Goal: Information Seeking & Learning: Check status

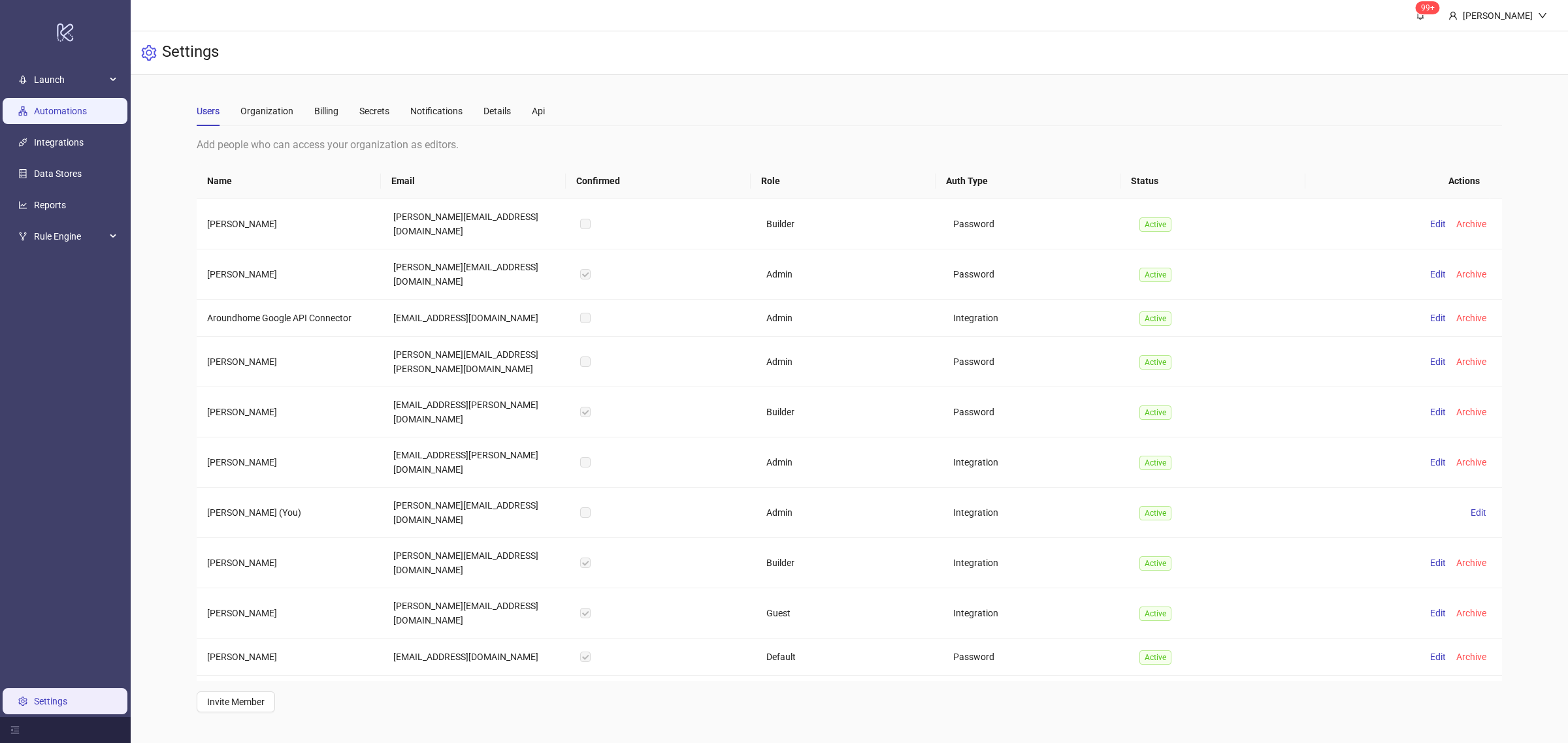
click at [76, 107] on link "Automations" at bounding box center [60, 111] width 53 height 11
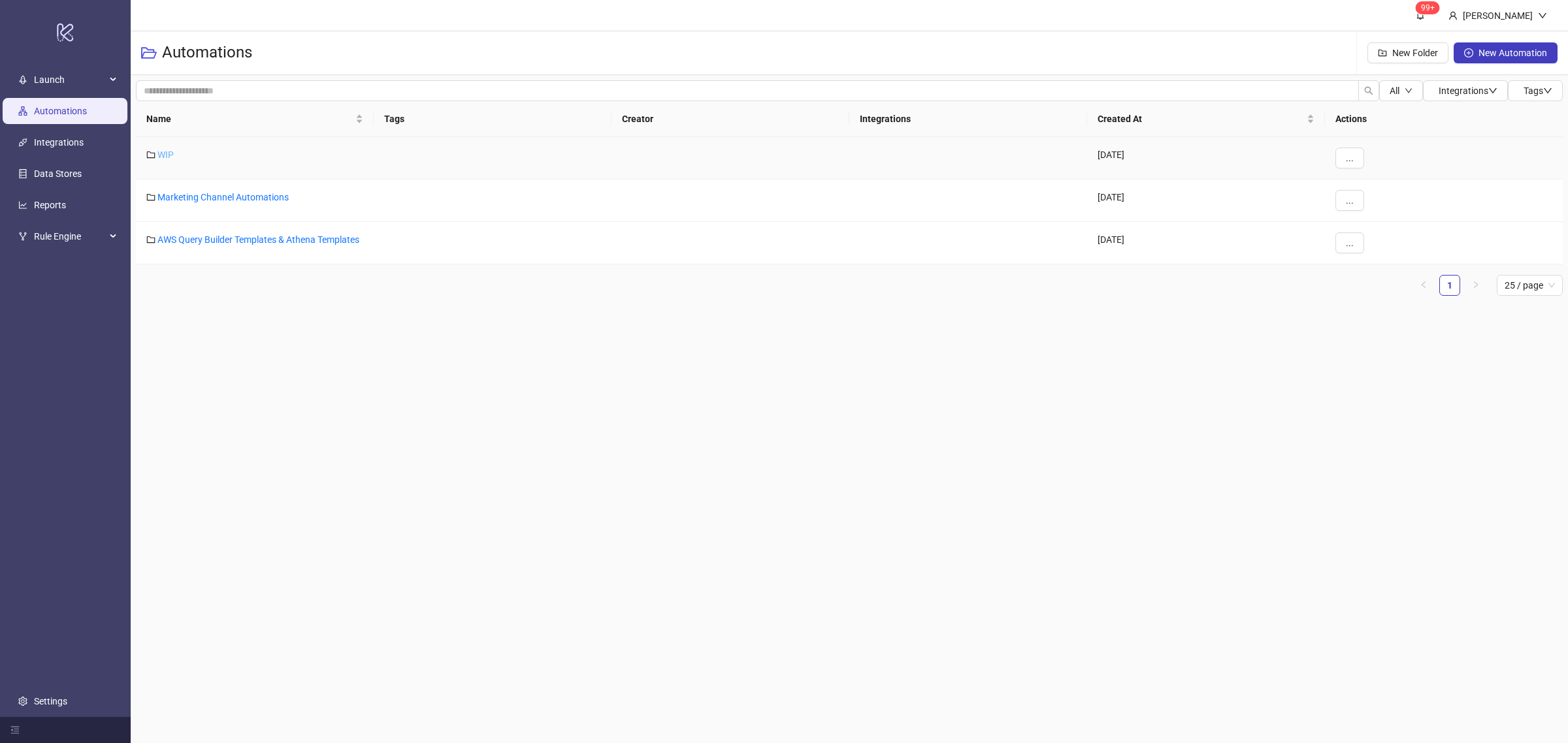
click at [170, 152] on link "WIP" at bounding box center [166, 155] width 16 height 11
click at [243, 197] on link "Marketing Channel Automations" at bounding box center [224, 197] width 132 height 11
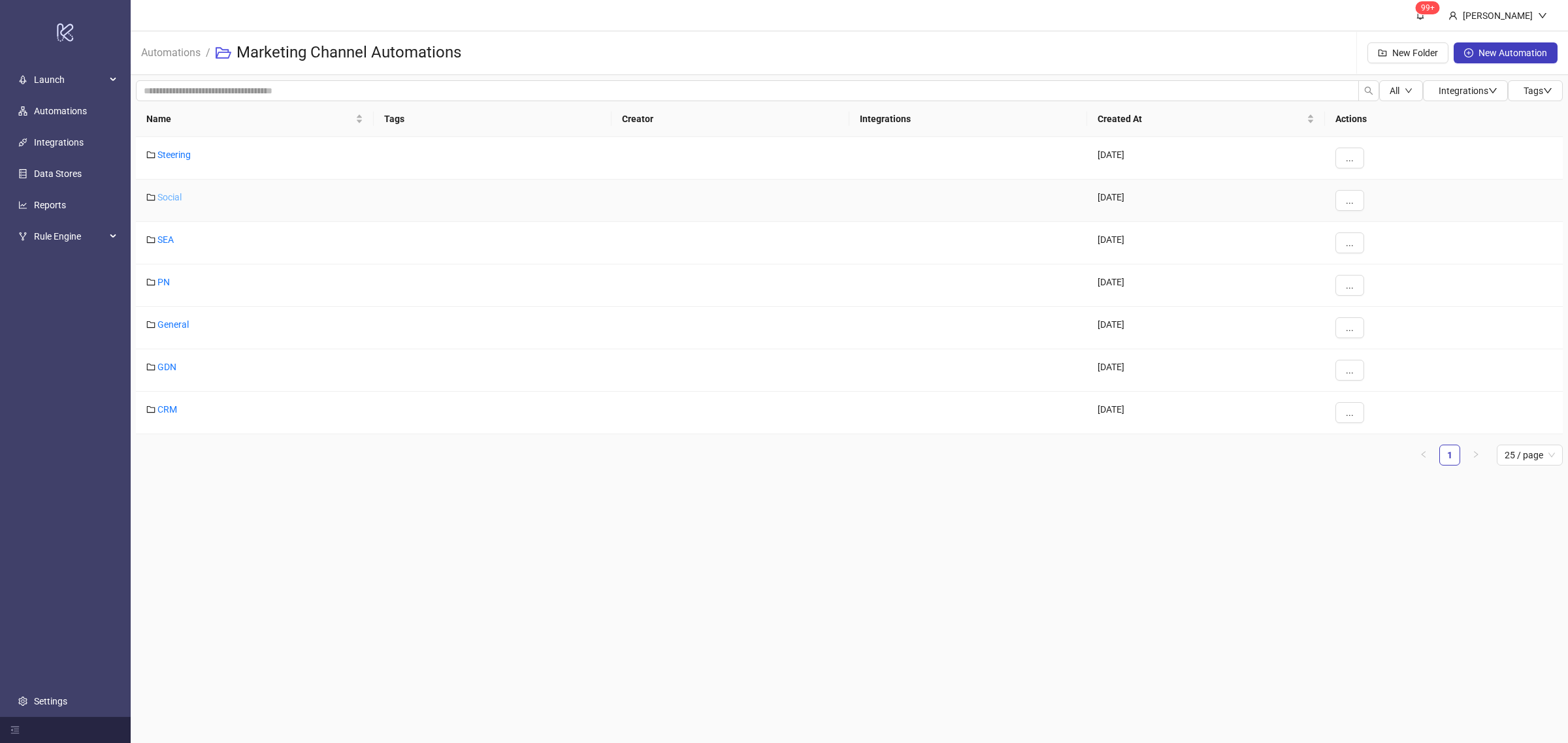
click at [177, 198] on link "Social" at bounding box center [169, 197] width 24 height 11
click at [165, 198] on link "Social" at bounding box center [169, 197] width 24 height 11
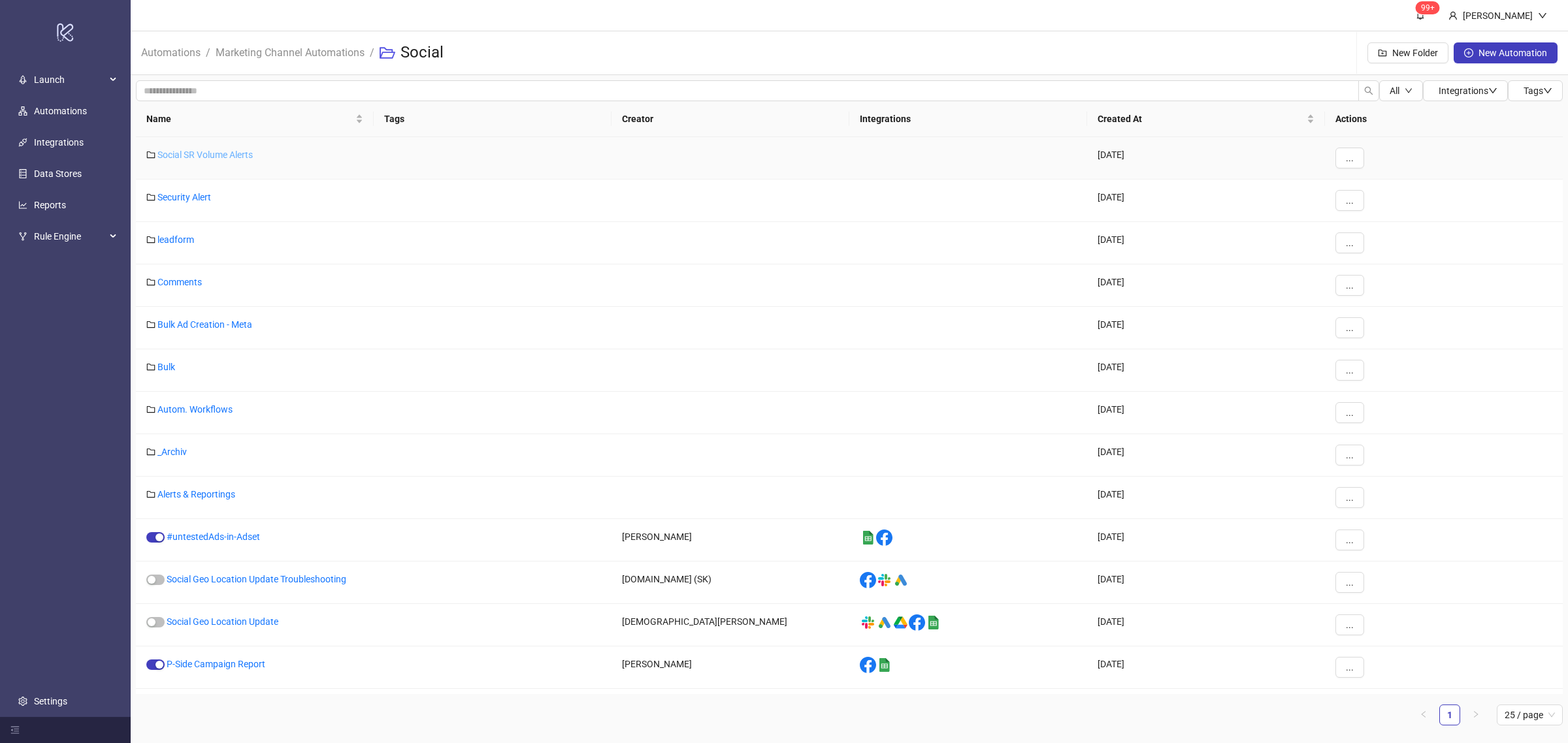
click at [213, 154] on link "Social SR Volume Alerts" at bounding box center [205, 155] width 95 height 11
click at [1341, 152] on button "..." at bounding box center [1350, 158] width 29 height 21
click at [1269, 145] on div "2025-01-10" at bounding box center [1206, 158] width 237 height 43
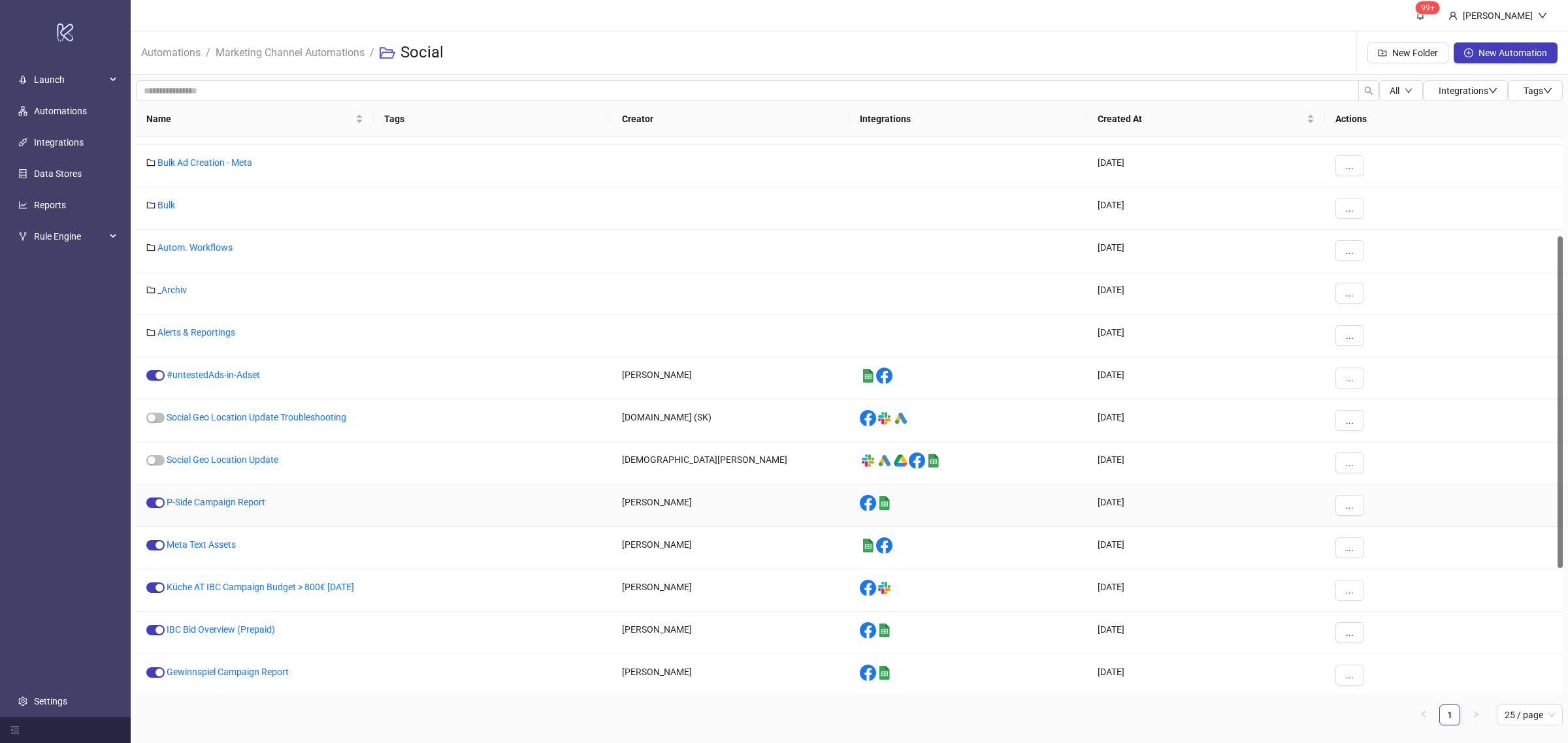
scroll to position [169, 0]
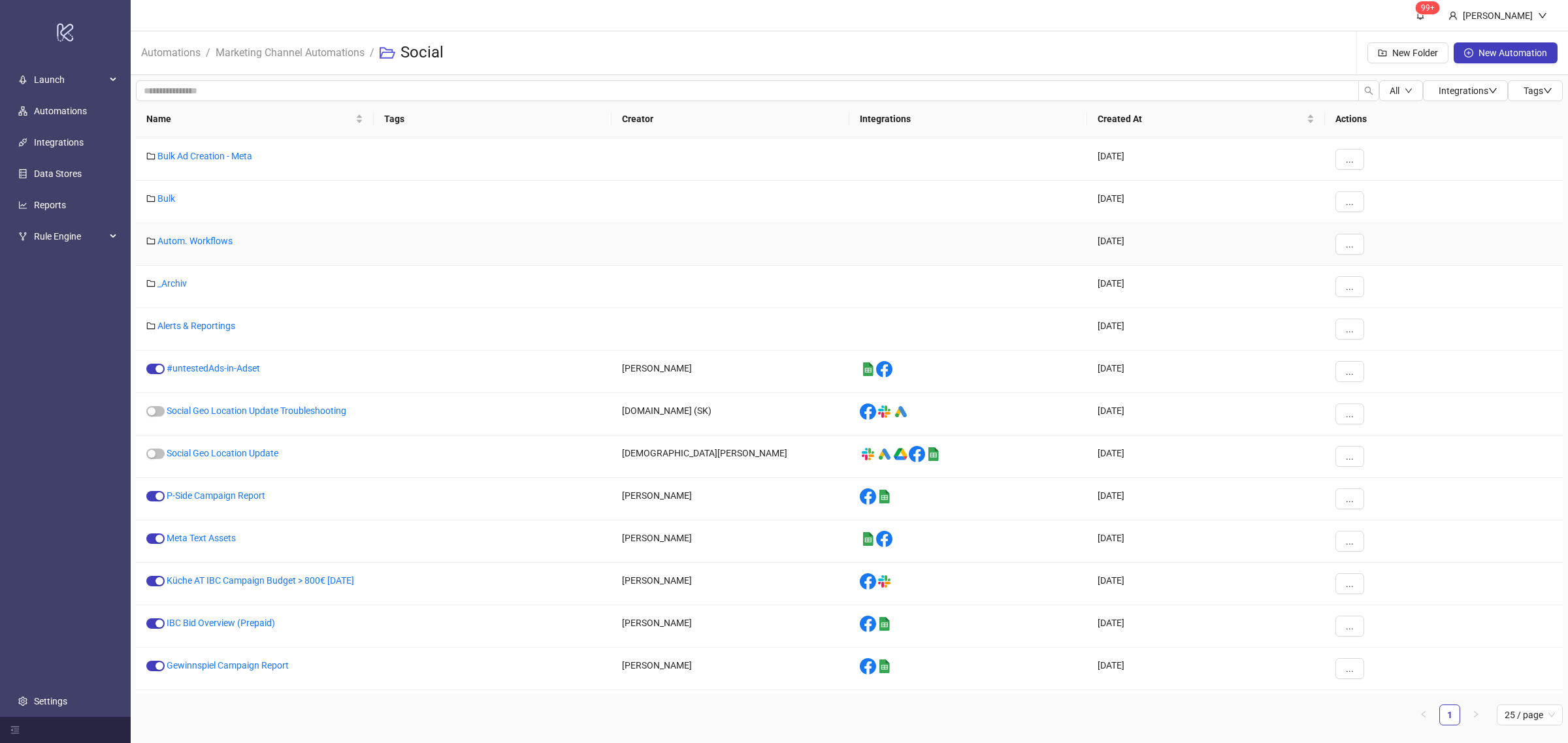
click at [929, 259] on div at bounding box center [968, 244] width 237 height 43
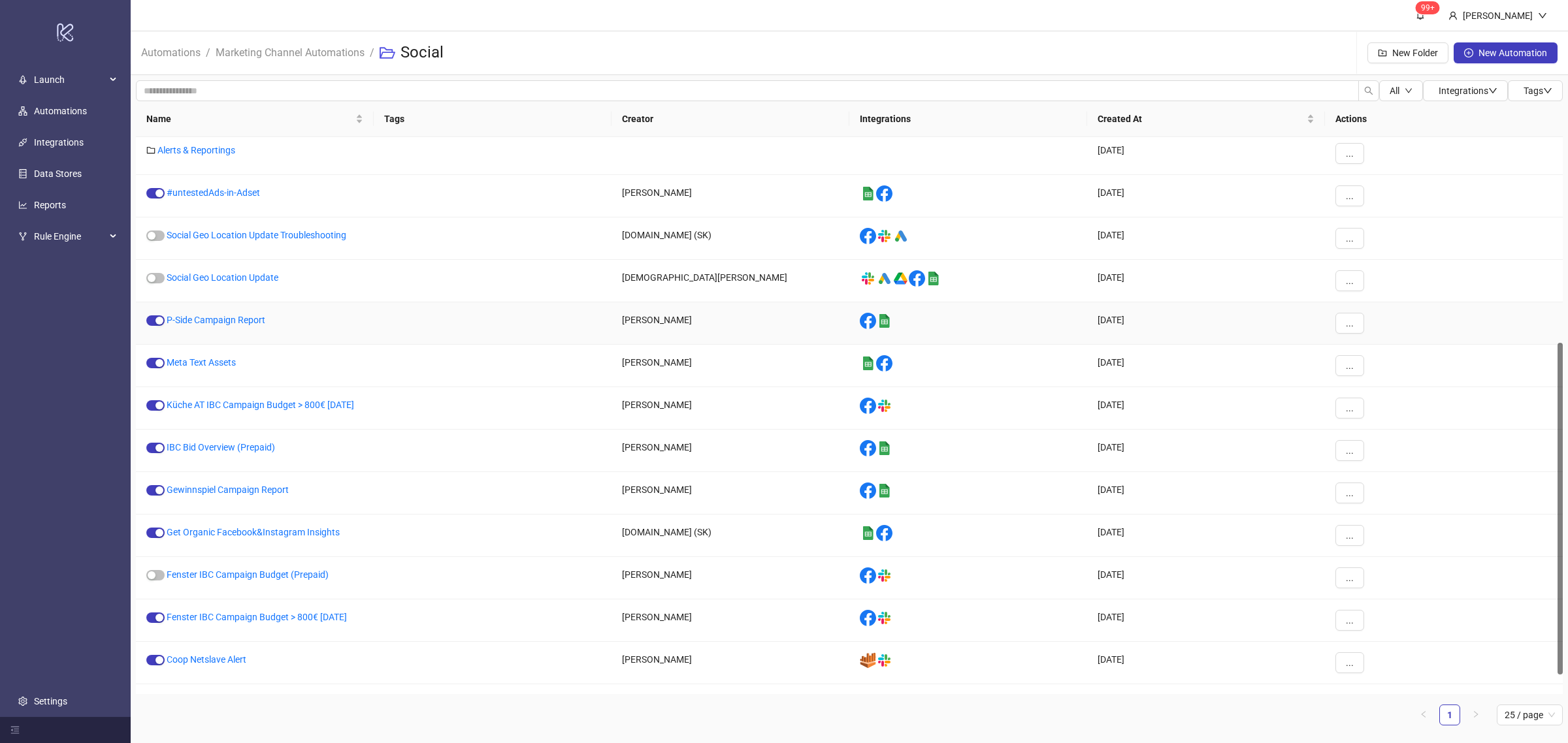
scroll to position [343, 0]
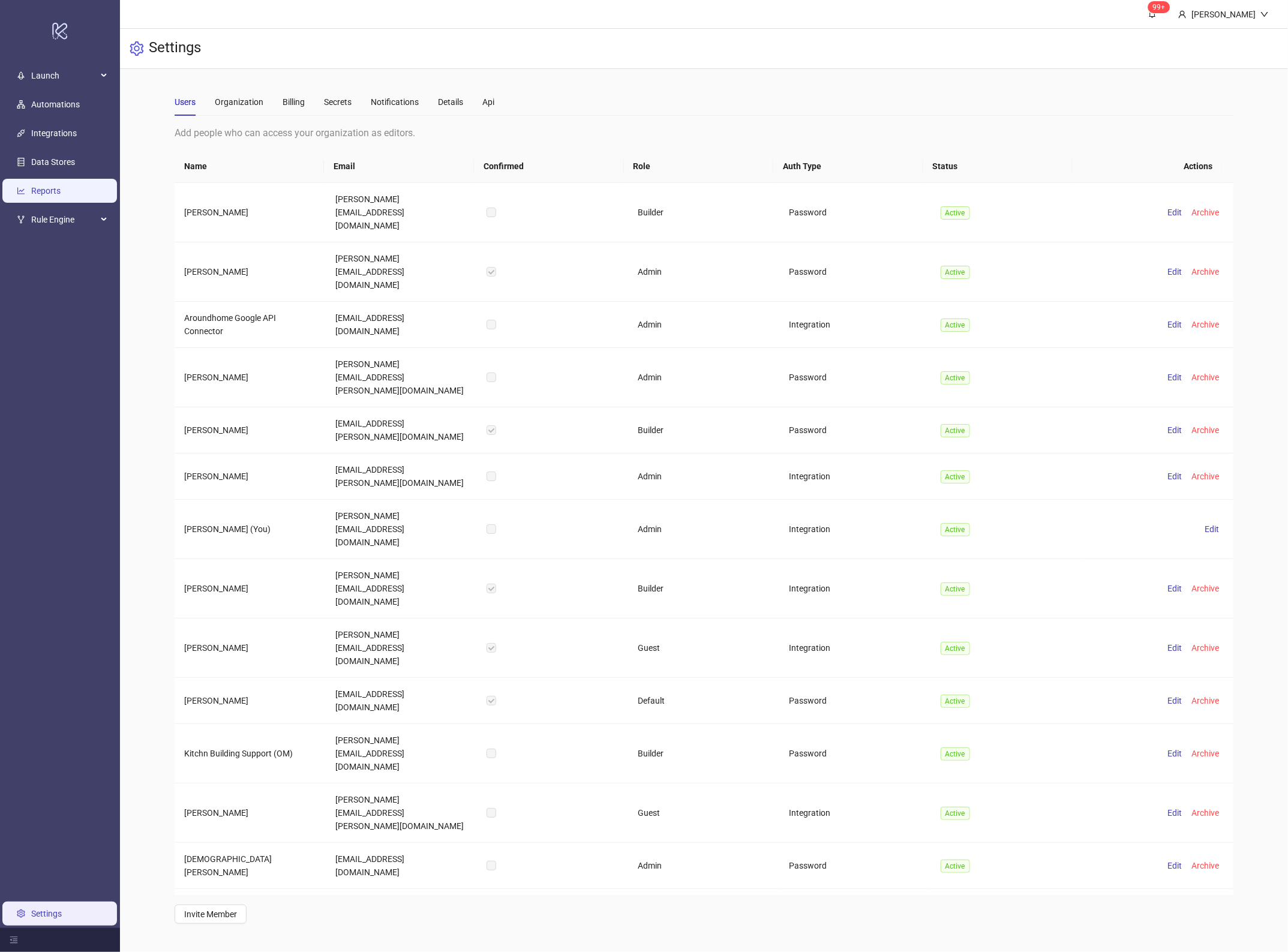
click at [60, 186] on link "Reports" at bounding box center [45, 191] width 29 height 10
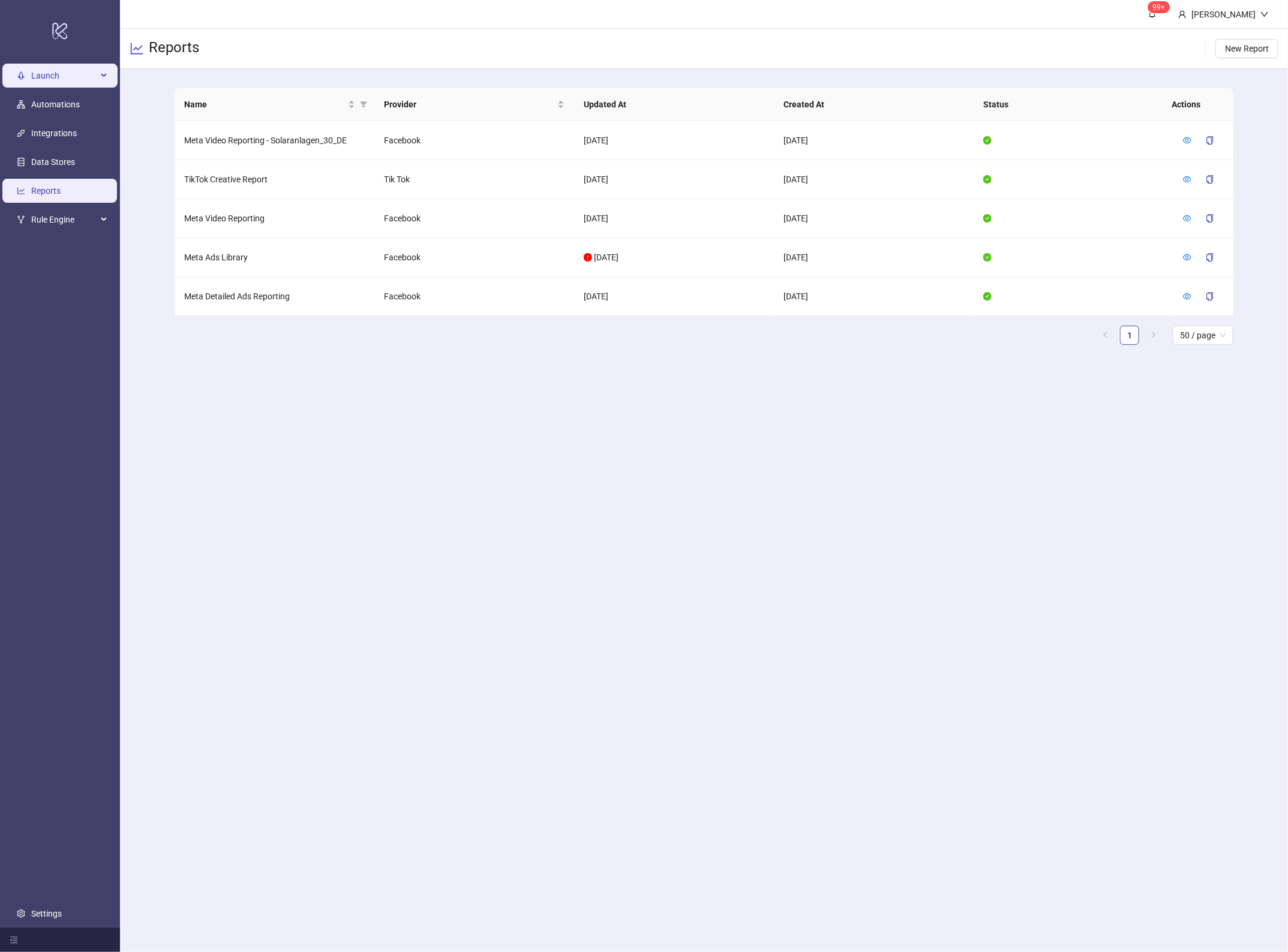
click at [47, 74] on span "Launch" at bounding box center [64, 76] width 66 height 24
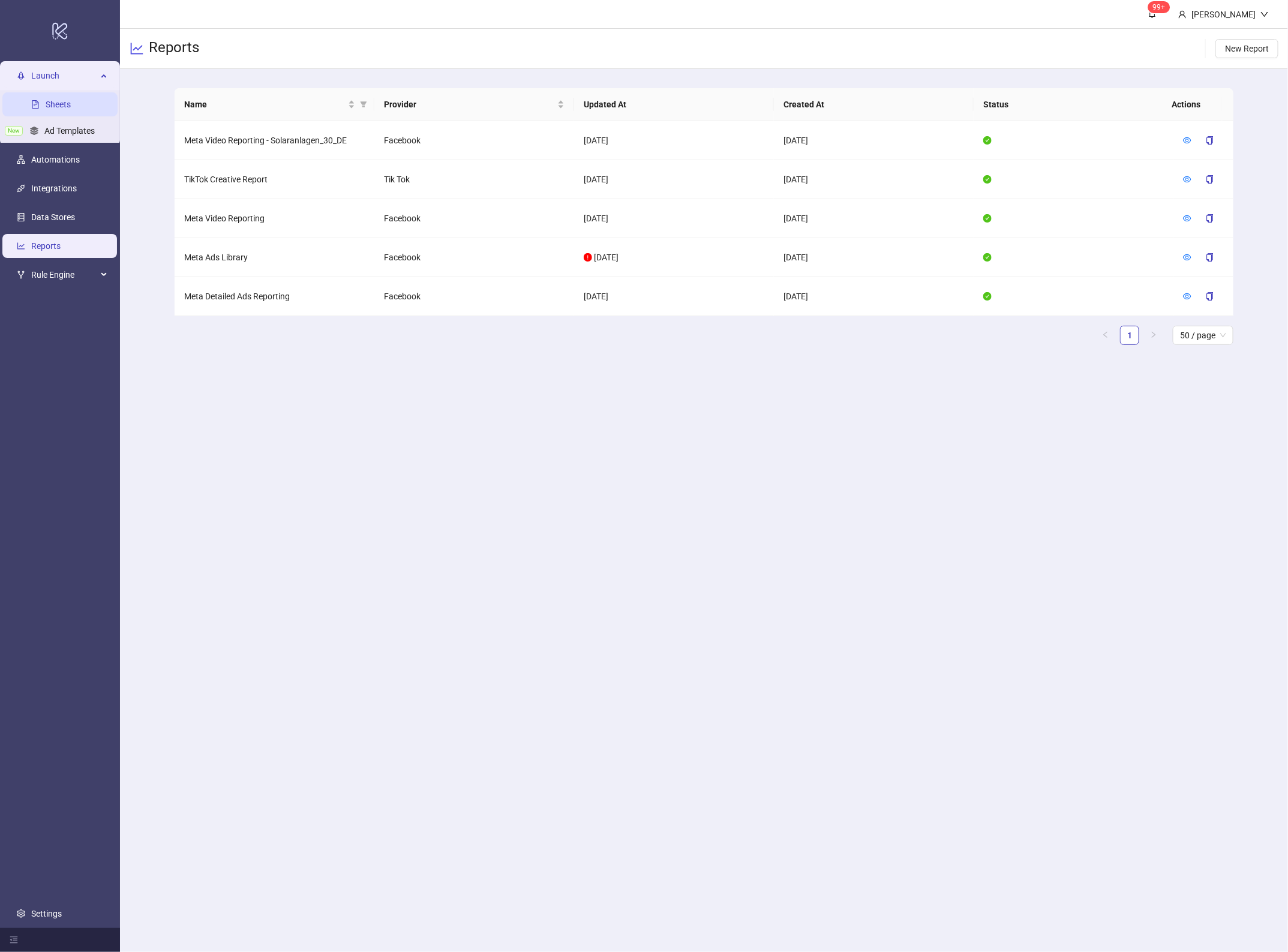
click at [55, 104] on link "Sheets" at bounding box center [58, 104] width 25 height 10
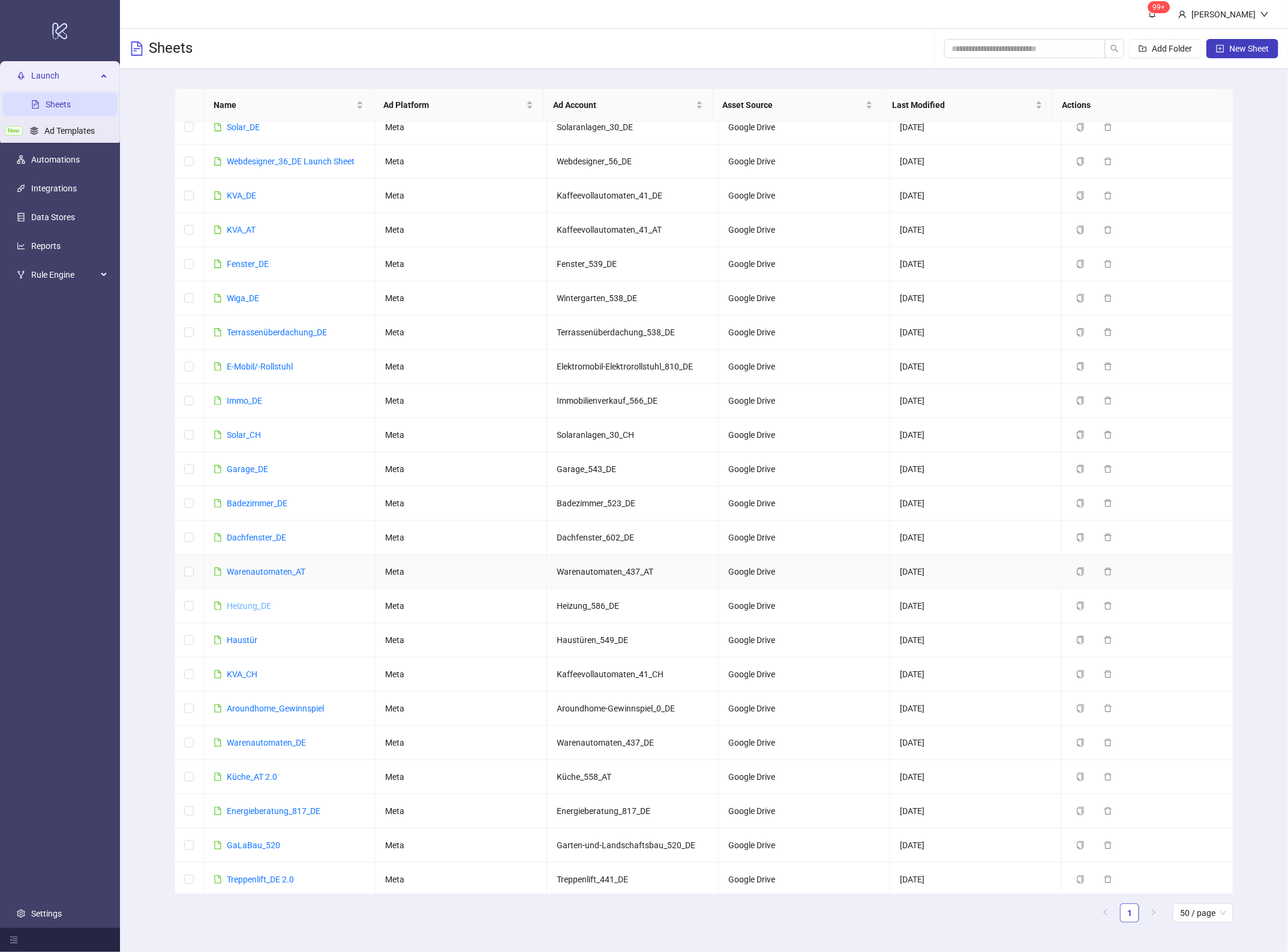
scroll to position [86, 0]
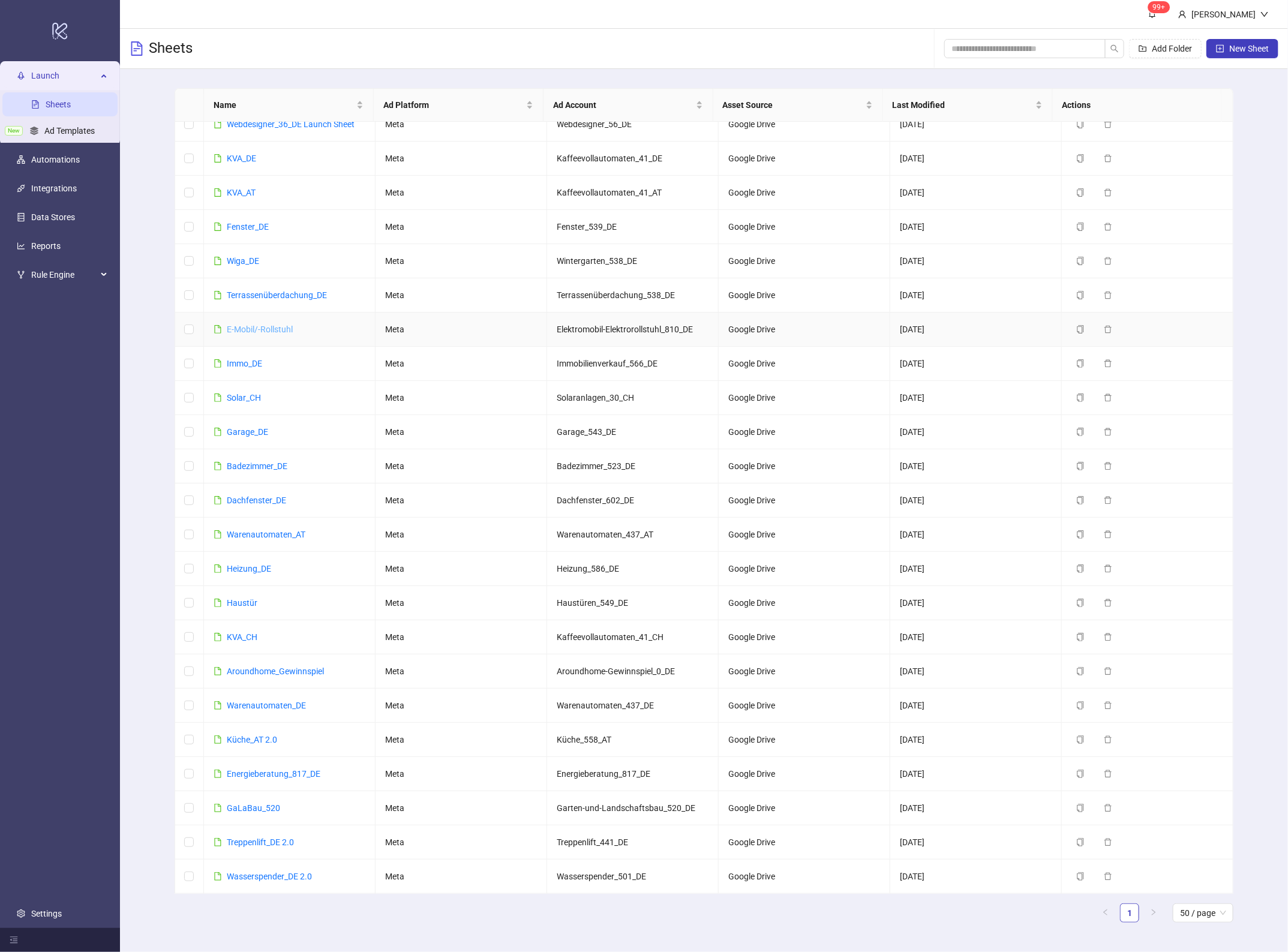
click at [251, 325] on link "E-Mobil/-Rollstuhl" at bounding box center [259, 329] width 66 height 10
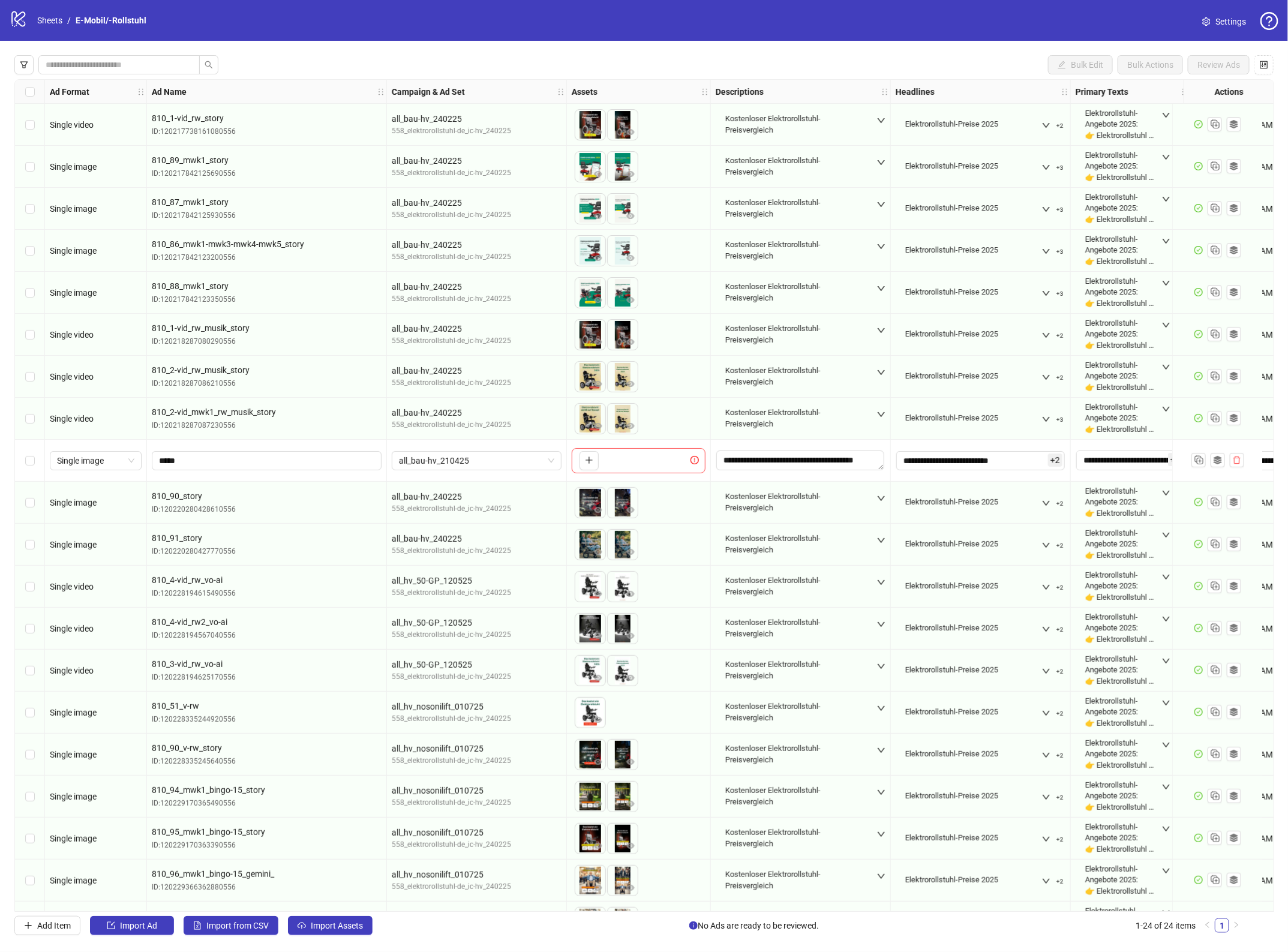
scroll to position [205, 0]
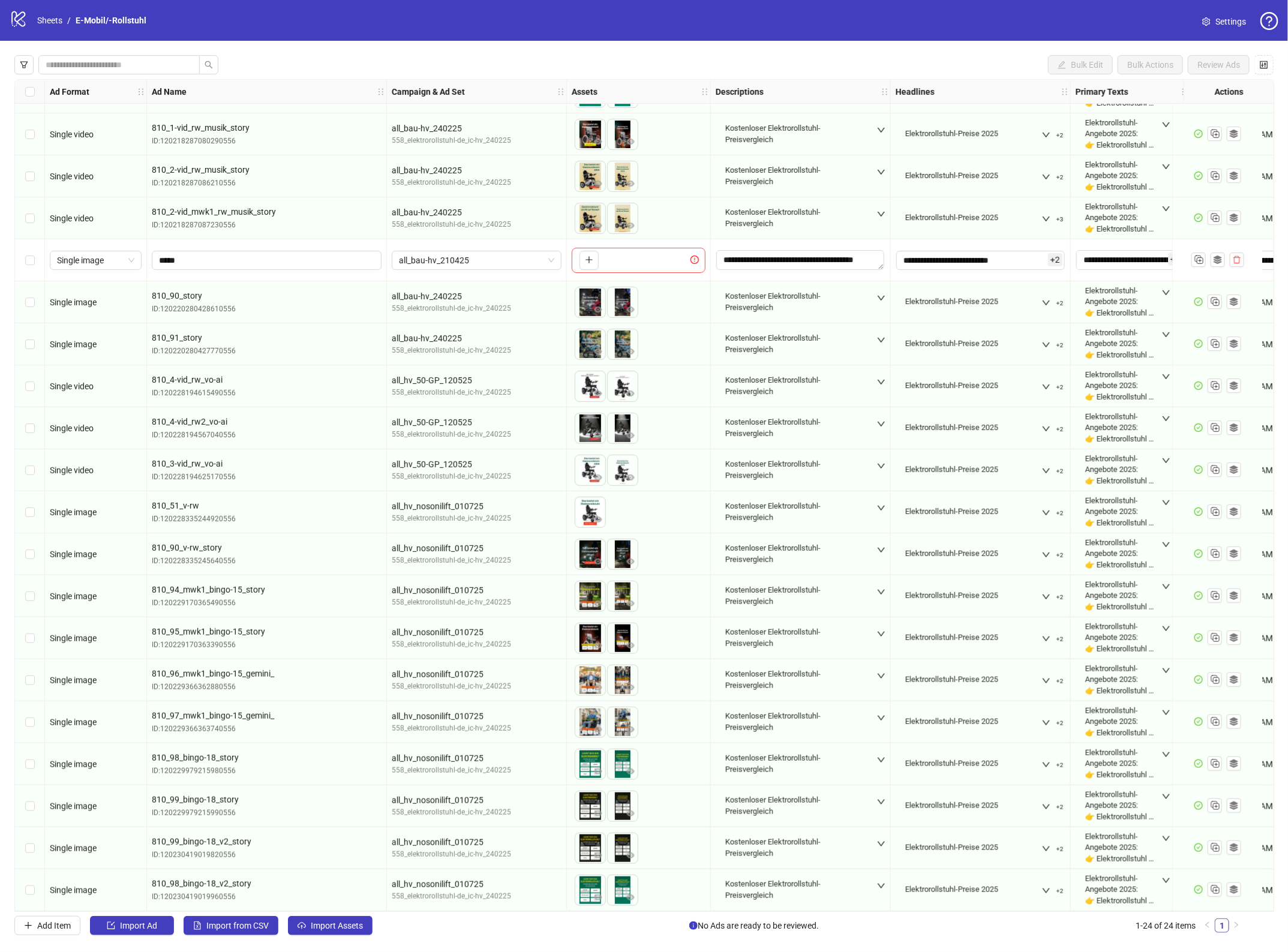
click at [338, 913] on div "Bulk Edit Bulk Actions Review Ads Ad Format Ad Name Campaign & Ad Set Assets De…" at bounding box center [644, 495] width 1288 height 909
click at [340, 929] on span "Import Assets" at bounding box center [337, 926] width 52 height 10
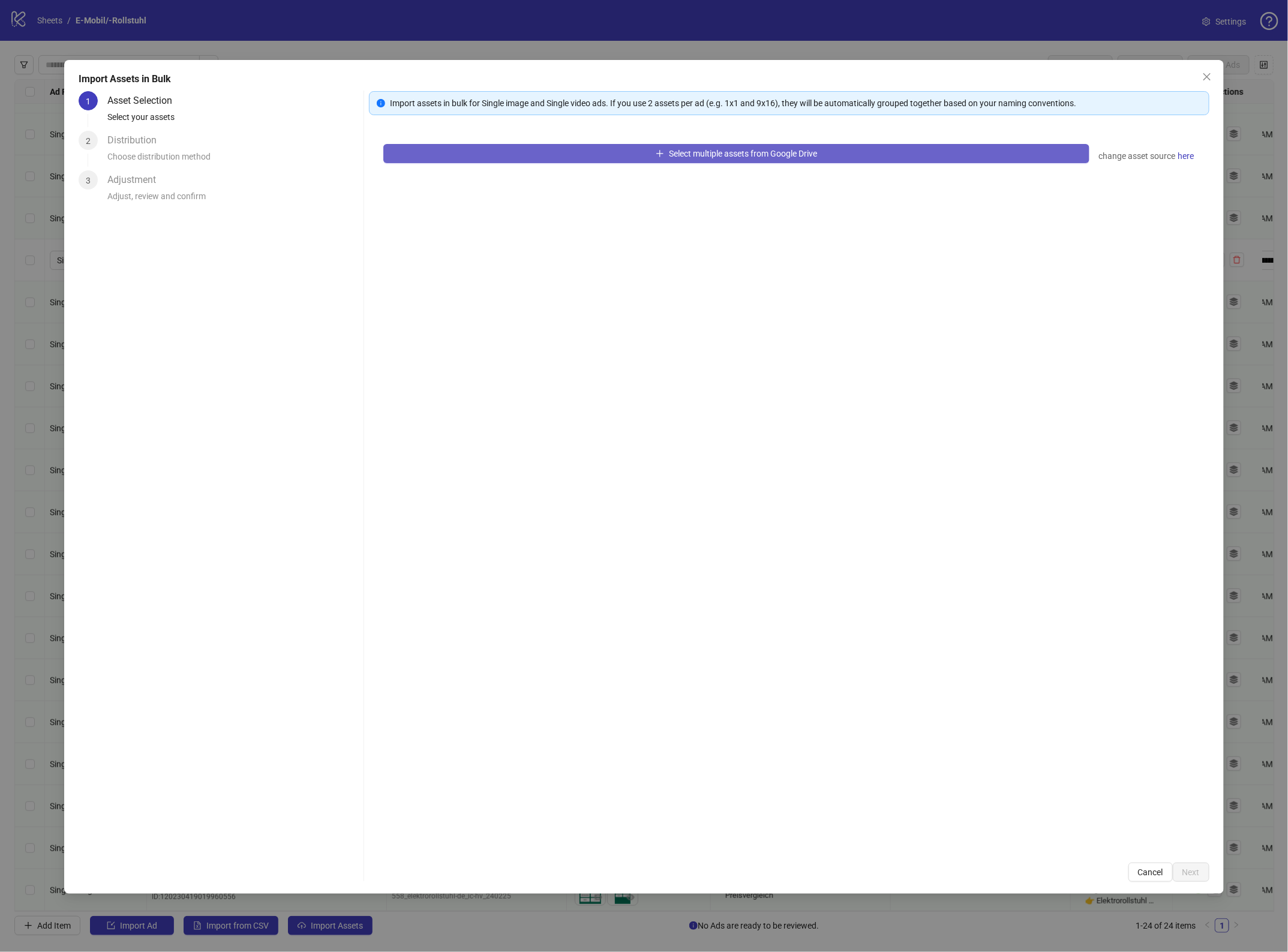
click at [599, 147] on button "Select multiple assets from Google Drive" at bounding box center [736, 153] width 705 height 19
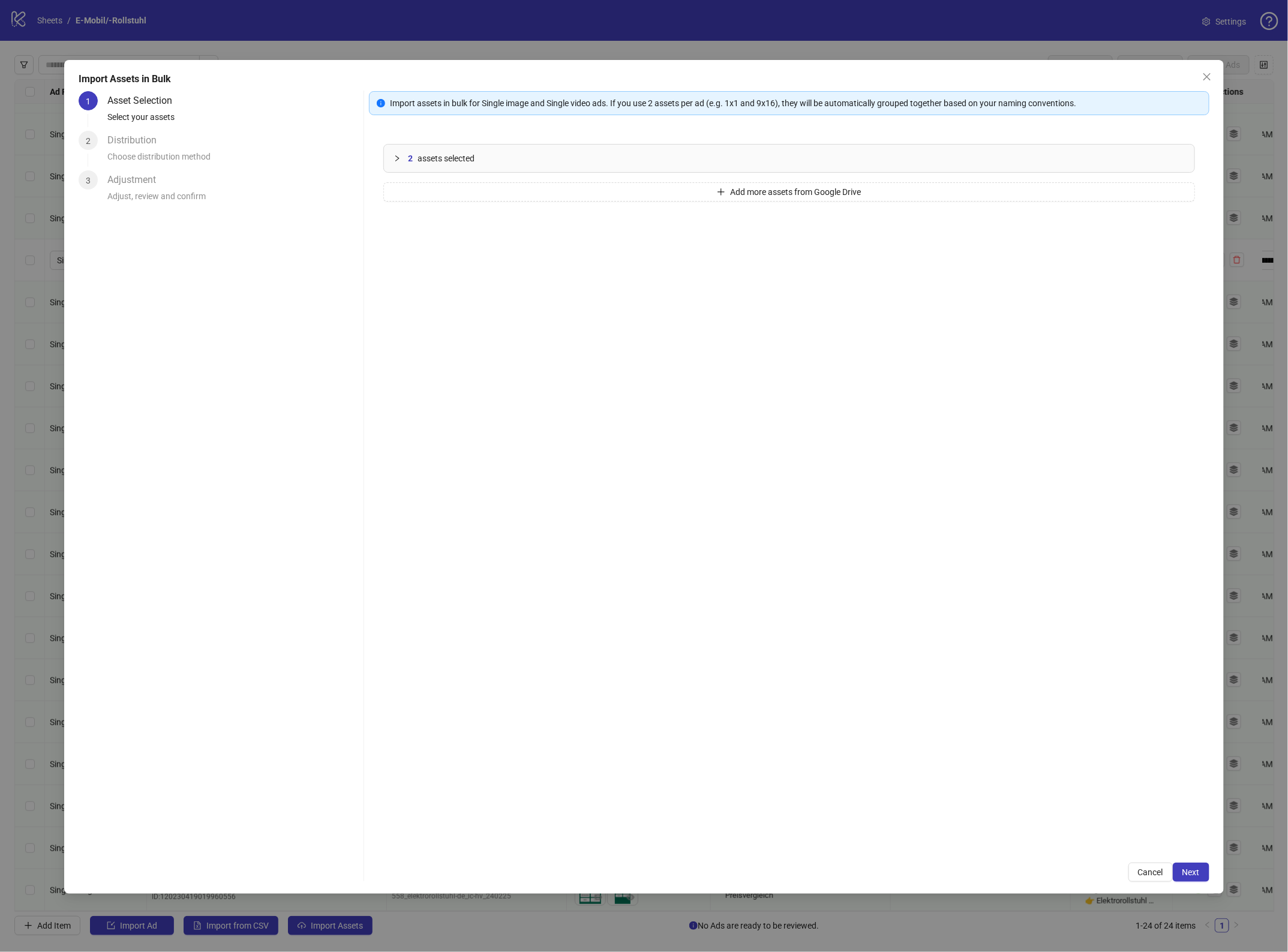
click at [1188, 856] on div "Import assets in bulk for Single image and Single video ads. If you use 2 asset…" at bounding box center [789, 486] width 840 height 790
click at [1191, 868] on span "Next" at bounding box center [1191, 872] width 17 height 10
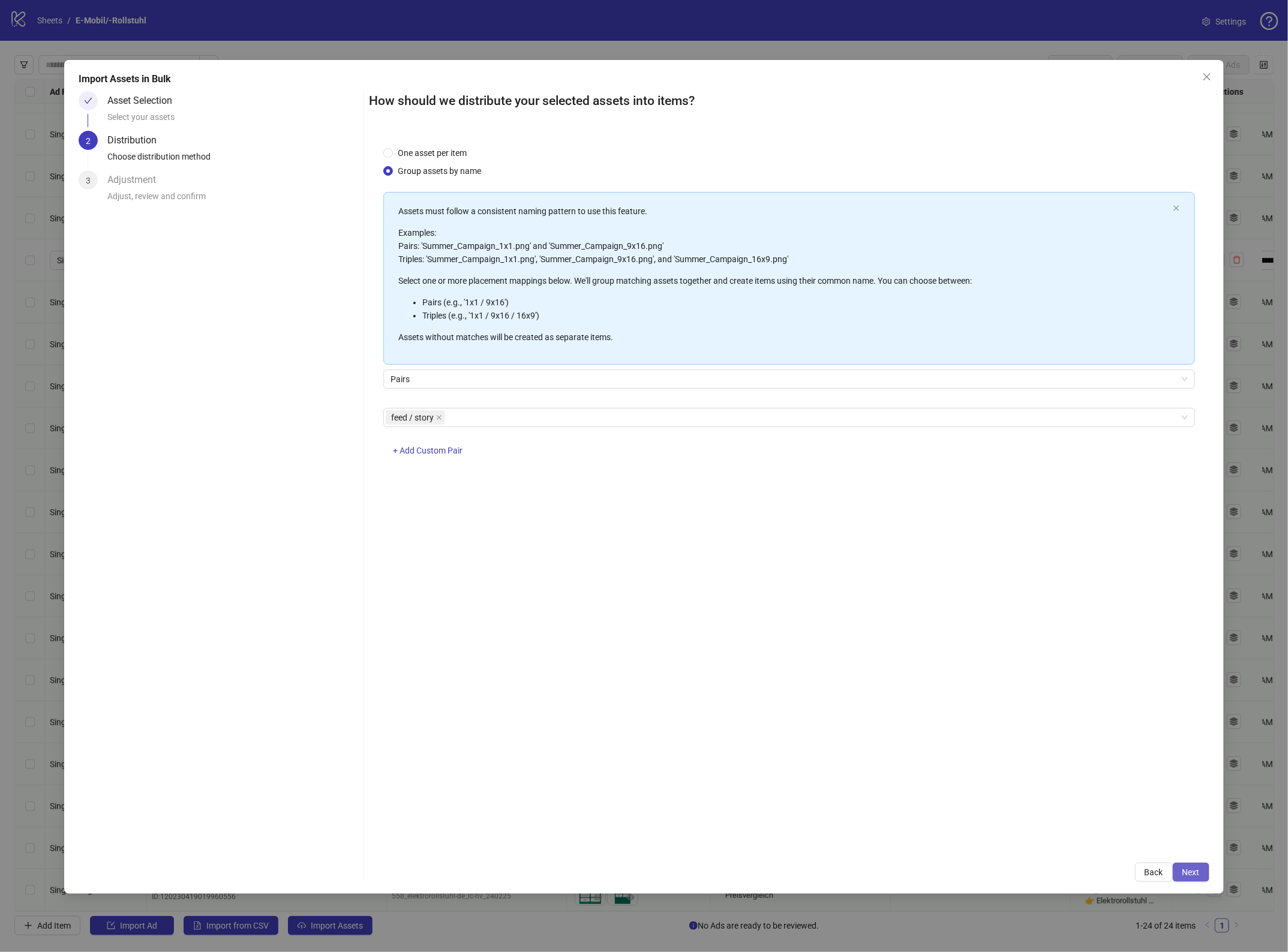
click at [1186, 875] on span "Next" at bounding box center [1191, 872] width 17 height 10
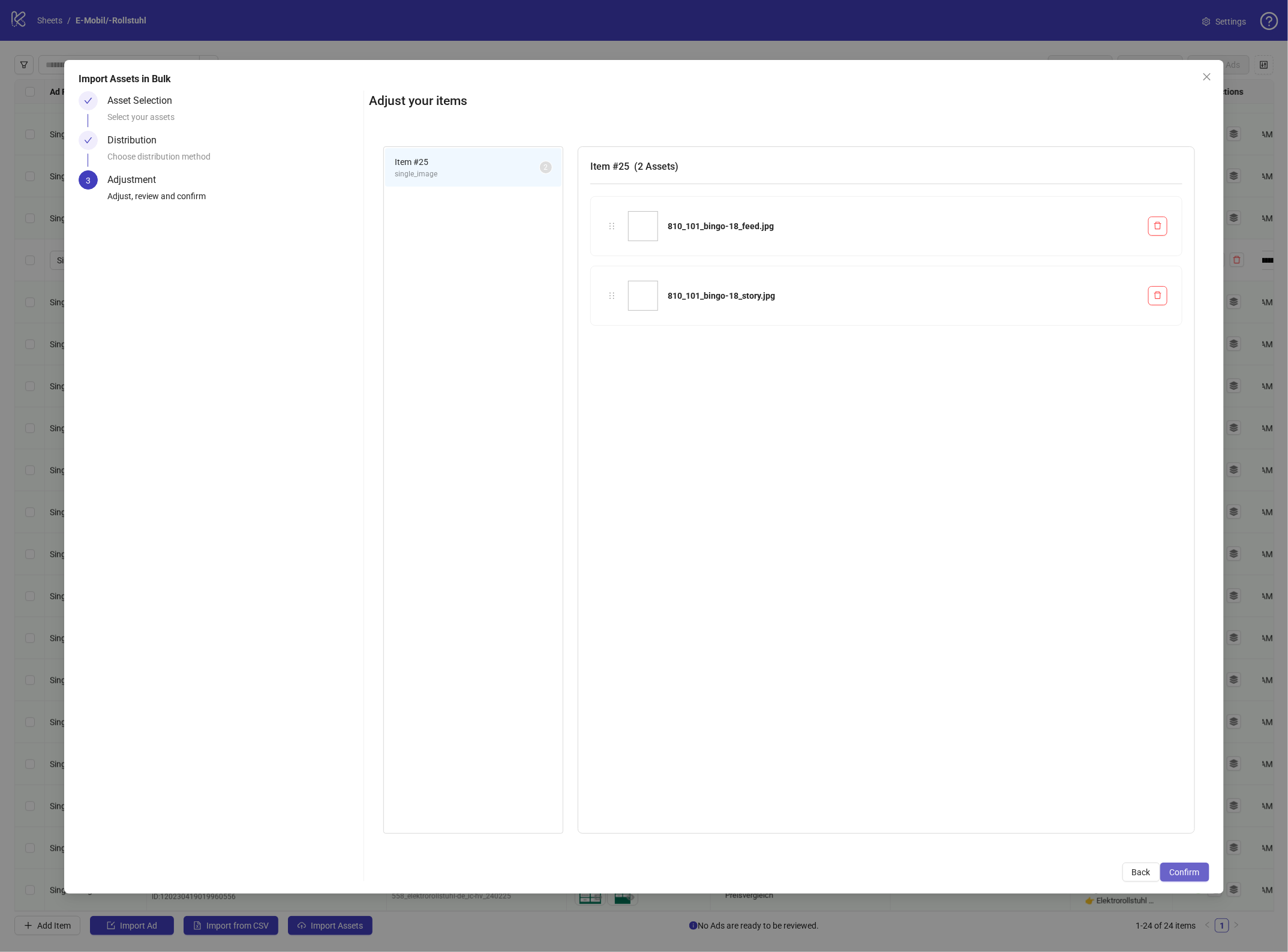
click at [1194, 871] on span "Confirm" at bounding box center [1184, 872] width 30 height 10
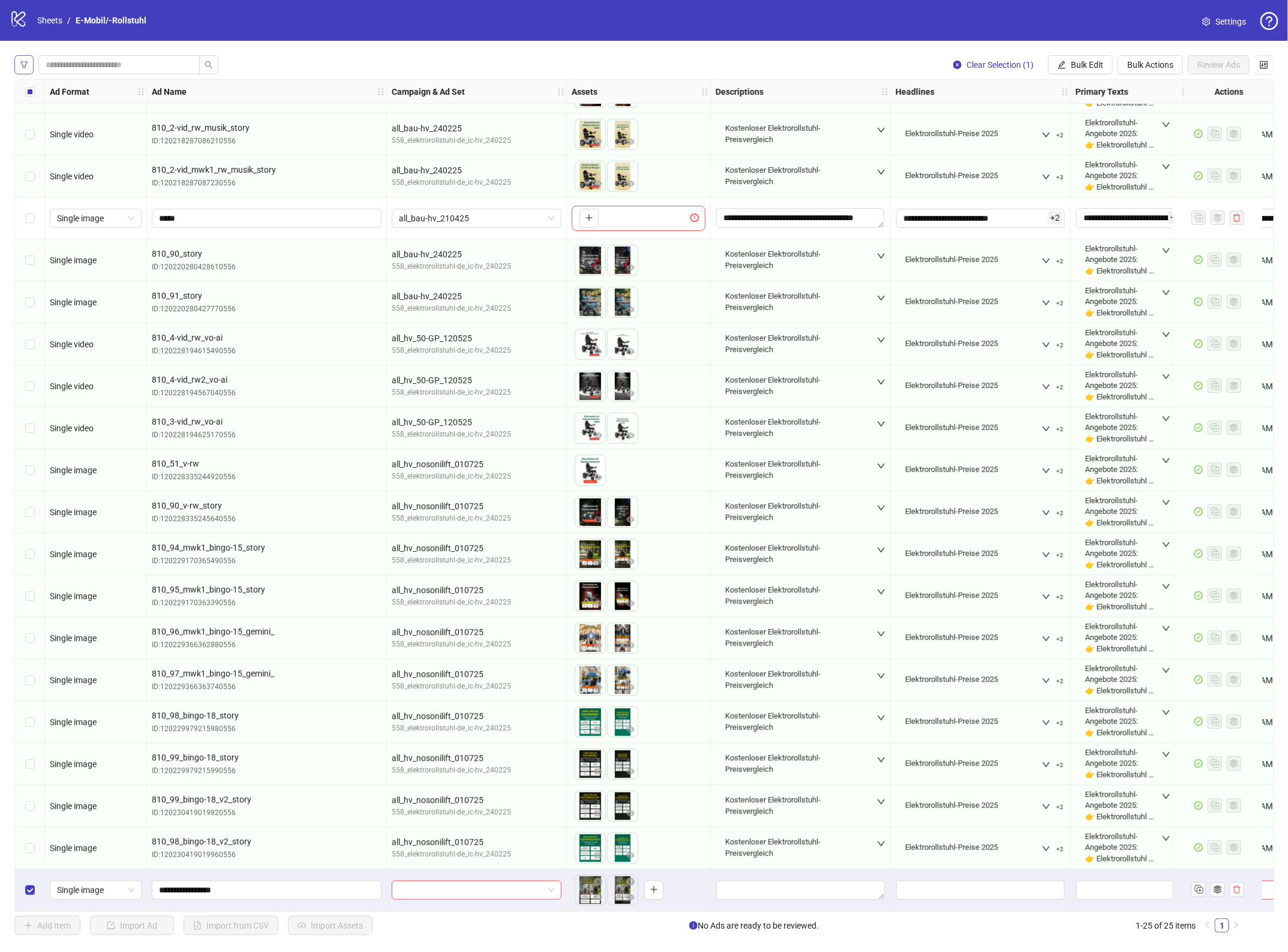
click at [25, 64] on icon "filter" at bounding box center [24, 65] width 9 height 9
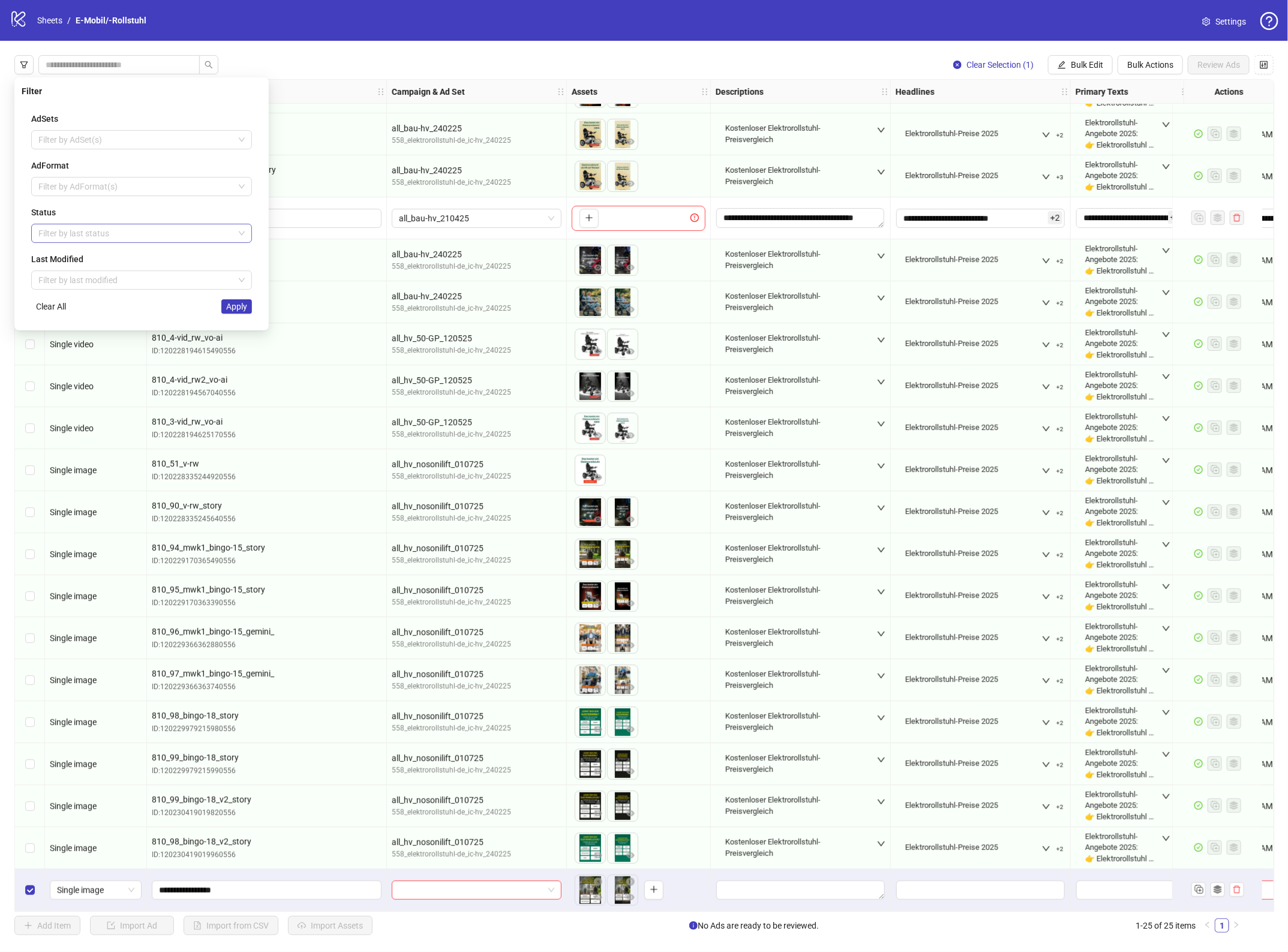
click at [80, 231] on div at bounding box center [135, 234] width 203 height 17
click at [88, 258] on div "Draft" at bounding box center [141, 258] width 202 height 13
click at [241, 314] on button "Apply" at bounding box center [236, 307] width 31 height 14
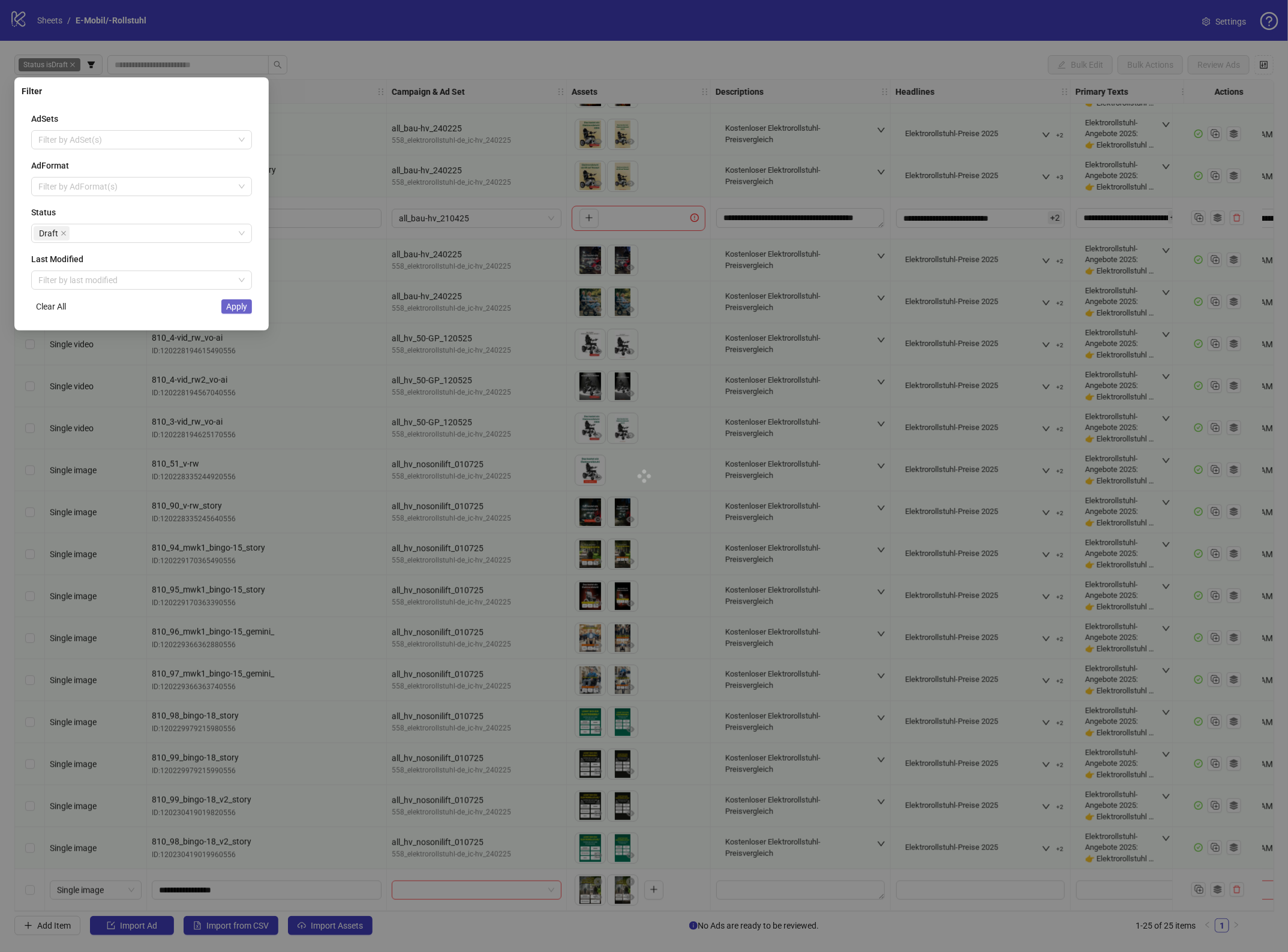
scroll to position [0, 0]
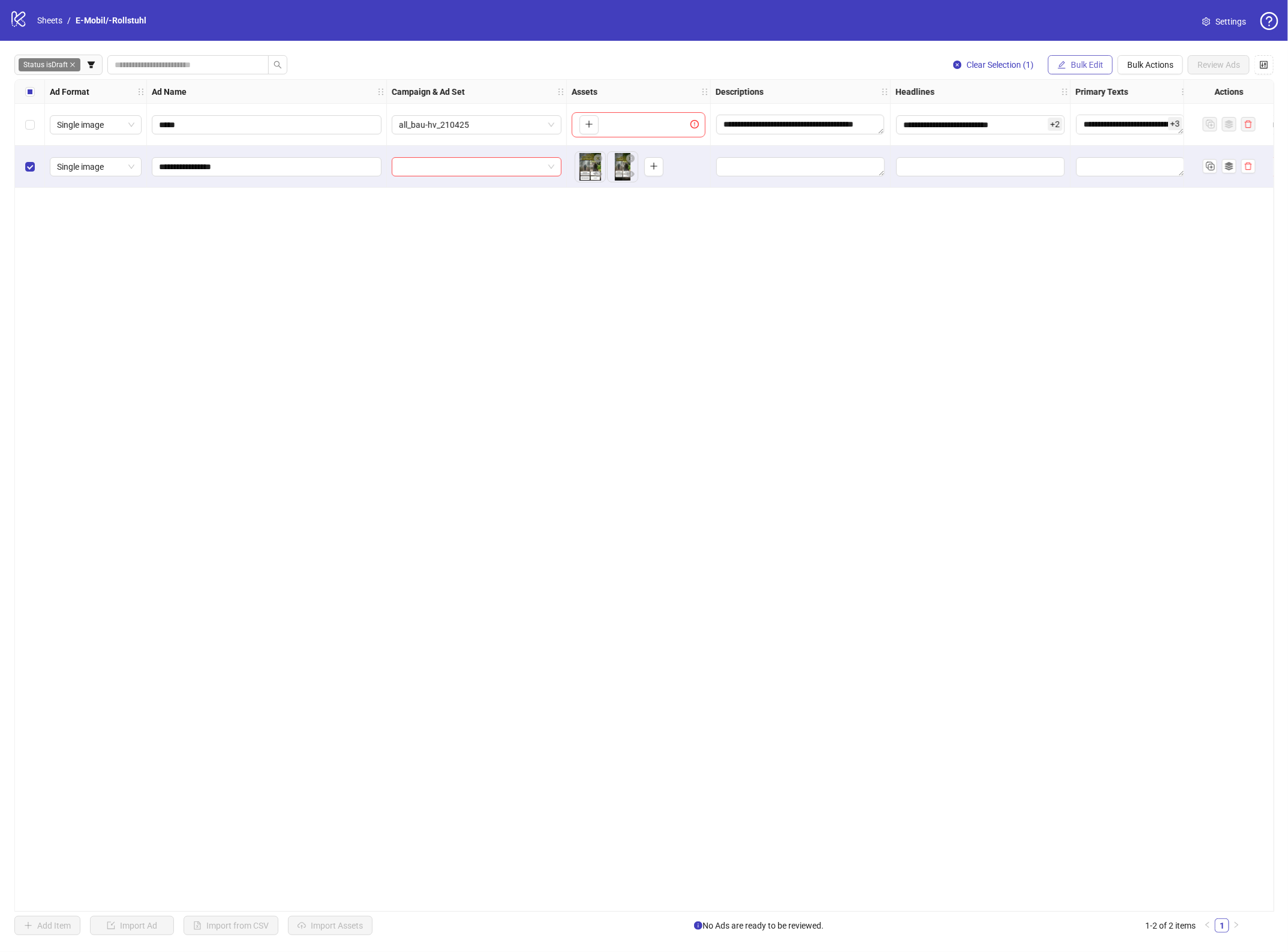
click at [1080, 56] on button "Bulk Edit" at bounding box center [1080, 65] width 65 height 19
click at [1059, 113] on span "Name" at bounding box center [1091, 109] width 72 height 13
click at [1030, 117] on span "Replace" at bounding box center [1046, 116] width 226 height 18
click at [1036, 180] on div "Add Prefix and Suffix" at bounding box center [1046, 179] width 221 height 13
click at [1033, 180] on input "text" at bounding box center [1046, 184] width 240 height 19
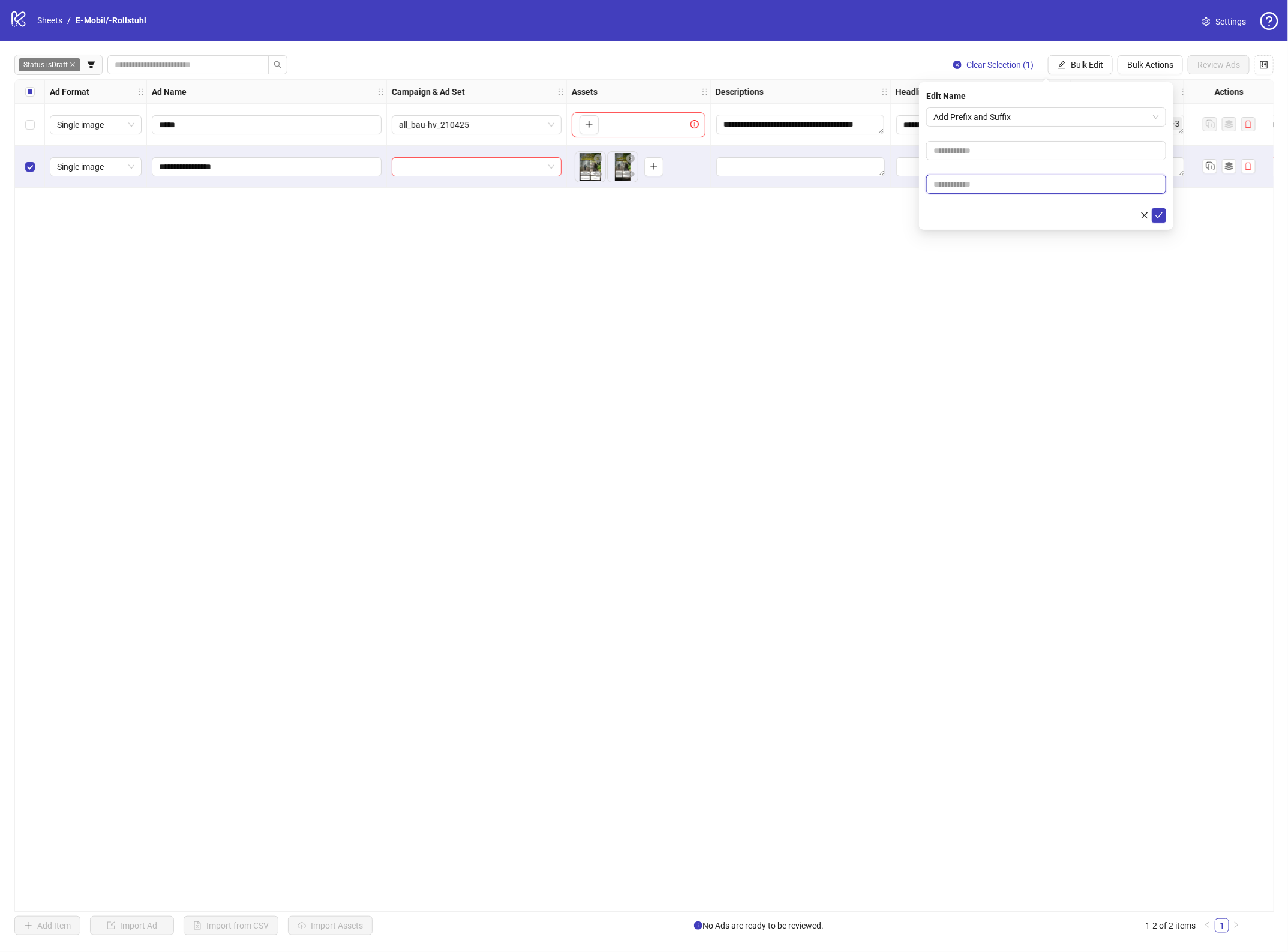
type input "*****"
click at [1164, 217] on button "submit" at bounding box center [1159, 215] width 14 height 14
click at [493, 163] on input "search" at bounding box center [471, 166] width 145 height 18
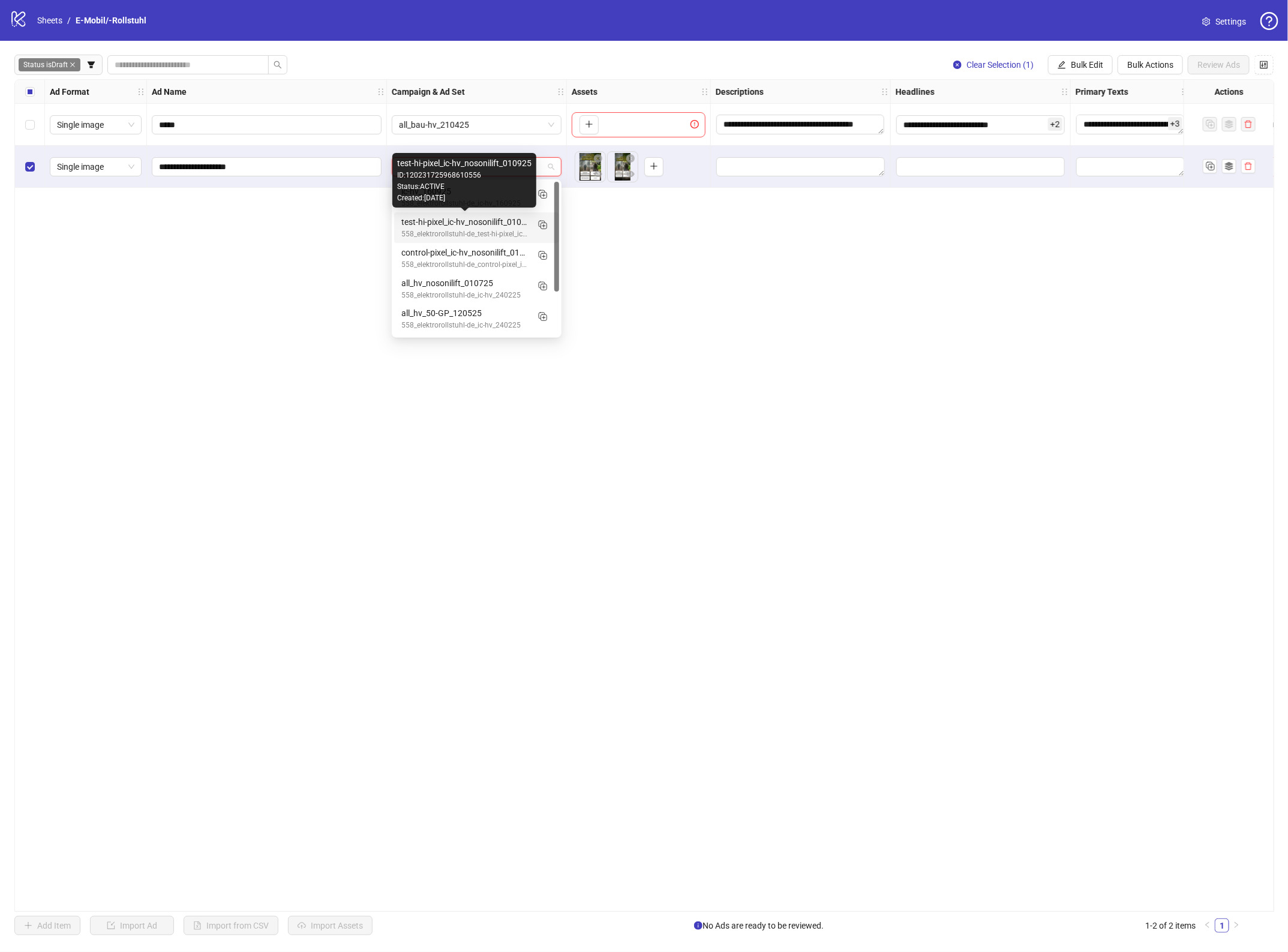
click at [479, 190] on div "Status: ACTIVE" at bounding box center [464, 187] width 134 height 11
click at [466, 164] on span "test-hi-pixel_ic-hv_nosonilift_010925" at bounding box center [476, 166] width 155 height 18
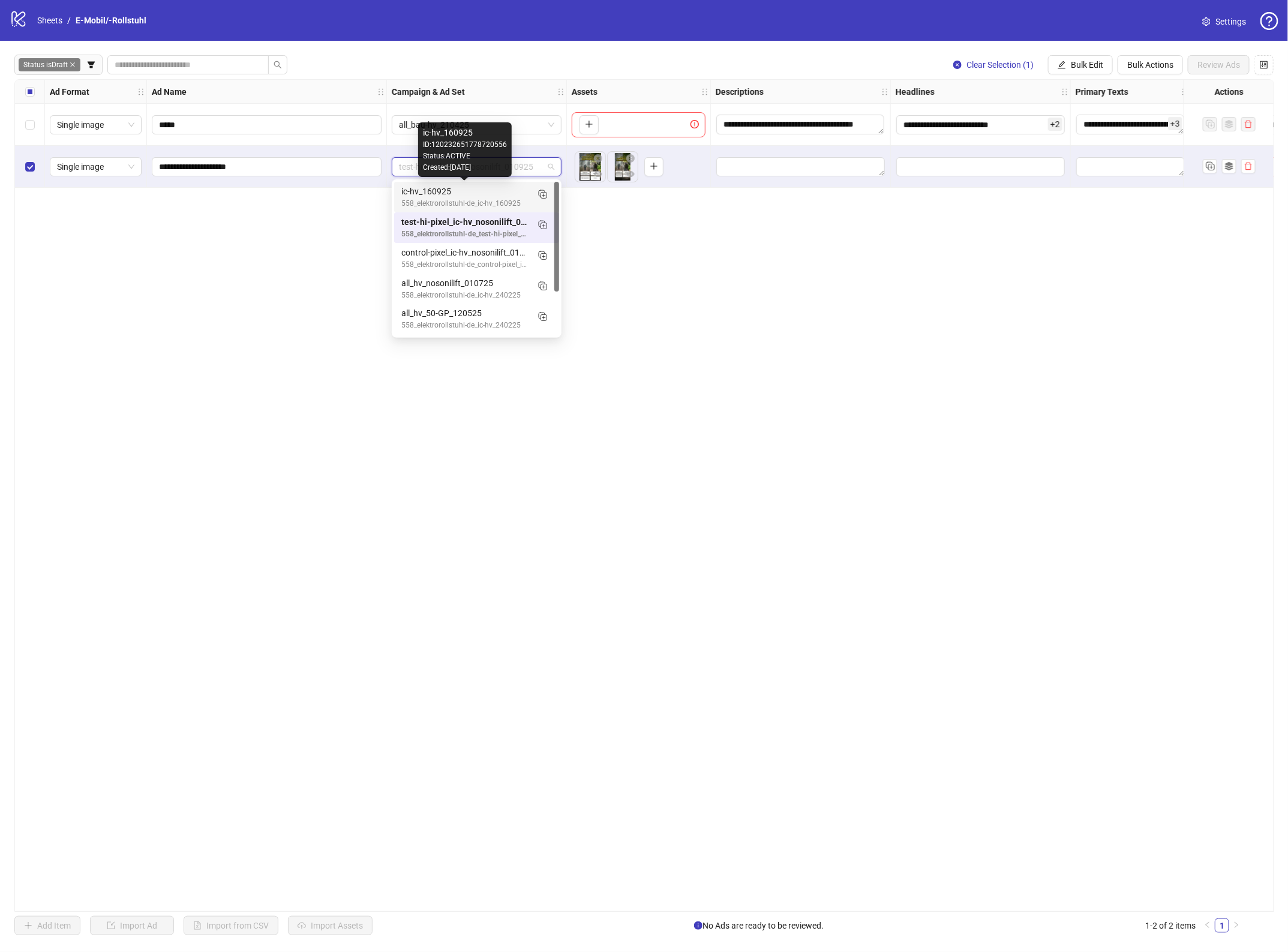
click at [471, 195] on div "ic-hv_160925" at bounding box center [464, 191] width 126 height 13
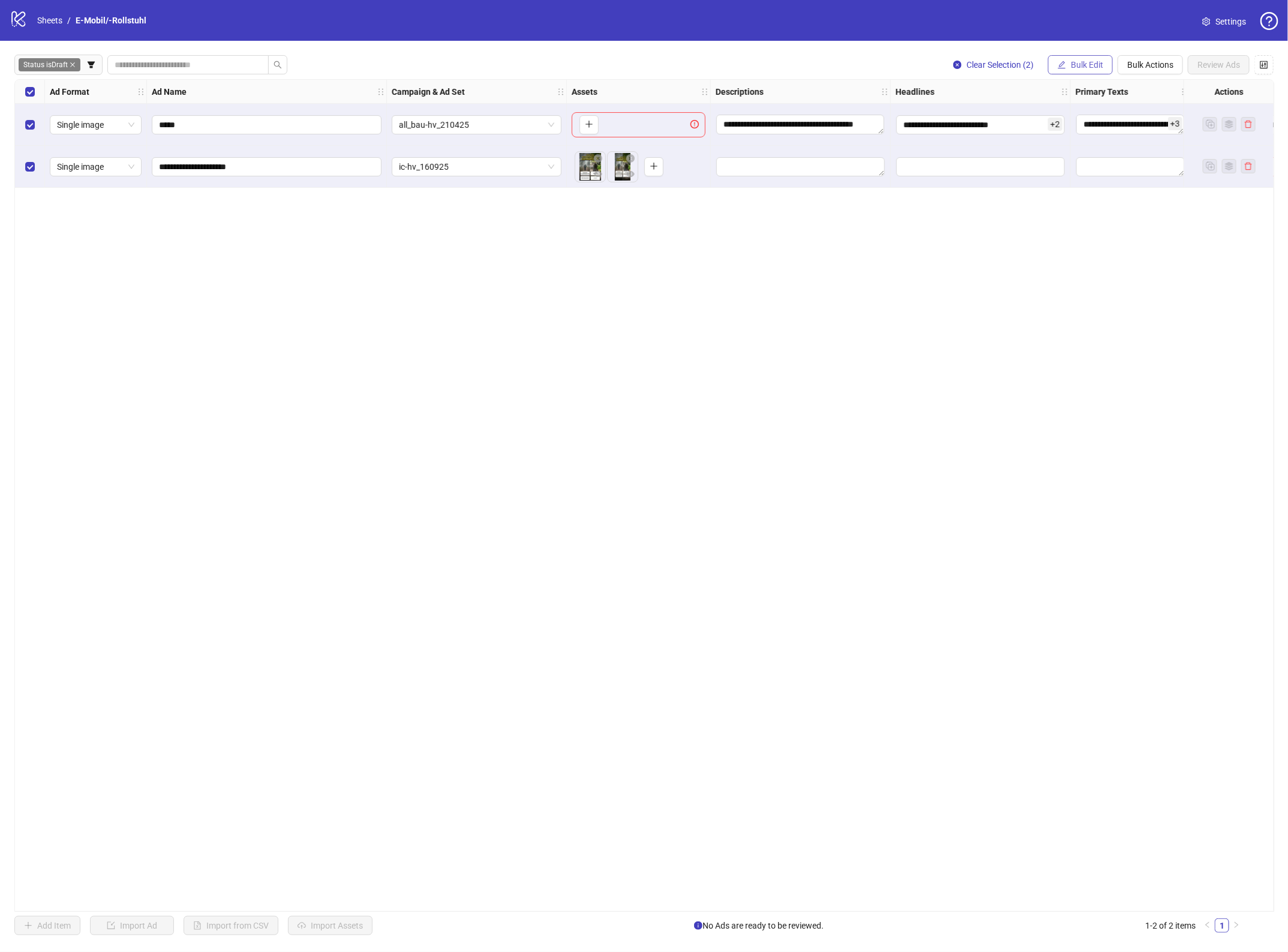
click at [1061, 67] on icon "edit" at bounding box center [1061, 65] width 9 height 9
click at [1088, 141] on span "Descriptions" at bounding box center [1091, 147] width 72 height 13
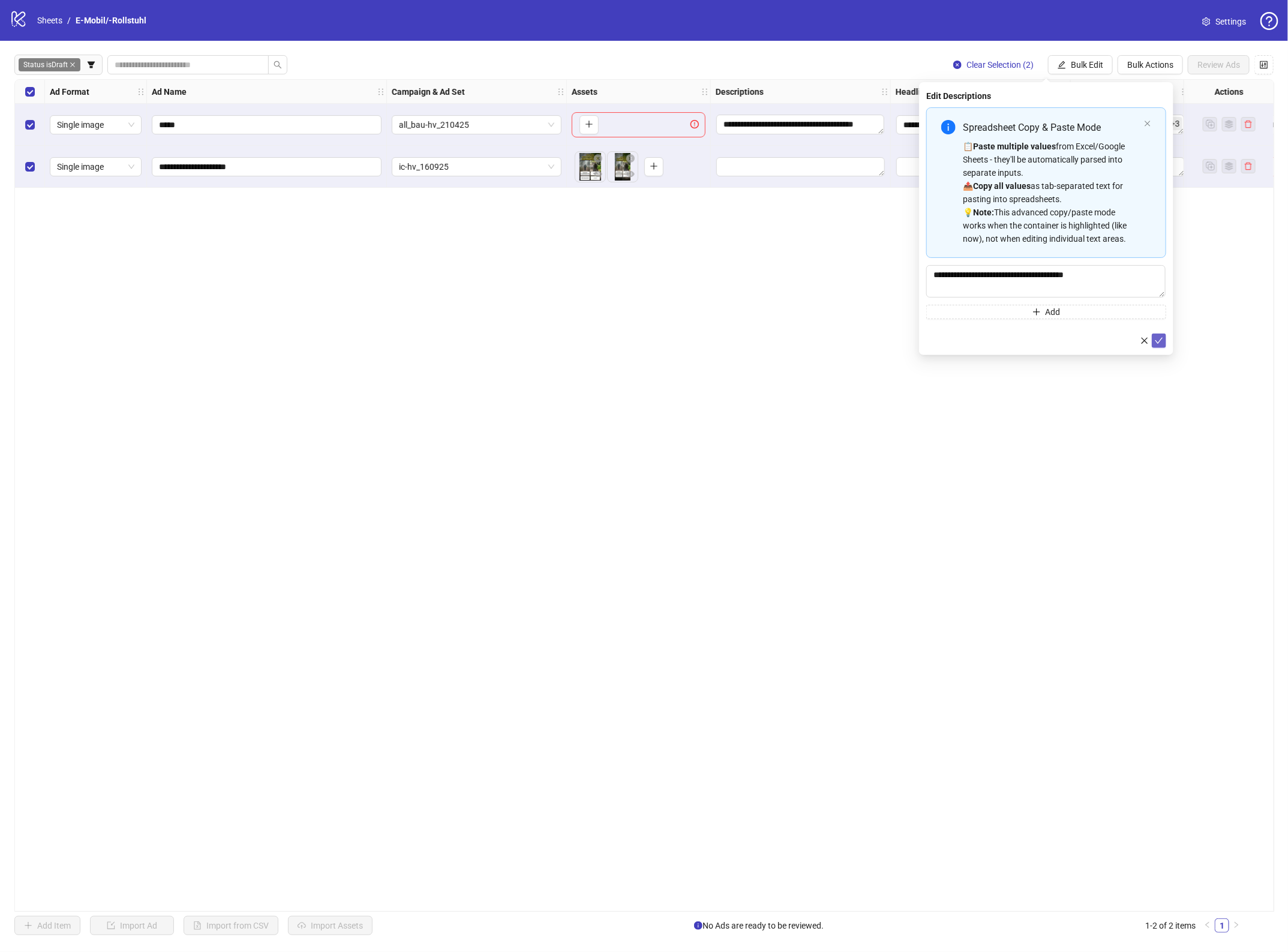
click at [1162, 345] on icon "check" at bounding box center [1159, 341] width 9 height 9
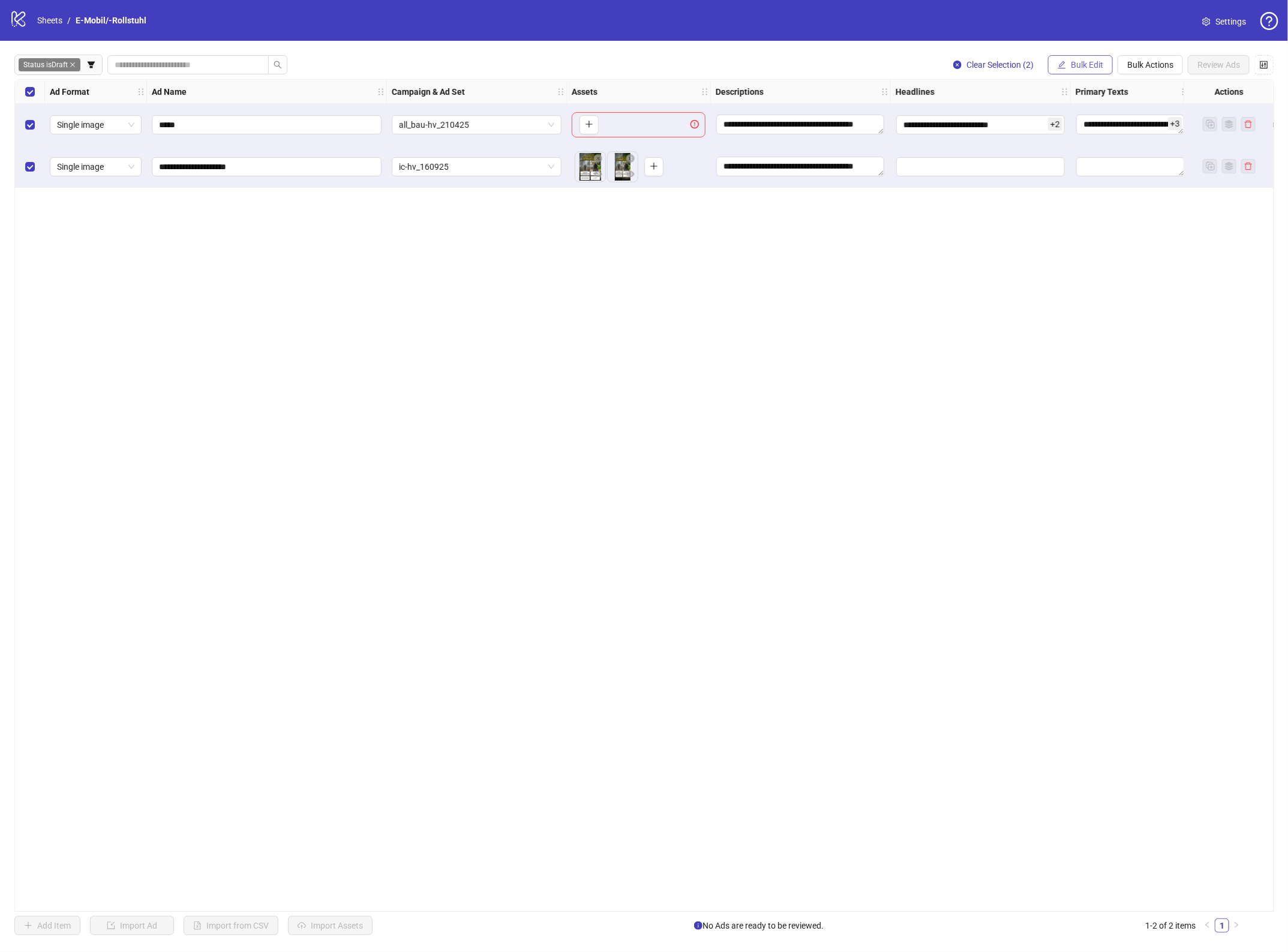
click at [1080, 69] on span "Bulk Edit" at bounding box center [1087, 65] width 33 height 10
click at [1103, 181] on span "Primary Texts" at bounding box center [1091, 185] width 72 height 13
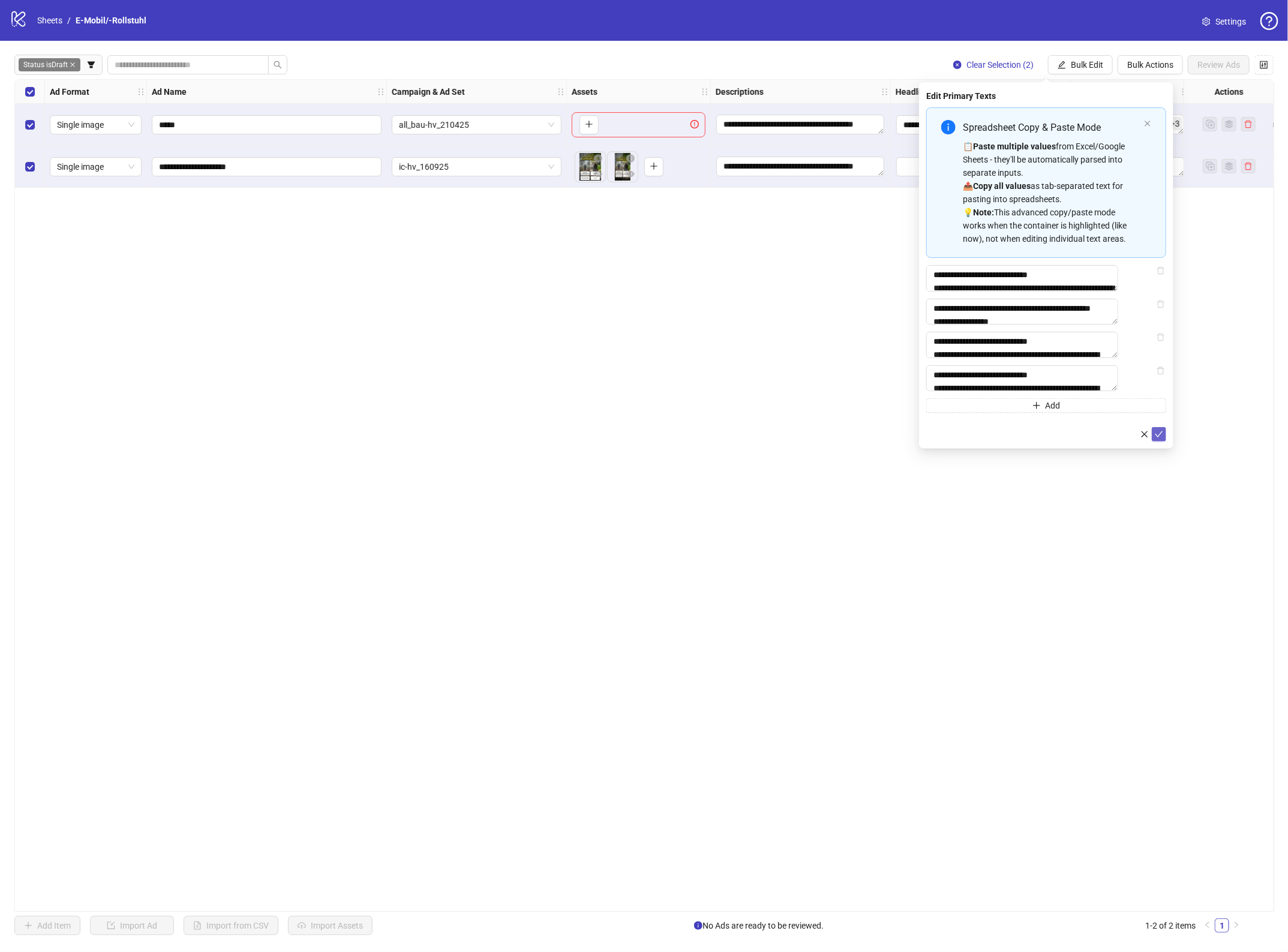
click at [1157, 439] on icon "check" at bounding box center [1159, 434] width 9 height 9
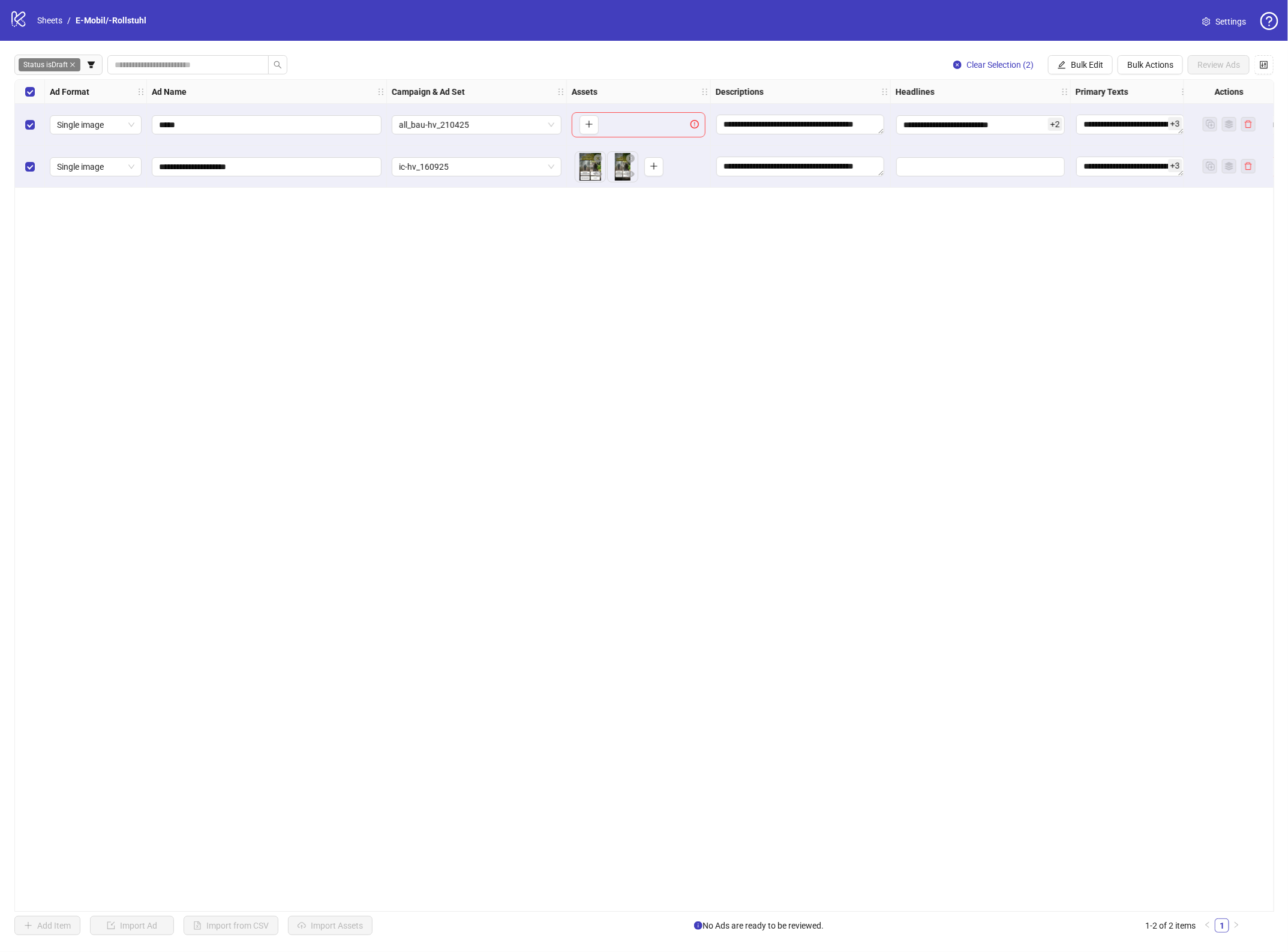
click at [1072, 78] on div "**********" at bounding box center [644, 495] width 1288 height 909
click at [1072, 67] on span "Bulk Edit" at bounding box center [1087, 65] width 33 height 10
click at [1083, 166] on span "Headlines" at bounding box center [1091, 166] width 72 height 13
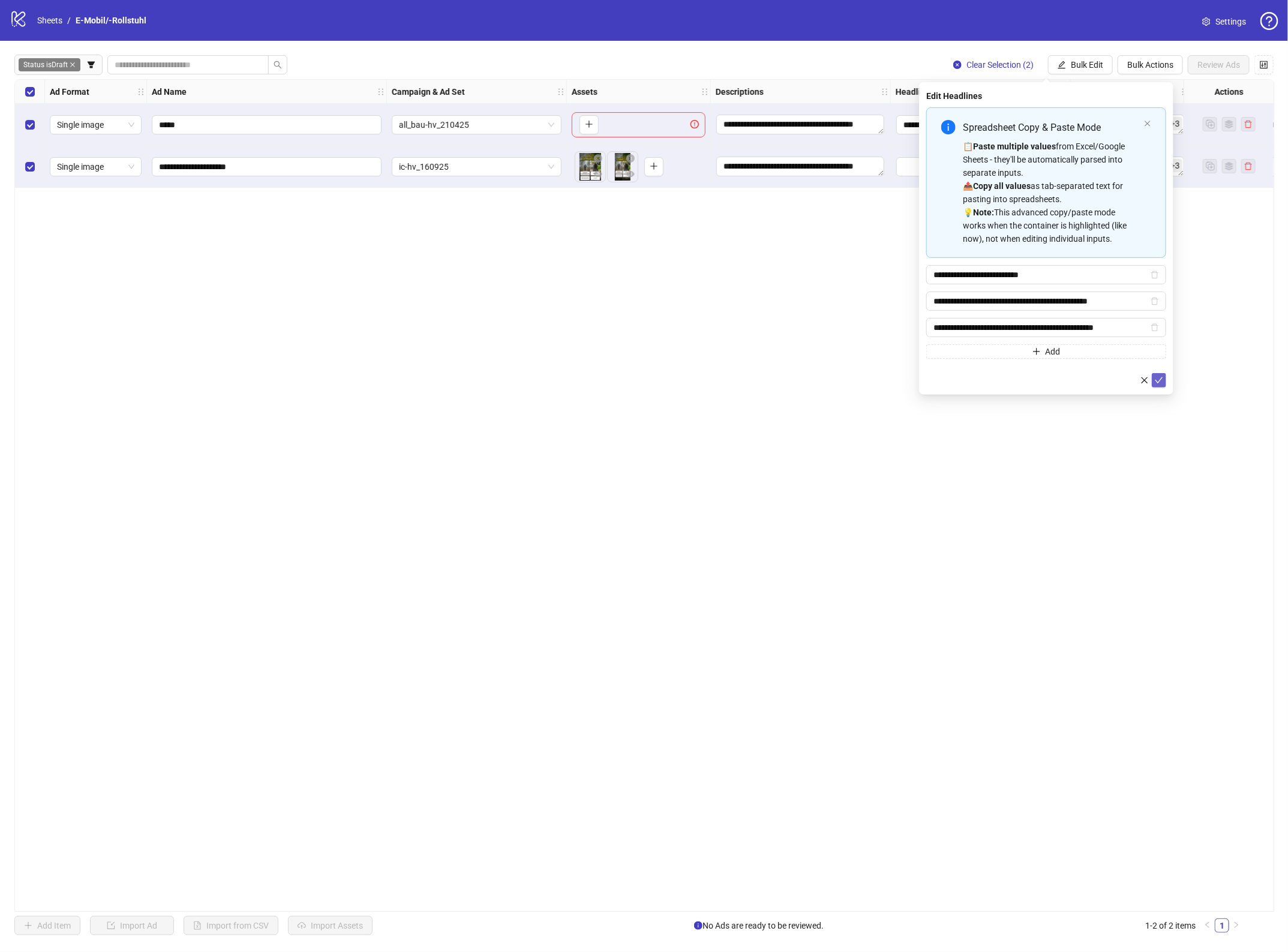
click at [1161, 382] on icon "check" at bounding box center [1159, 381] width 9 height 9
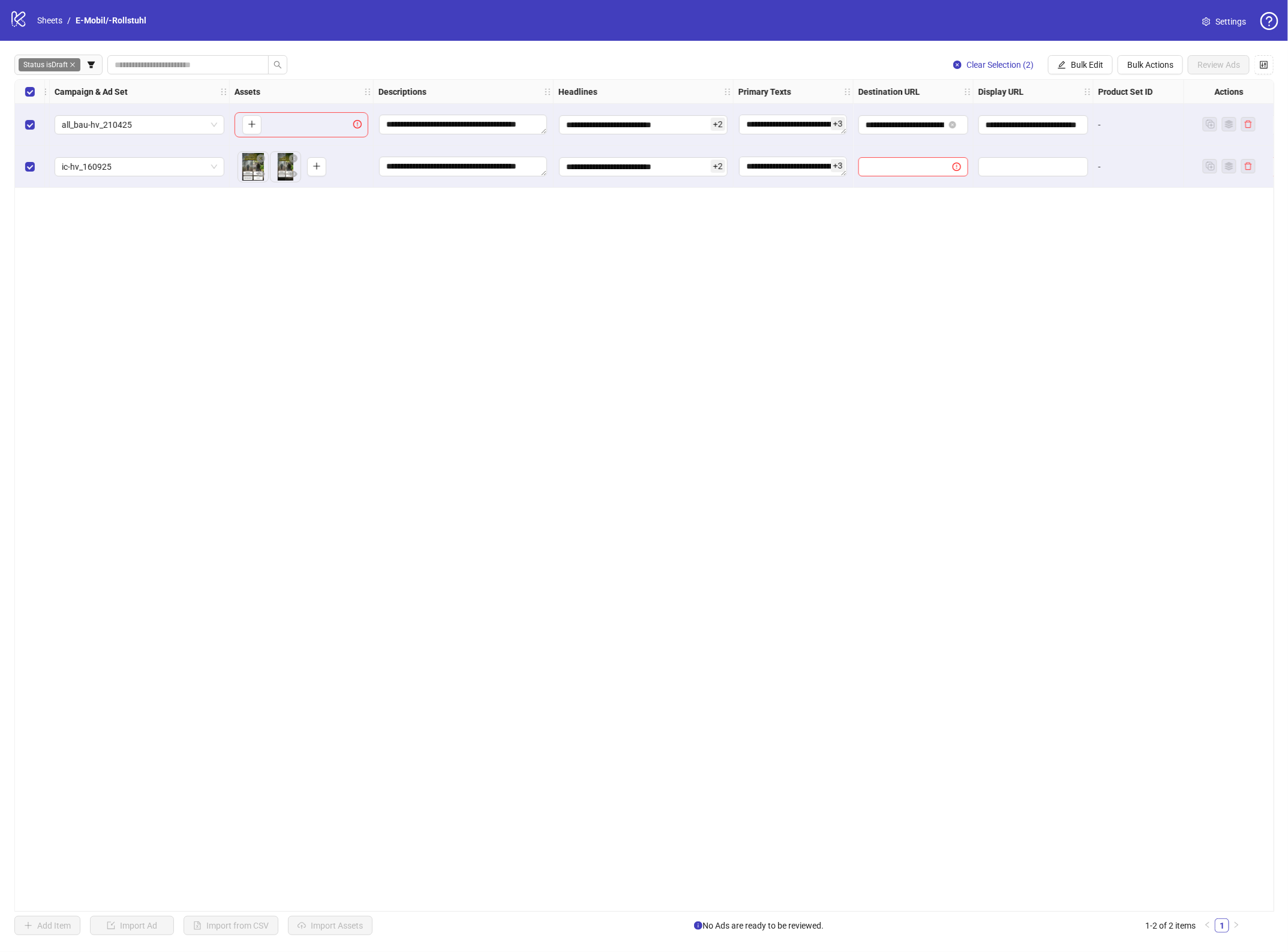
scroll to position [0, 338]
click at [1081, 70] on button "Bulk Edit" at bounding box center [1080, 65] width 65 height 19
click at [1113, 199] on span "Destination URL" at bounding box center [1091, 204] width 72 height 13
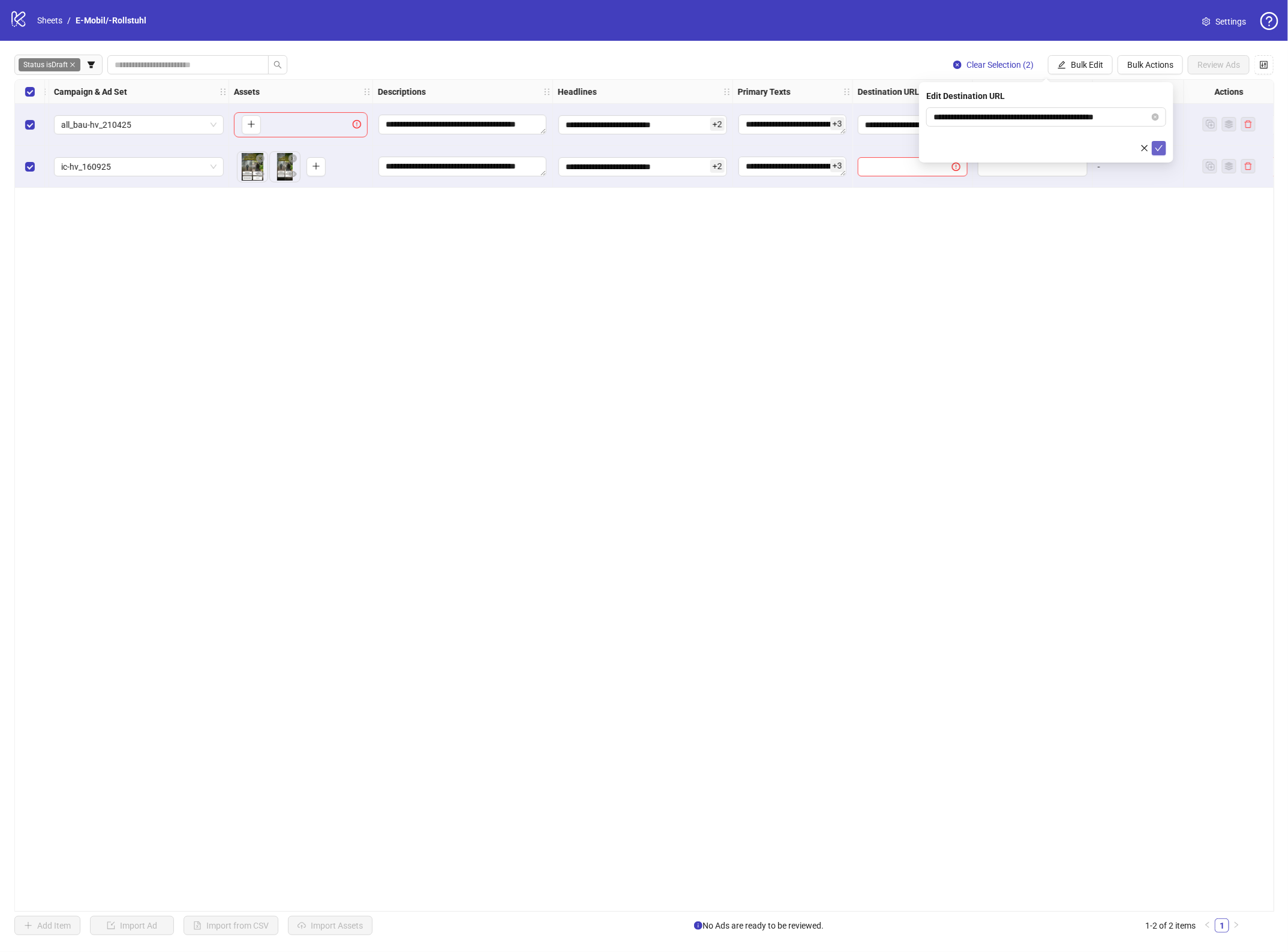
click at [1164, 149] on button "submit" at bounding box center [1159, 148] width 14 height 14
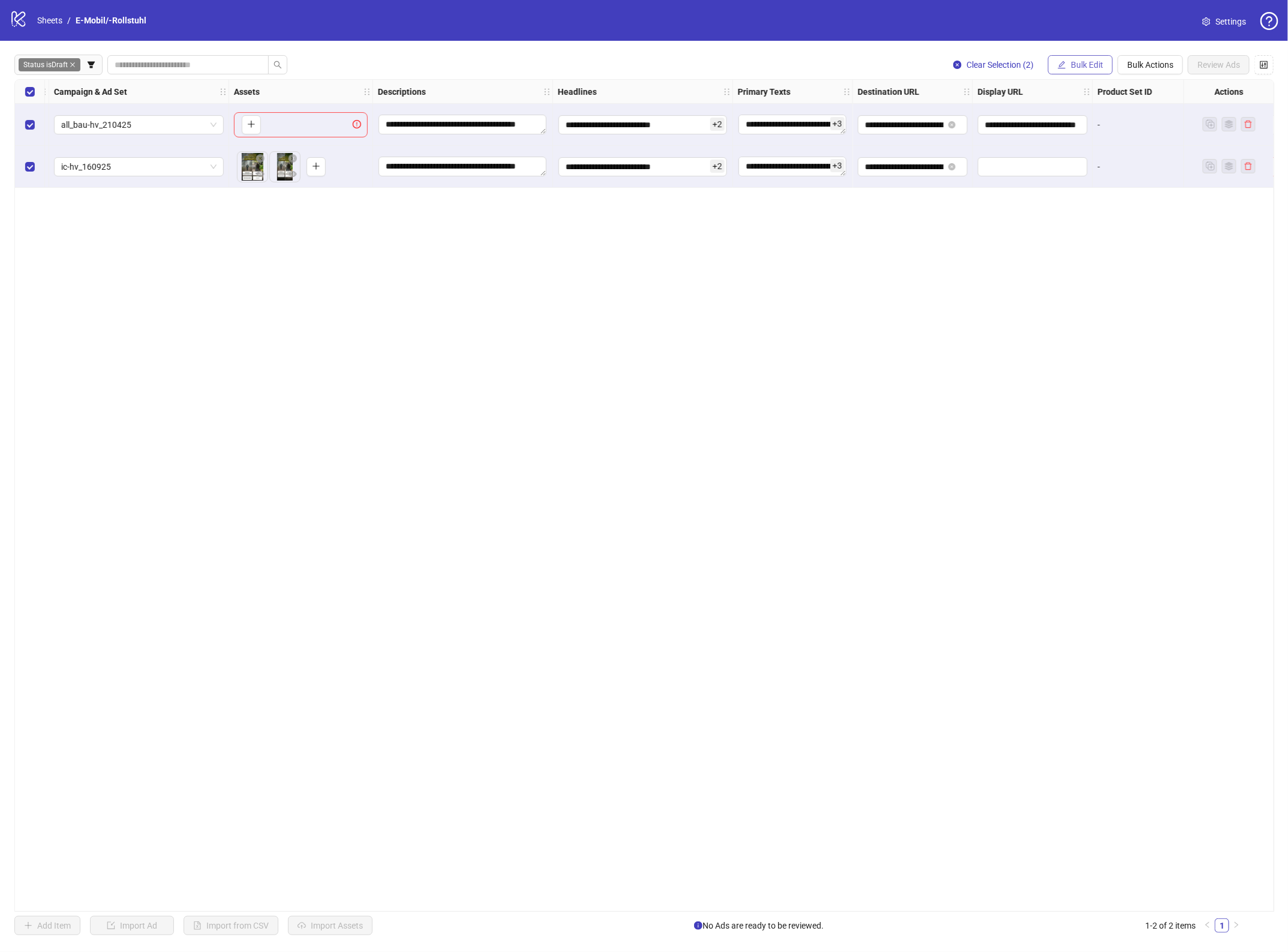
click at [1095, 61] on span "Bulk Edit" at bounding box center [1087, 65] width 33 height 10
click at [1091, 232] on li "Display URL" at bounding box center [1091, 224] width 86 height 19
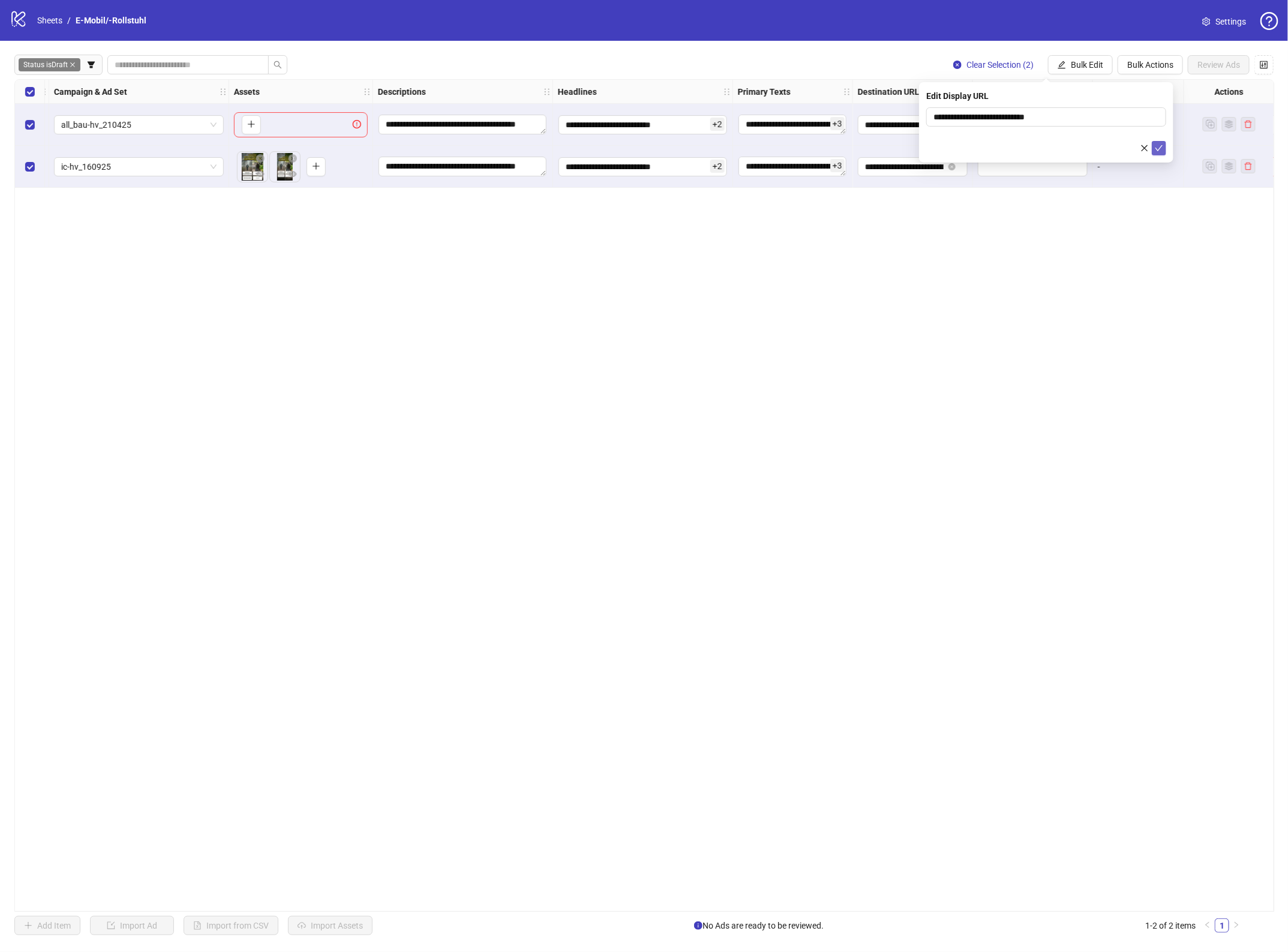
click at [1159, 151] on icon "check" at bounding box center [1159, 148] width 9 height 9
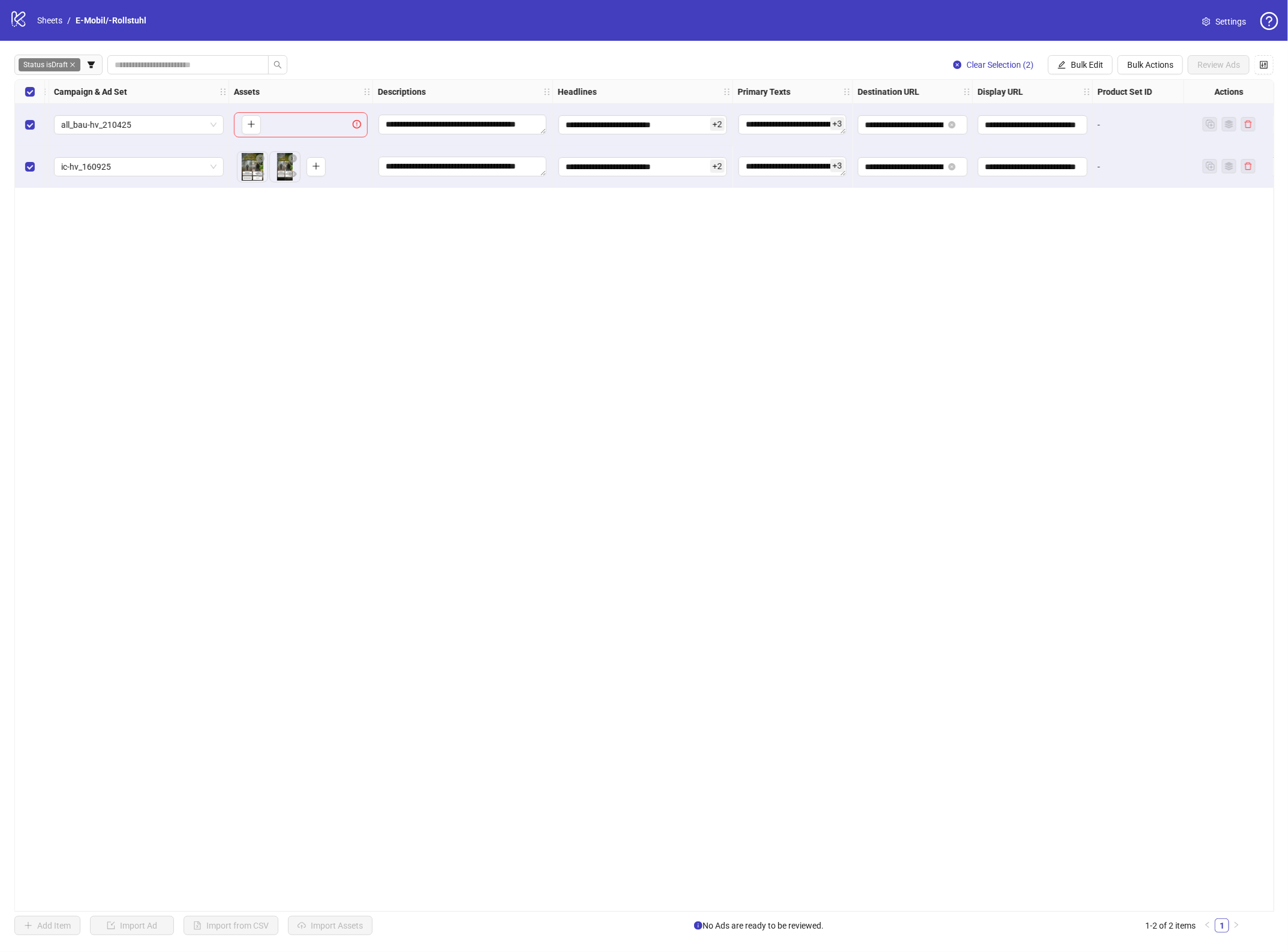
scroll to position [0, 463]
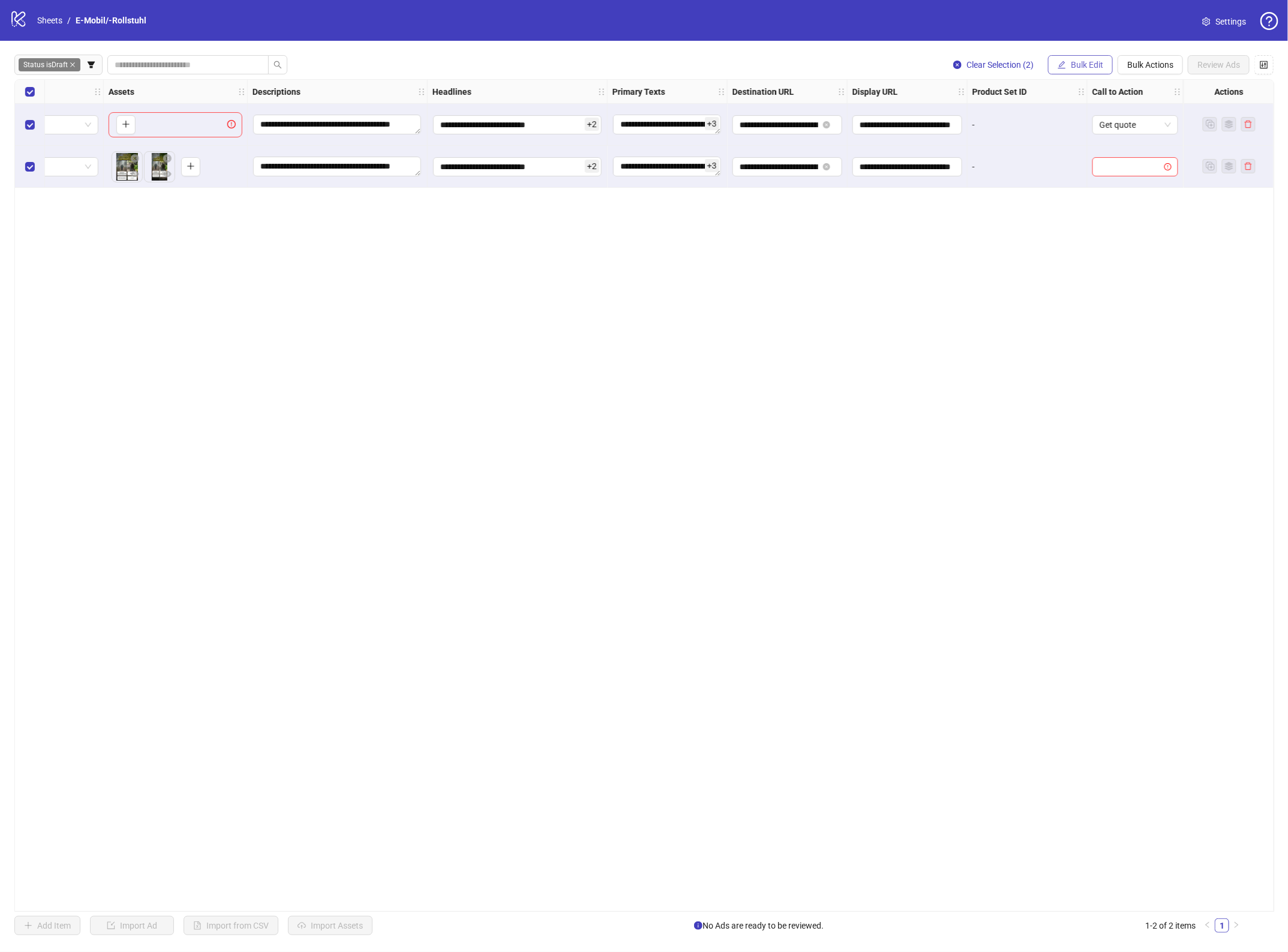
click at [1102, 59] on button "Bulk Edit" at bounding box center [1080, 65] width 65 height 19
click at [1066, 272] on ul "Ad Format Name Campaign & Ad Set Descriptions Headlines Primary Texts Destinati…" at bounding box center [1091, 175] width 91 height 197
click at [1069, 262] on span "Call to Action" at bounding box center [1091, 262] width 72 height 13
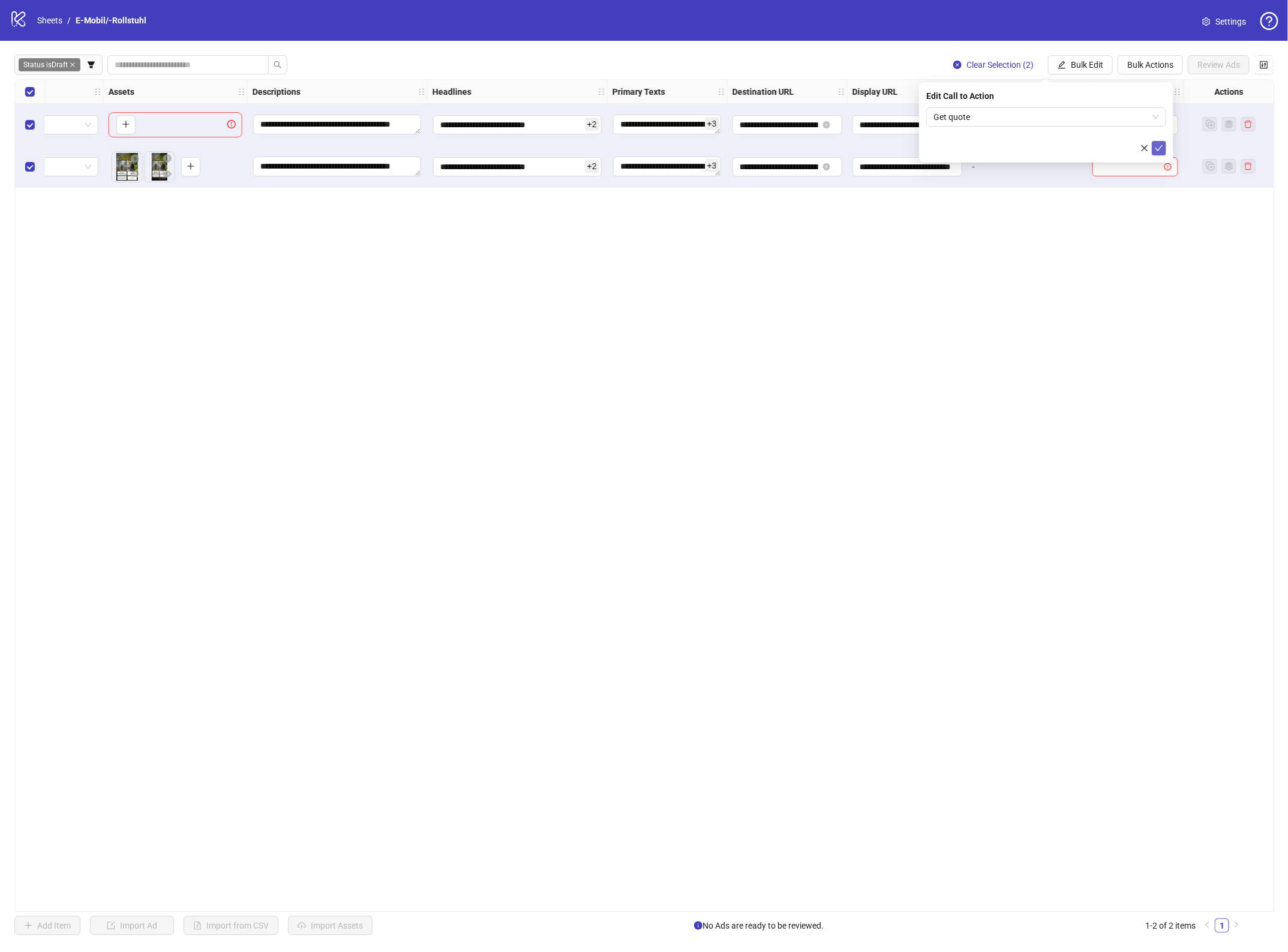
click at [1155, 150] on icon "check" at bounding box center [1159, 148] width 9 height 9
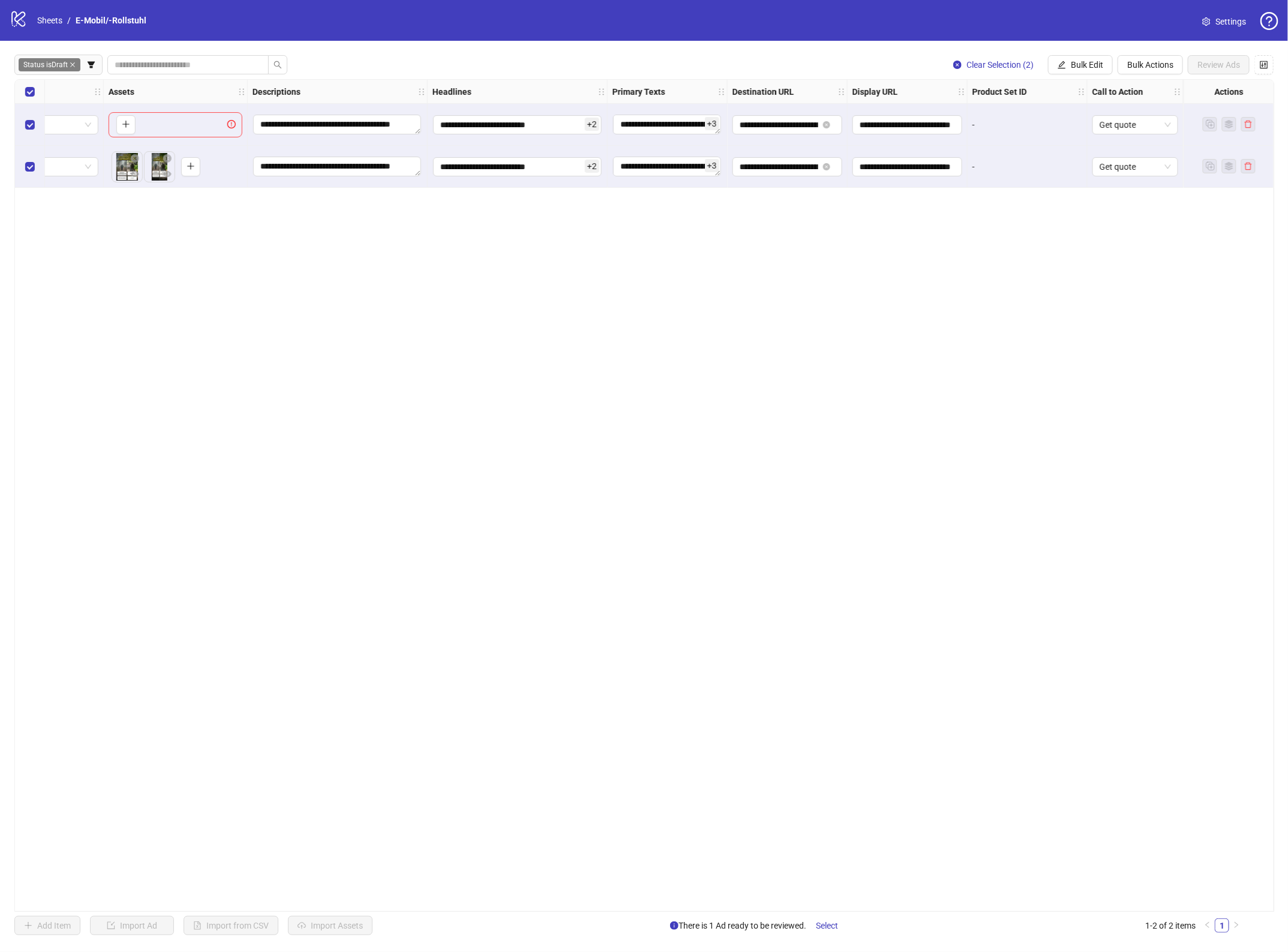
scroll to position [0, 0]
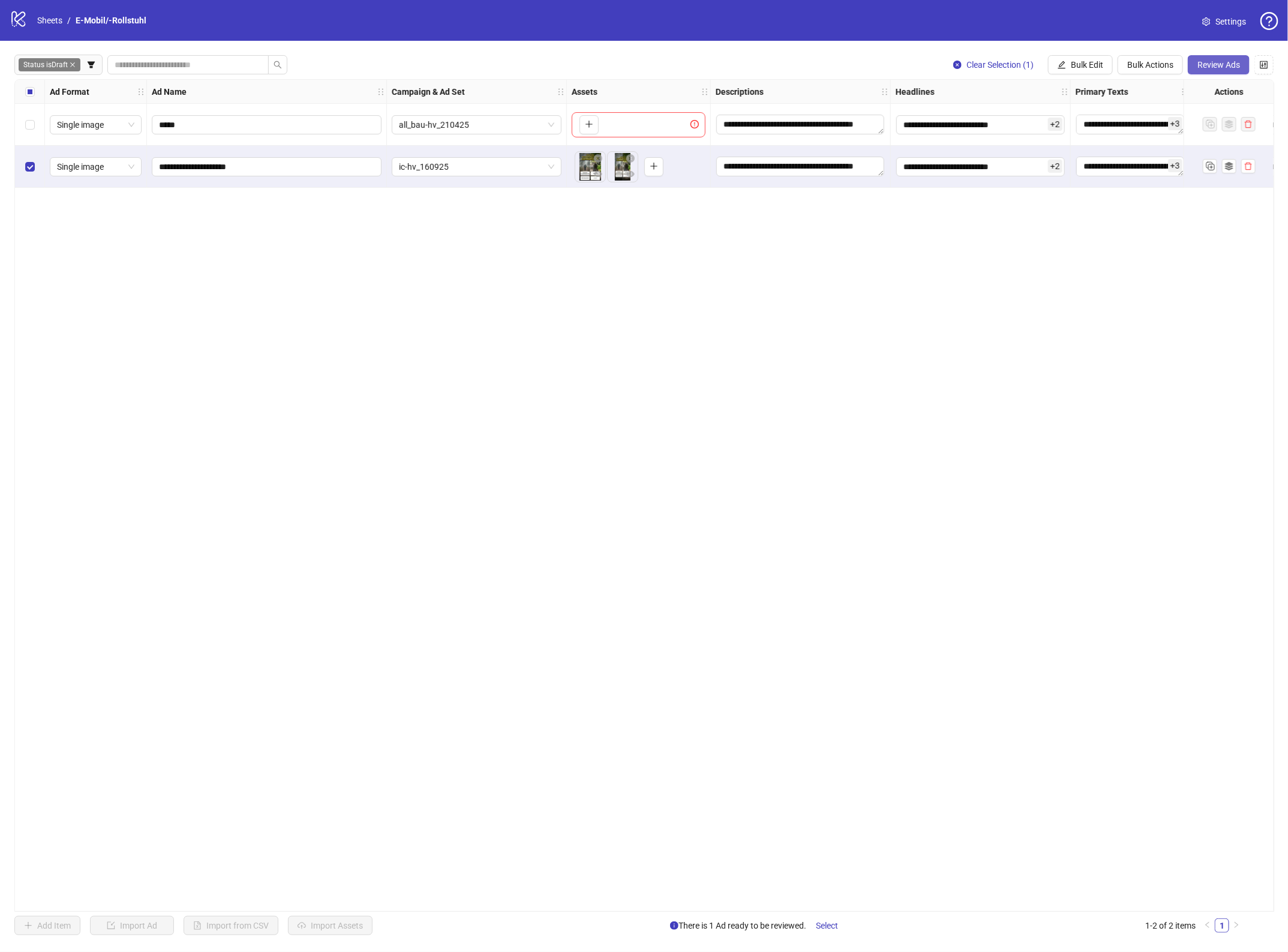
click at [1223, 67] on span "Review Ads" at bounding box center [1218, 65] width 43 height 10
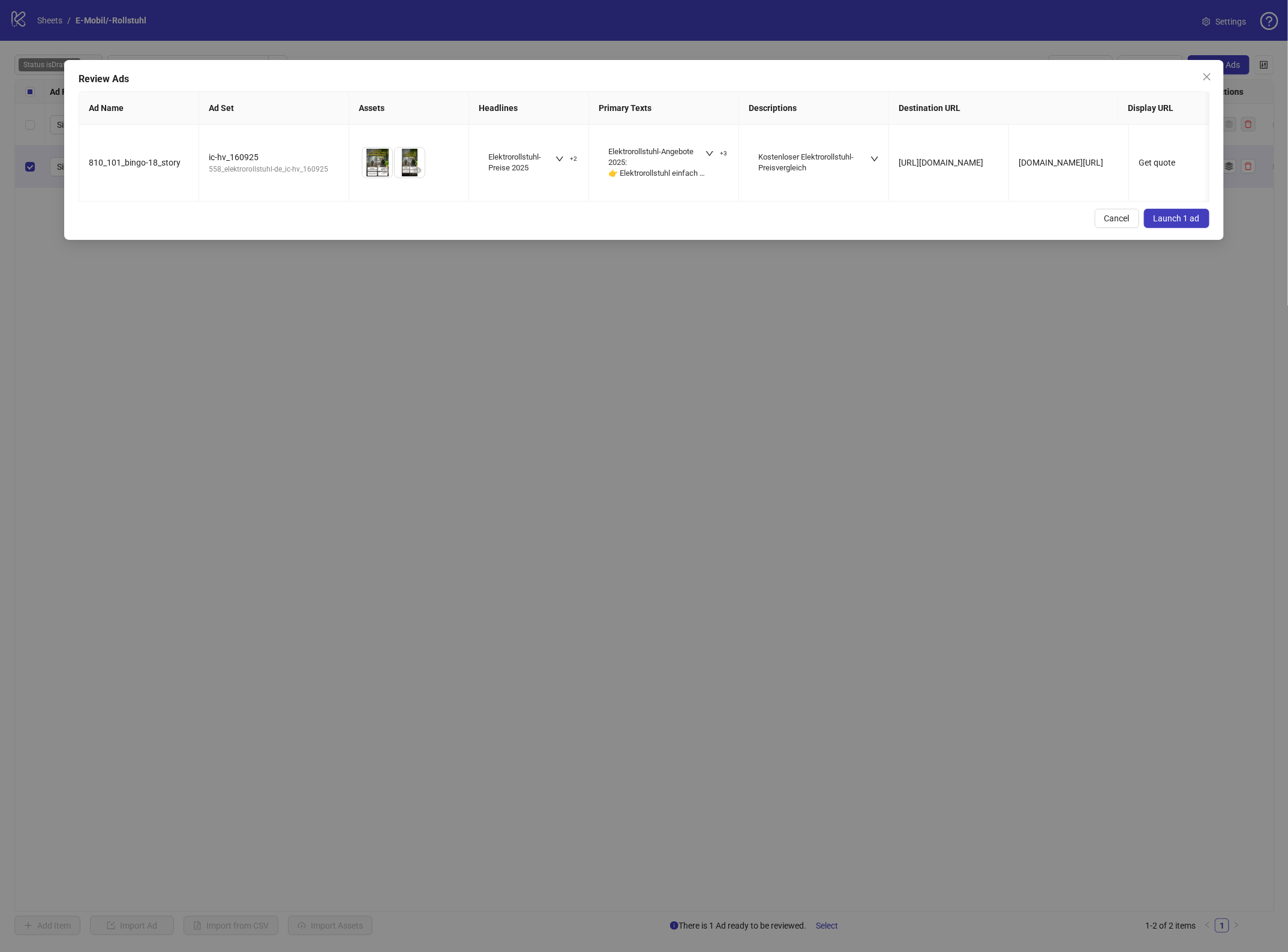
click at [1162, 223] on span "Launch 1 ad" at bounding box center [1176, 219] width 46 height 10
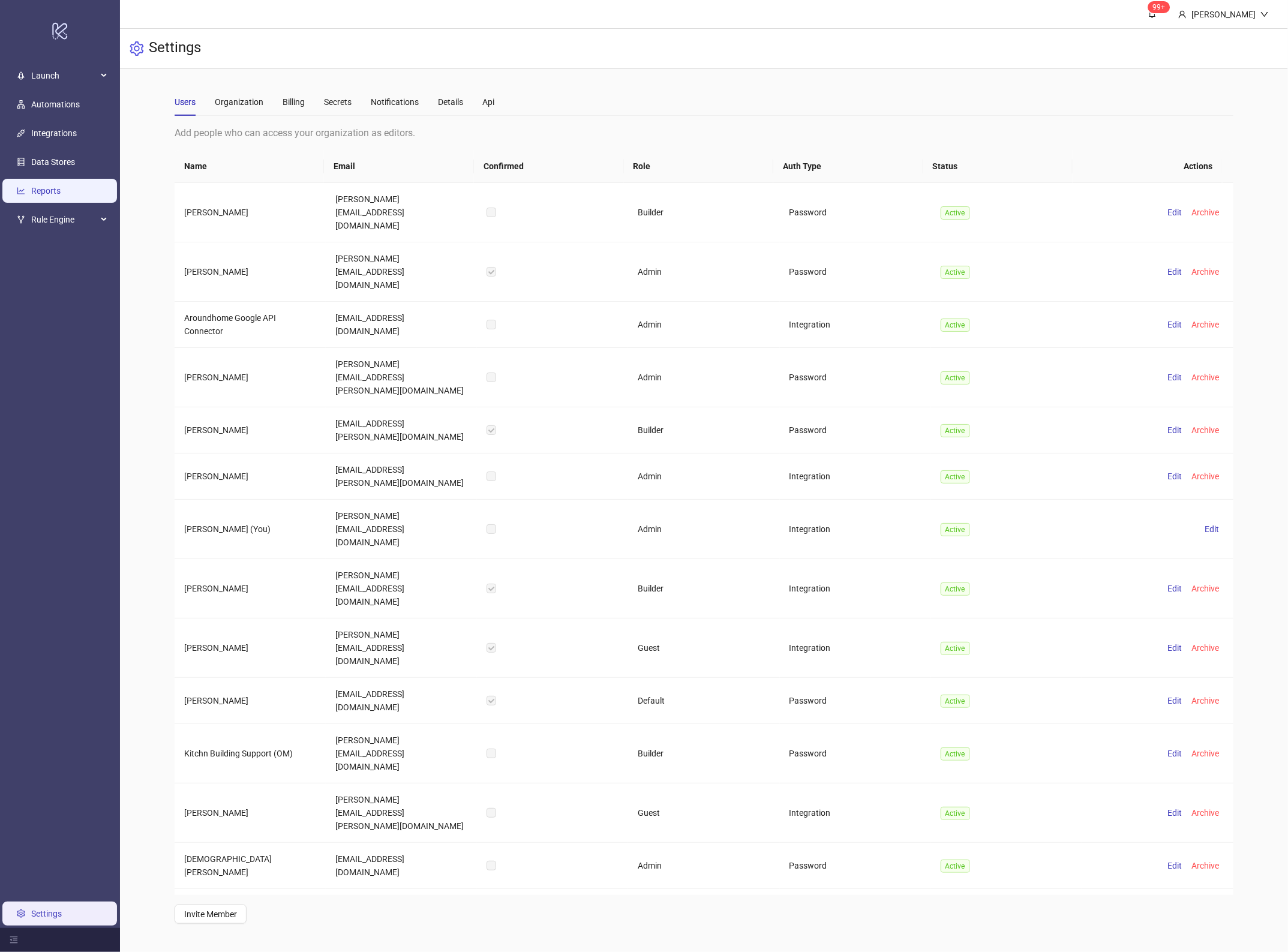
click at [60, 186] on link "Reports" at bounding box center [45, 191] width 29 height 10
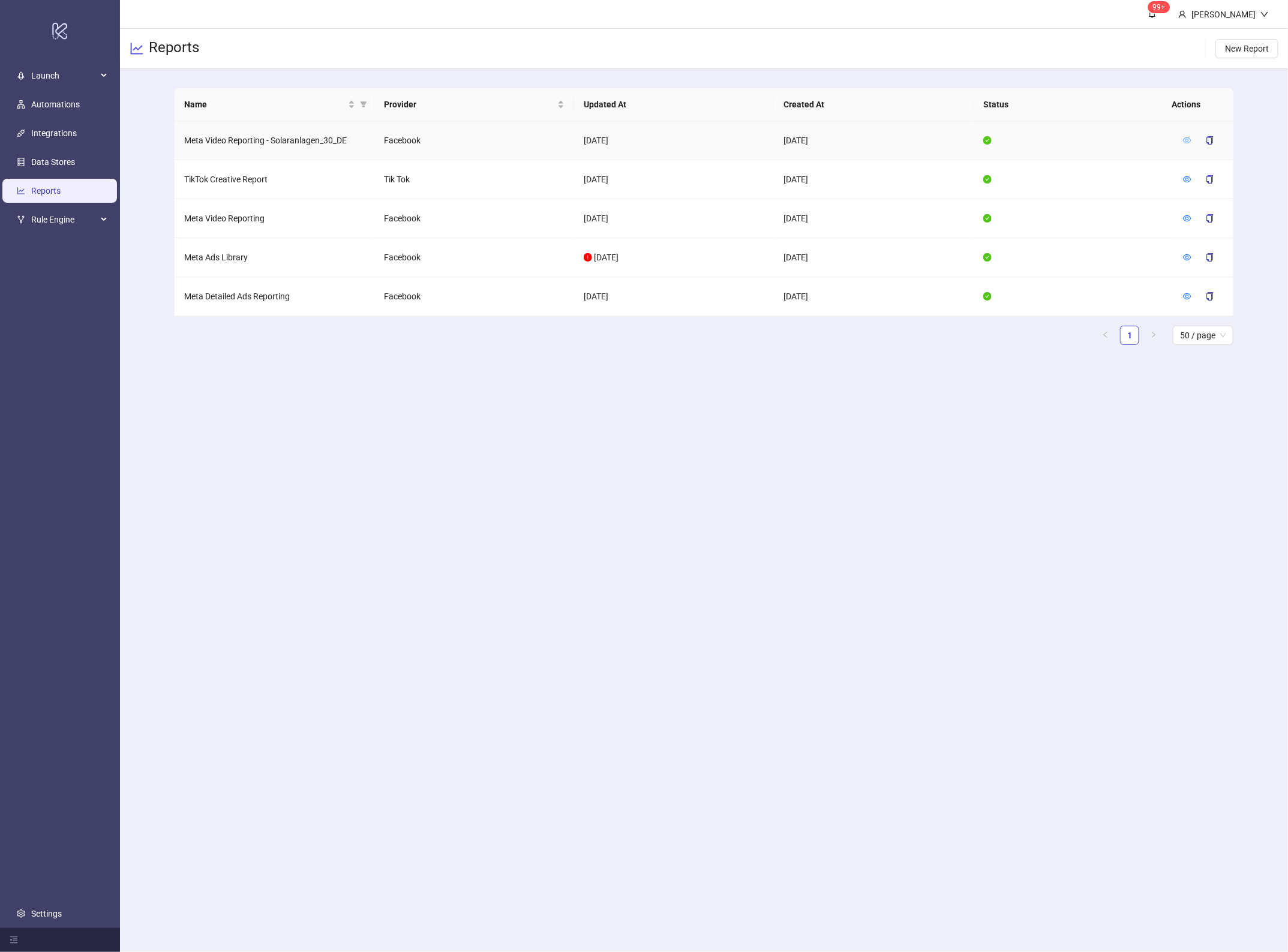
click at [1189, 138] on icon "eye" at bounding box center [1187, 141] width 9 height 9
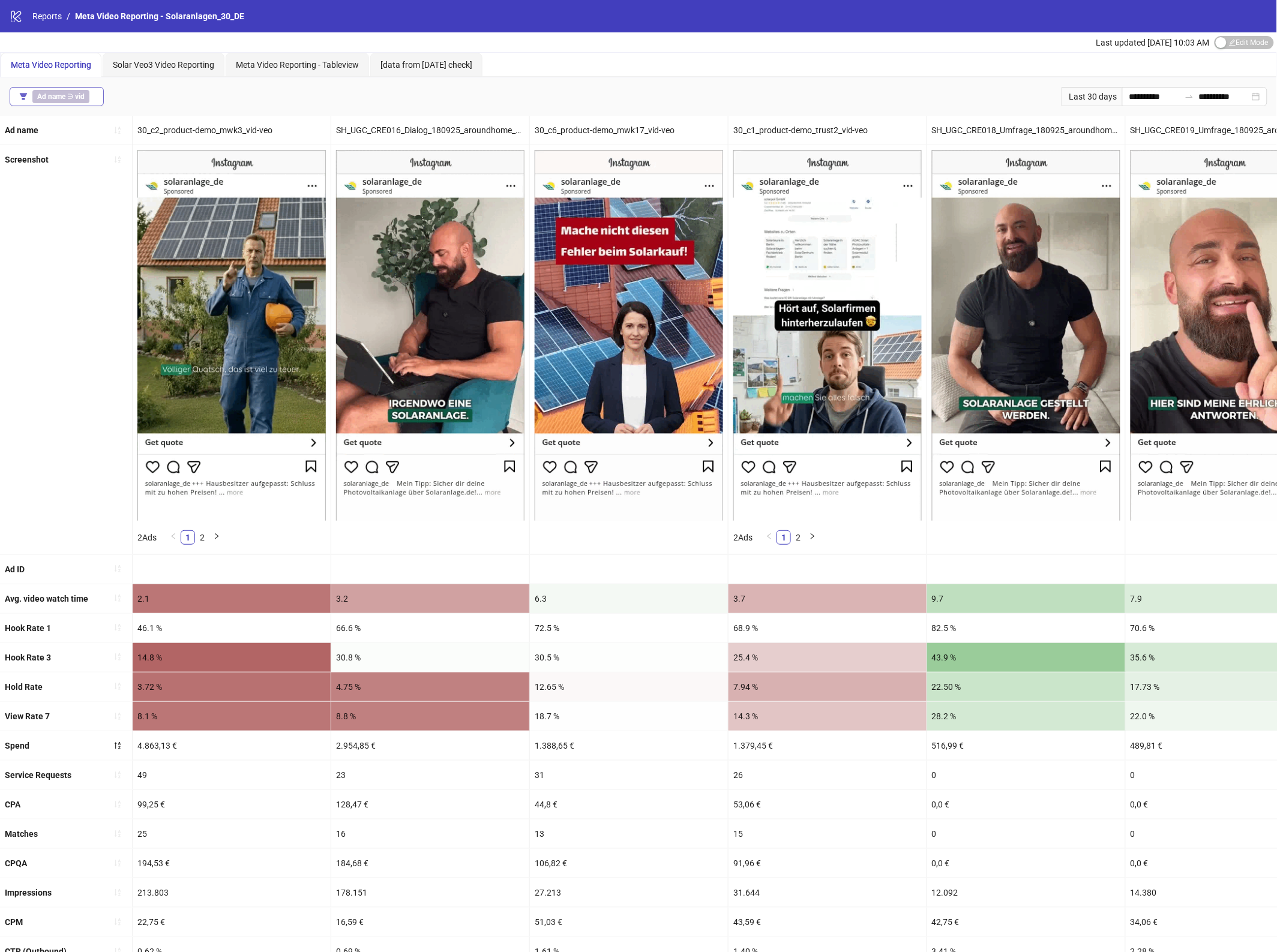
click at [72, 94] on span "Ad name ∋ vid" at bounding box center [61, 97] width 57 height 13
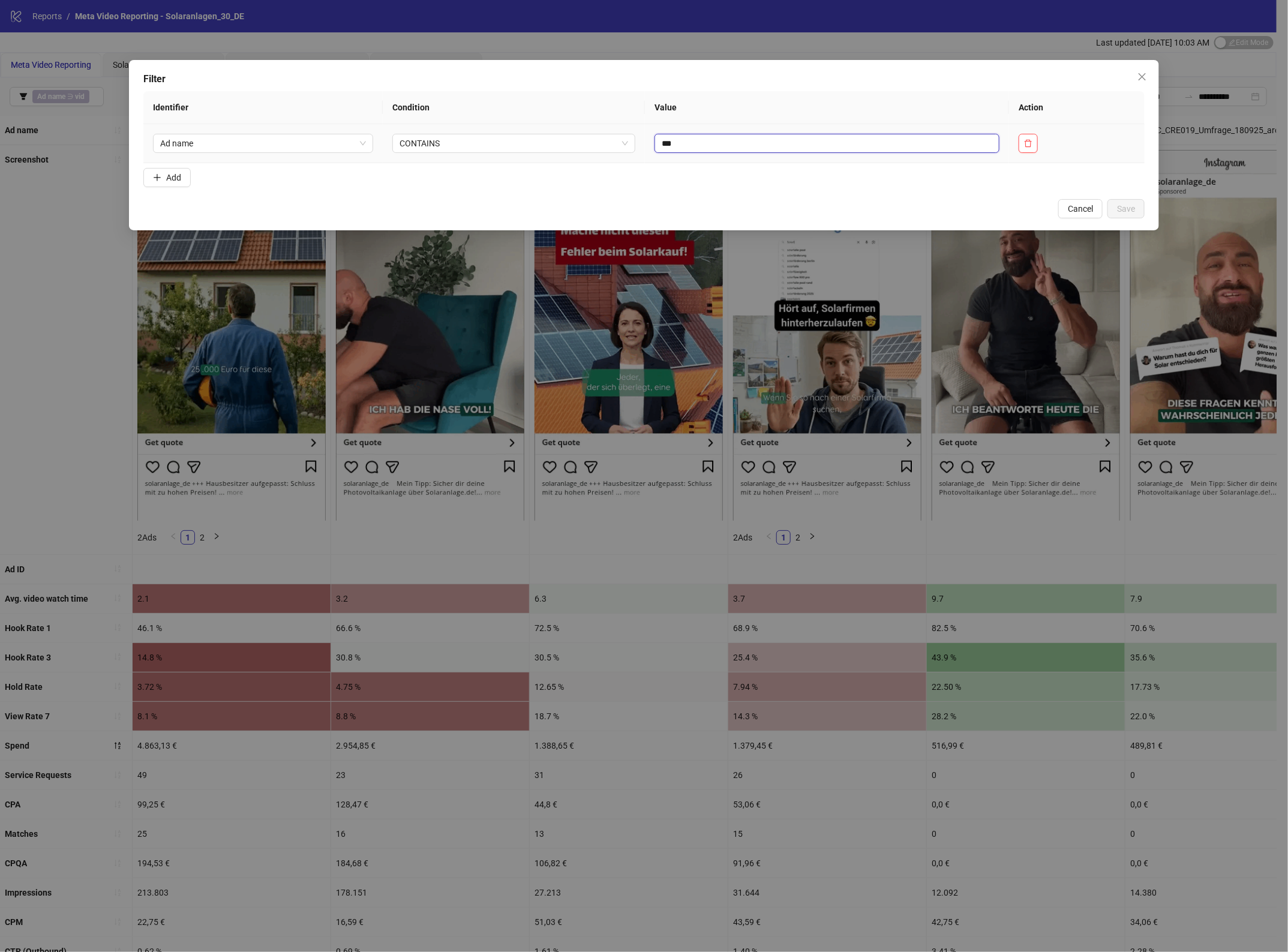
click at [697, 147] on input "***" at bounding box center [827, 143] width 345 height 19
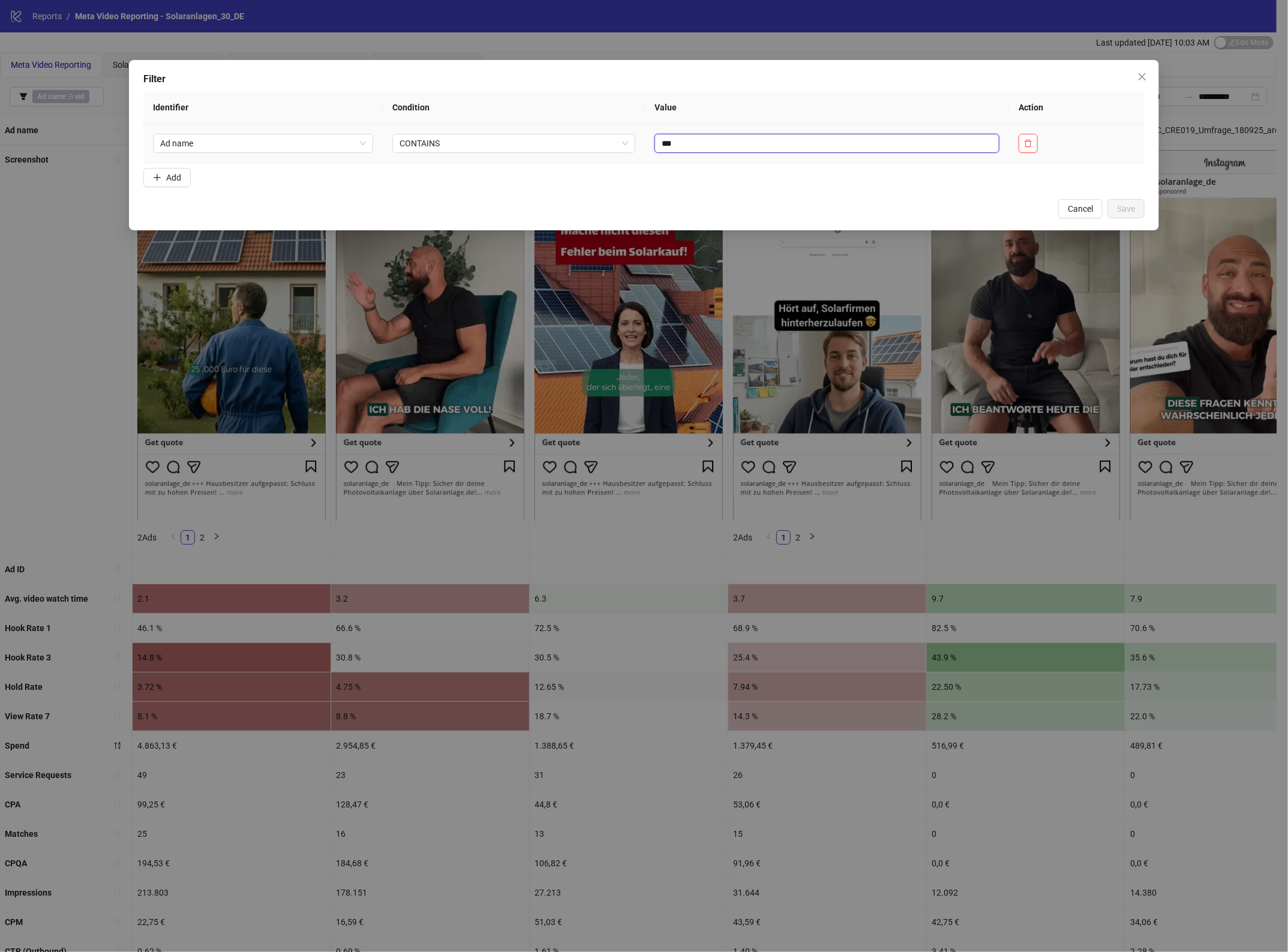
click at [697, 147] on input "***" at bounding box center [827, 143] width 345 height 19
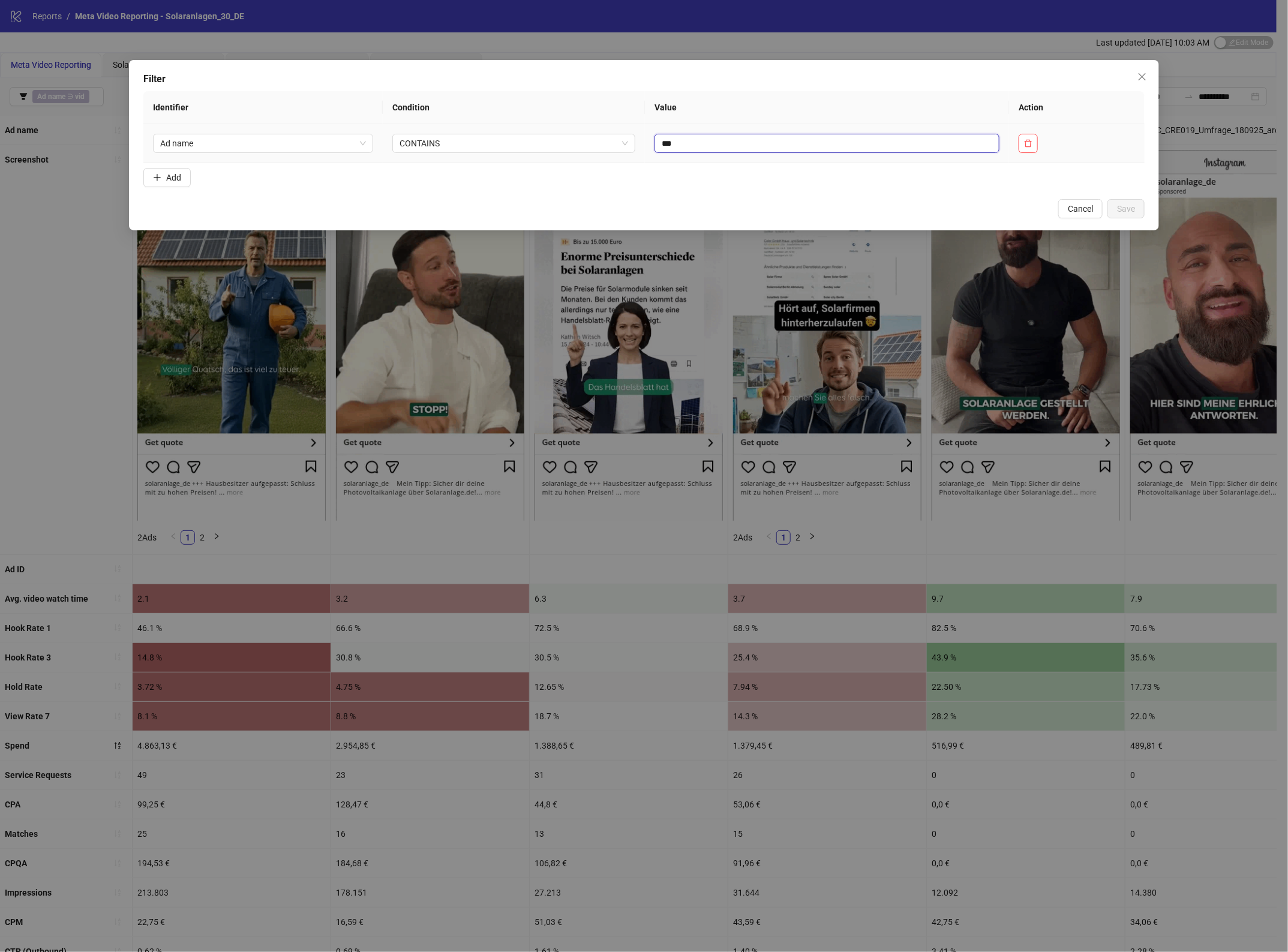
click at [699, 148] on input "***" at bounding box center [827, 143] width 345 height 19
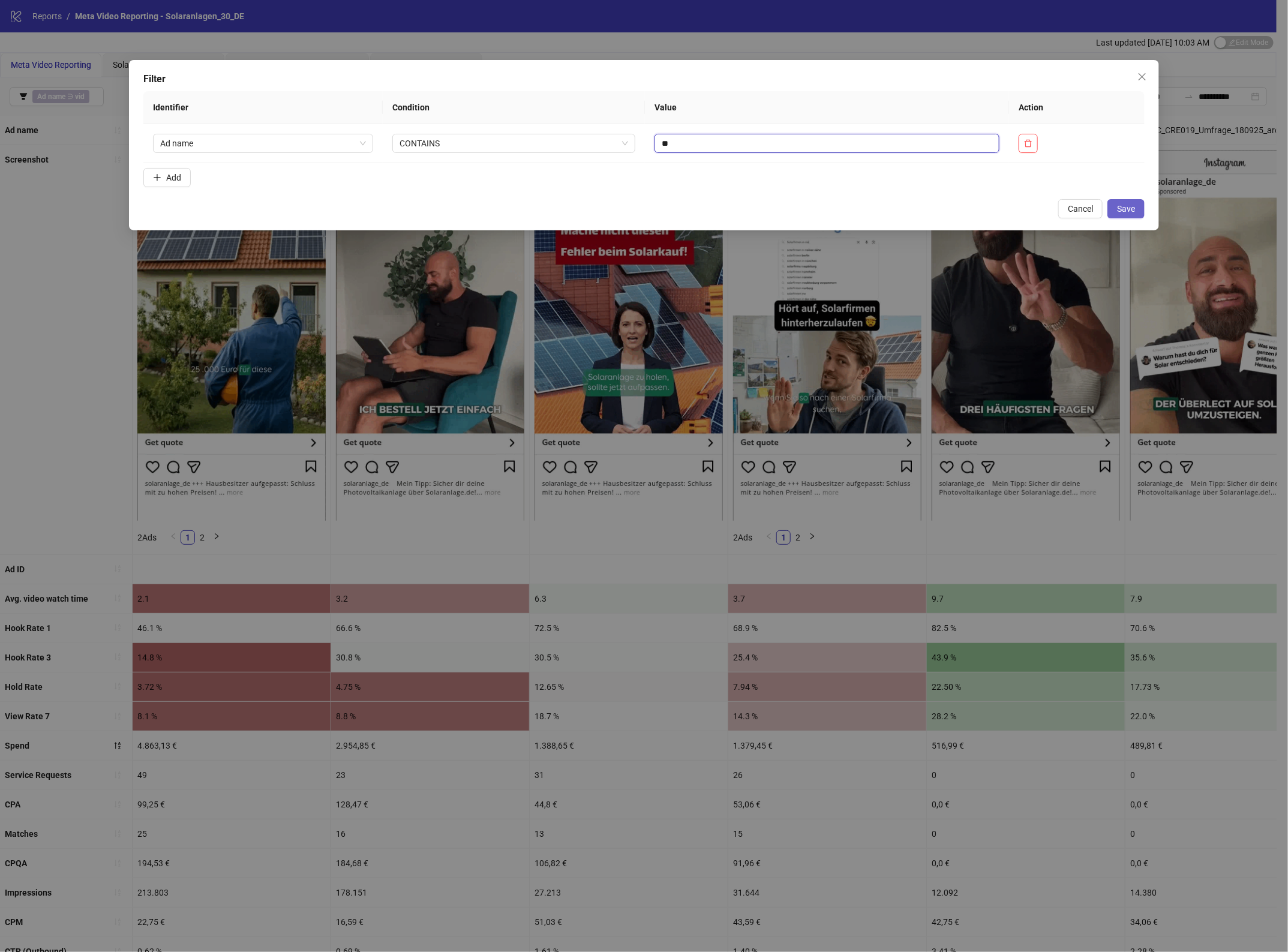
type input "**"
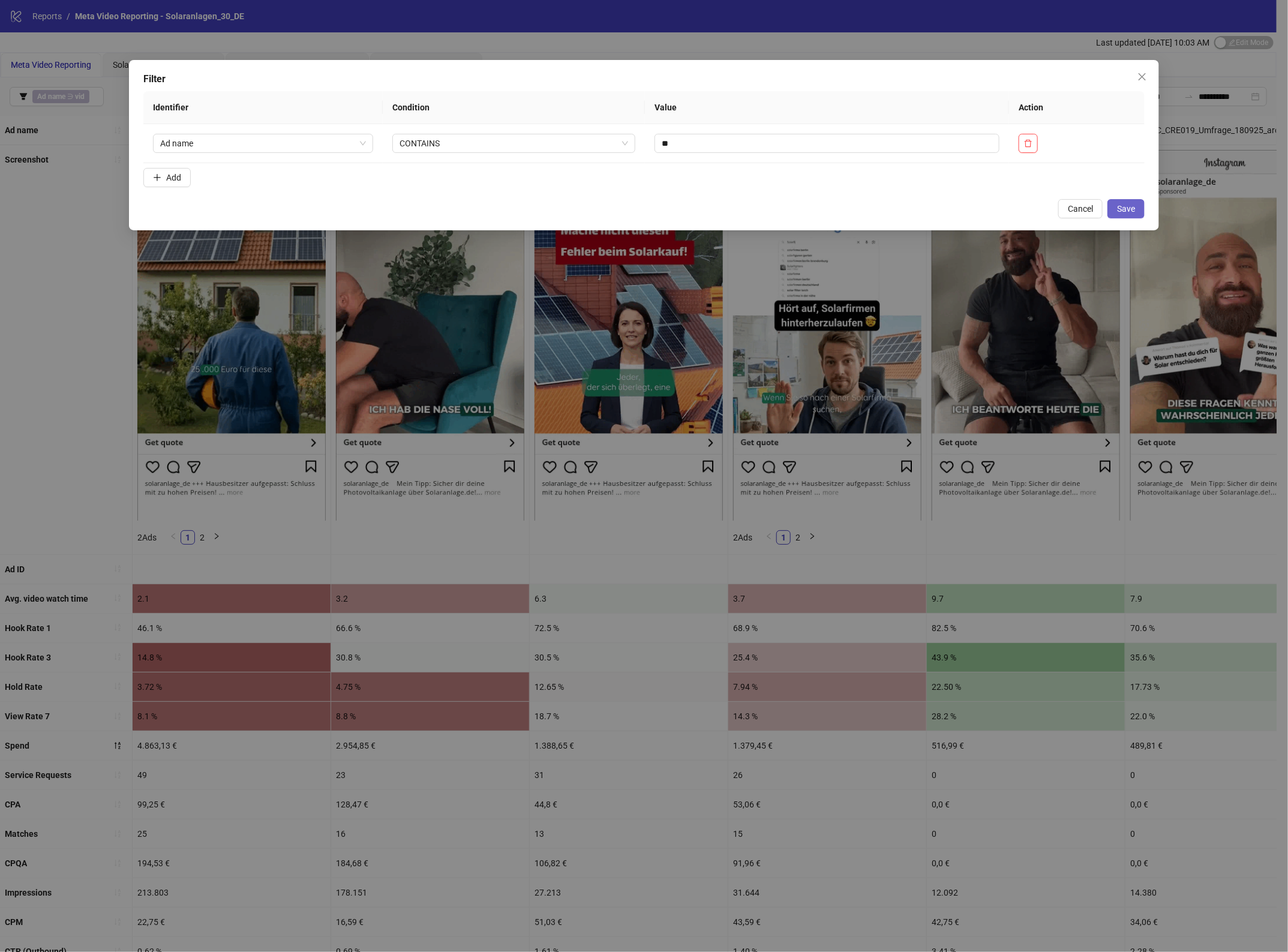
click at [1128, 208] on span "Save" at bounding box center [1125, 209] width 18 height 10
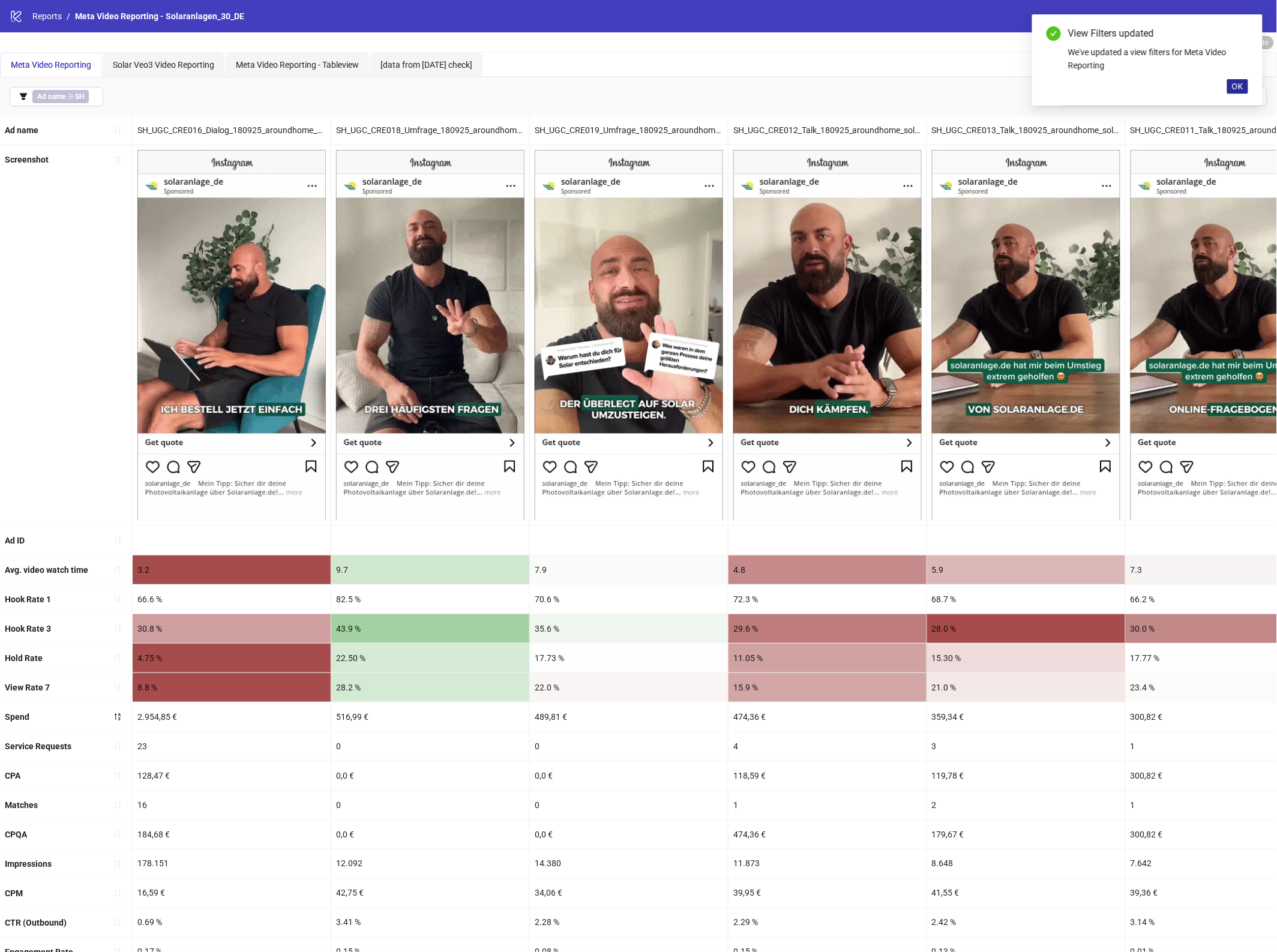
click at [1248, 81] on button "OK" at bounding box center [1238, 87] width 21 height 14
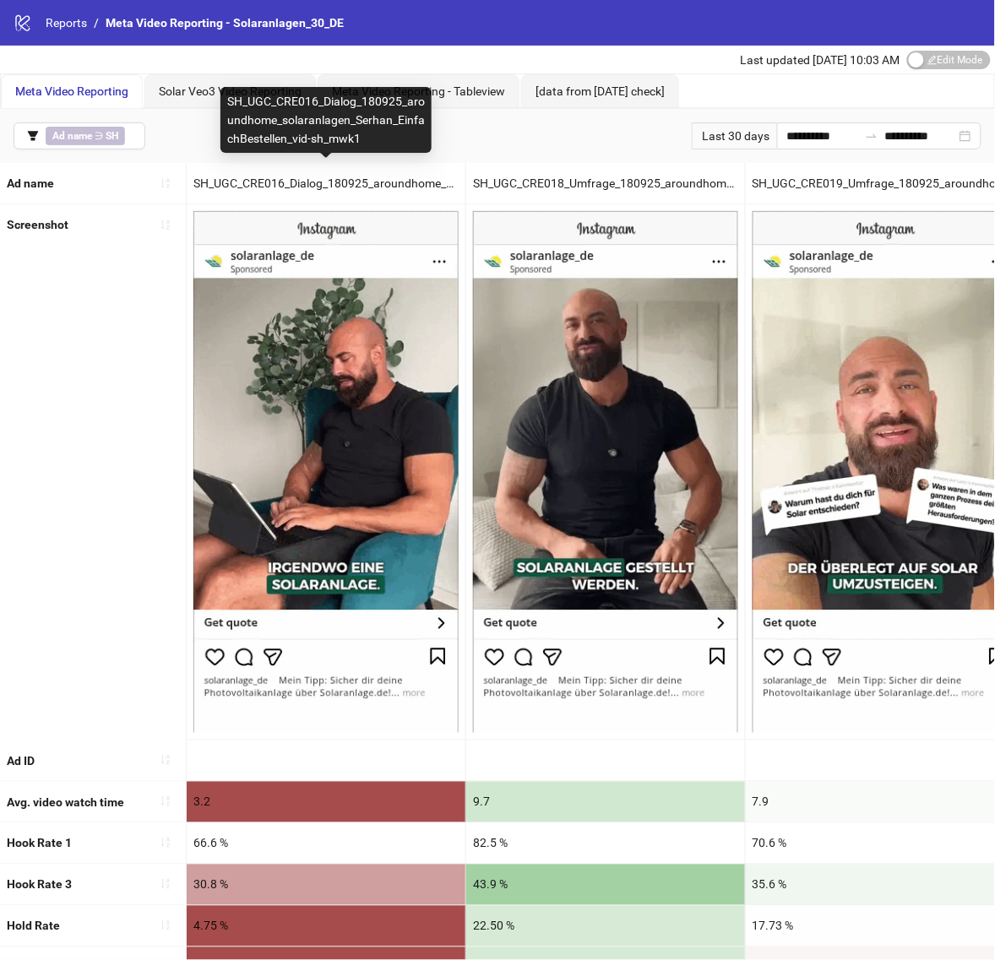
click at [326, 180] on div "SH_UGC_CRE016_Dialog_180925_aroundhome_solaranlagen_Serhan_EinfachBestellen_vid…" at bounding box center [326, 183] width 279 height 41
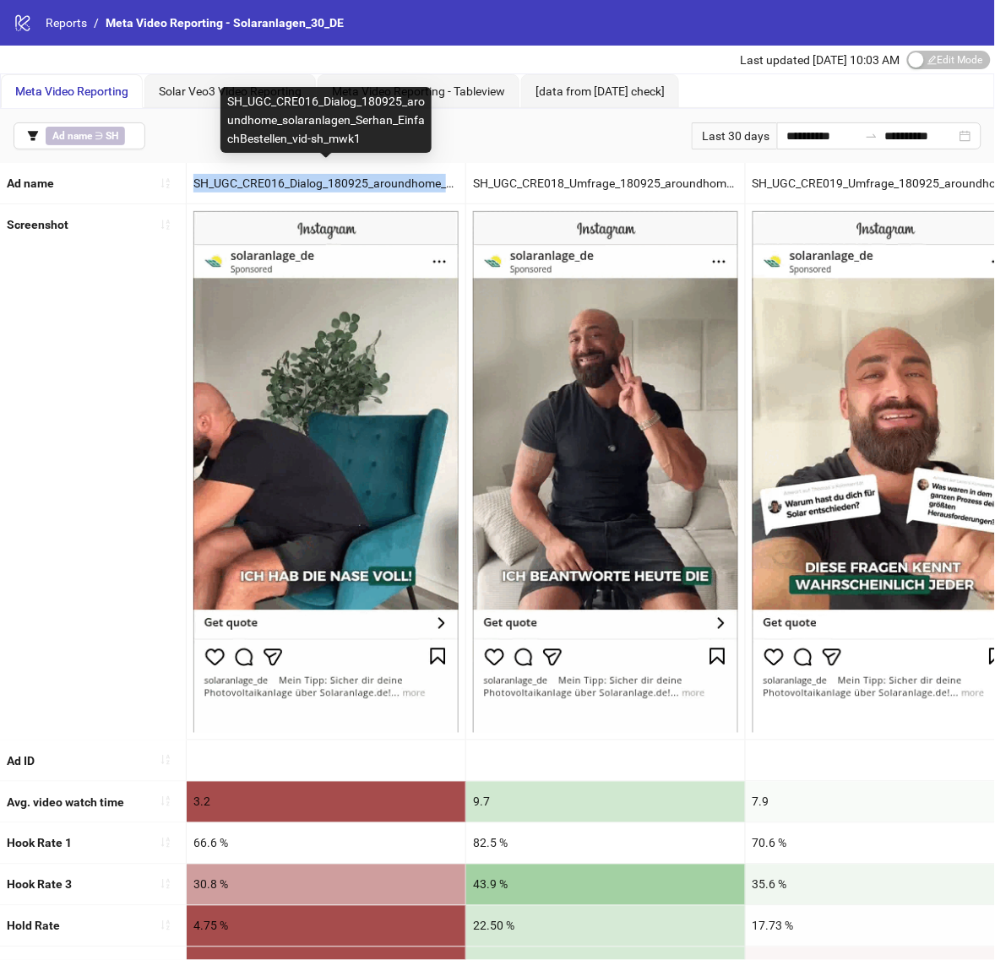
click at [326, 180] on div "SH_UGC_CRE016_Dialog_180925_aroundhome_solaranlagen_Serhan_EinfachBestellen_vid…" at bounding box center [326, 183] width 279 height 41
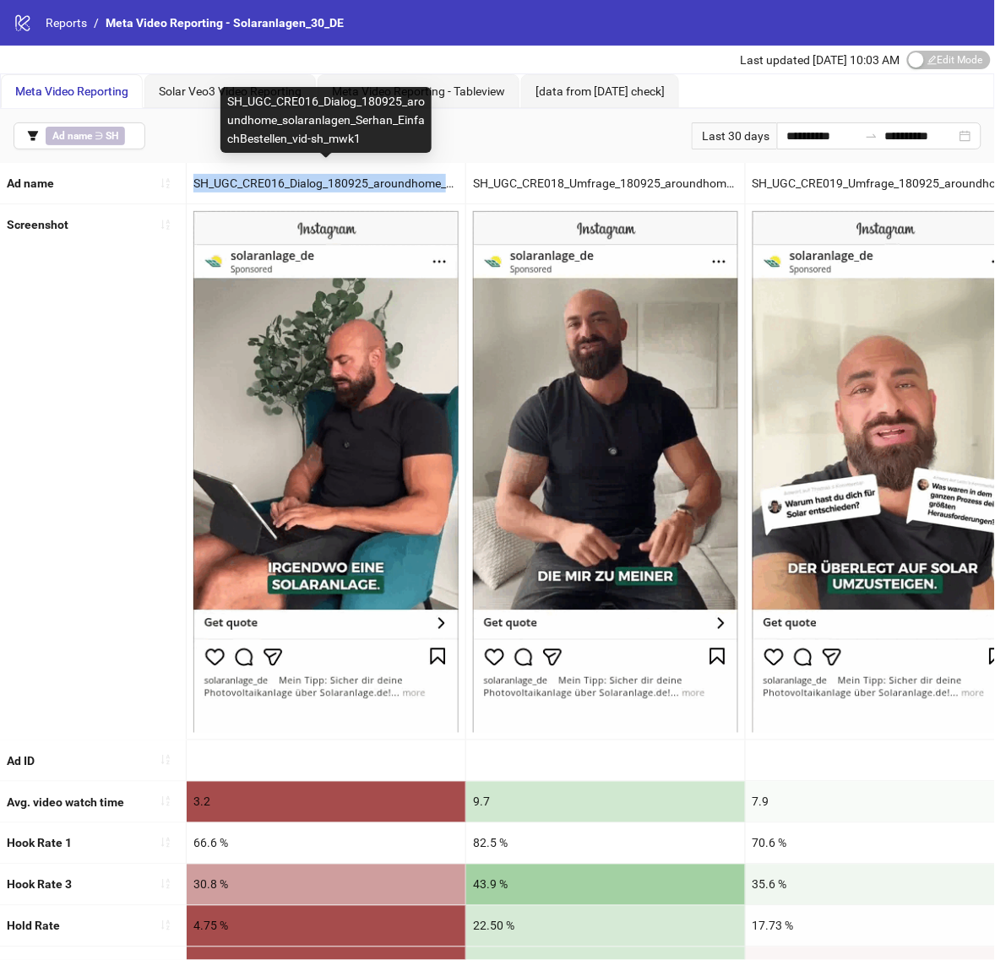
click at [326, 180] on div "SH_UGC_CRE016_Dialog_180925_aroundhome_solaranlagen_Serhan_EinfachBestellen_vid…" at bounding box center [326, 183] width 279 height 41
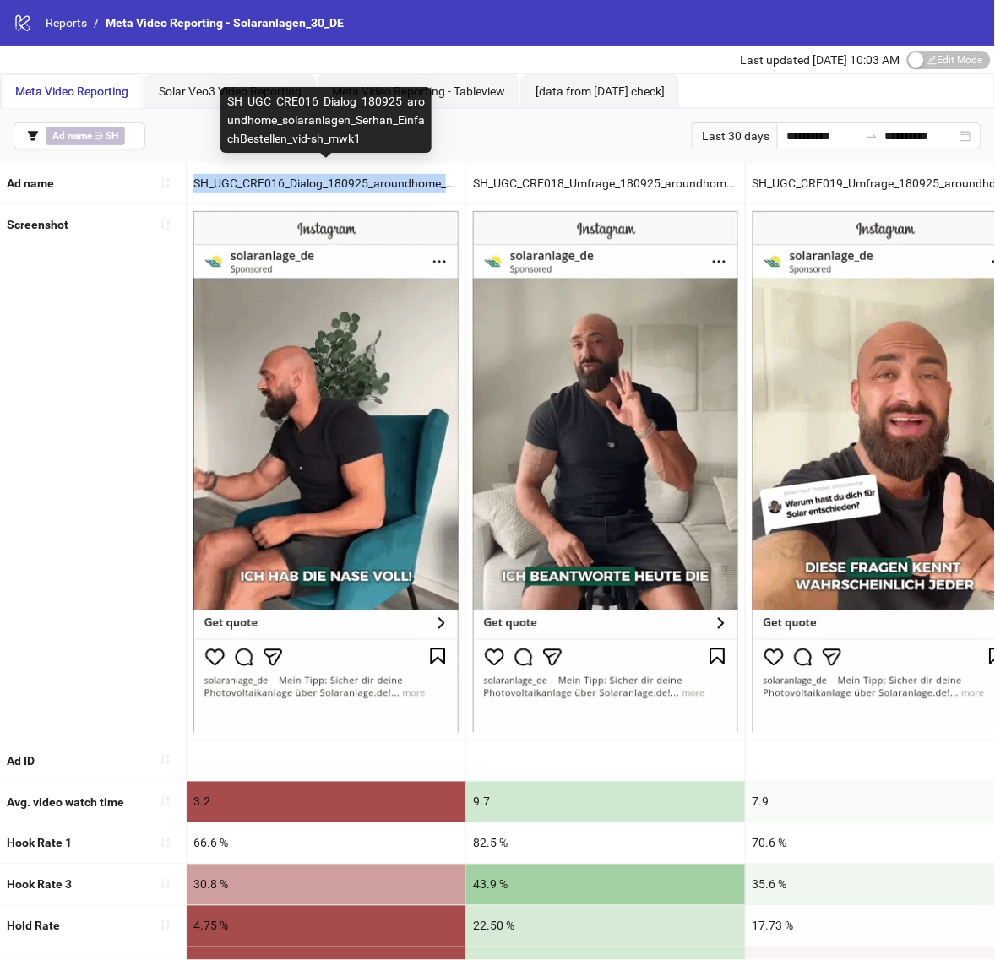
click at [352, 175] on div "SH_UGC_CRE016_Dialog_180925_aroundhome_solaranlagen_Serhan_EinfachBestellen_vid…" at bounding box center [326, 183] width 279 height 41
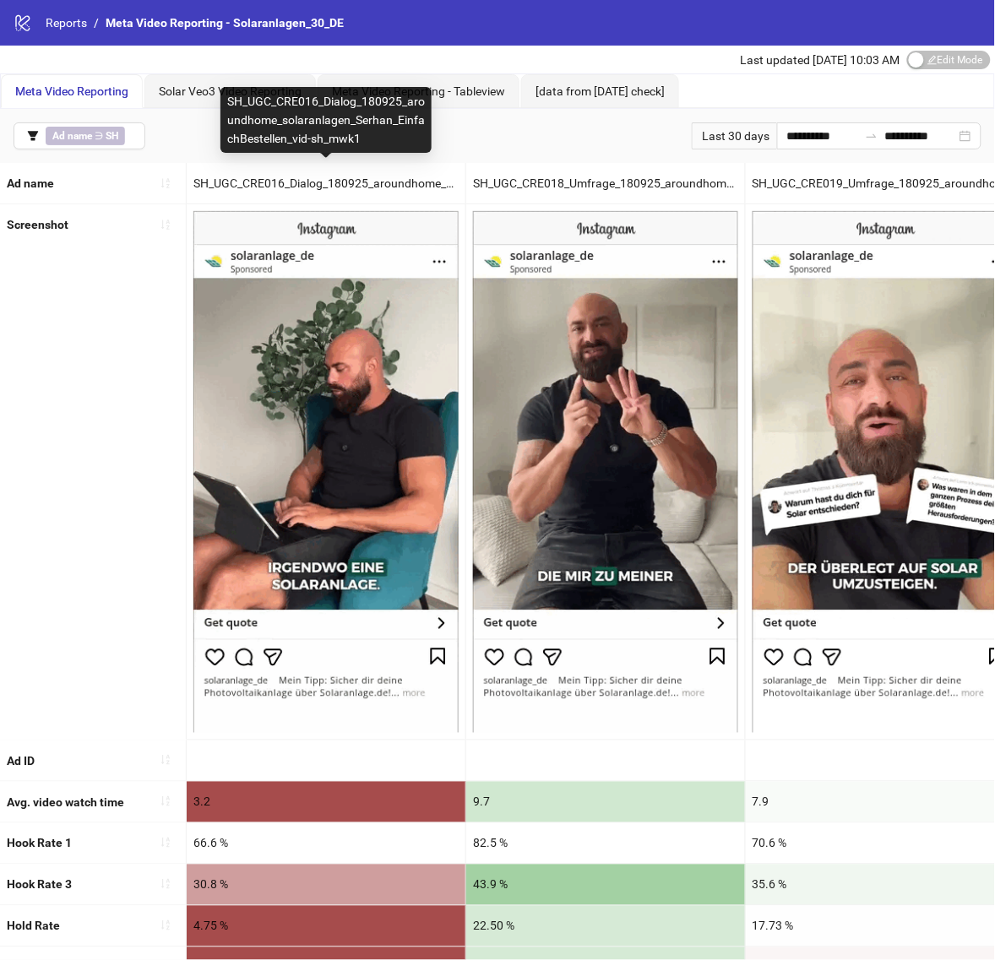
click at [351, 178] on div "SH_UGC_CRE016_Dialog_180925_aroundhome_solaranlagen_Serhan_EinfachBestellen_vid…" at bounding box center [326, 183] width 279 height 41
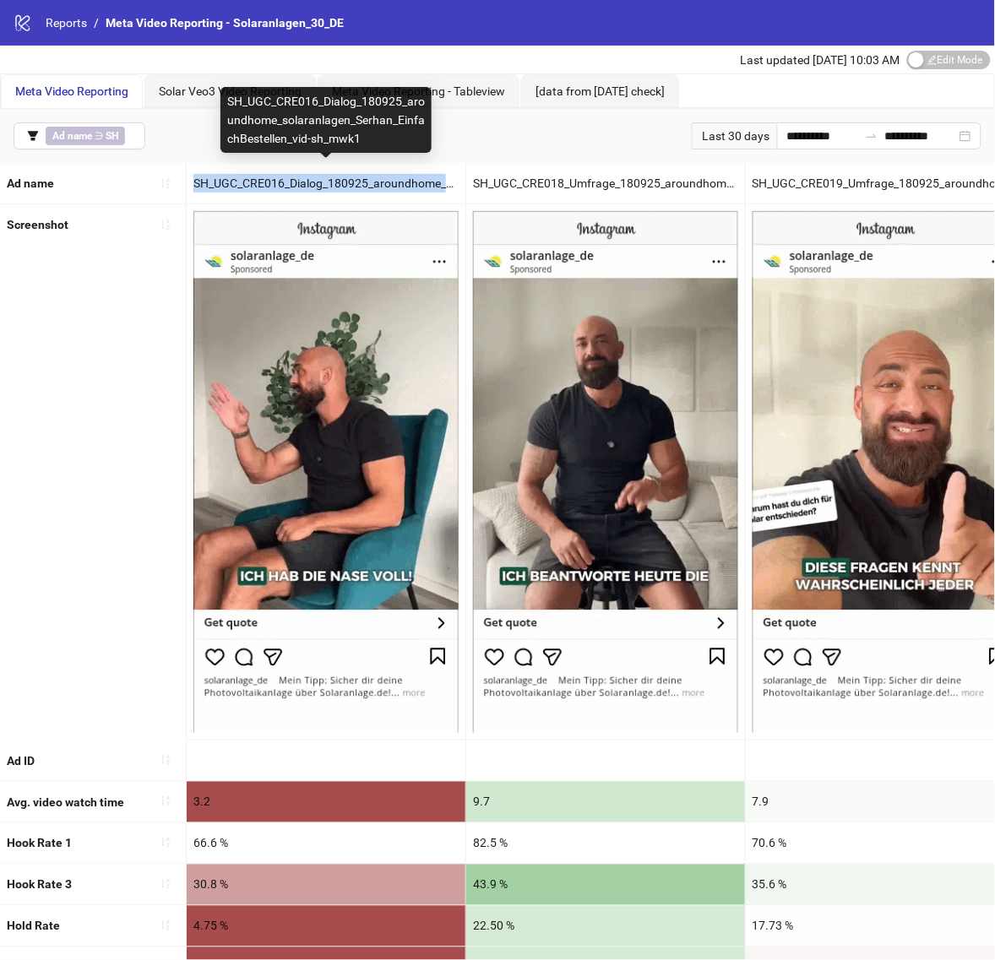
click at [351, 178] on div "SH_UGC_CRE016_Dialog_180925_aroundhome_solaranlagen_Serhan_EinfachBestellen_vid…" at bounding box center [326, 183] width 279 height 41
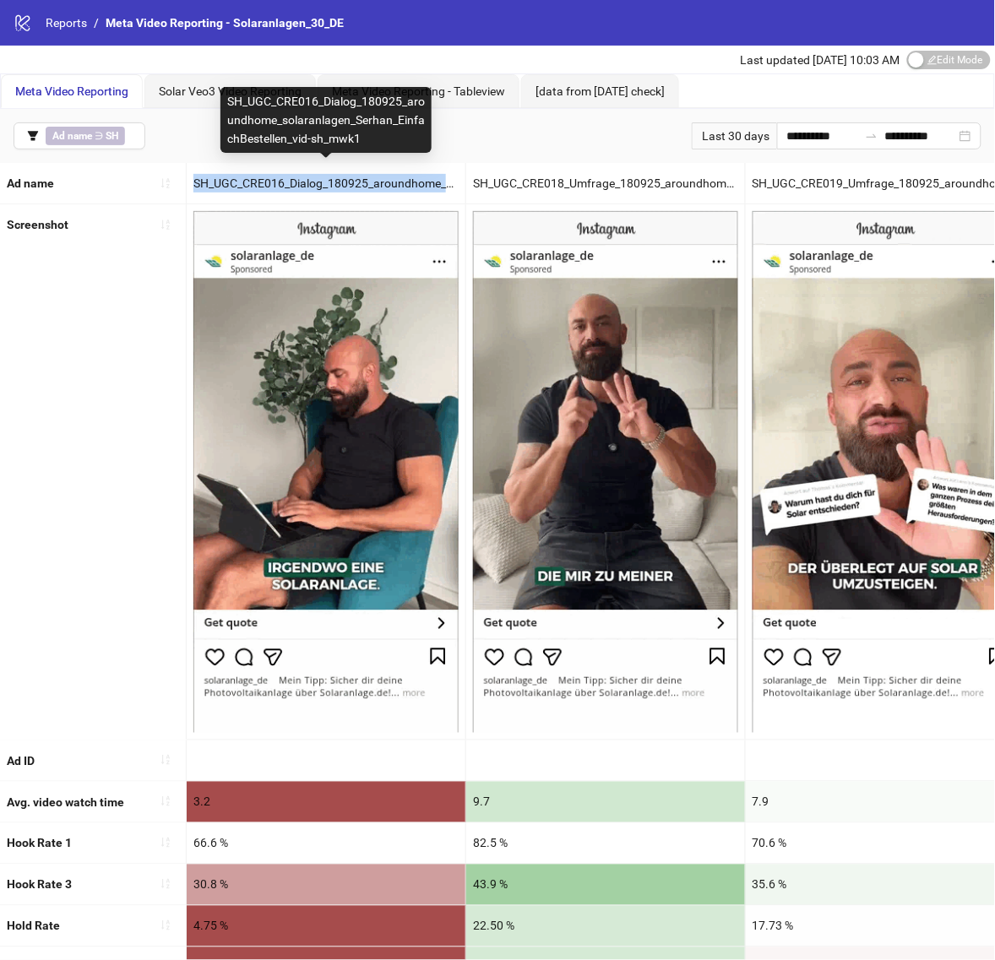
click at [351, 178] on div "SH_UGC_CRE016_Dialog_180925_aroundhome_solaranlagen_Serhan_EinfachBestellen_vid…" at bounding box center [326, 183] width 279 height 41
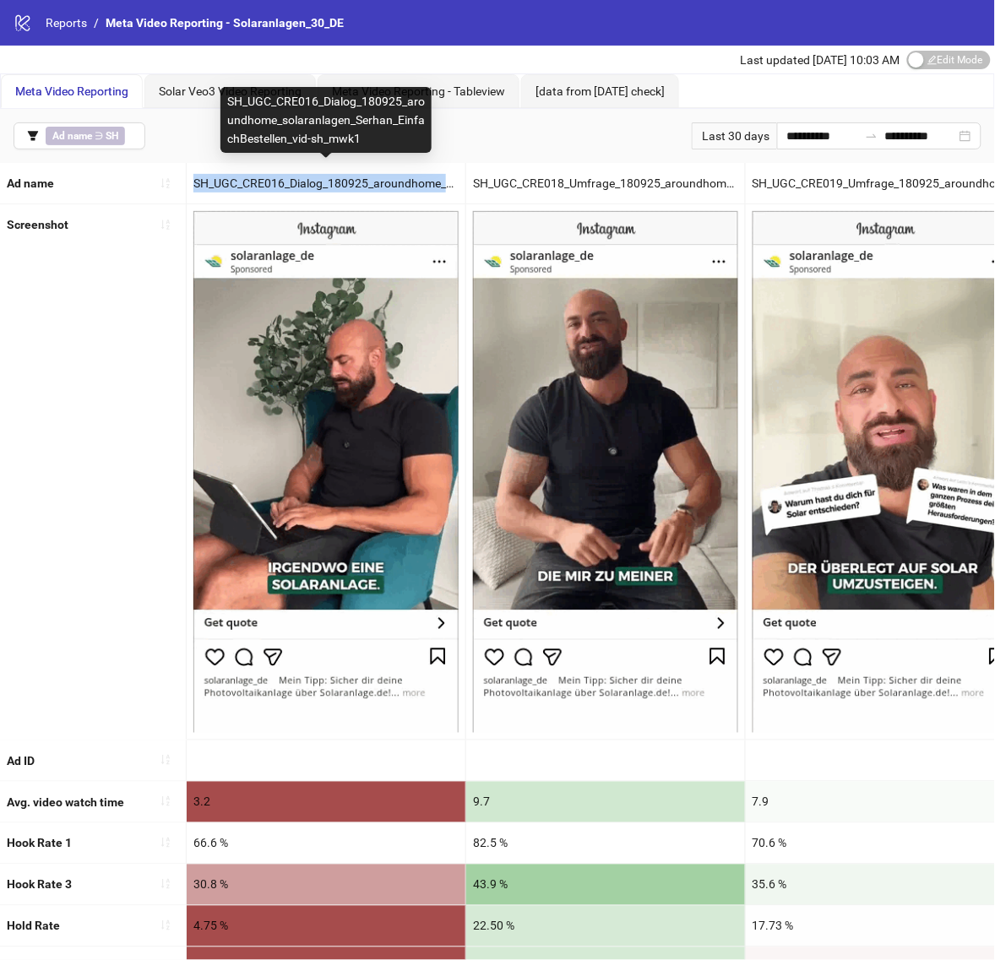
copy div "SH_UGC_CRE016_Dialog_180925_aroundhome_solaranlagen_Serhan_EinfachBestellen_vid…"
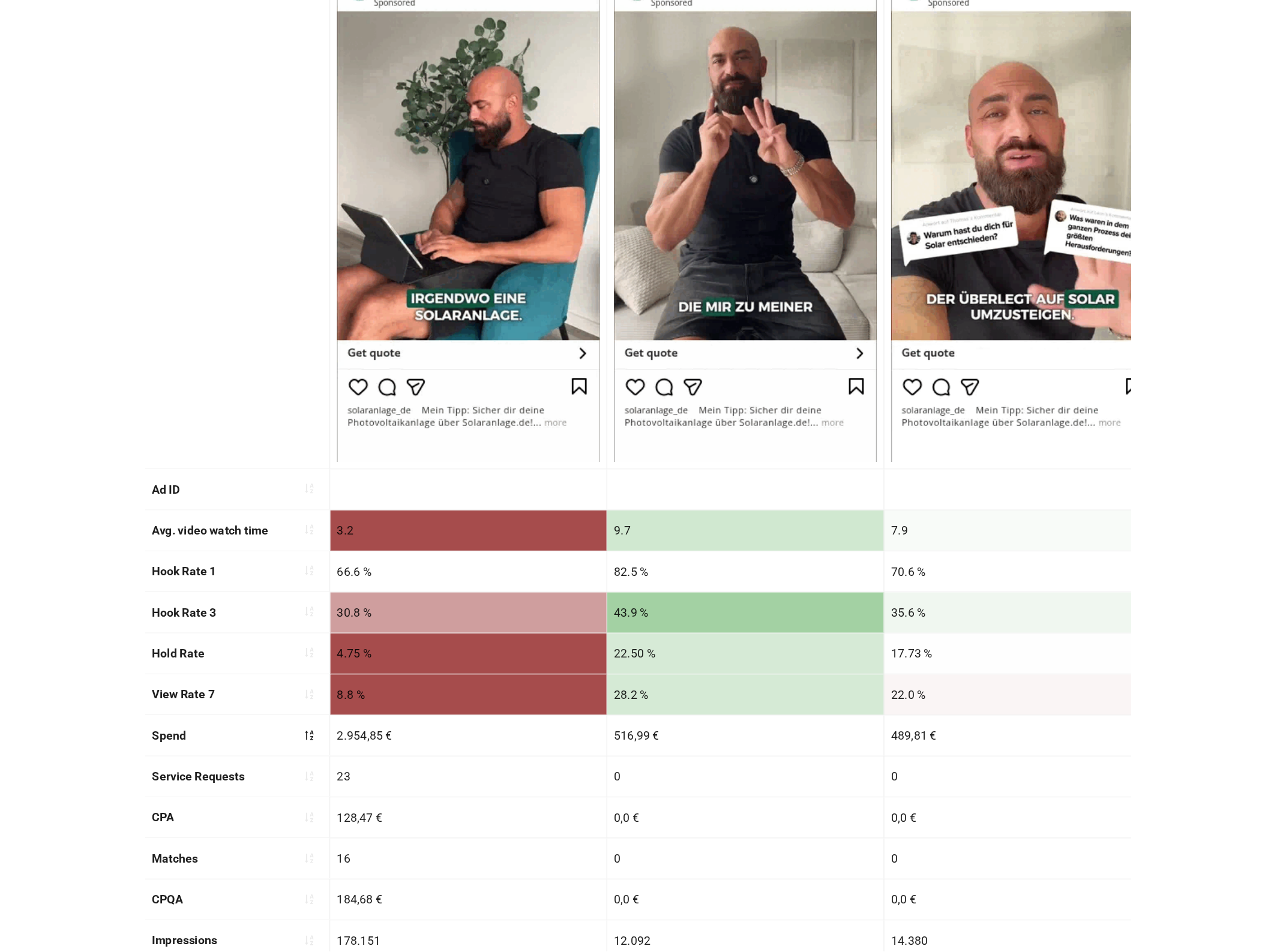
scroll to position [193, 0]
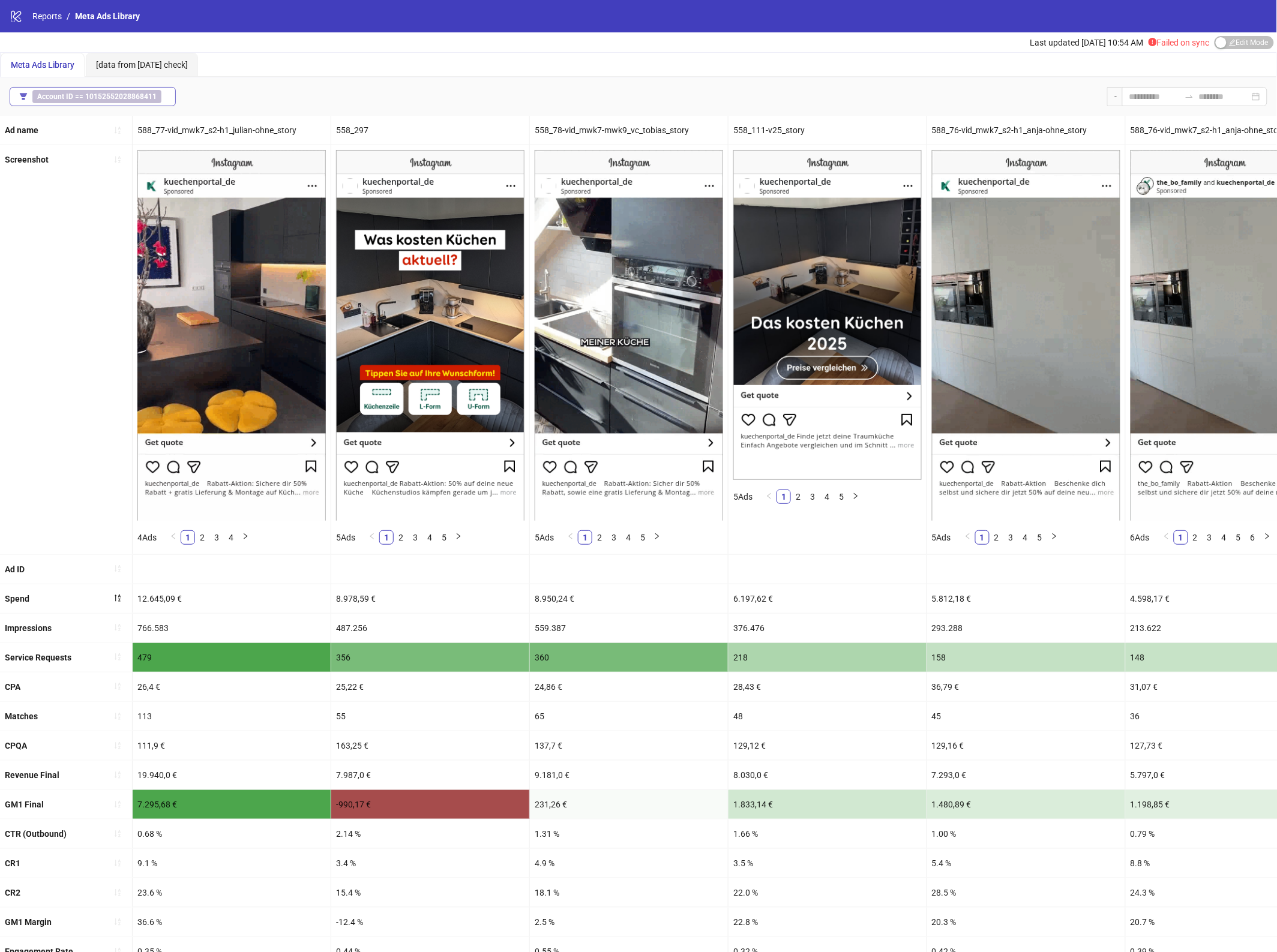
click at [63, 99] on b "Account ID" at bounding box center [55, 97] width 36 height 9
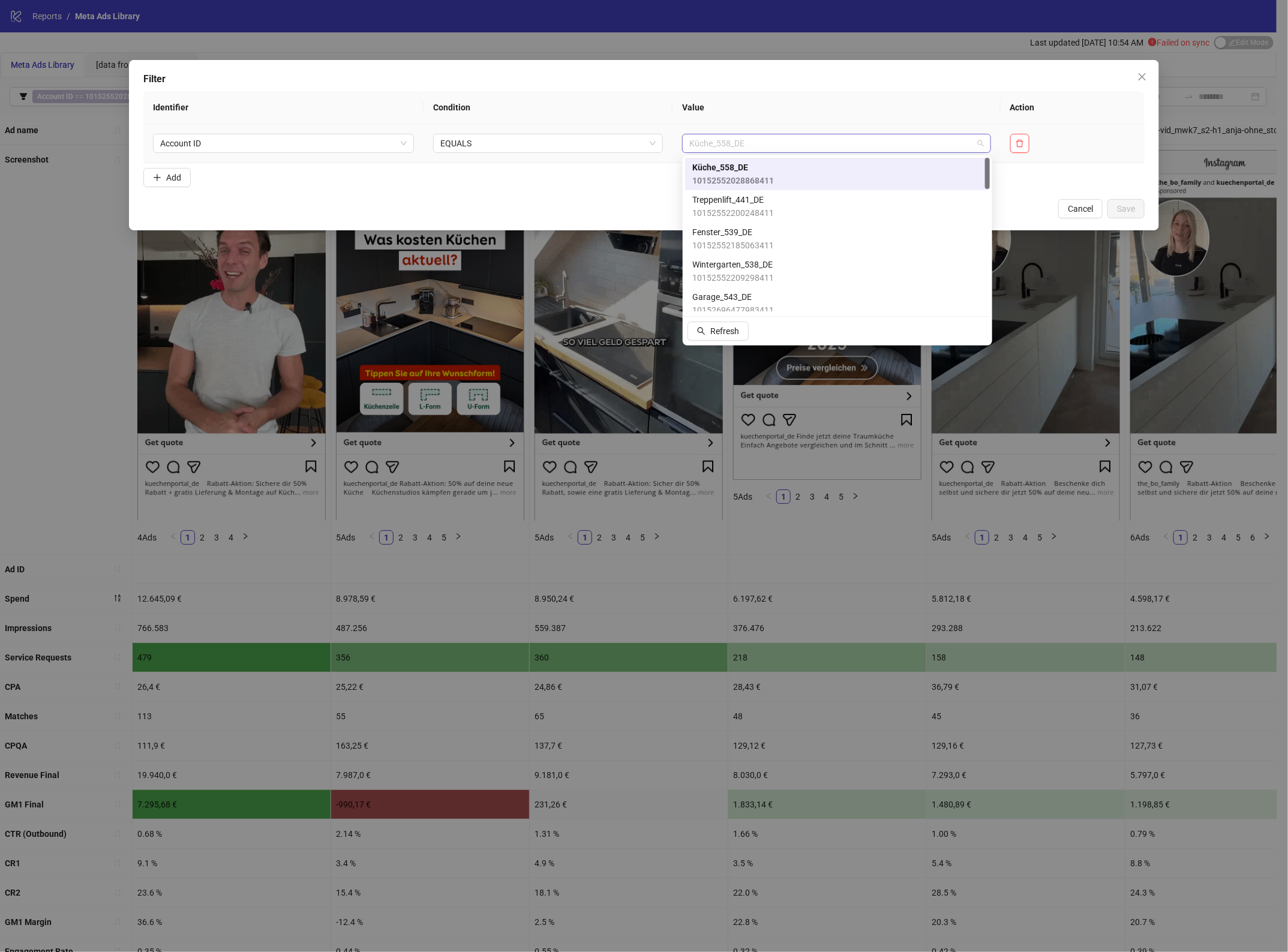
click at [694, 138] on span "Küche_558_DE" at bounding box center [836, 143] width 295 height 18
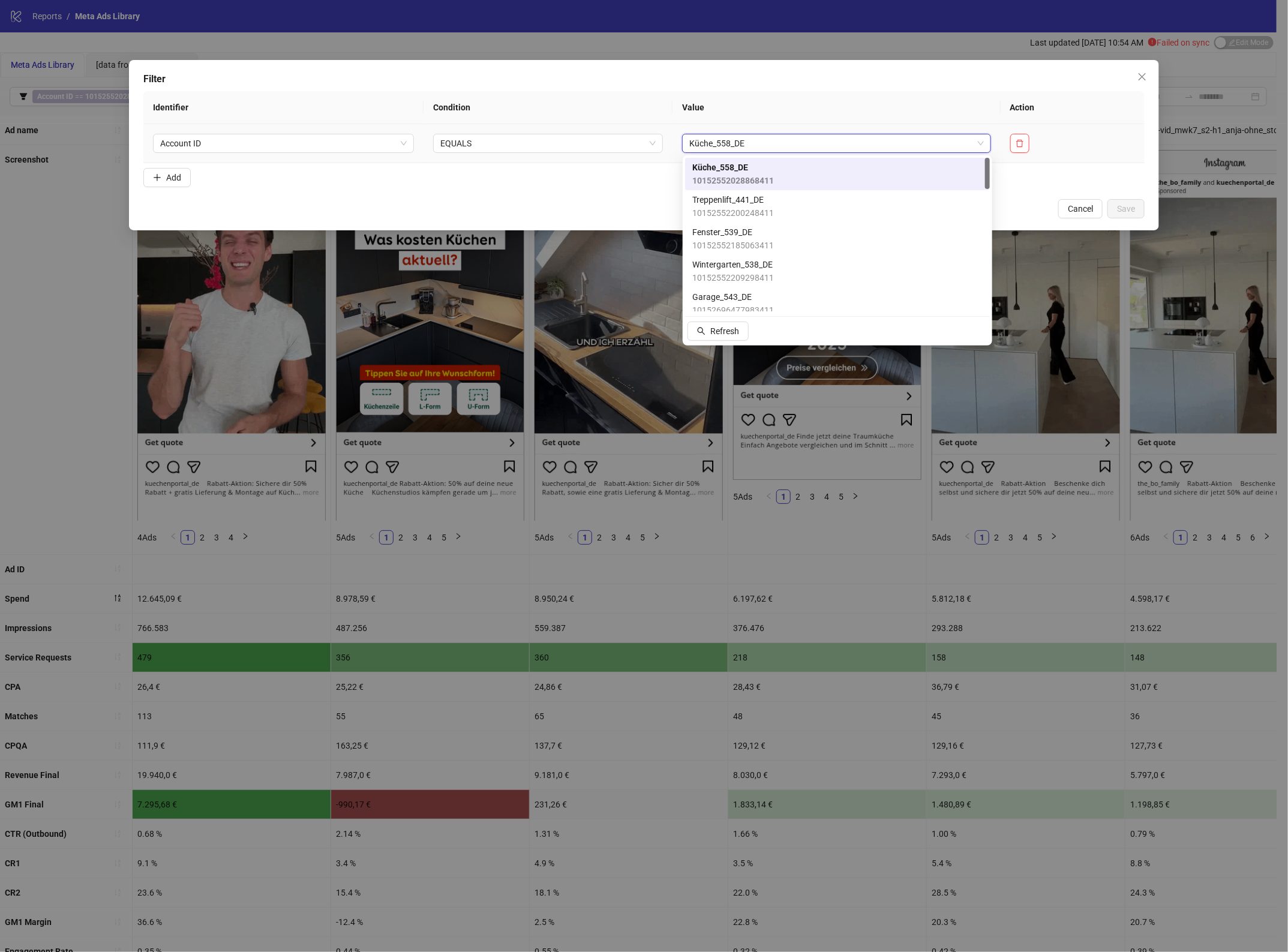
click at [694, 138] on span "Küche_558_DE" at bounding box center [836, 143] width 295 height 18
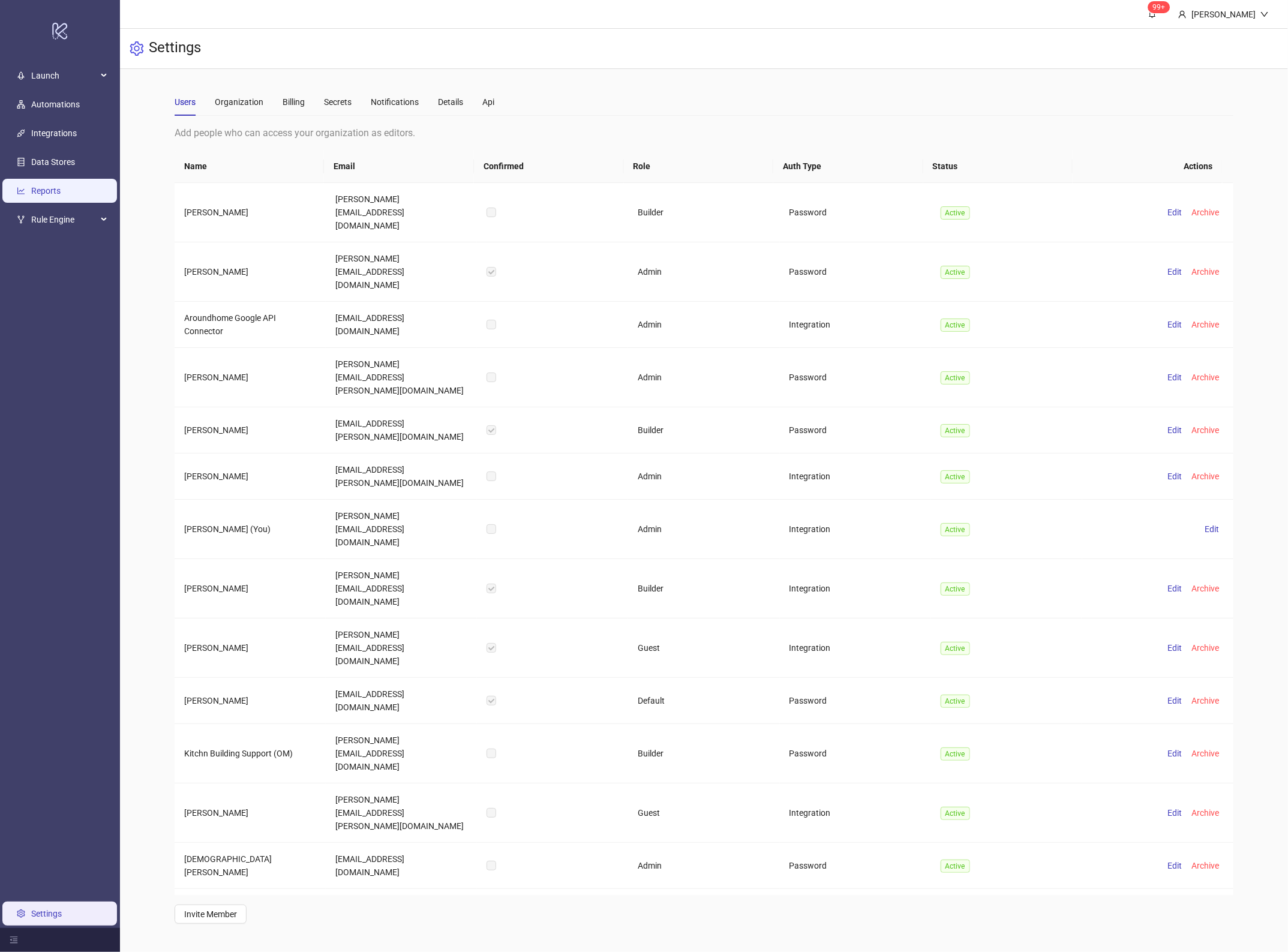
click at [57, 189] on link "Reports" at bounding box center [45, 191] width 29 height 10
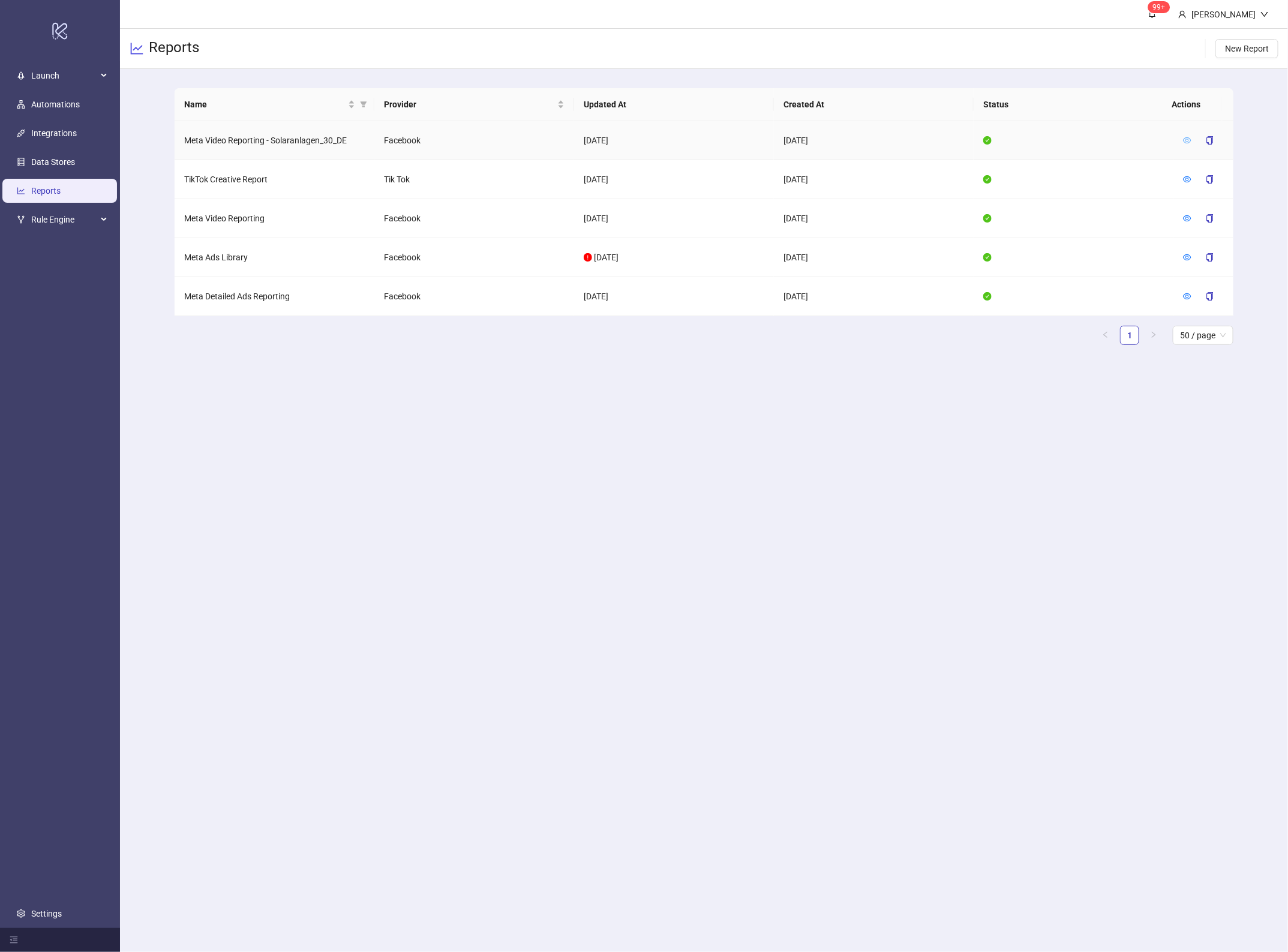
click at [1189, 138] on icon "eye" at bounding box center [1187, 141] width 9 height 9
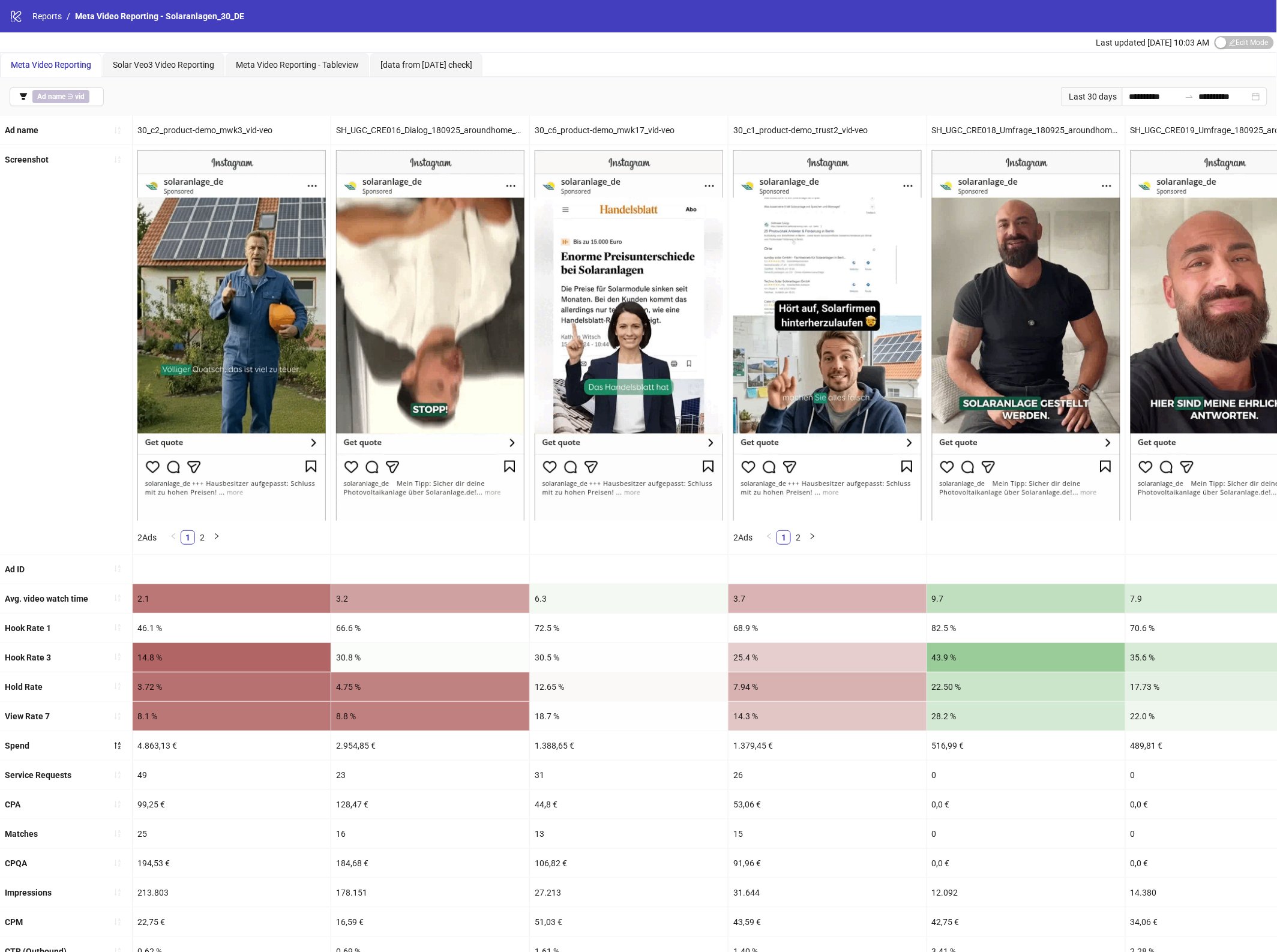
click at [191, 131] on div "30_c2_product-demo_mwk3_vid-veo" at bounding box center [232, 130] width 198 height 29
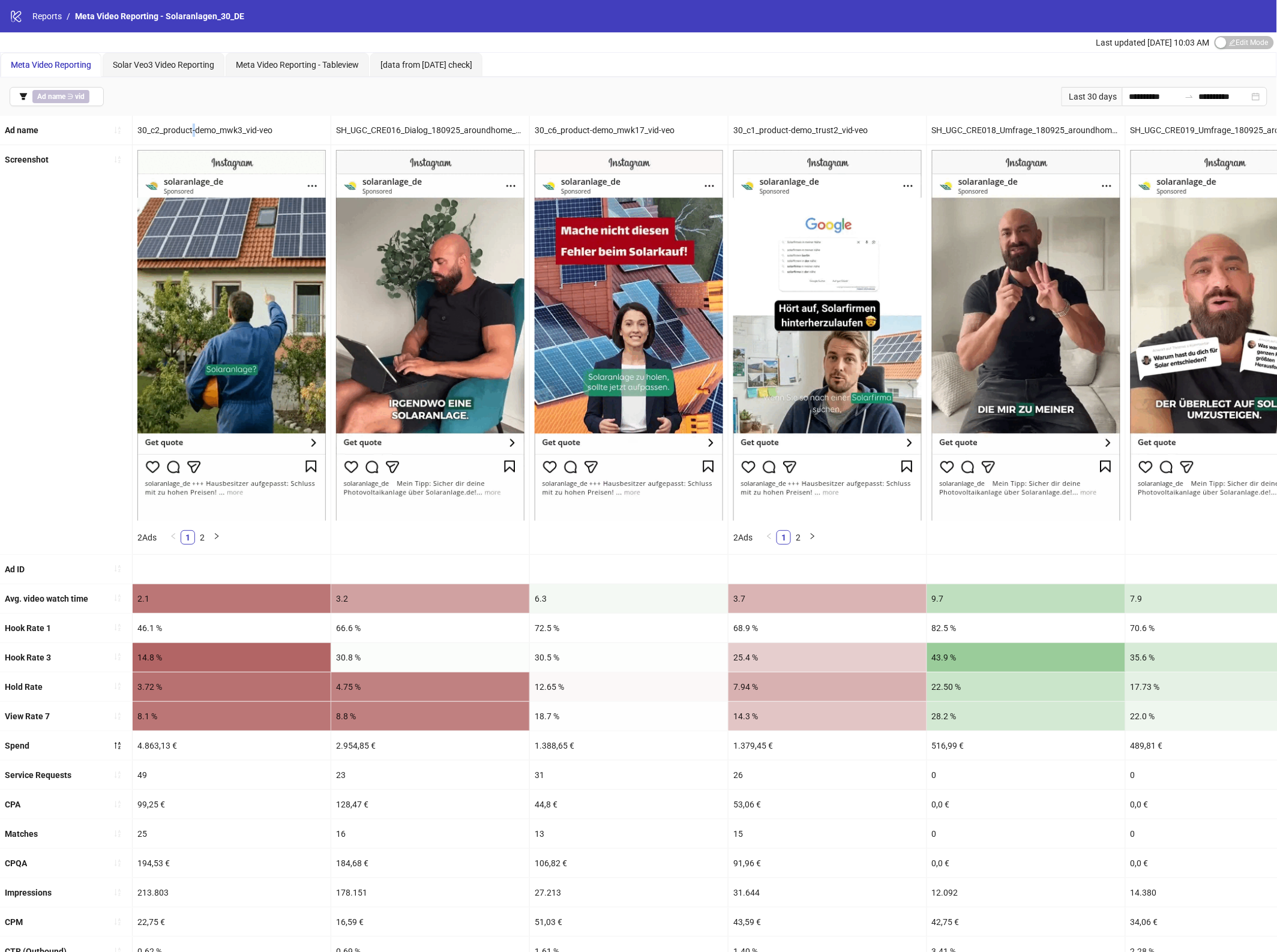
click at [191, 131] on div "30_c2_product-demo_mwk3_vid-veo" at bounding box center [232, 130] width 198 height 29
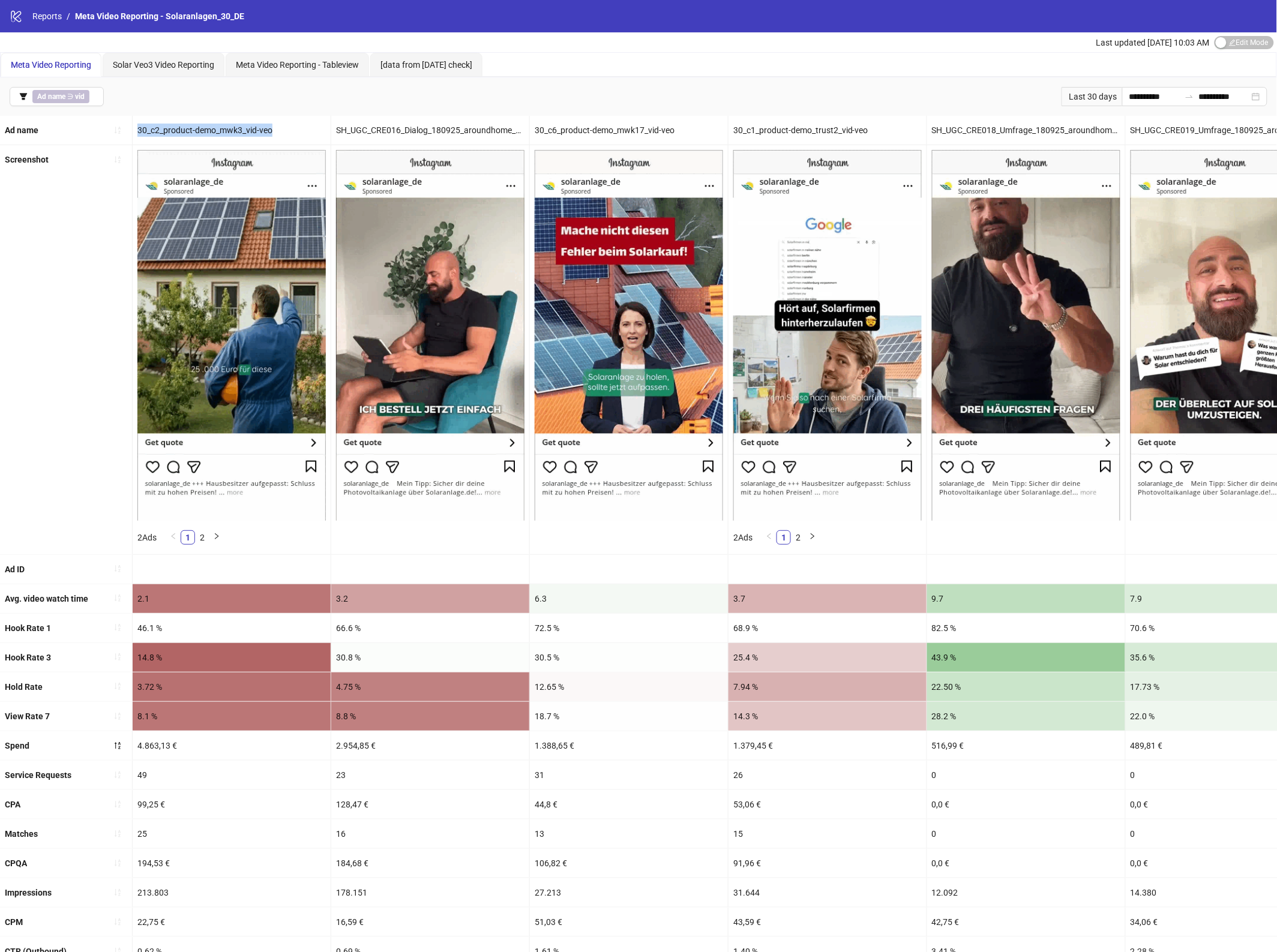
click at [191, 131] on div "30_c2_product-demo_mwk3_vid-veo" at bounding box center [232, 130] width 198 height 29
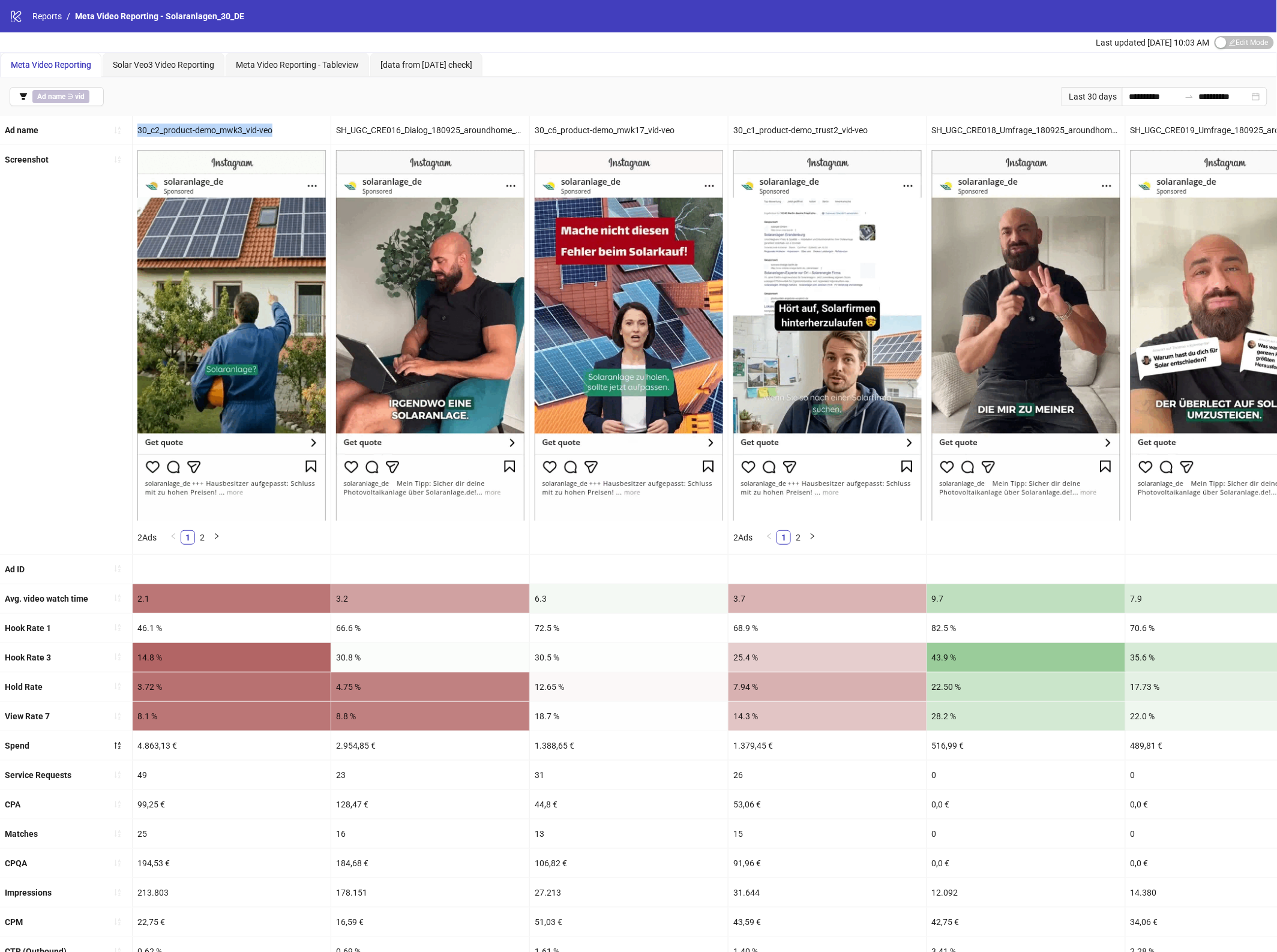
copy div "30_c2_product-demo_mwk3_vid-veo"
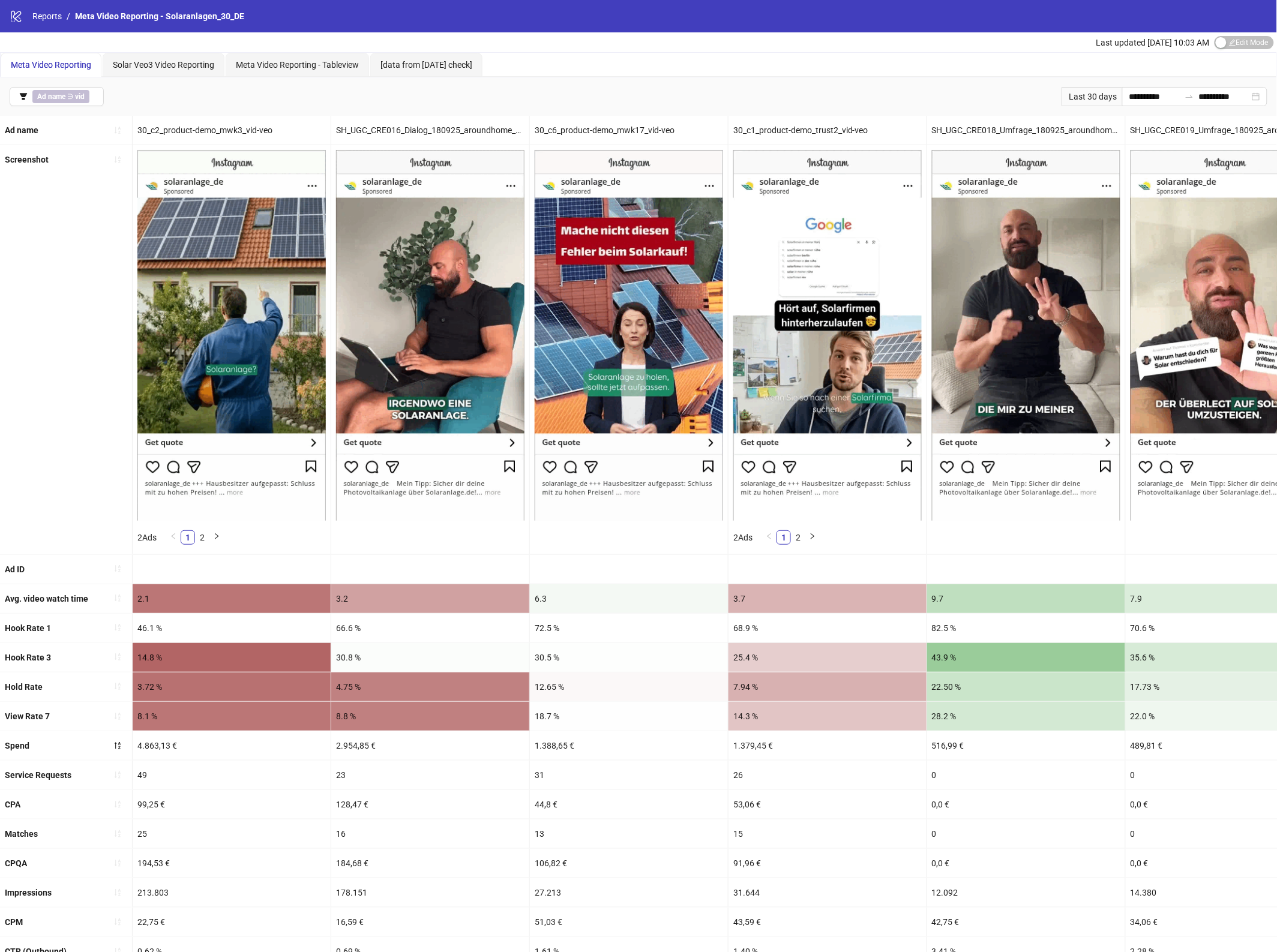
click at [597, 133] on div "30_c6_product-demo_mwk17_vid-veo" at bounding box center [629, 130] width 198 height 29
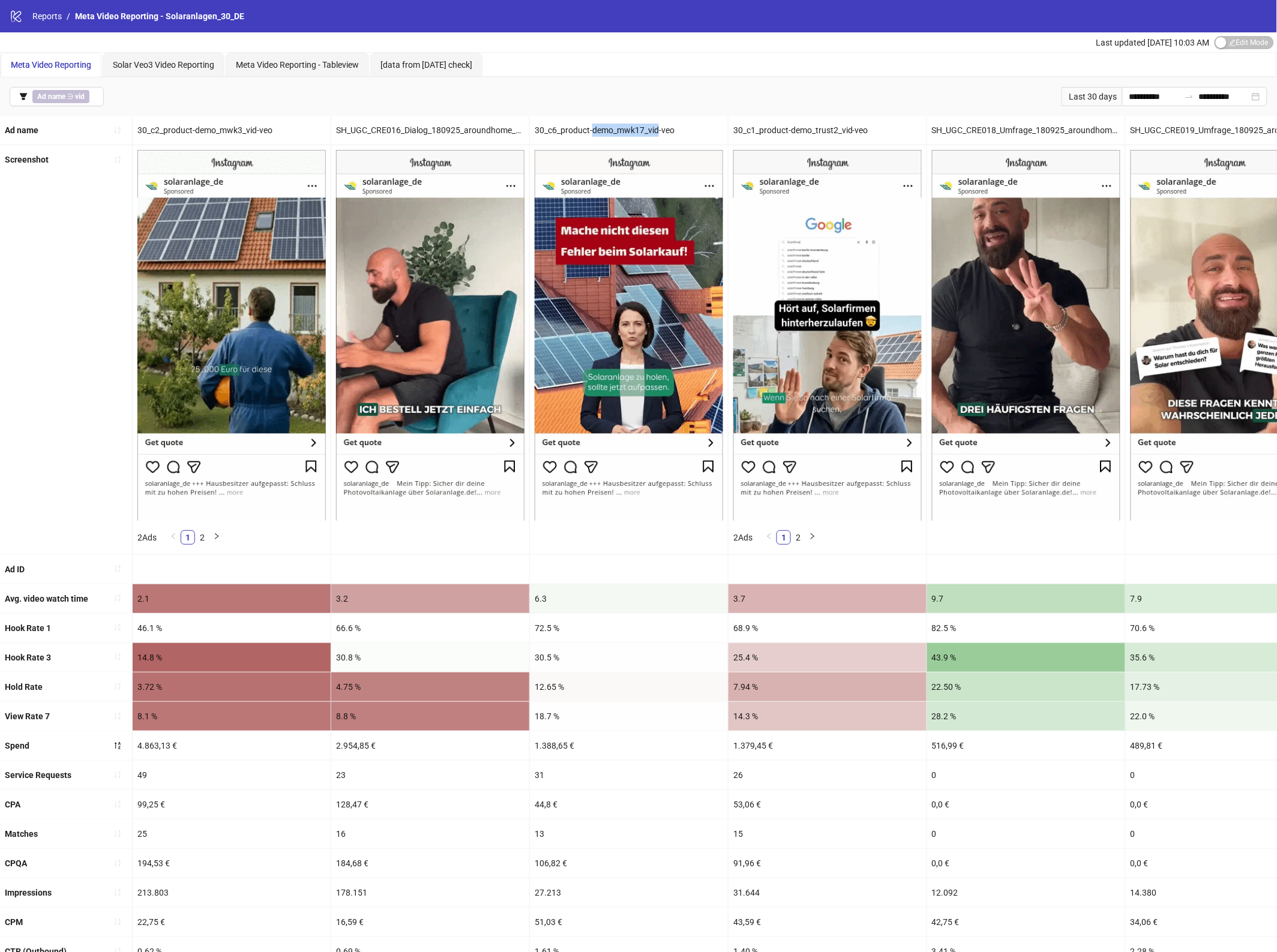
click at [597, 133] on div "30_c6_product-demo_mwk17_vid-veo" at bounding box center [629, 130] width 198 height 29
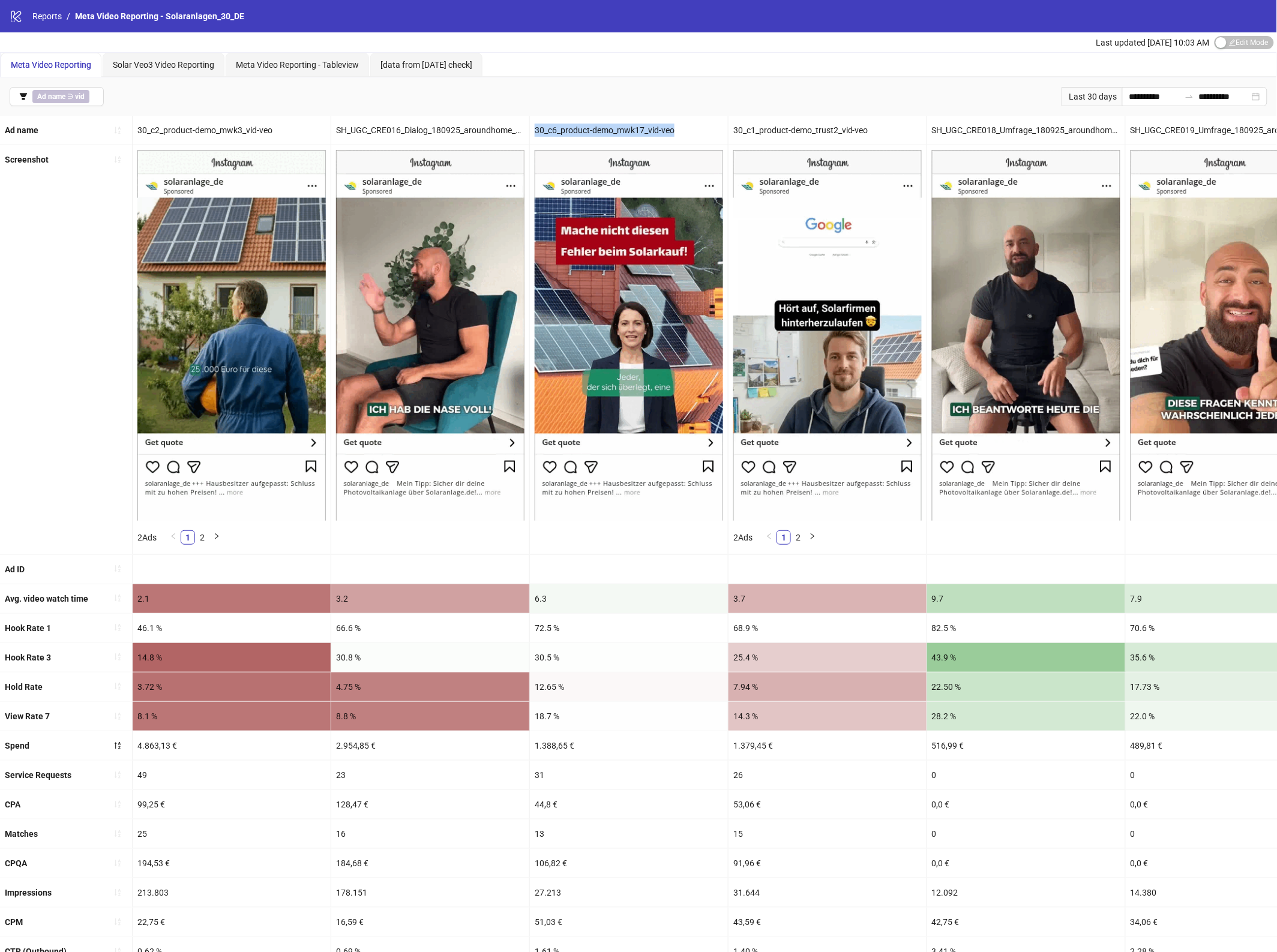
click at [597, 133] on div "30_c6_product-demo_mwk17_vid-veo" at bounding box center [629, 130] width 198 height 29
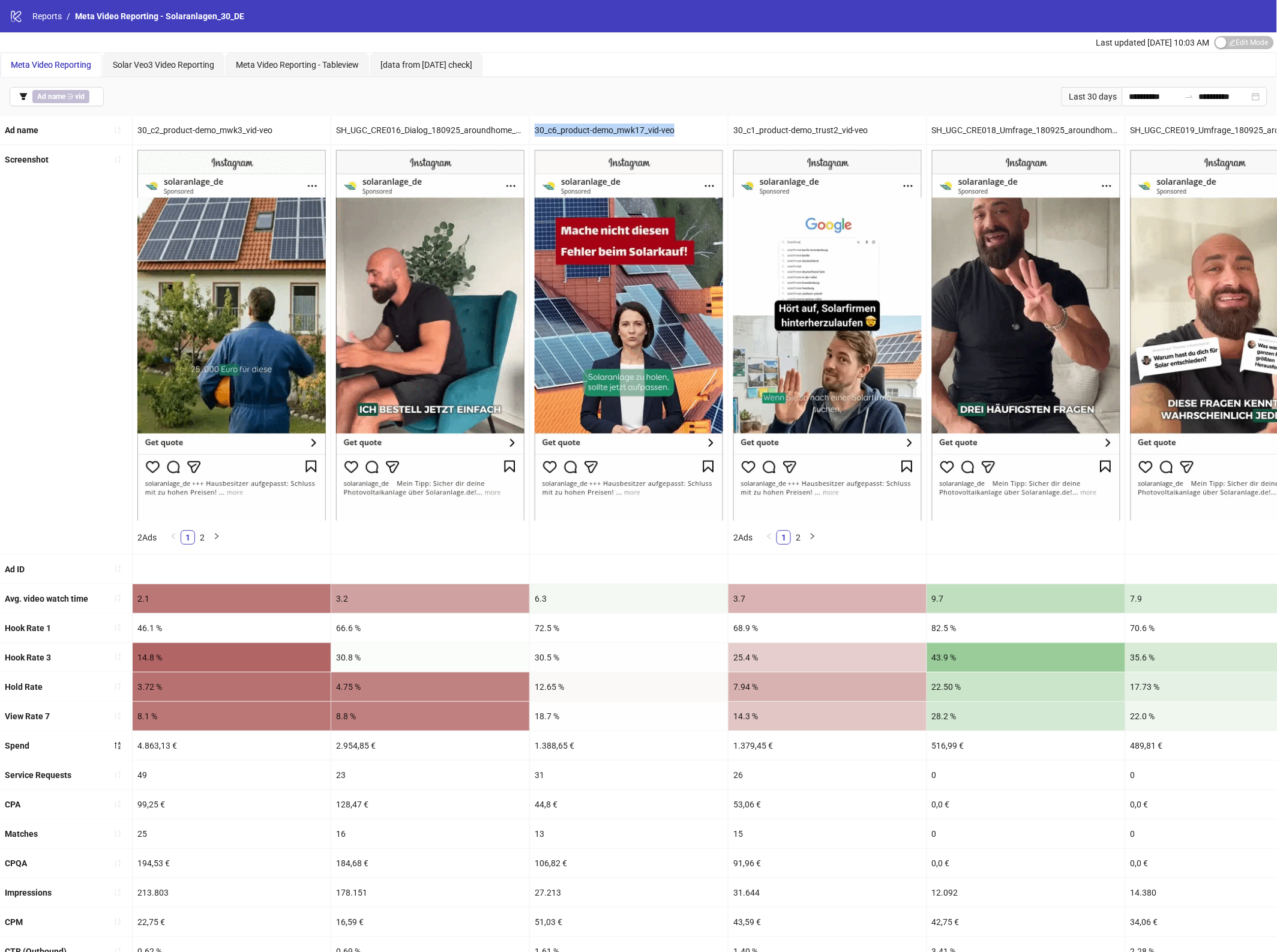
copy div "30_c6_product-demo_mwk17_vid-veo"
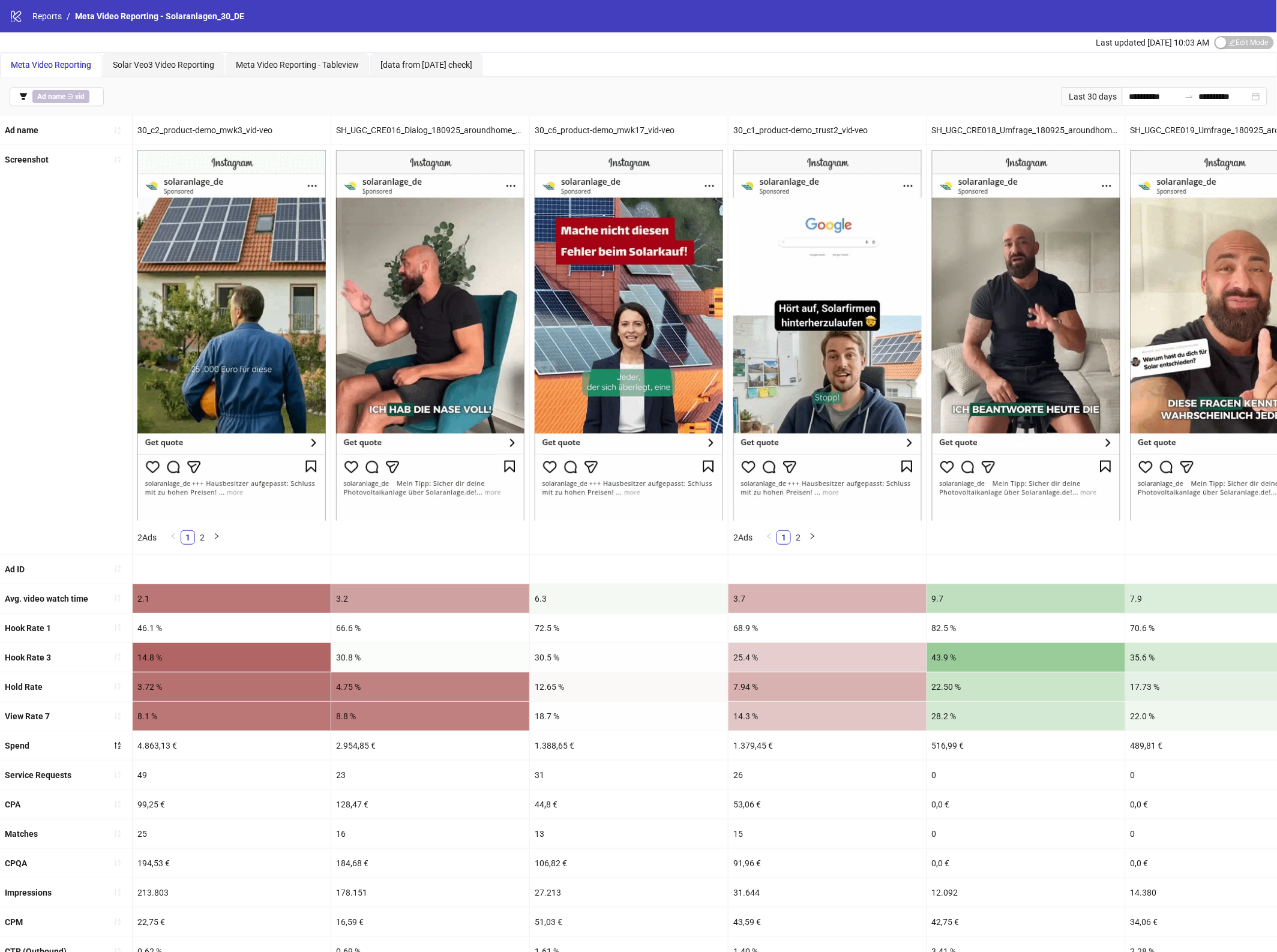
click at [168, 129] on div "30_c2_product-demo_mwk3_vid-veo" at bounding box center [232, 130] width 198 height 29
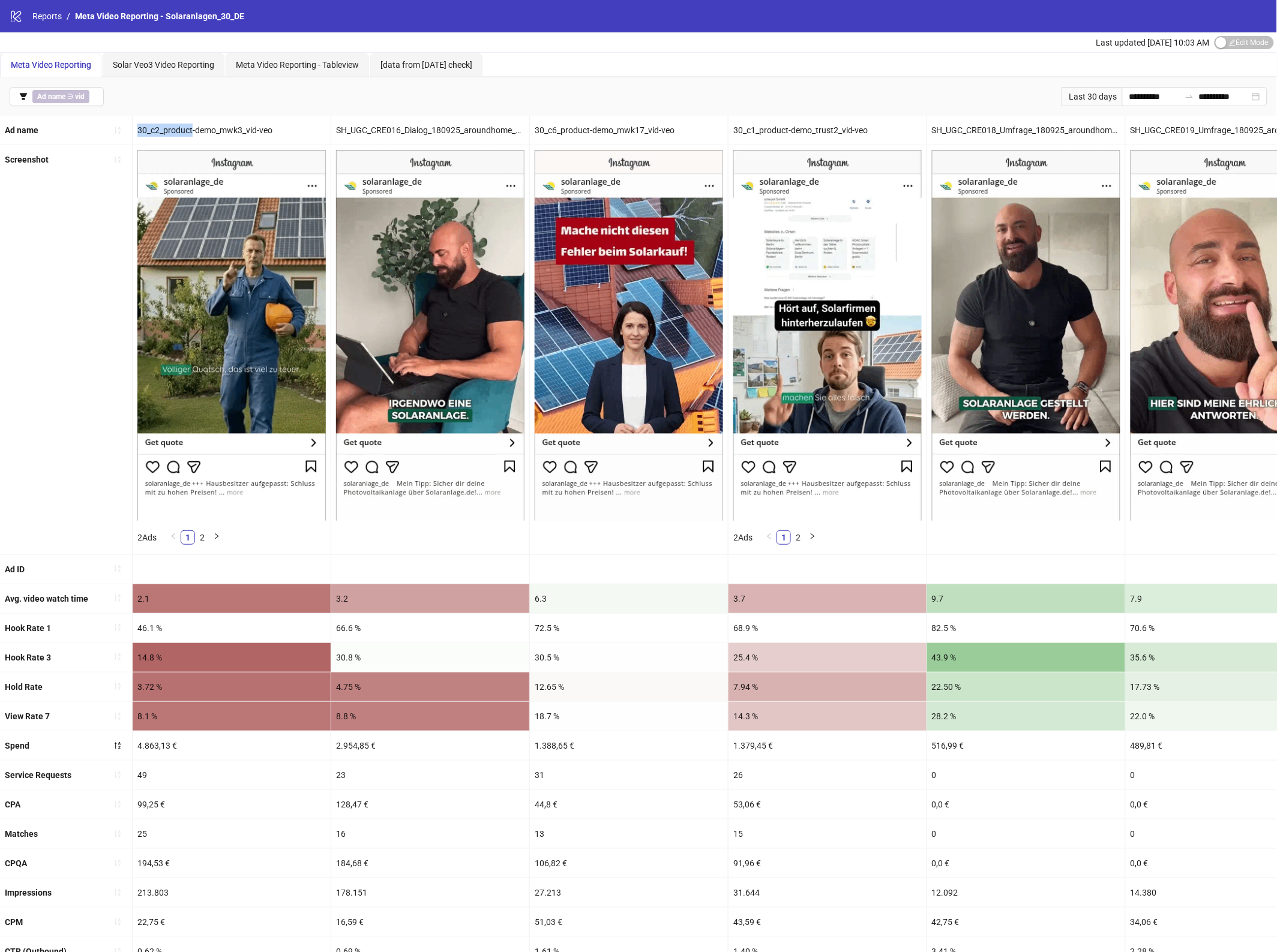
click at [168, 129] on div "30_c2_product-demo_mwk3_vid-veo" at bounding box center [232, 130] width 198 height 29
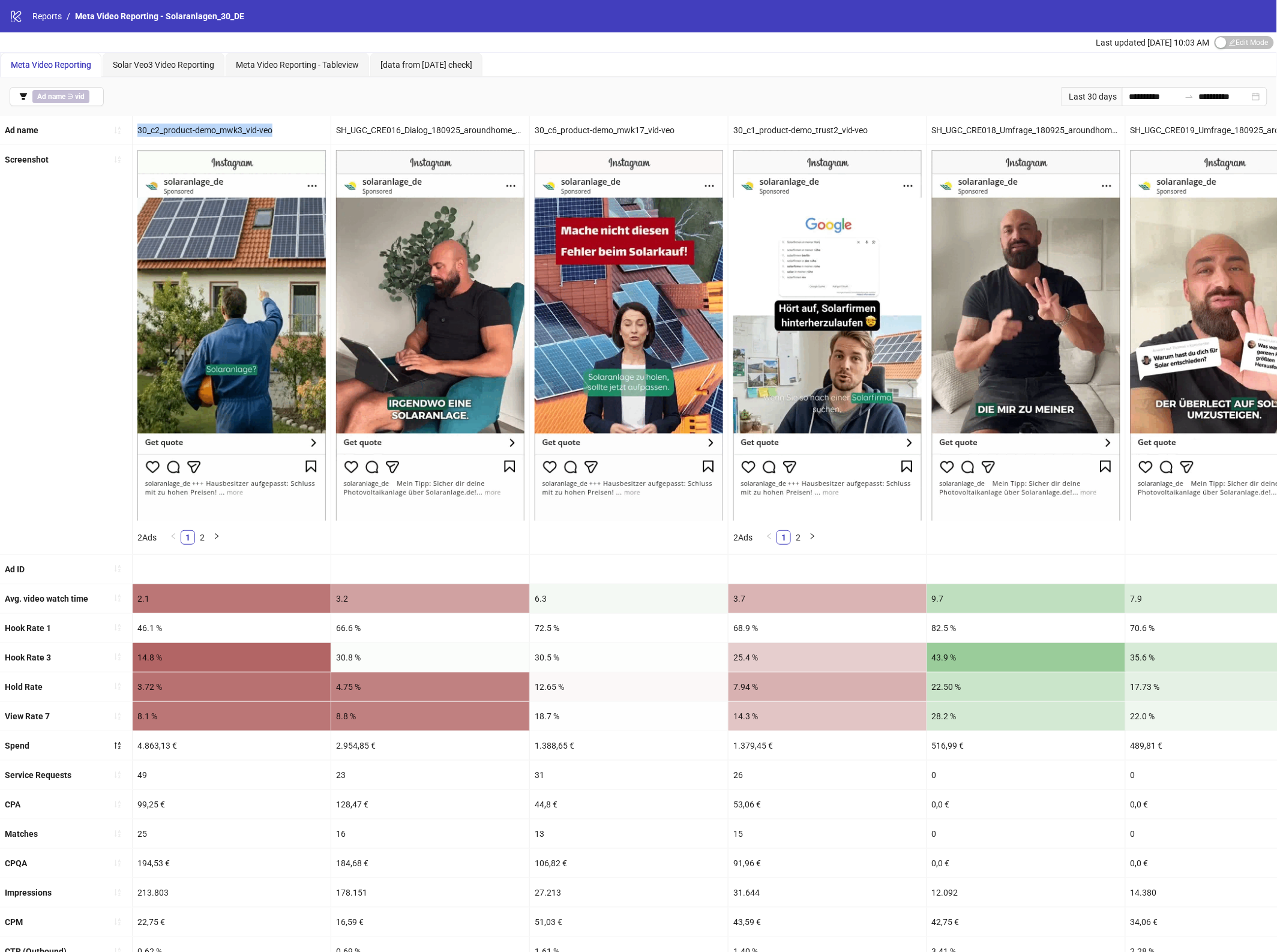
click at [168, 129] on div "30_c2_product-demo_mwk3_vid-veo" at bounding box center [232, 130] width 198 height 29
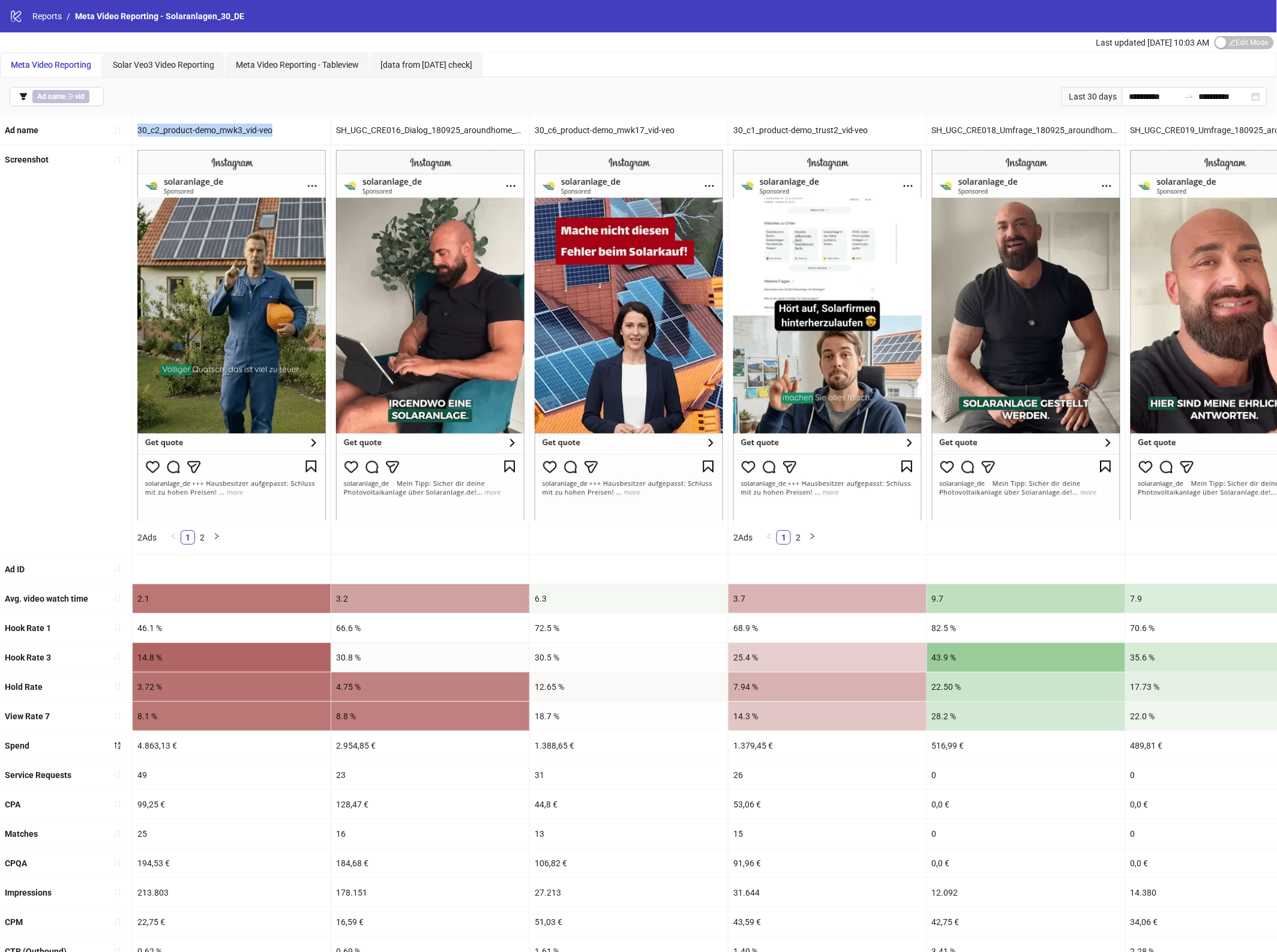
copy div "30_c2_product-demo_mwk3_vid-veo"
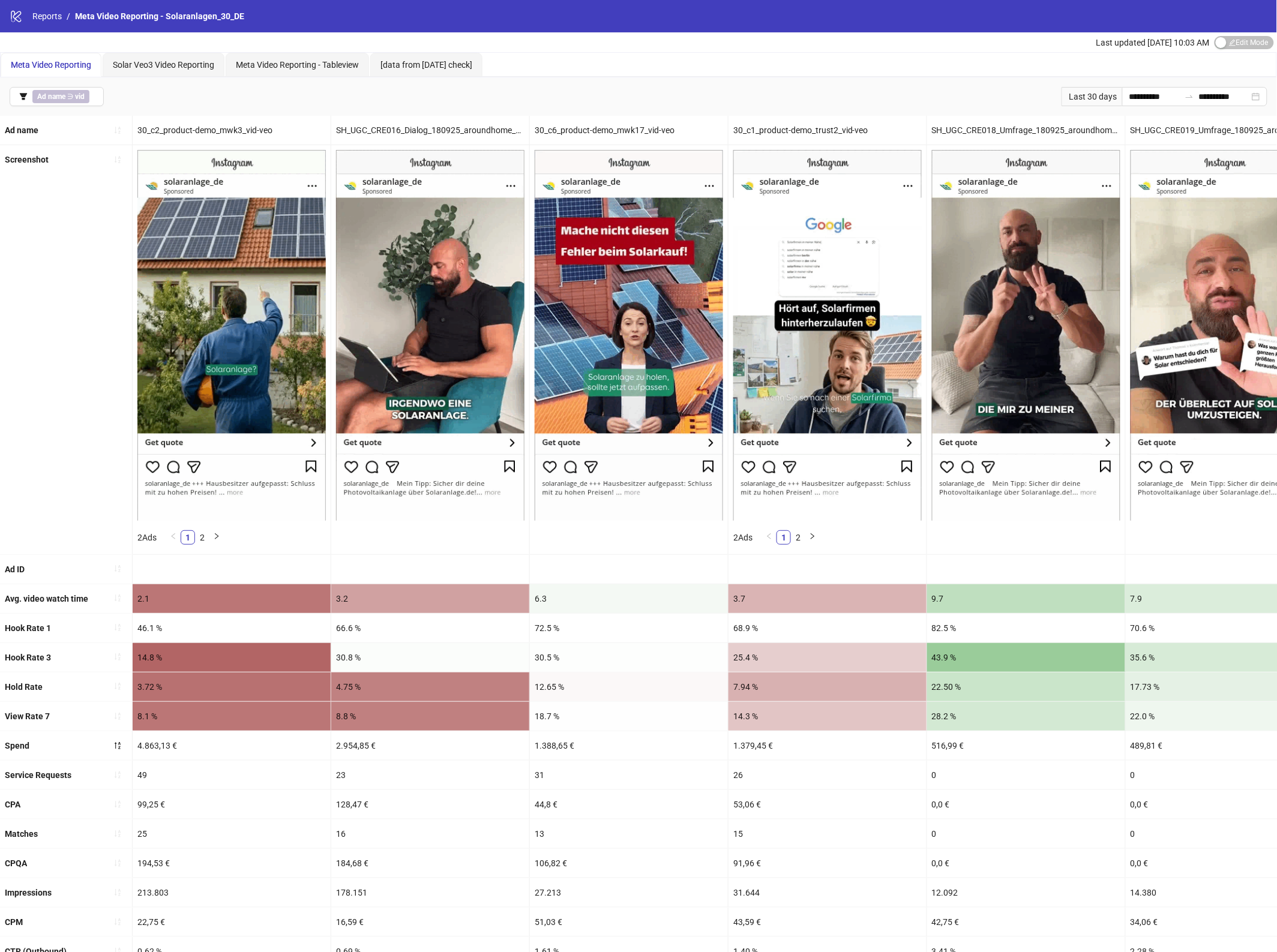
click at [598, 130] on div "30_c6_product-demo_mwk17_vid-veo" at bounding box center [629, 130] width 198 height 29
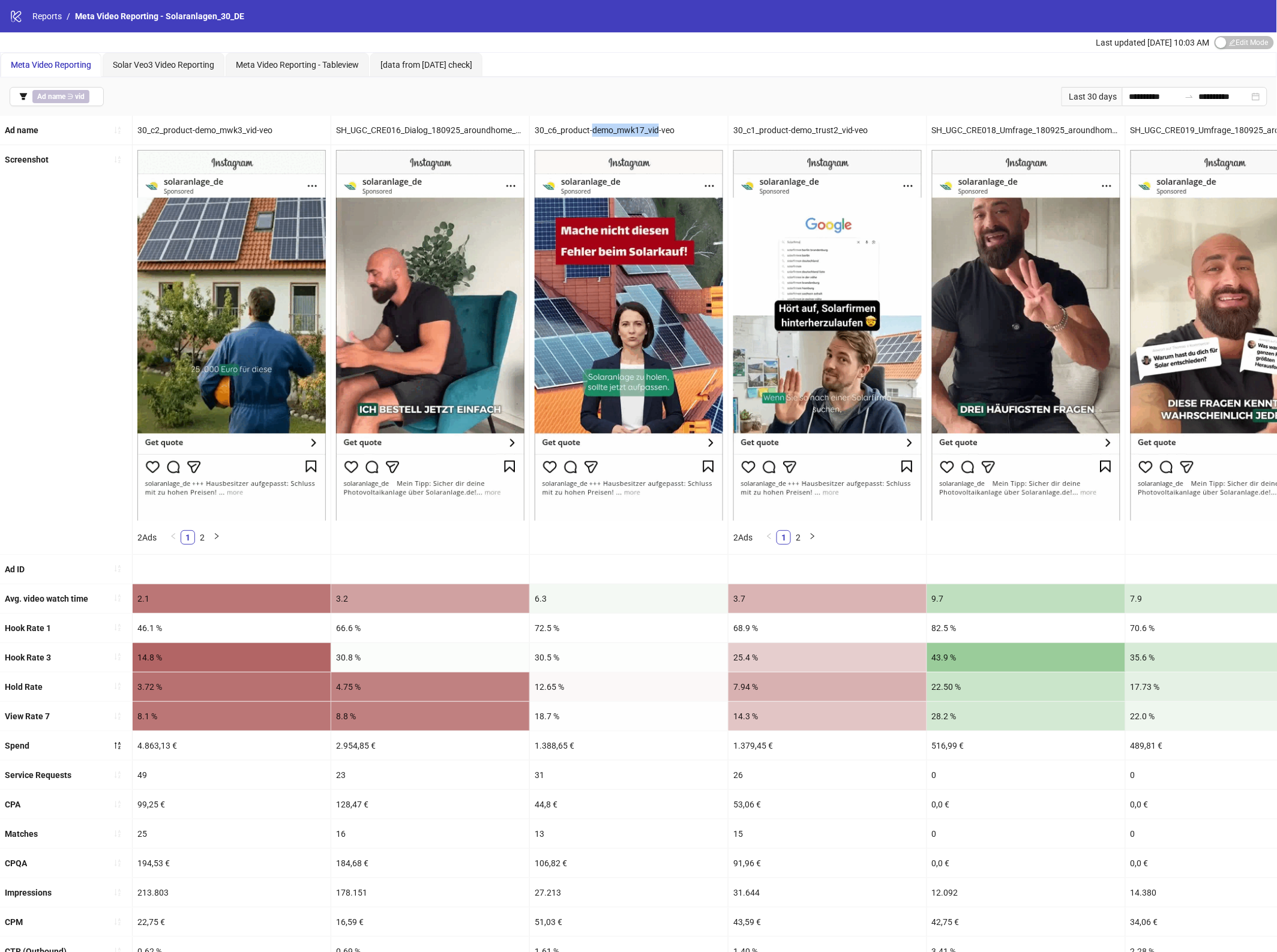
click at [598, 130] on div "30_c6_product-demo_mwk17_vid-veo" at bounding box center [629, 130] width 198 height 29
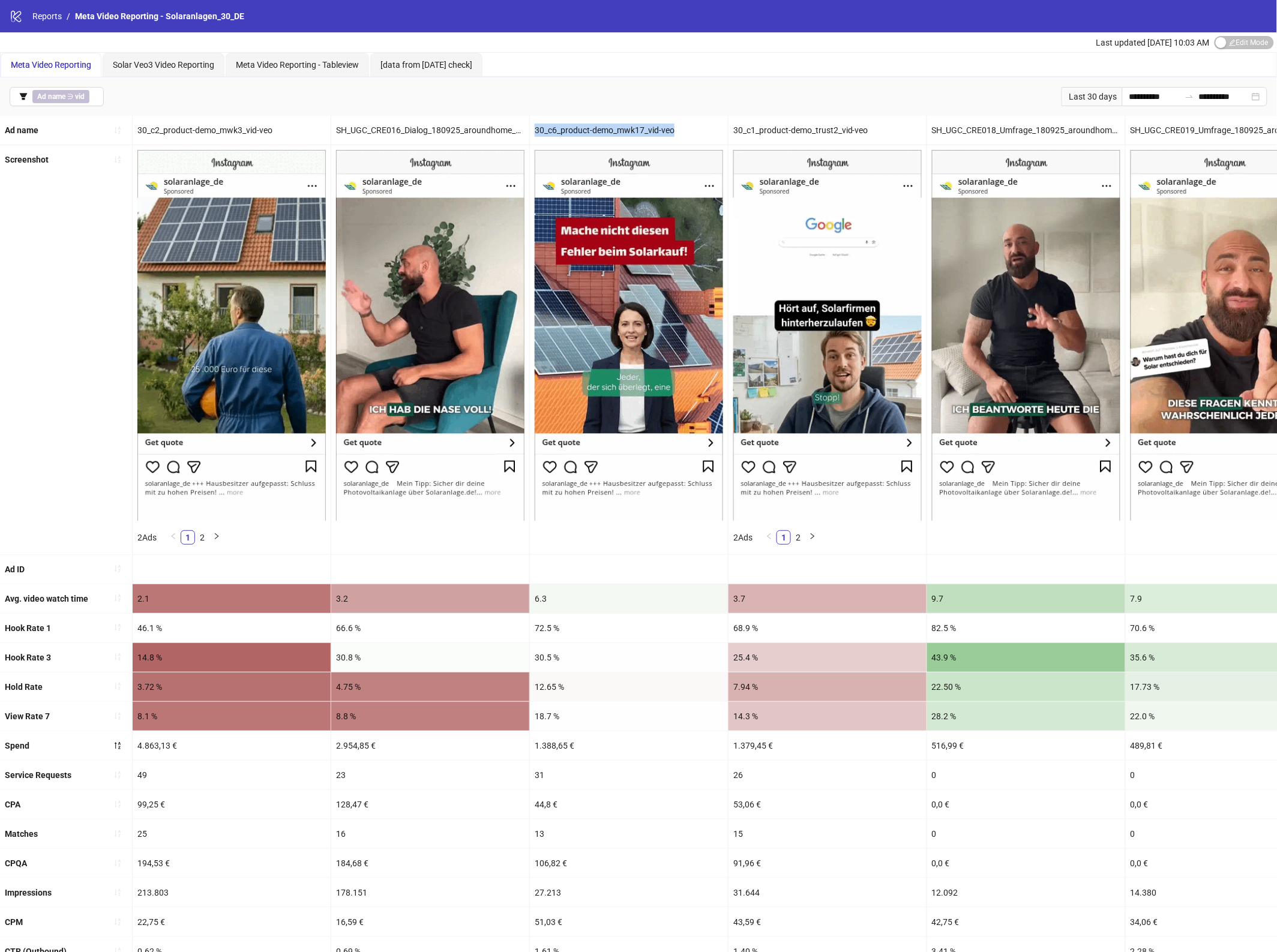
click at [597, 131] on div "30_c6_product-demo_mwk17_vid-veo" at bounding box center [629, 130] width 198 height 29
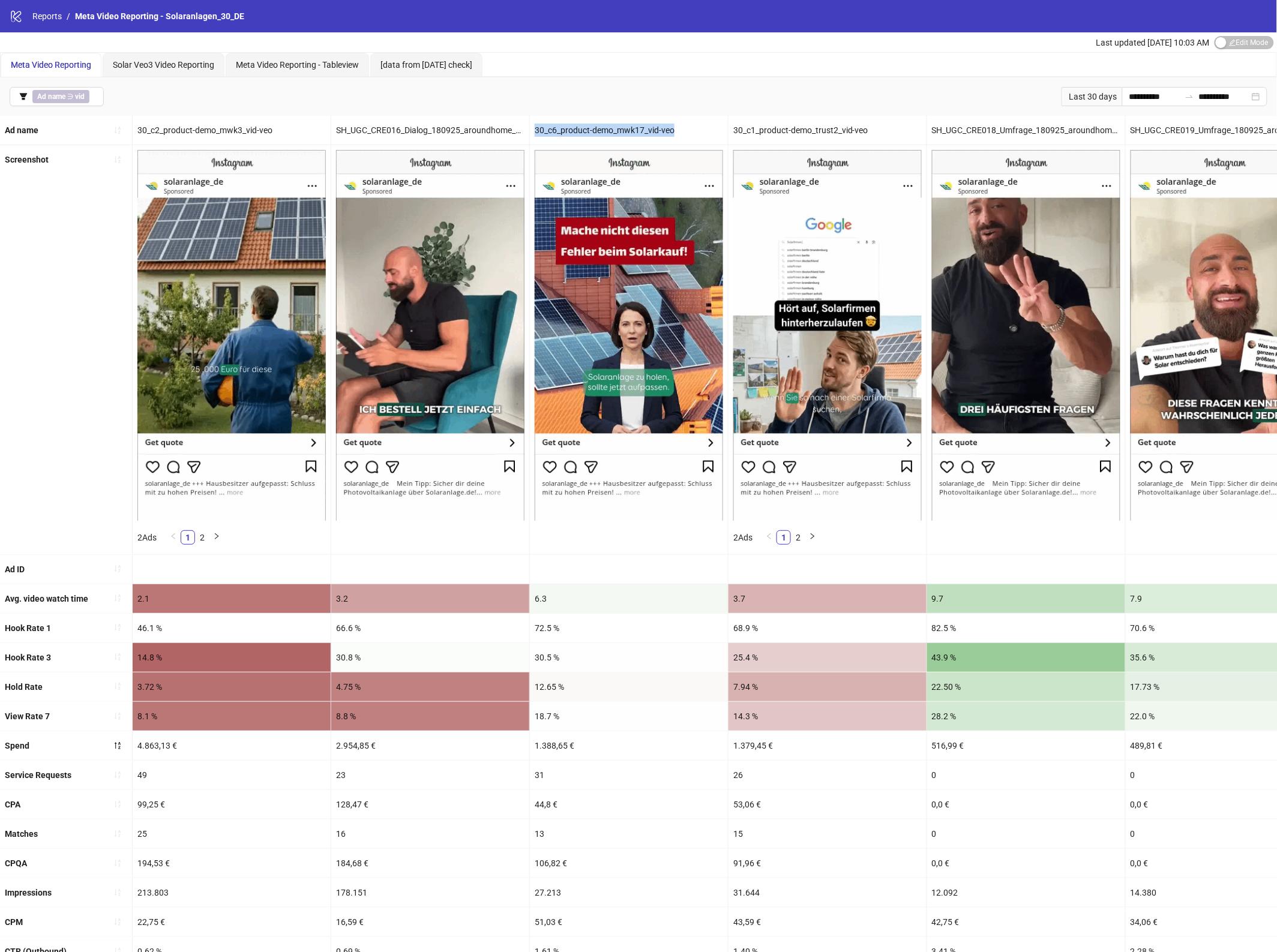
copy div "30_c6_product-demo_mwk17_vid-veo"
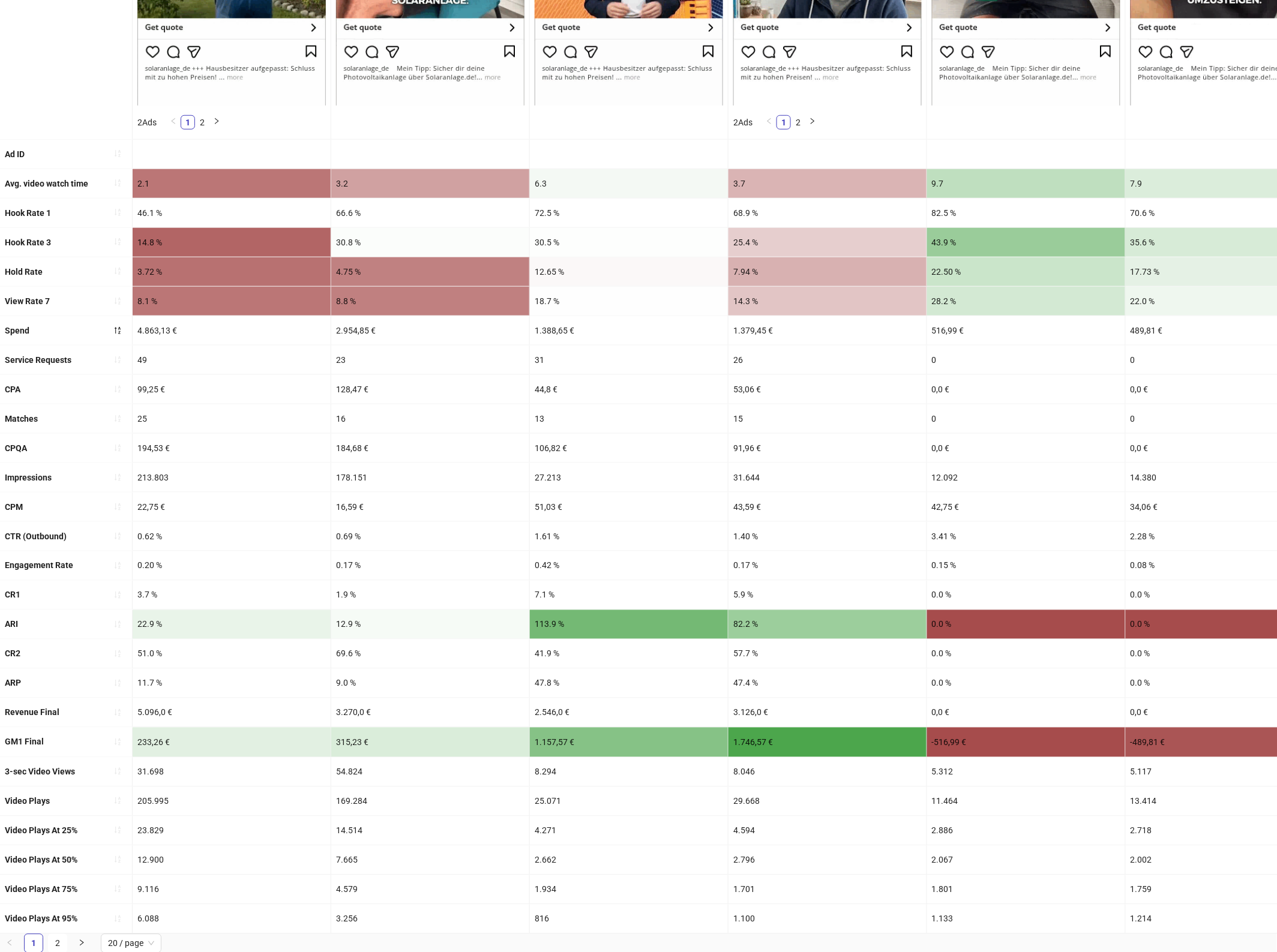
scroll to position [438, 0]
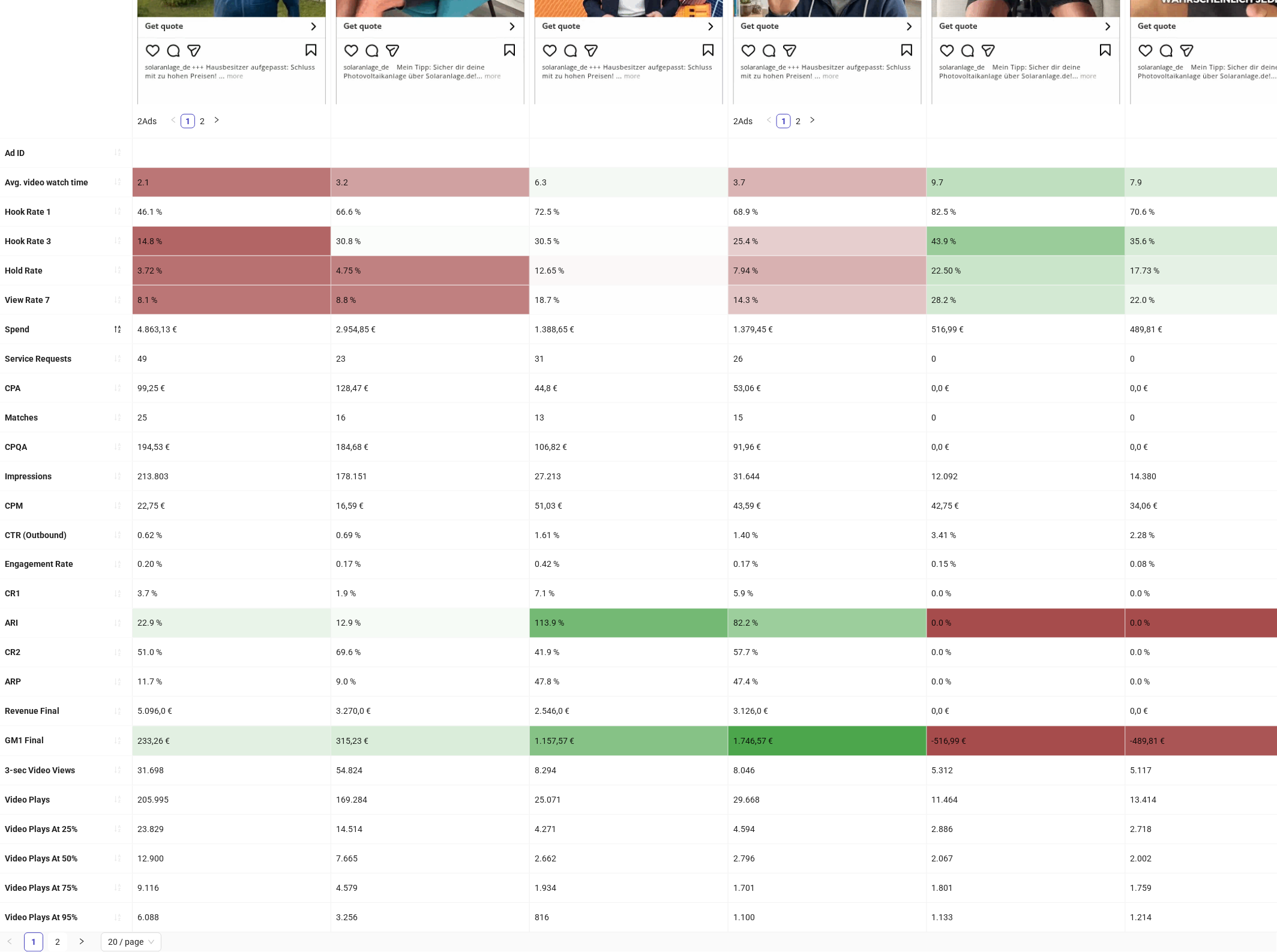
click at [553, 786] on div "25.071" at bounding box center [629, 800] width 198 height 29
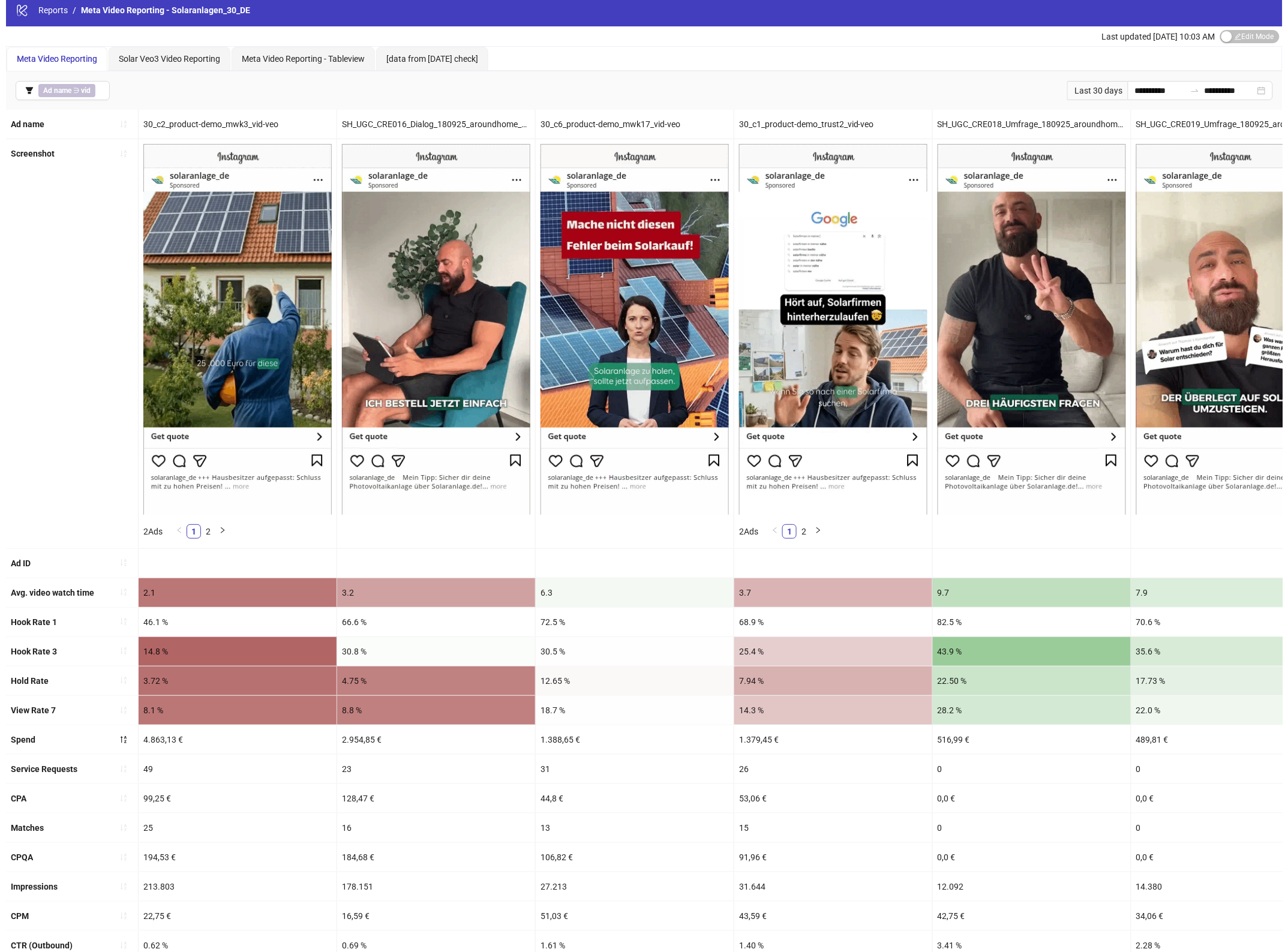
scroll to position [0, 0]
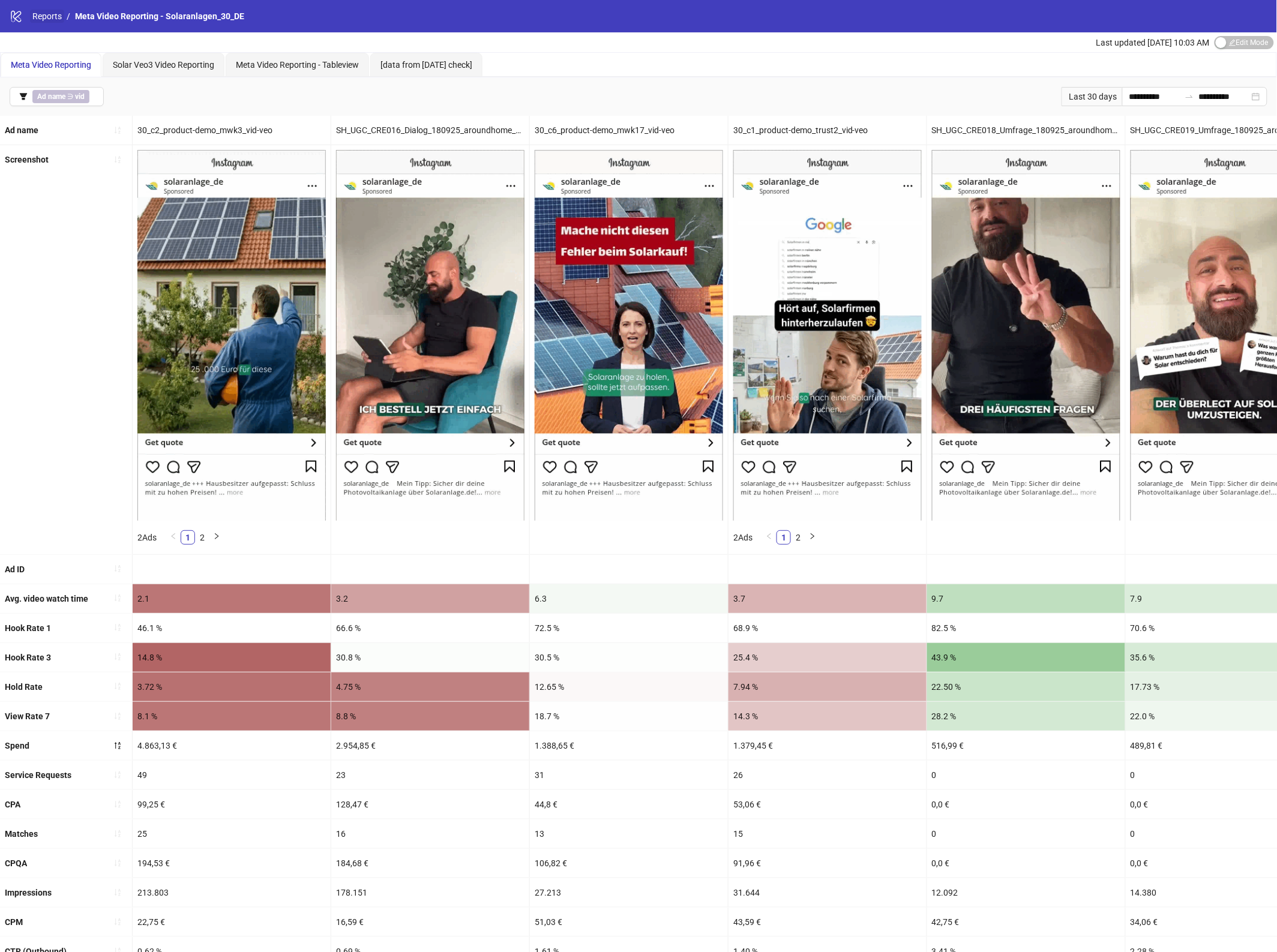
click at [49, 12] on link "Reports" at bounding box center [47, 16] width 34 height 13
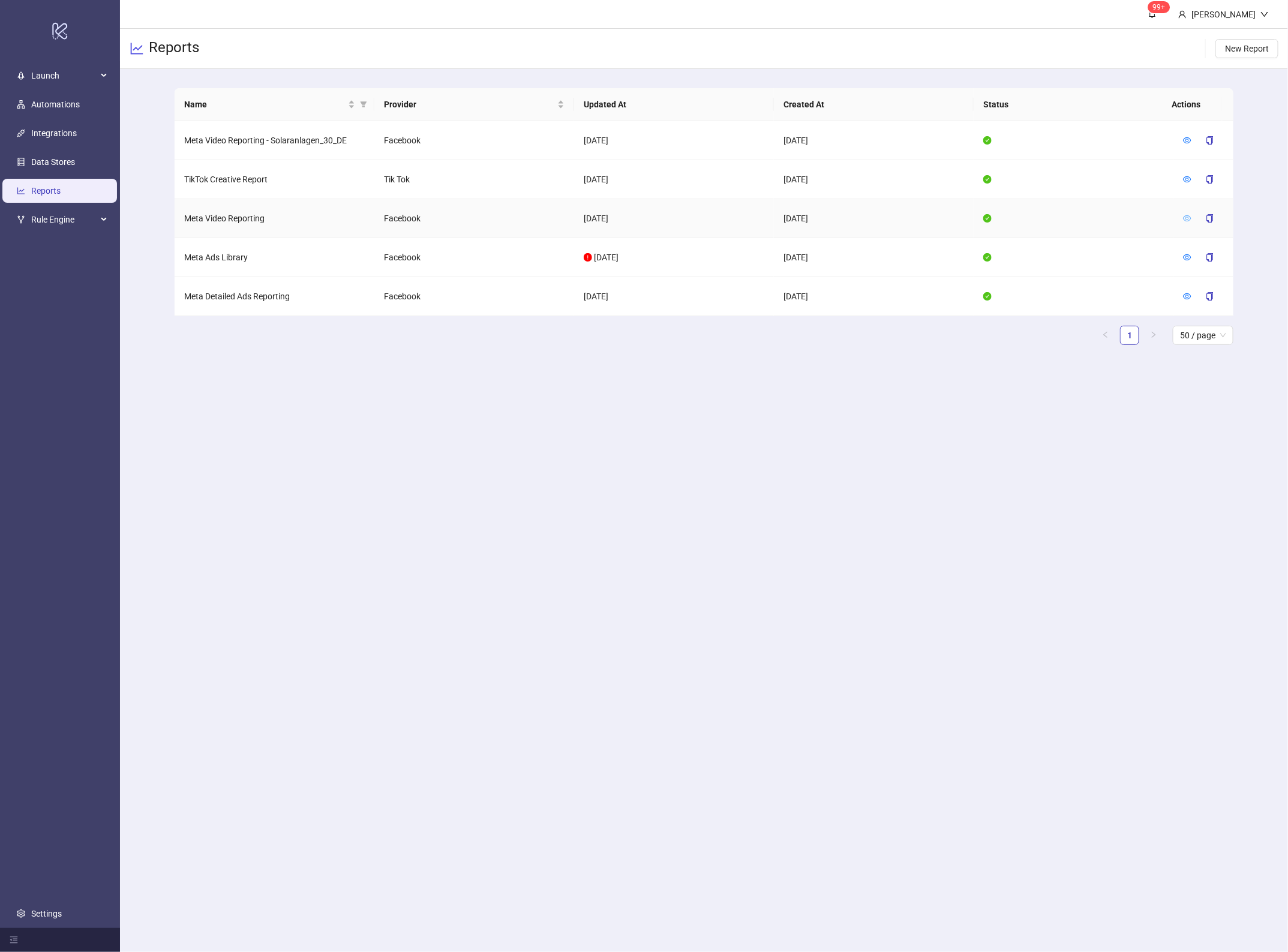
click at [1188, 214] on icon "eye" at bounding box center [1187, 219] width 9 height 9
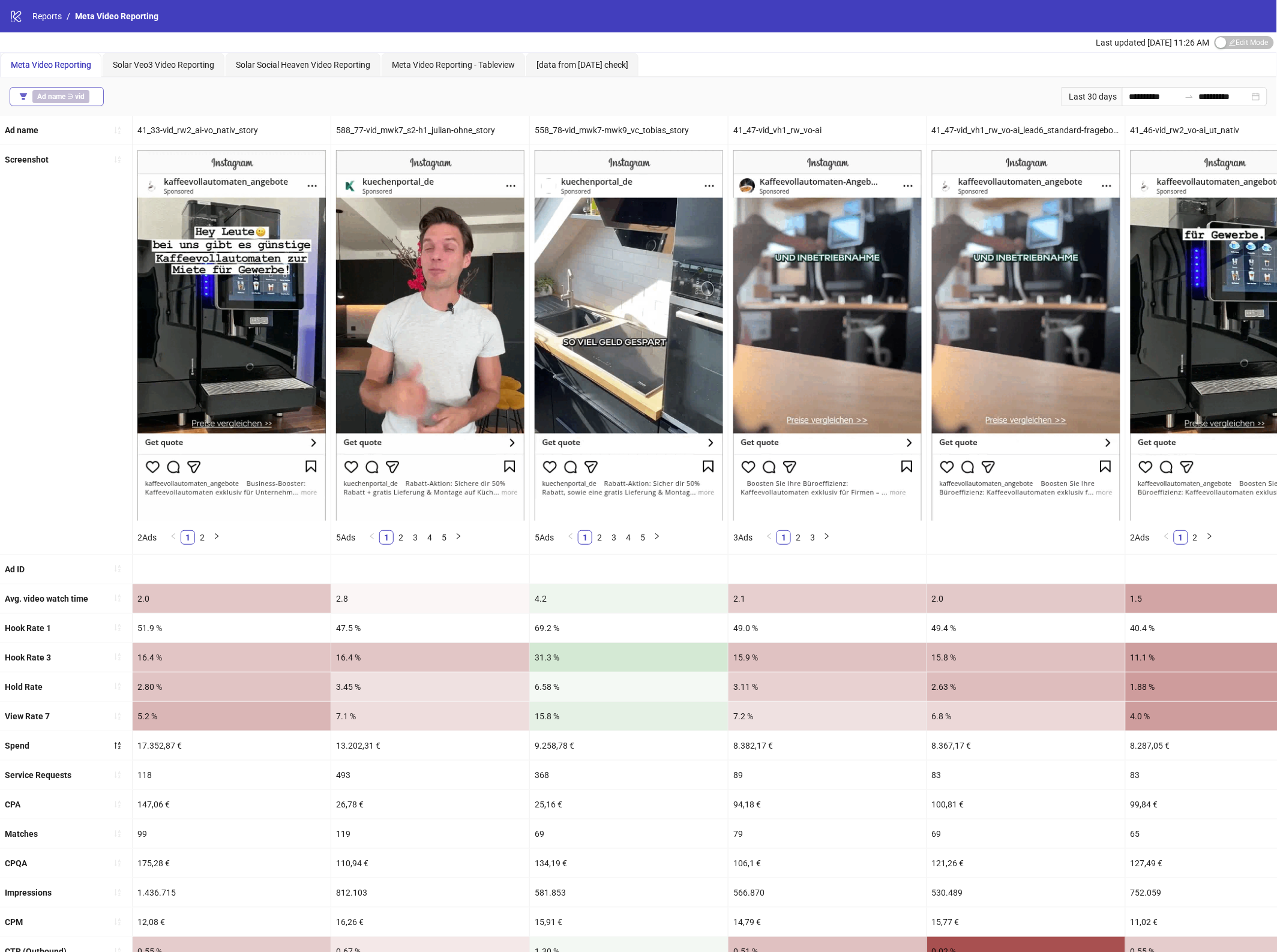
click at [63, 97] on b "Ad name" at bounding box center [51, 97] width 28 height 9
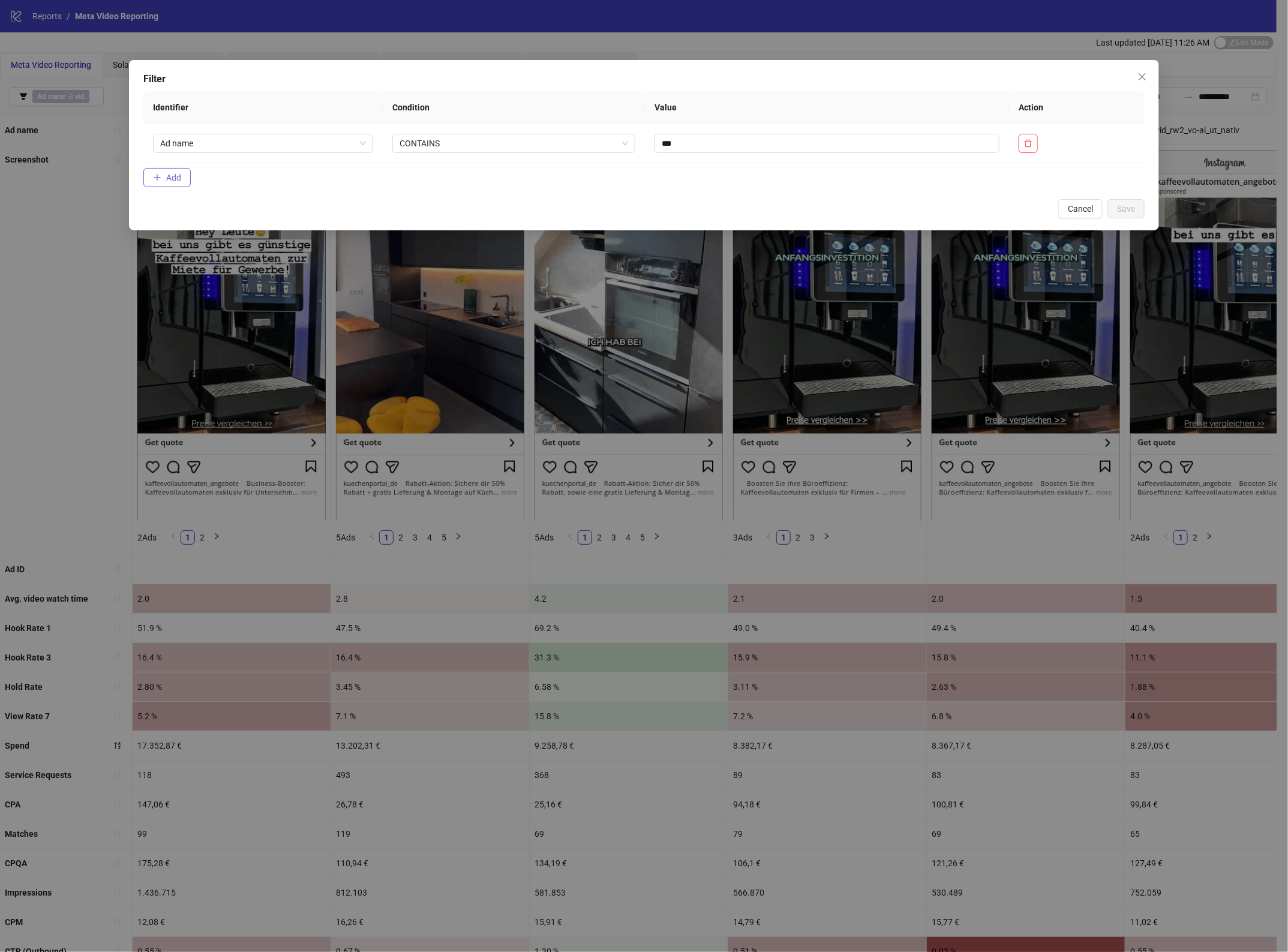
click at [167, 173] on span "Add" at bounding box center [173, 177] width 15 height 10
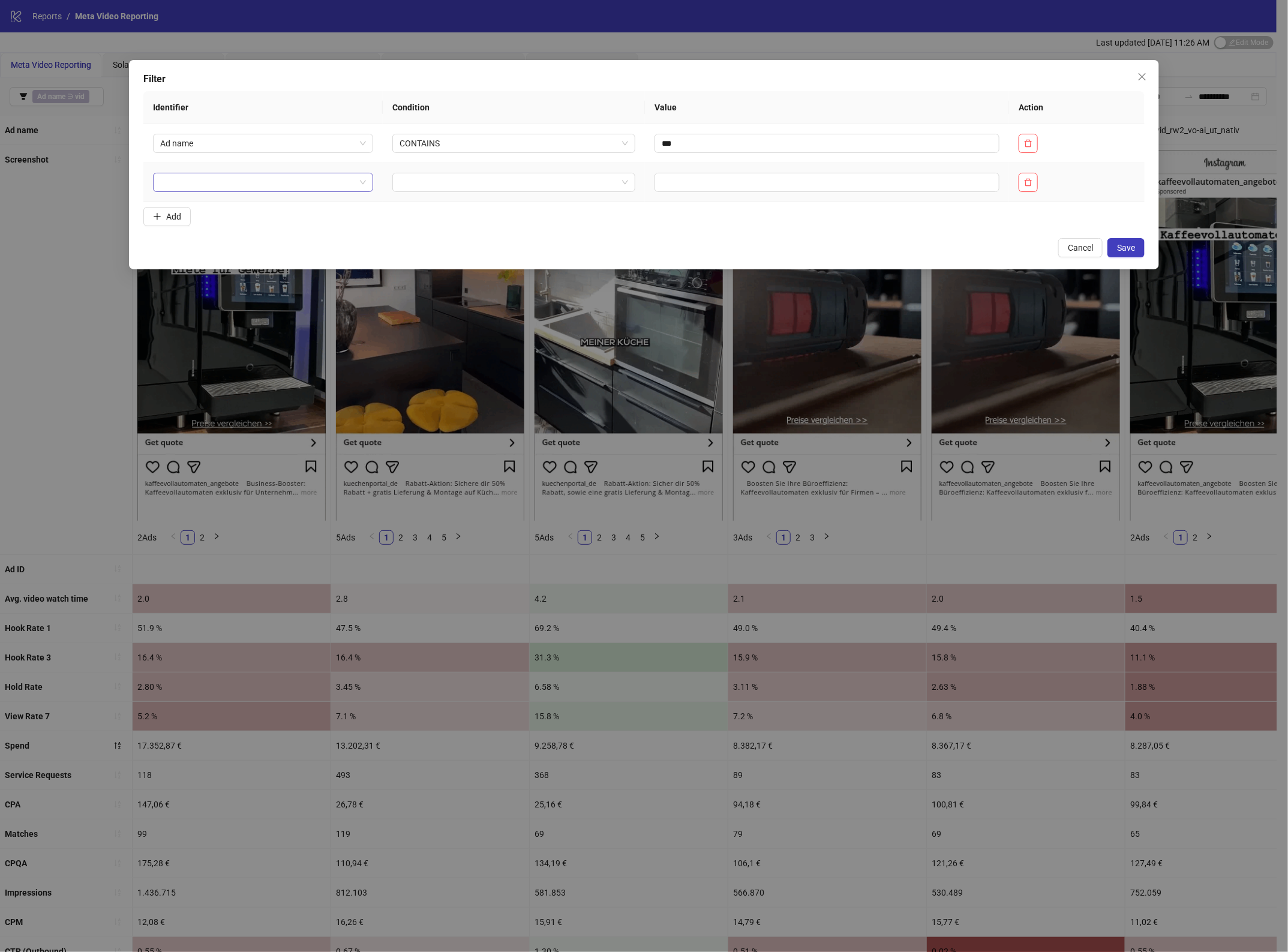
click at [183, 187] on input "search" at bounding box center [258, 182] width 195 height 18
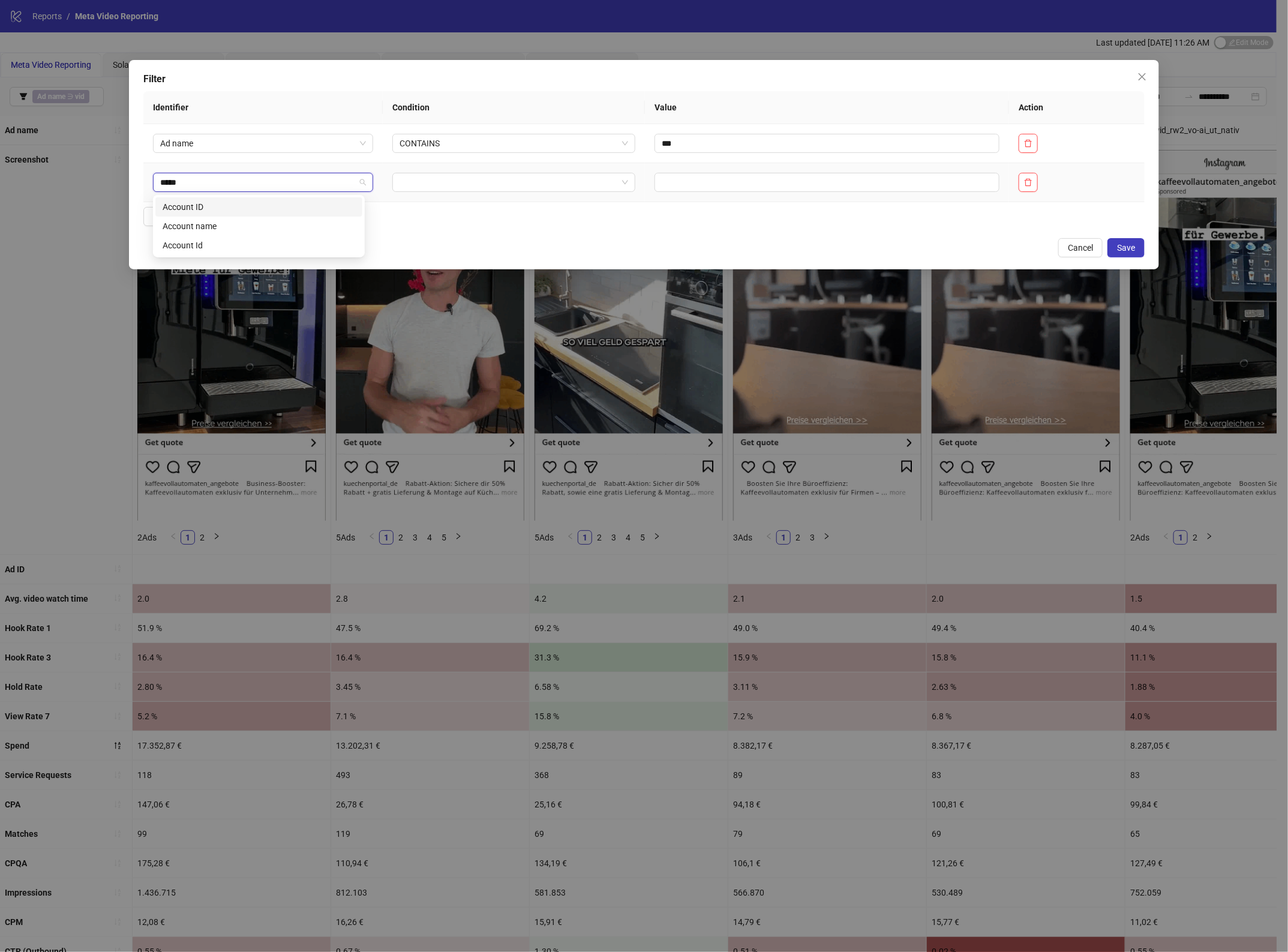
type input "******"
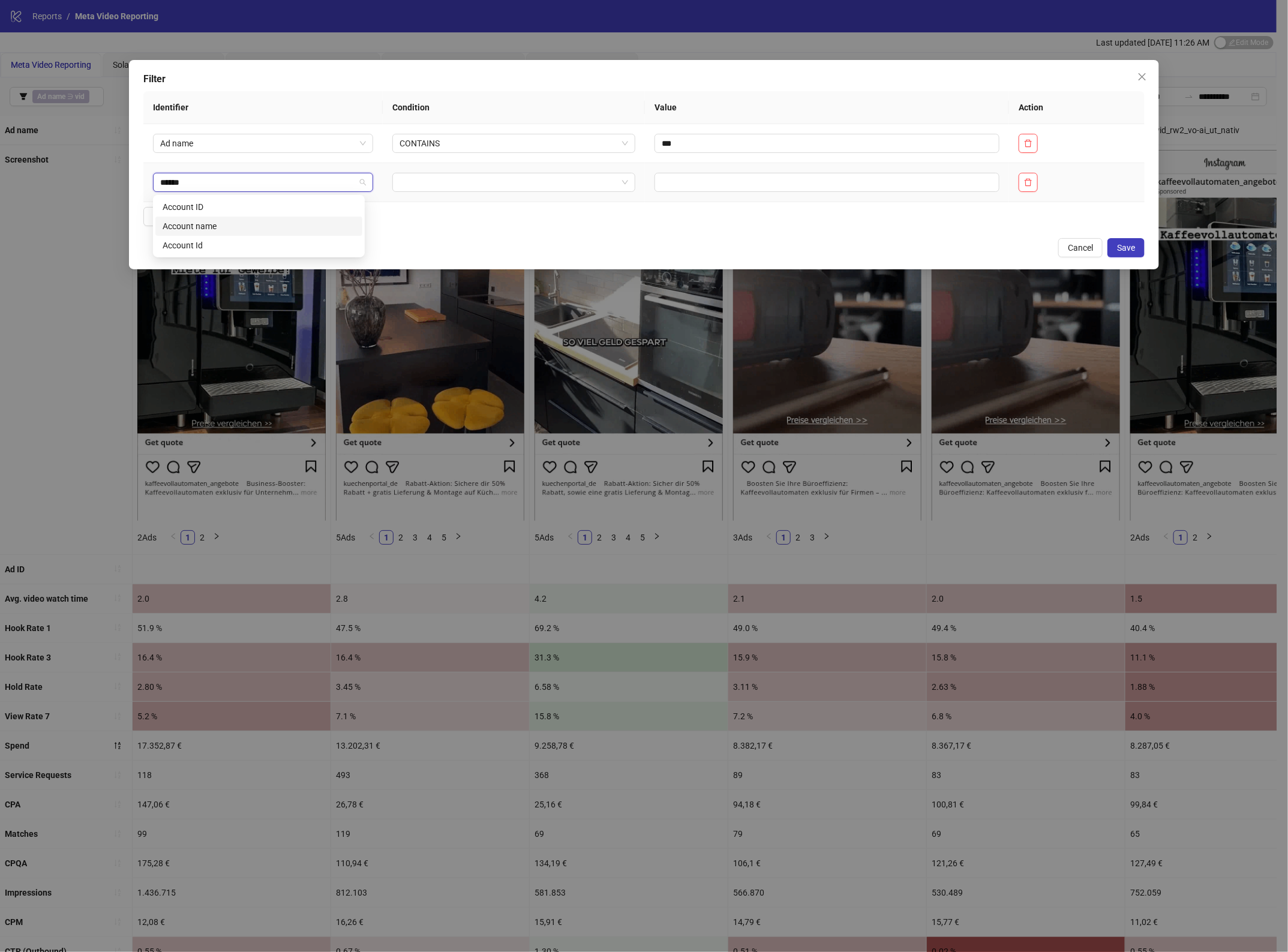
click at [256, 228] on div "Account name" at bounding box center [258, 226] width 192 height 13
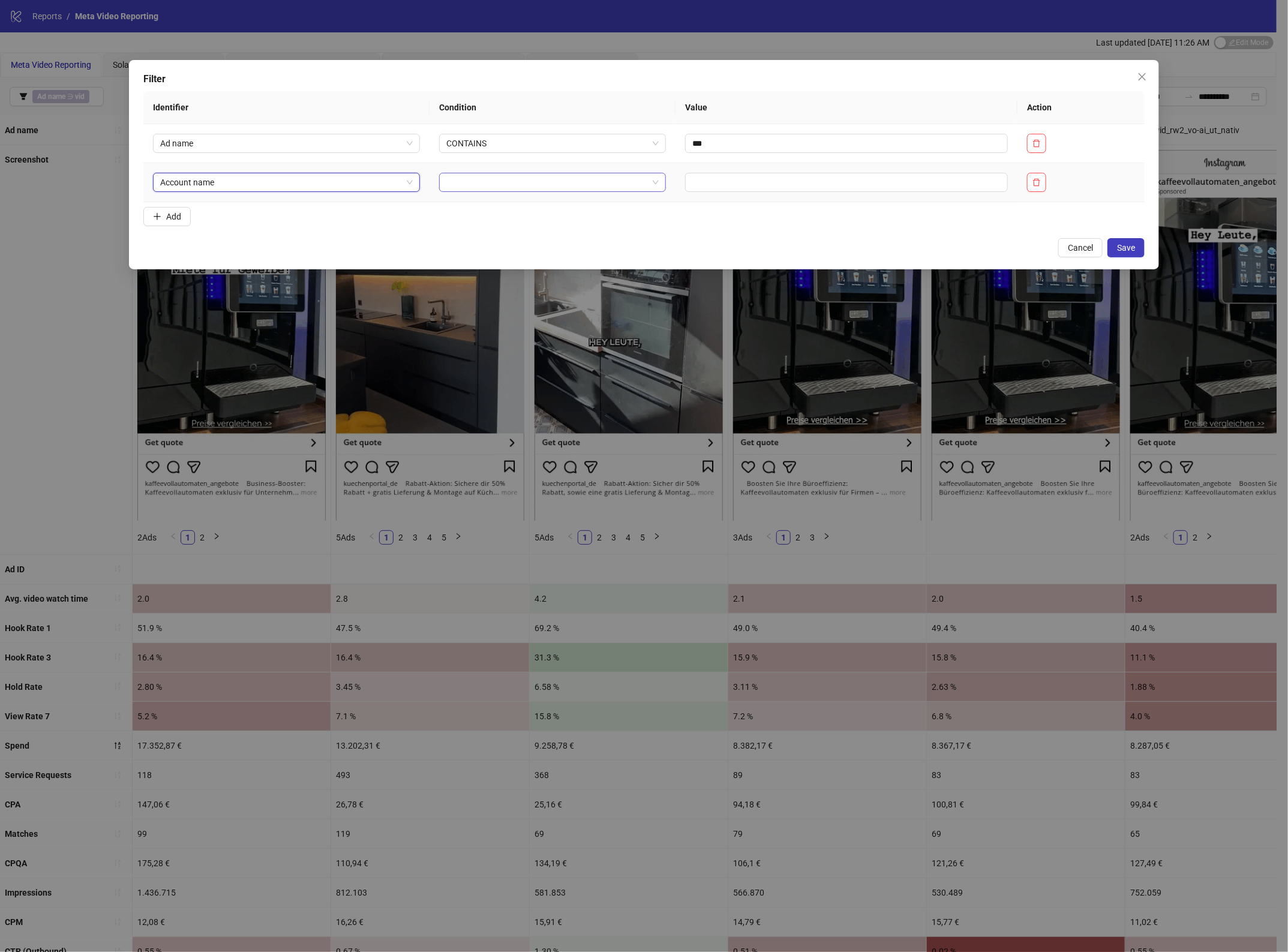
click at [457, 187] on input "search" at bounding box center [547, 182] width 202 height 18
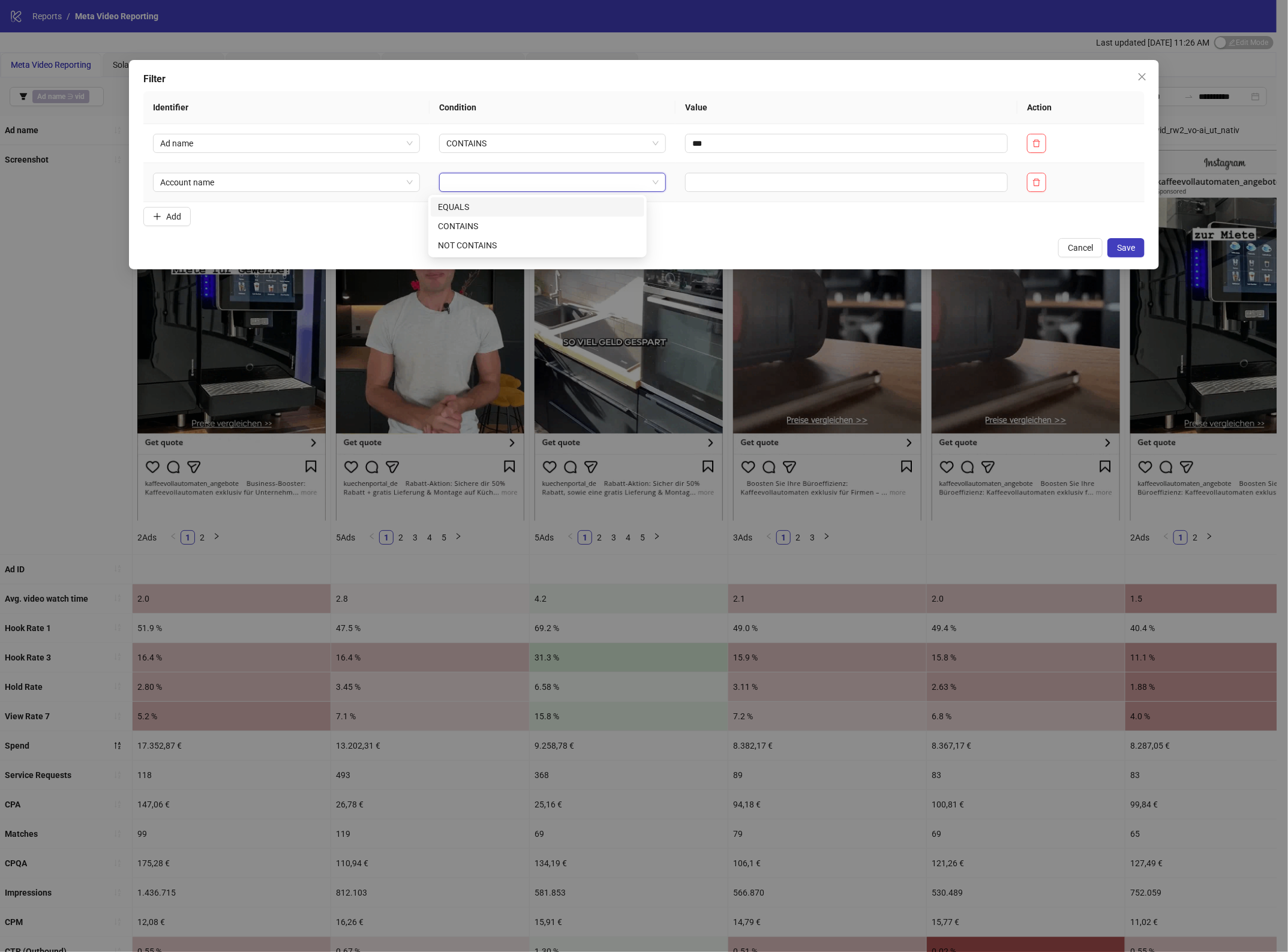
drag, startPoint x: 474, startPoint y: 210, endPoint x: 506, endPoint y: 202, distance: 33.0
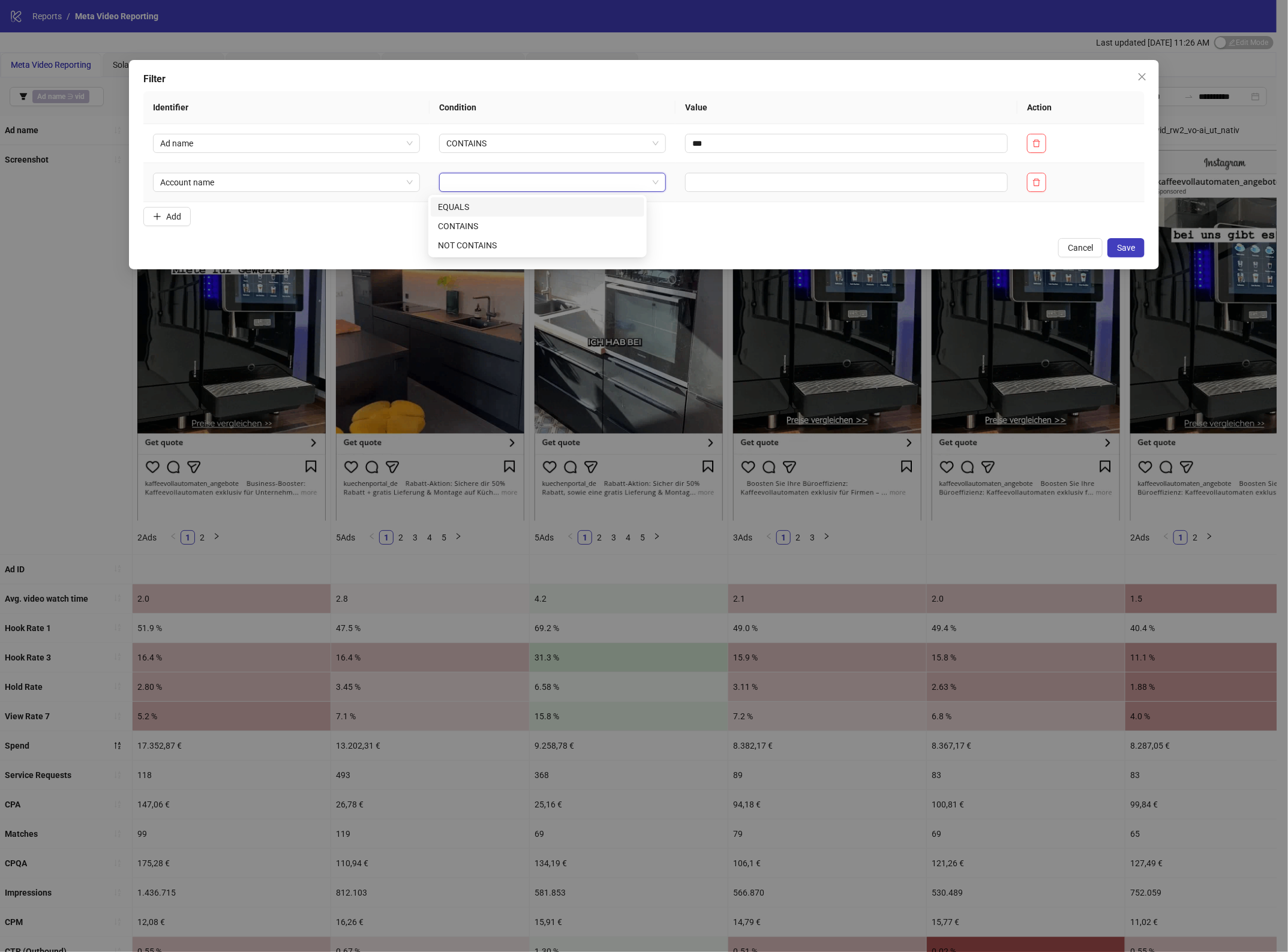
click at [474, 210] on div "EQUALS" at bounding box center [537, 207] width 199 height 13
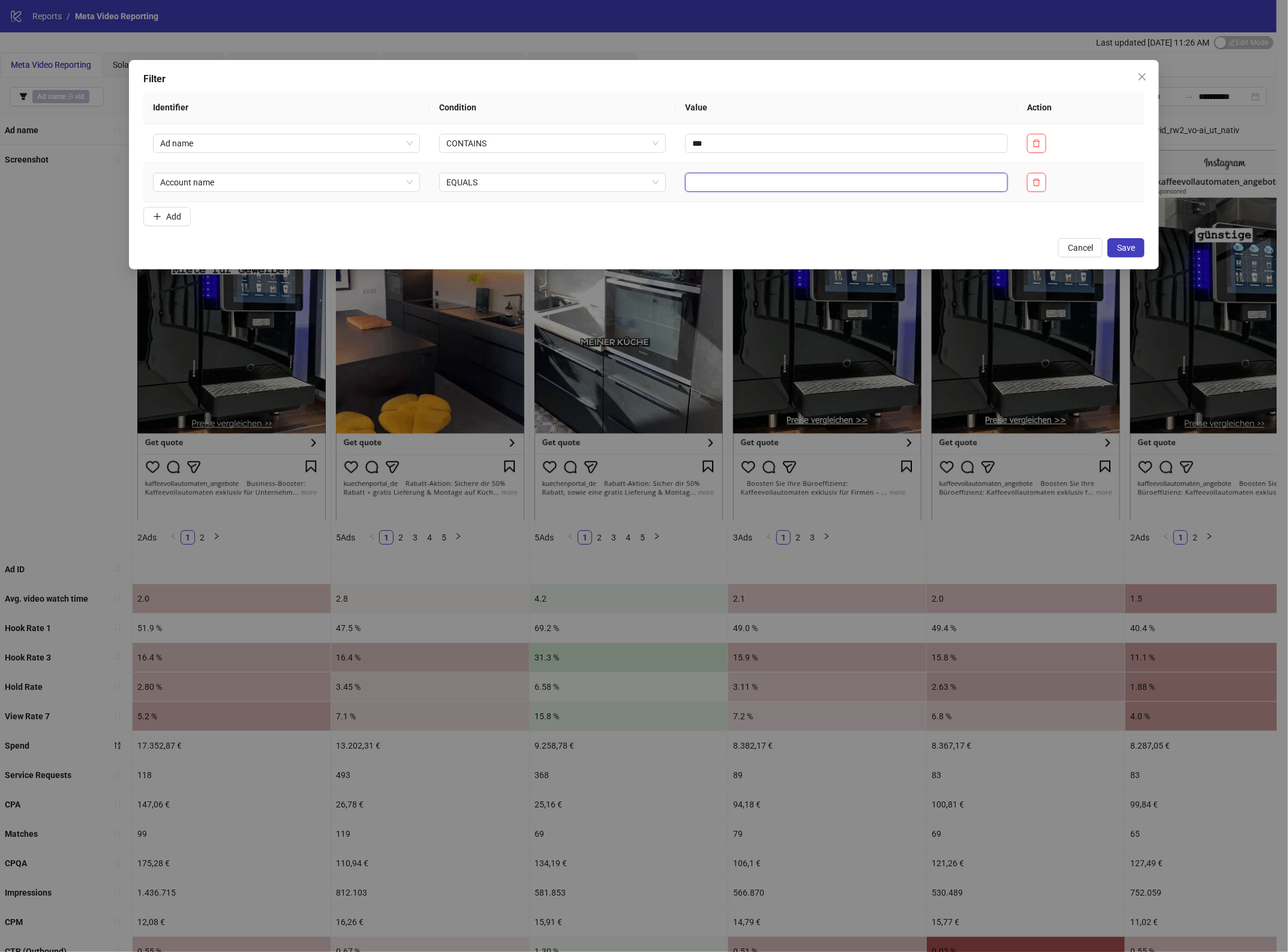
click at [716, 180] on input "text" at bounding box center [846, 182] width 322 height 19
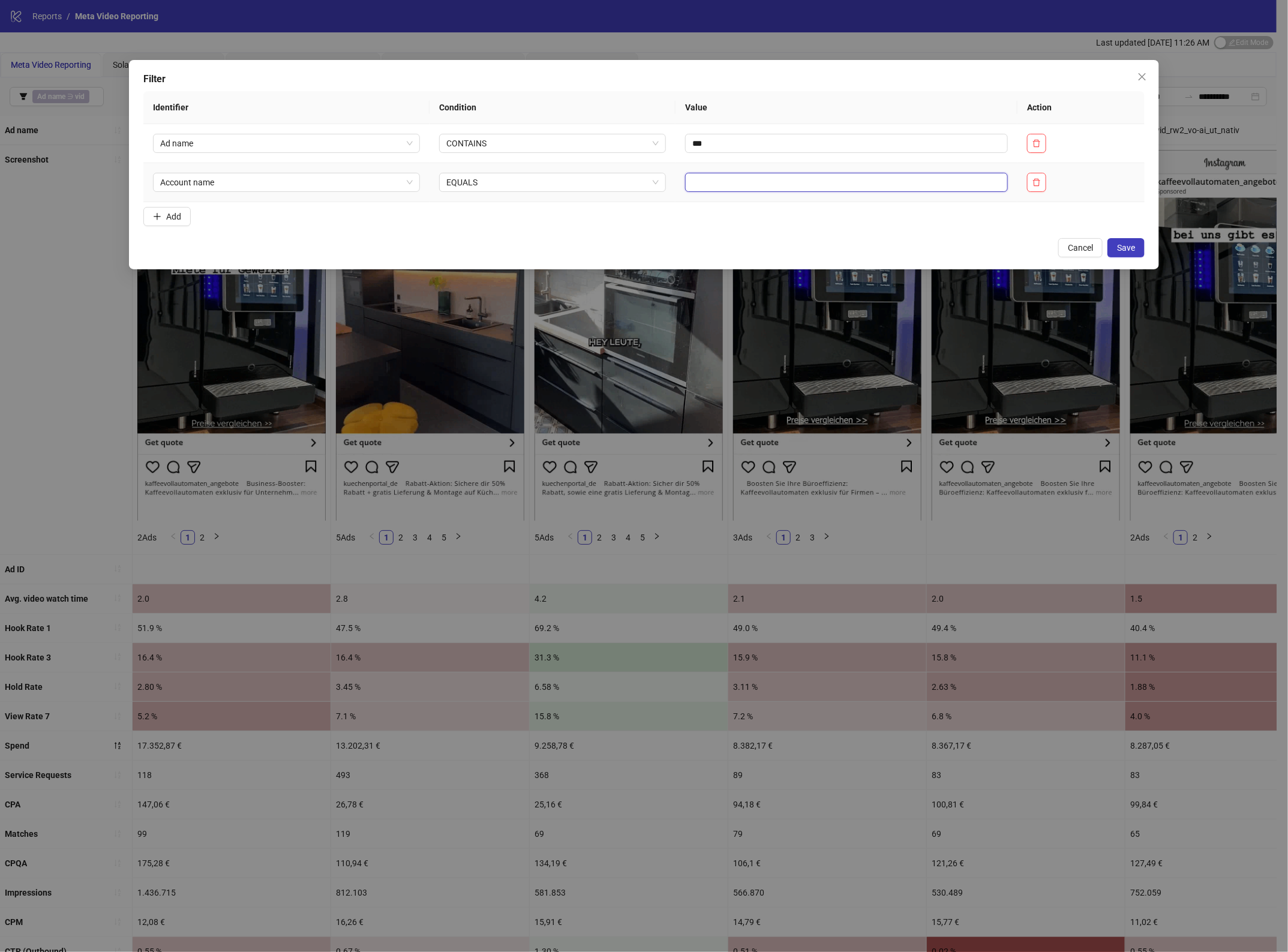
click at [716, 180] on input "text" at bounding box center [846, 182] width 322 height 19
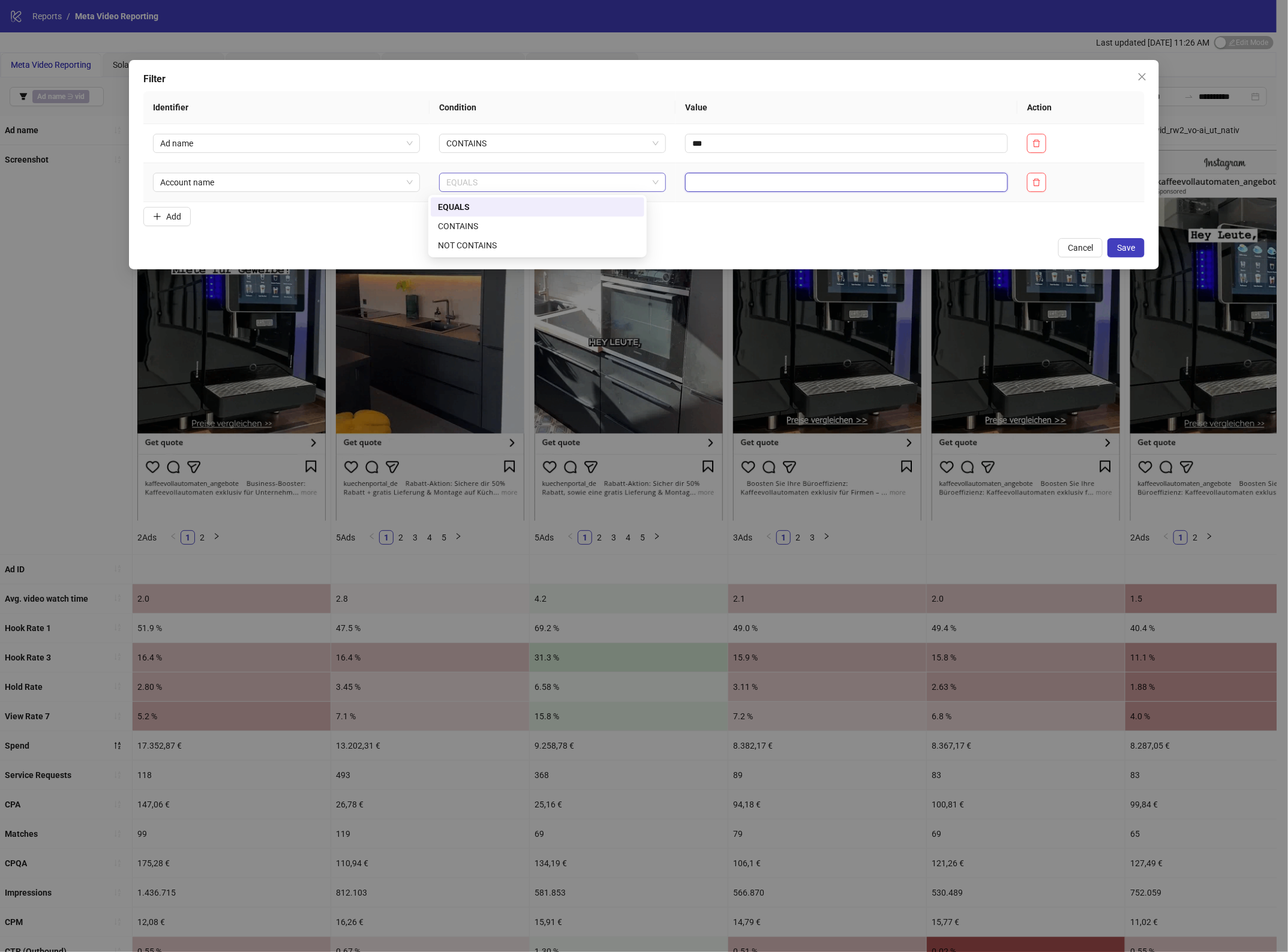
click at [514, 186] on span "EQUALS" at bounding box center [552, 182] width 212 height 18
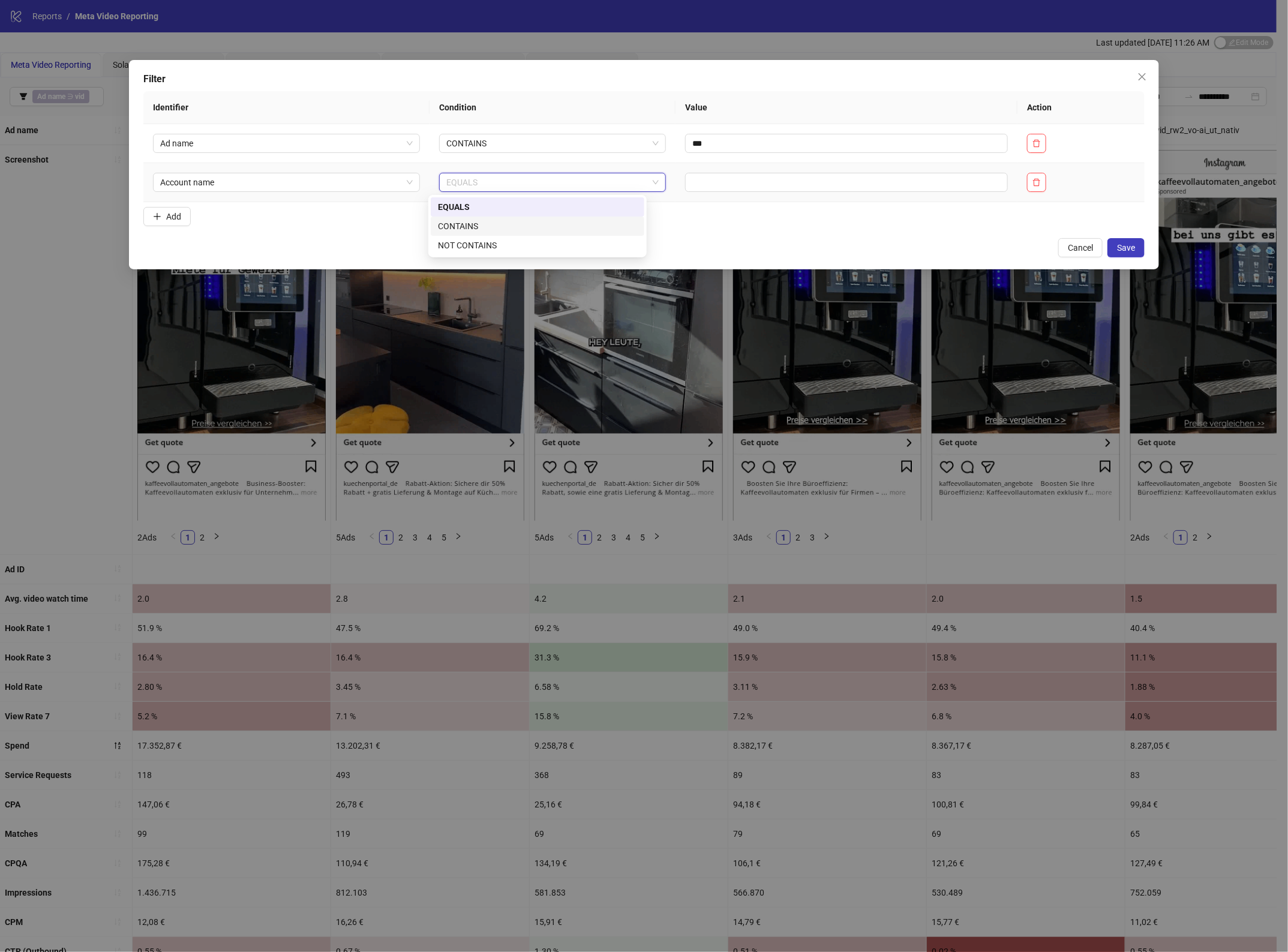
click at [510, 226] on div "CONTAINS" at bounding box center [537, 226] width 199 height 13
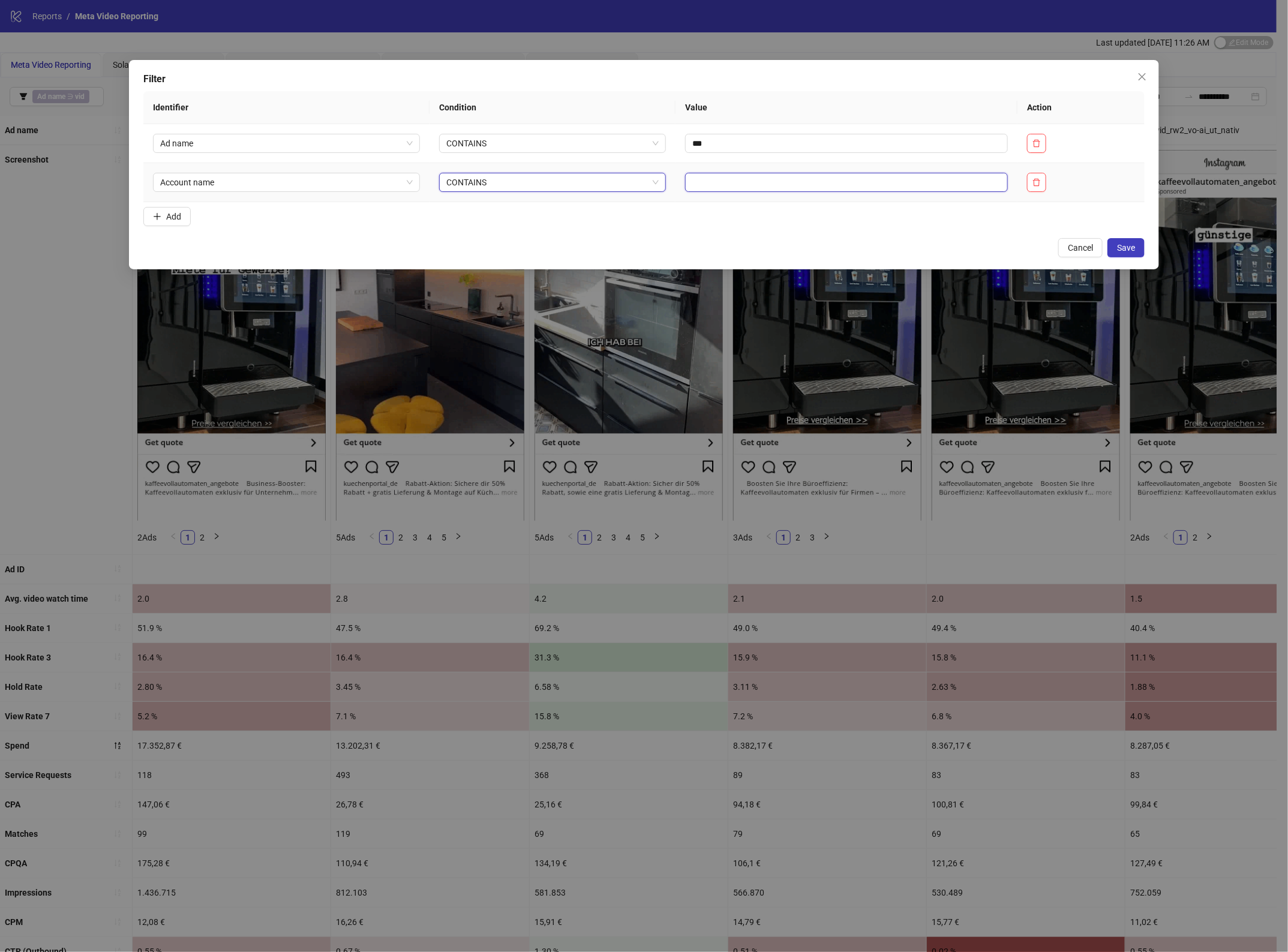
click at [711, 185] on input "text" at bounding box center [846, 182] width 322 height 19
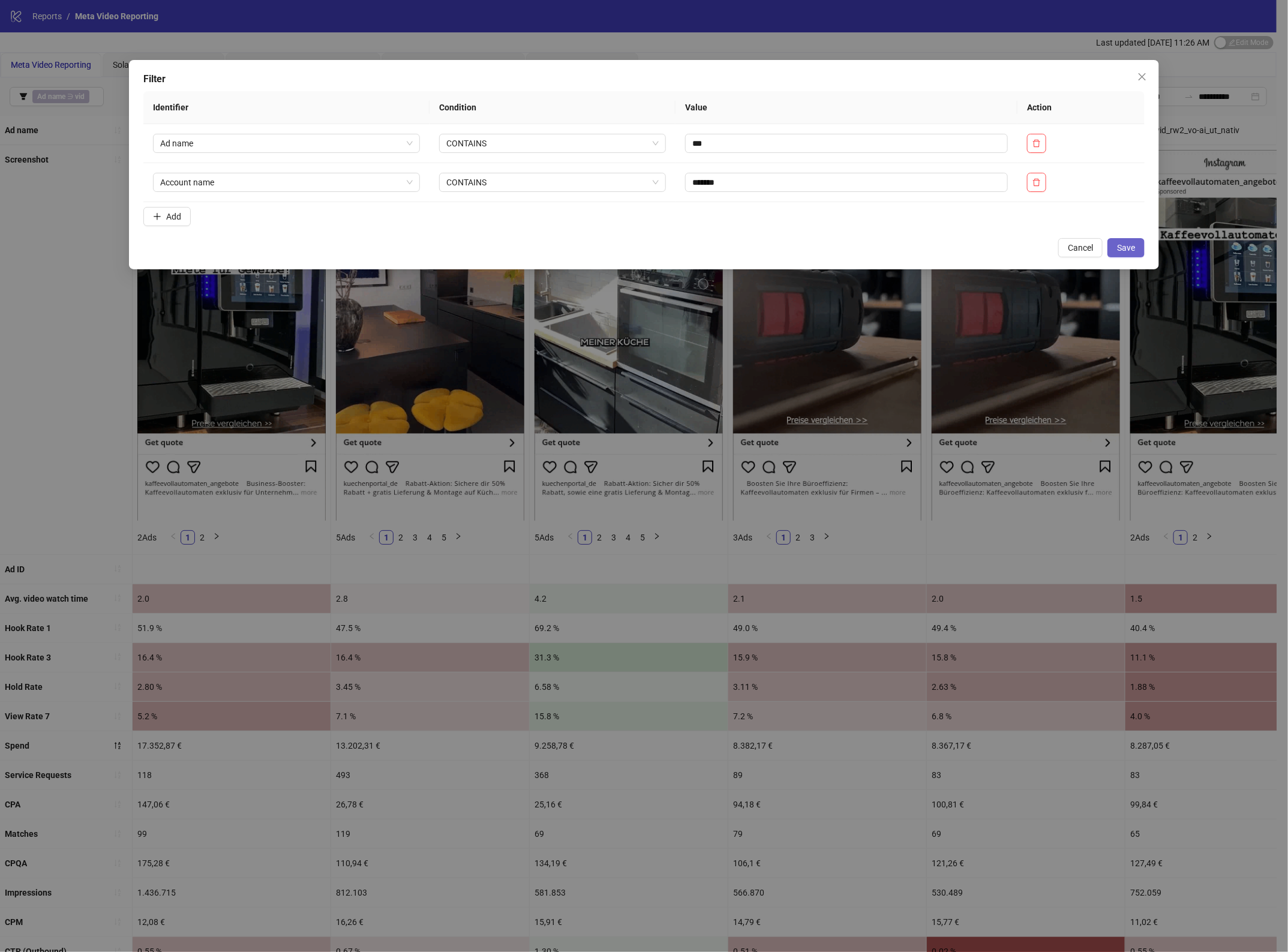
click at [1137, 243] on button "Save" at bounding box center [1125, 247] width 37 height 19
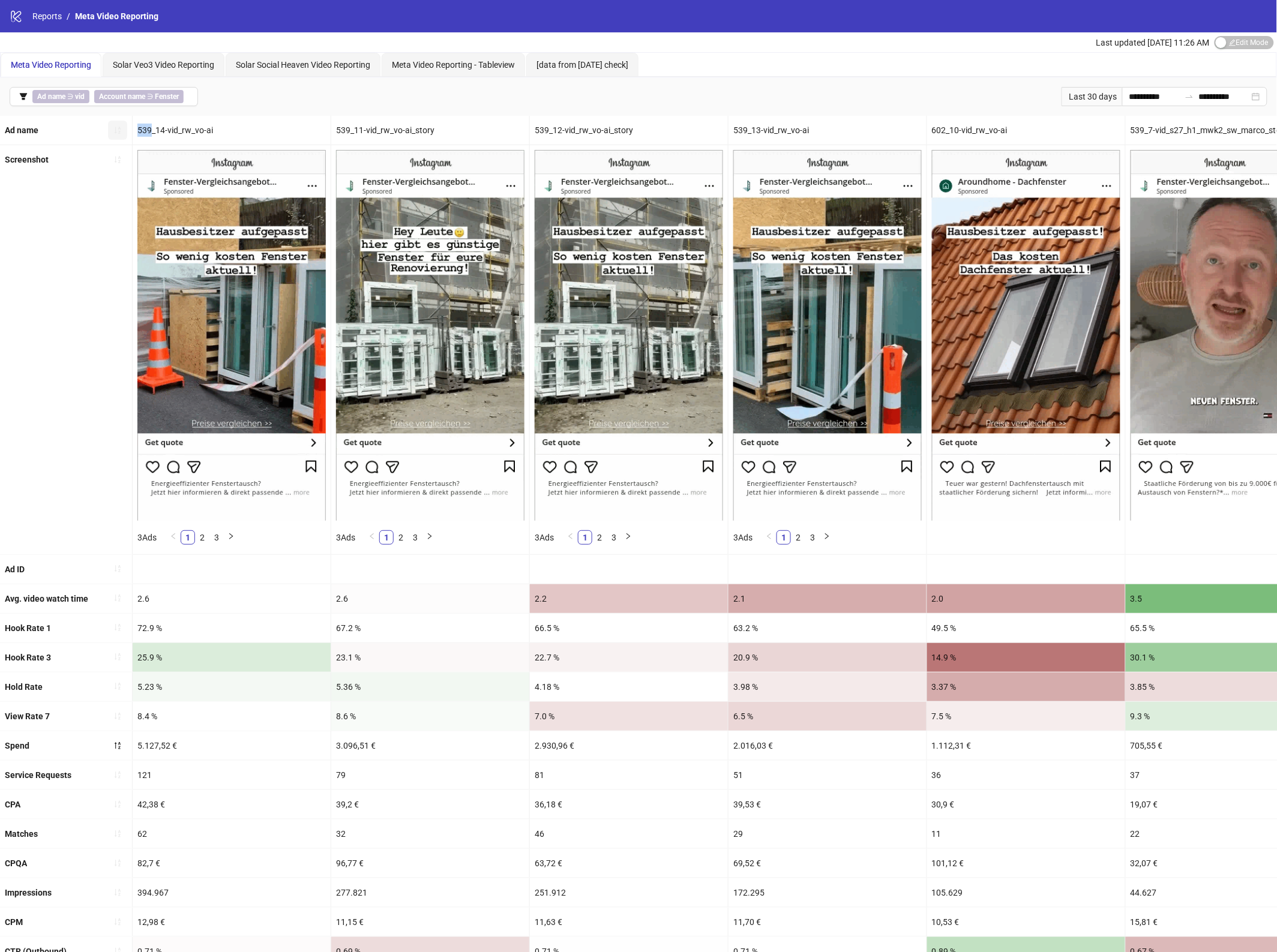
drag, startPoint x: 151, startPoint y: 129, endPoint x: 126, endPoint y: 131, distance: 25.1
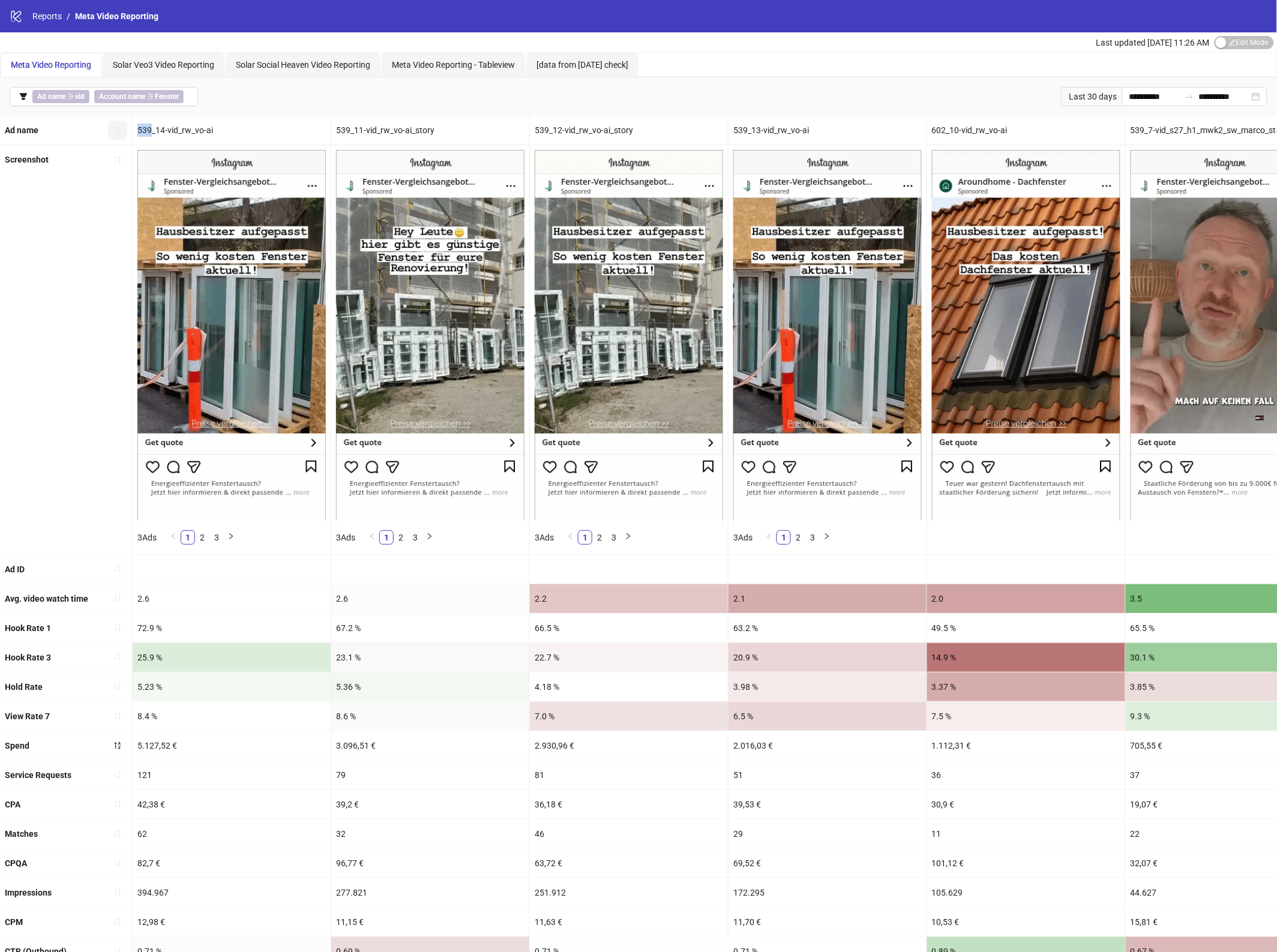
click at [126, 131] on div "Ad name 539_14-vid_rw_vo-ai 539_11-vid_rw_vo-ai_story 539_12-vid_rw_vo-ai_story…" at bounding box center [1158, 130] width 2317 height 29
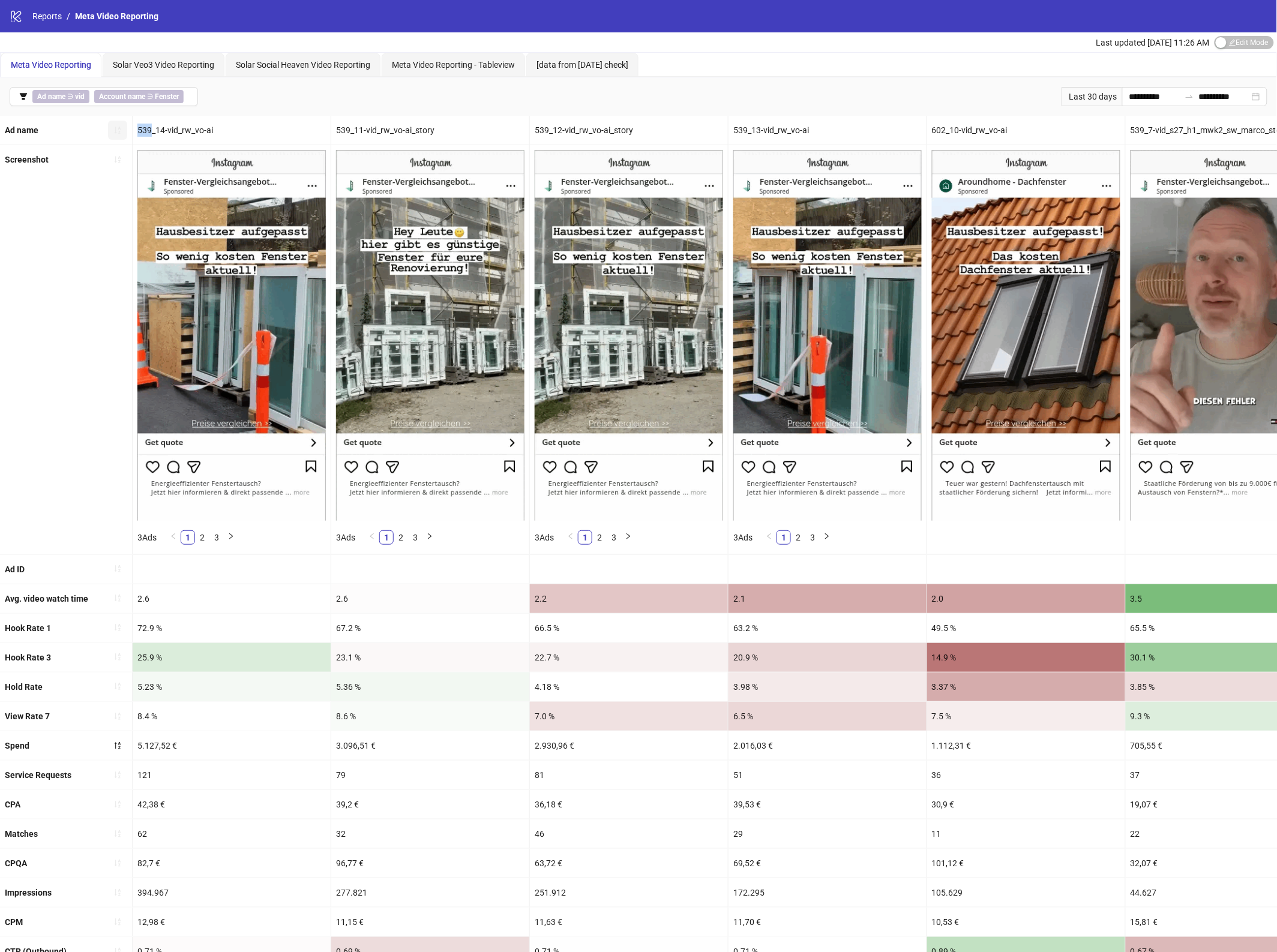
copy div "539"
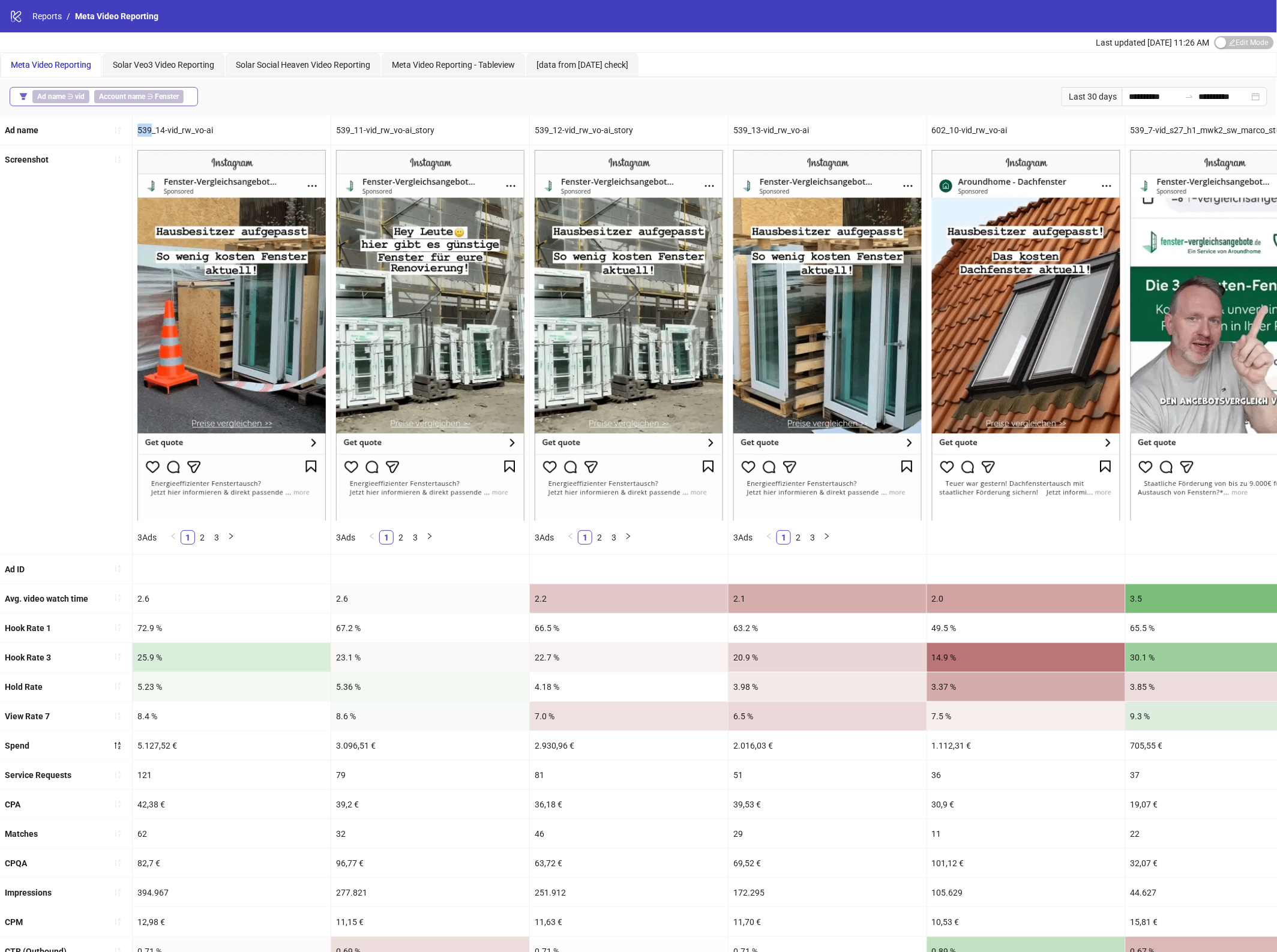
click at [159, 94] on b "Fenster" at bounding box center [167, 97] width 24 height 9
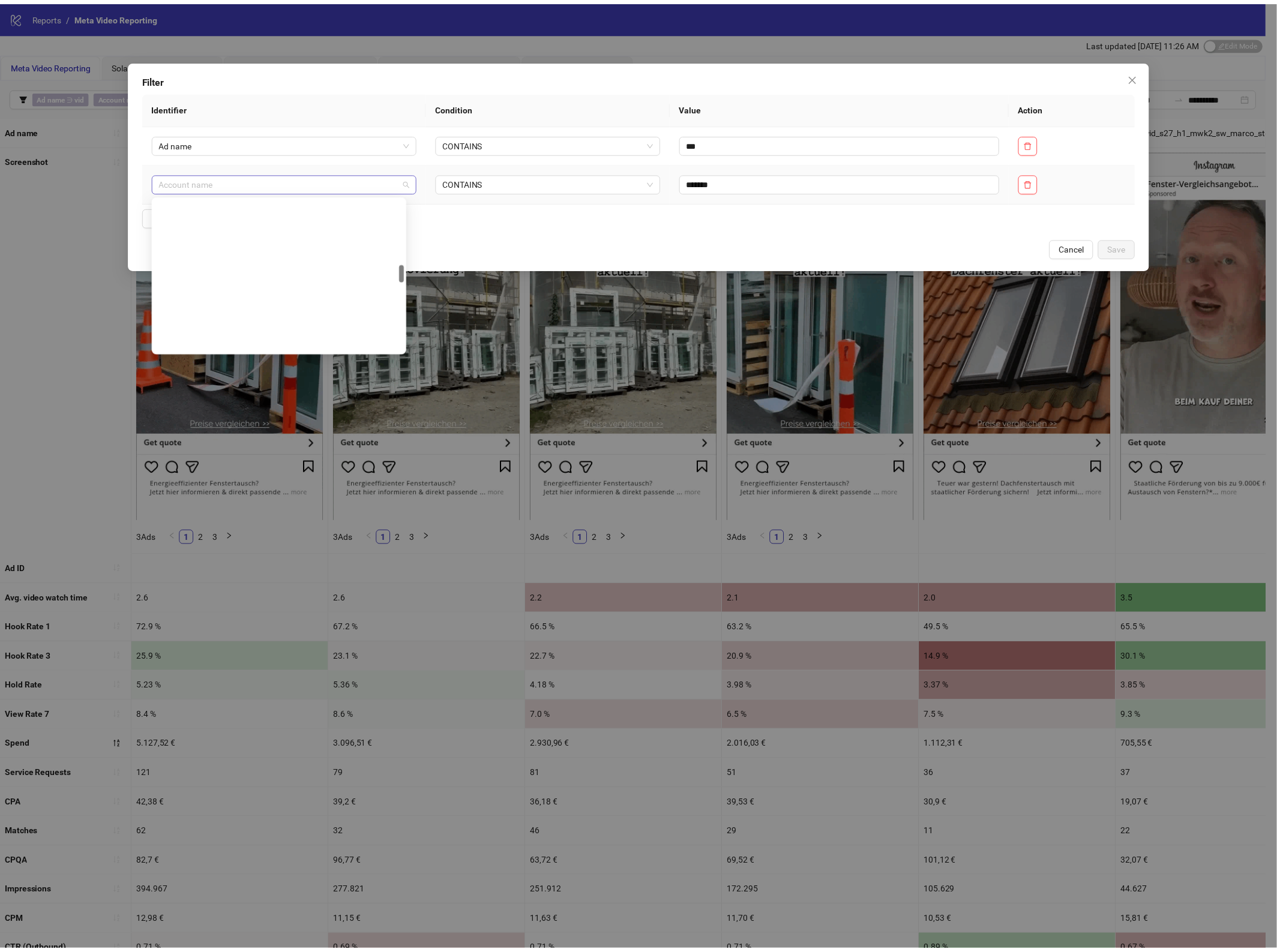
scroll to position [576, 0]
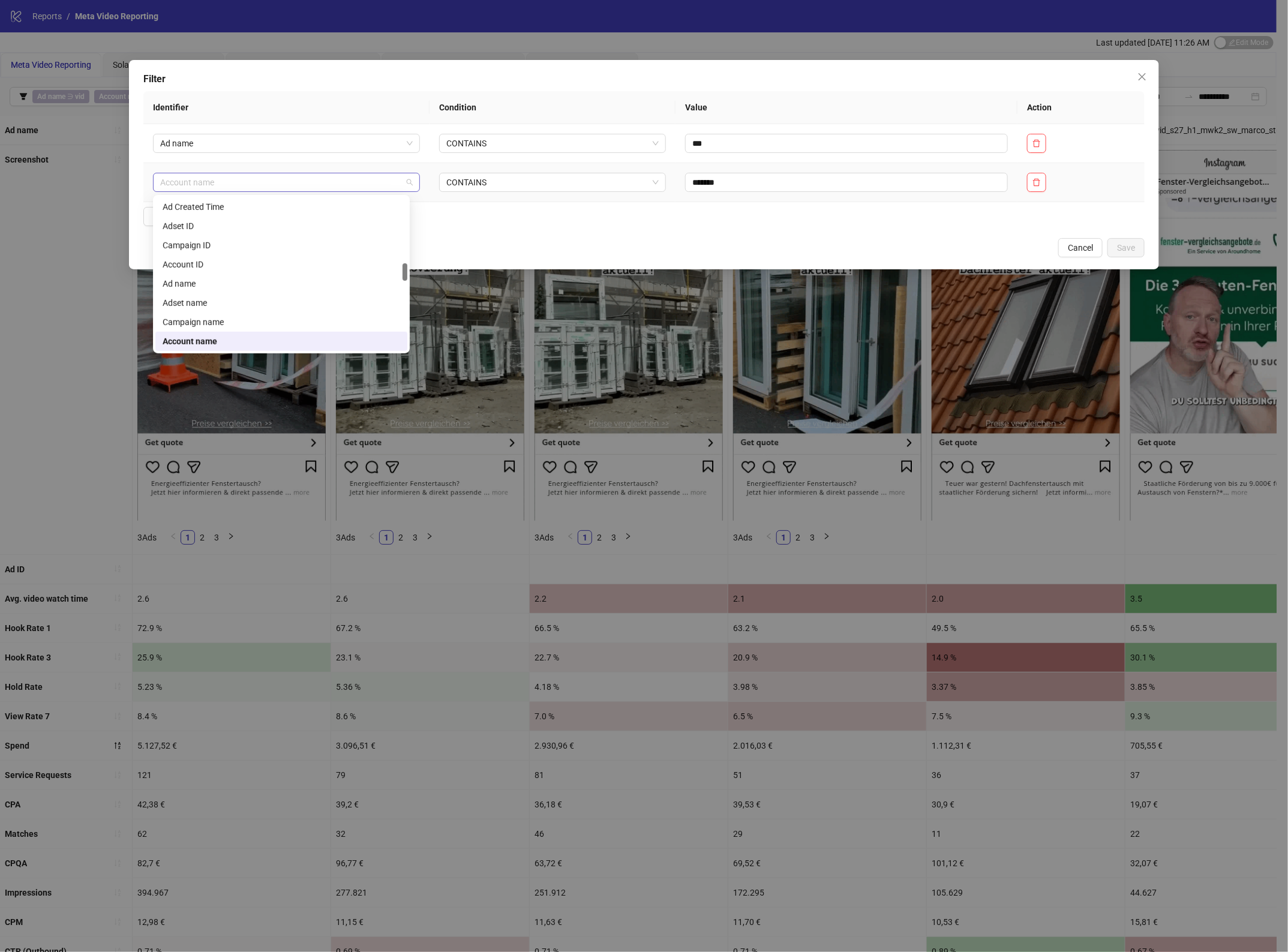
click at [220, 177] on span "Account name" at bounding box center [287, 182] width 253 height 18
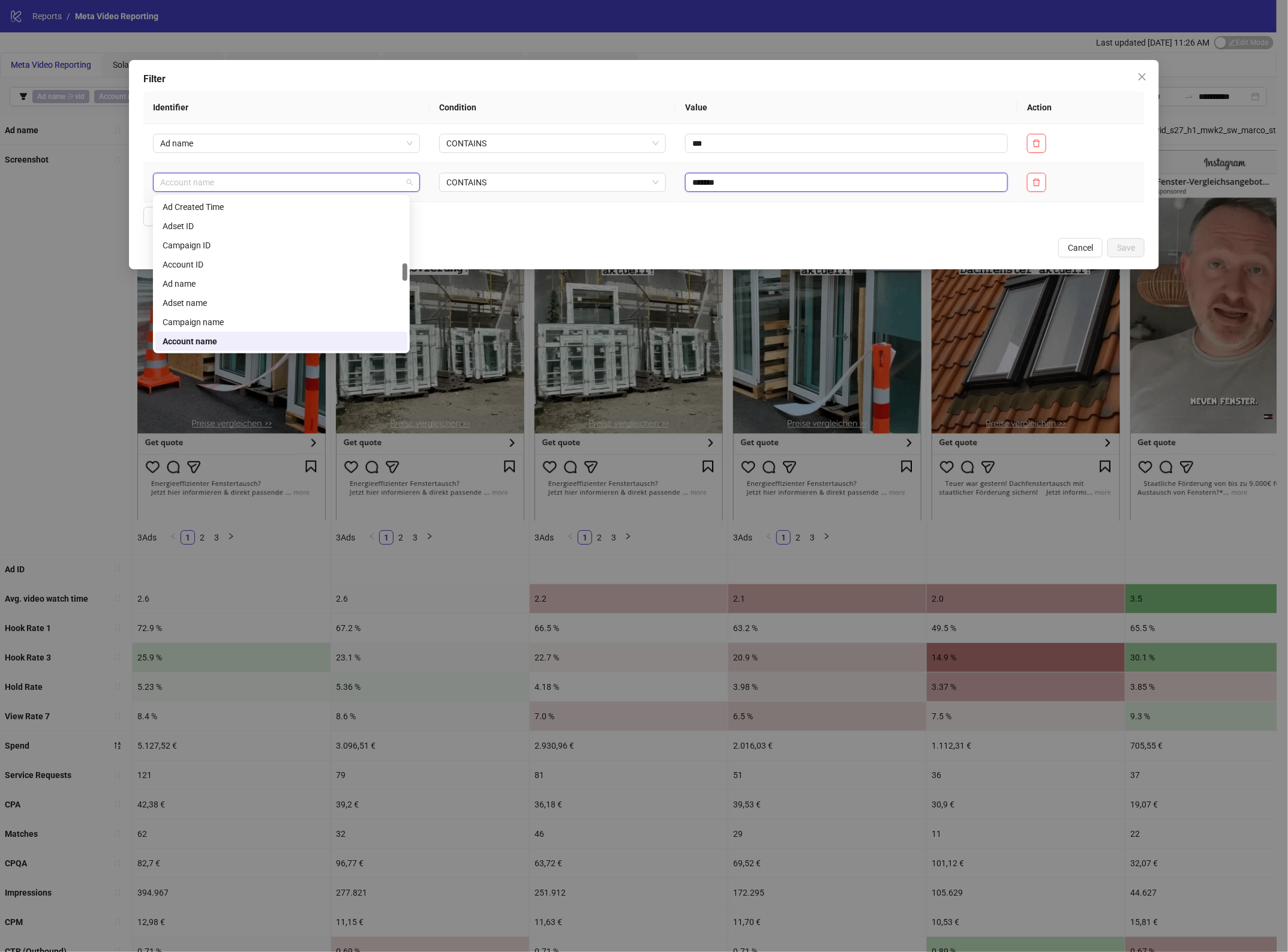
click at [685, 180] on input "*******" at bounding box center [846, 182] width 322 height 19
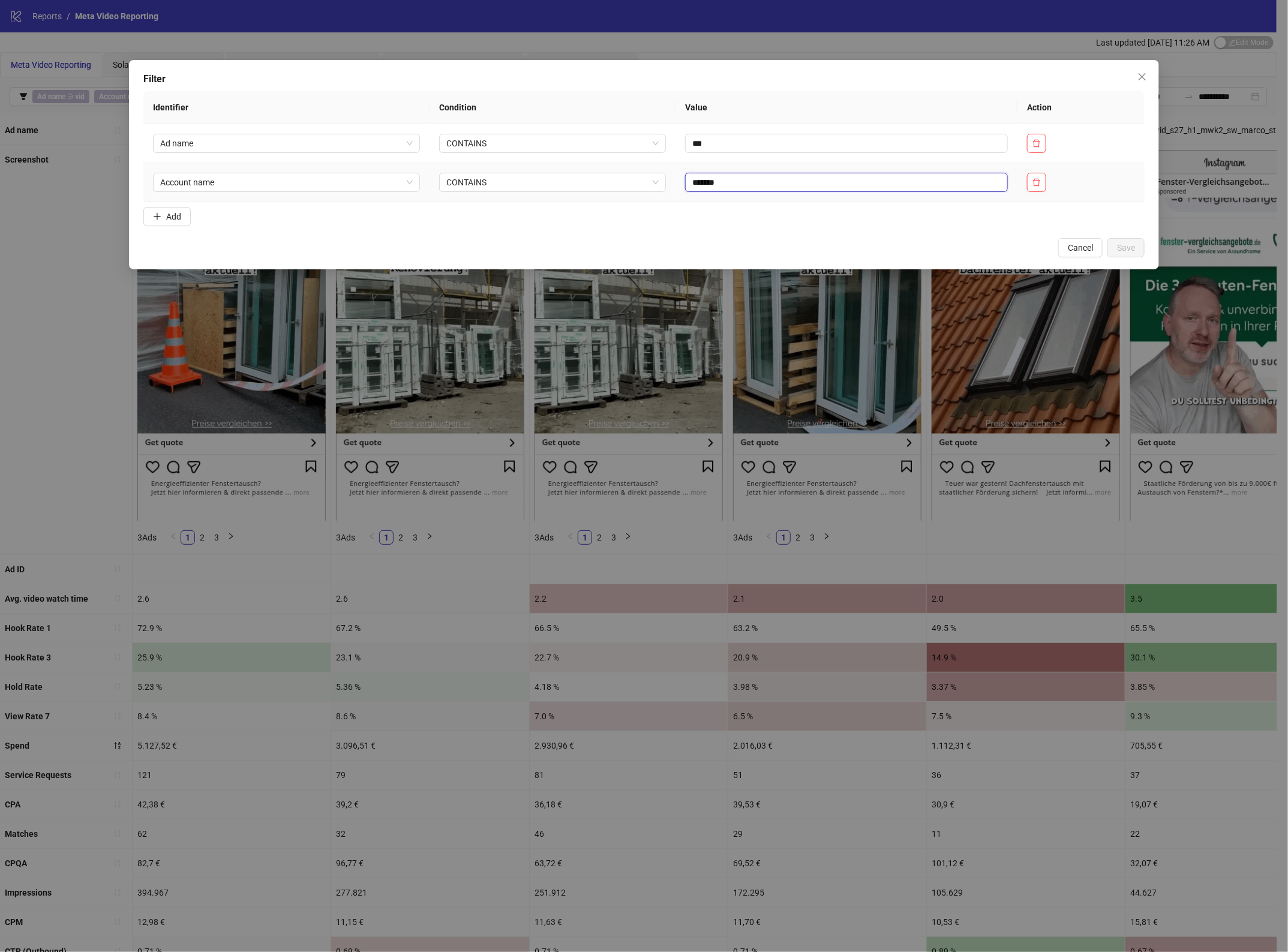
click at [685, 180] on input "*******" at bounding box center [846, 182] width 322 height 19
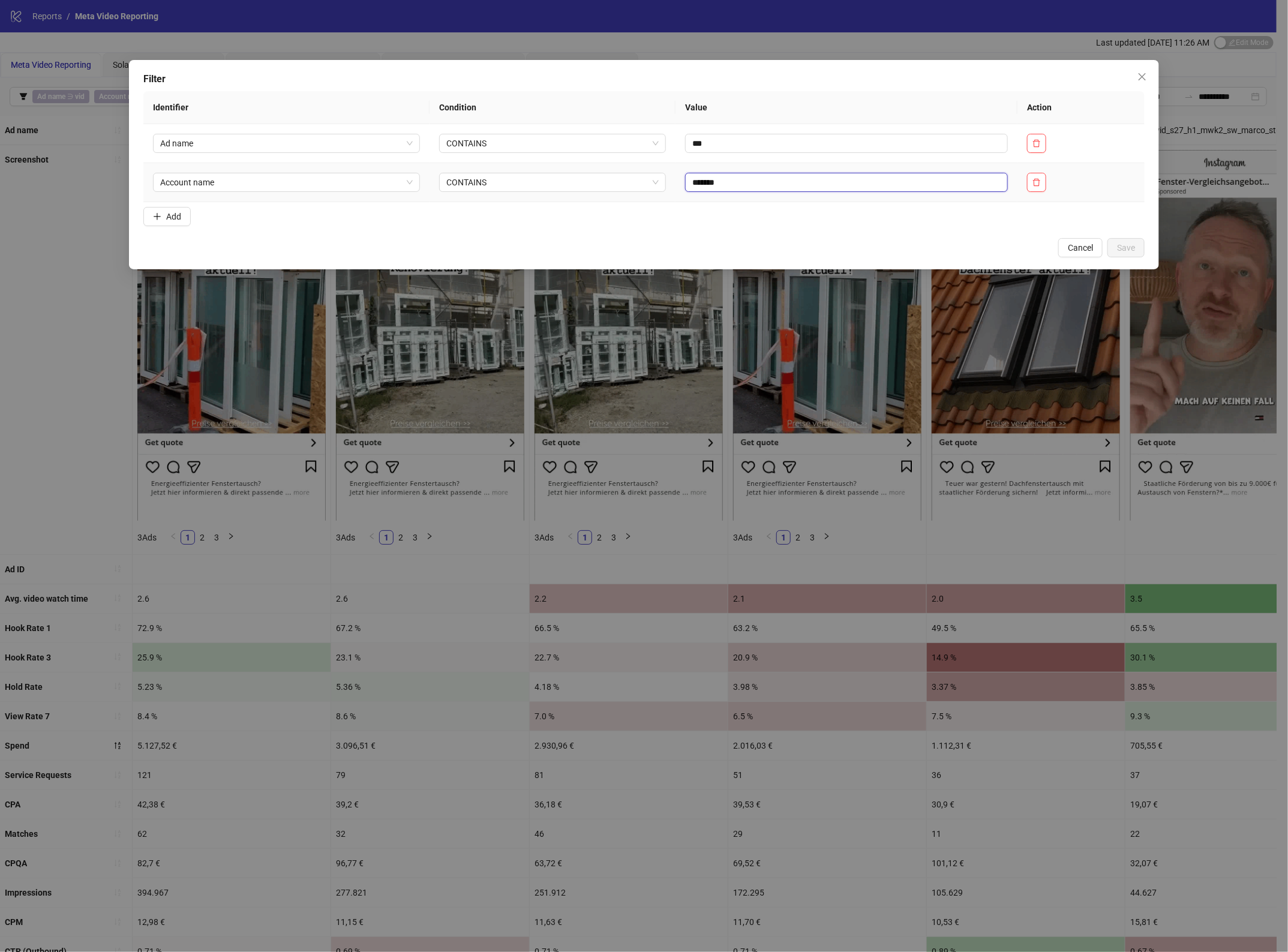
click at [685, 180] on input "*******" at bounding box center [846, 182] width 322 height 19
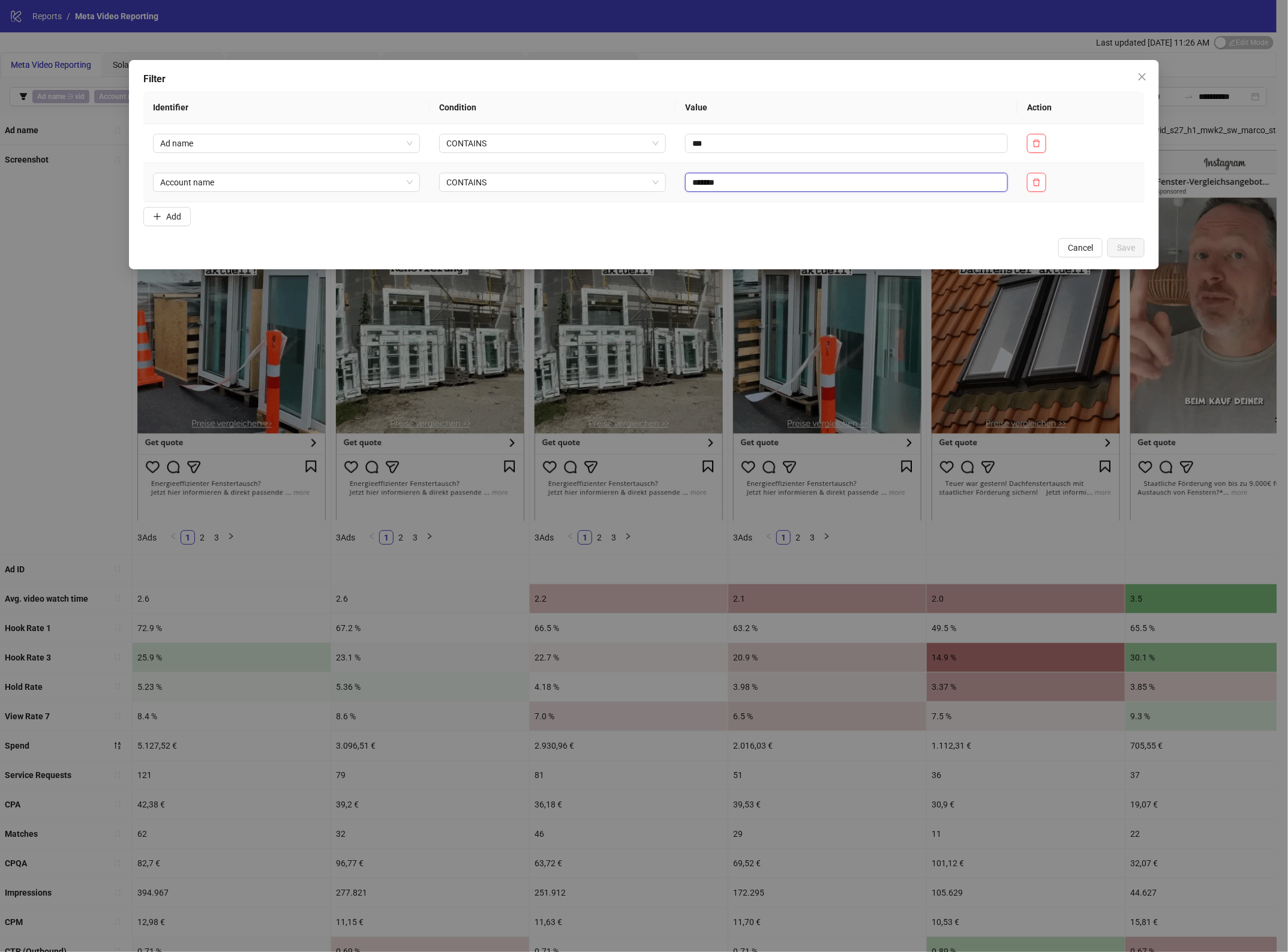
paste input "text"
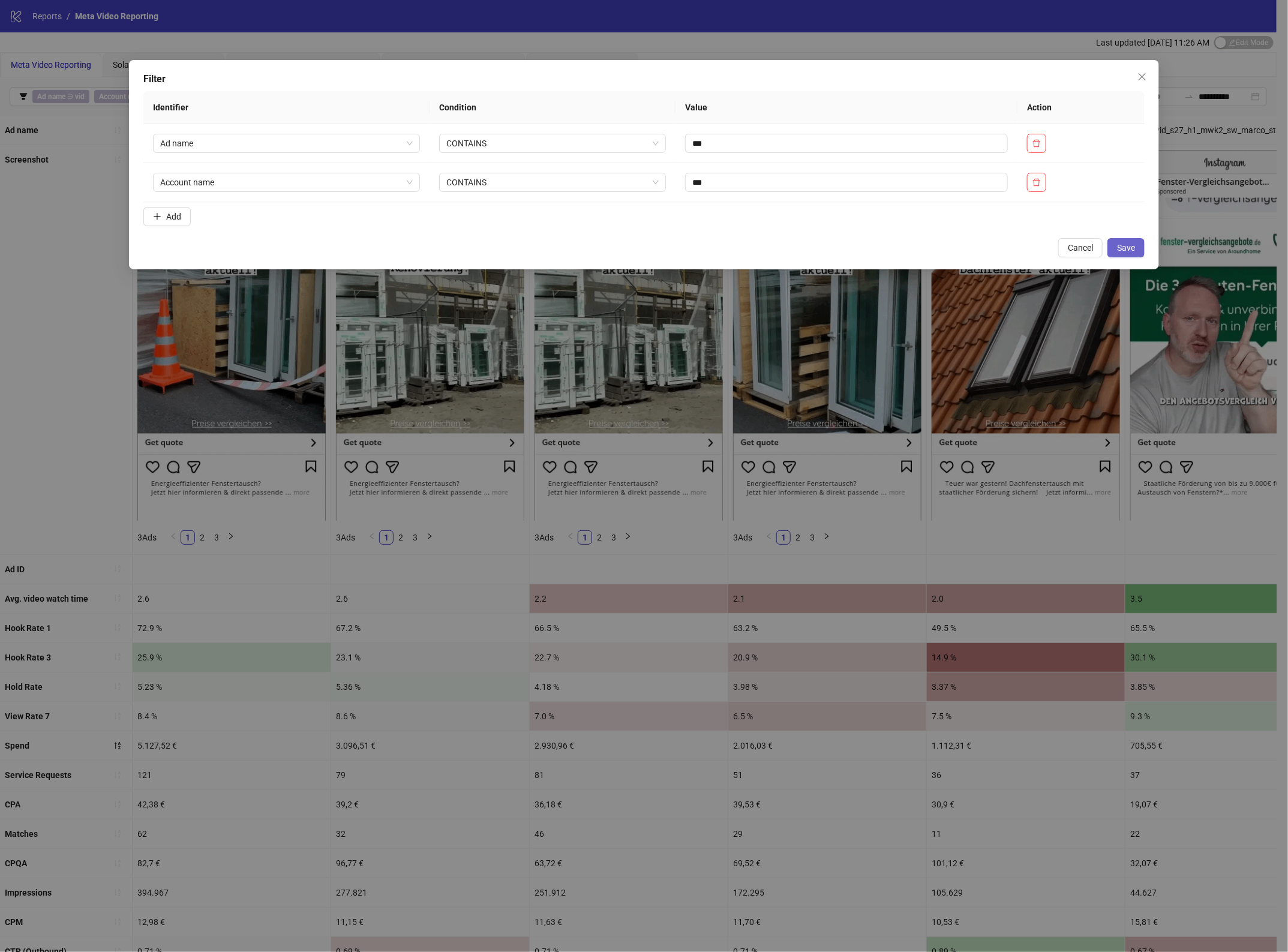
click at [1141, 246] on button "Save" at bounding box center [1125, 247] width 37 height 19
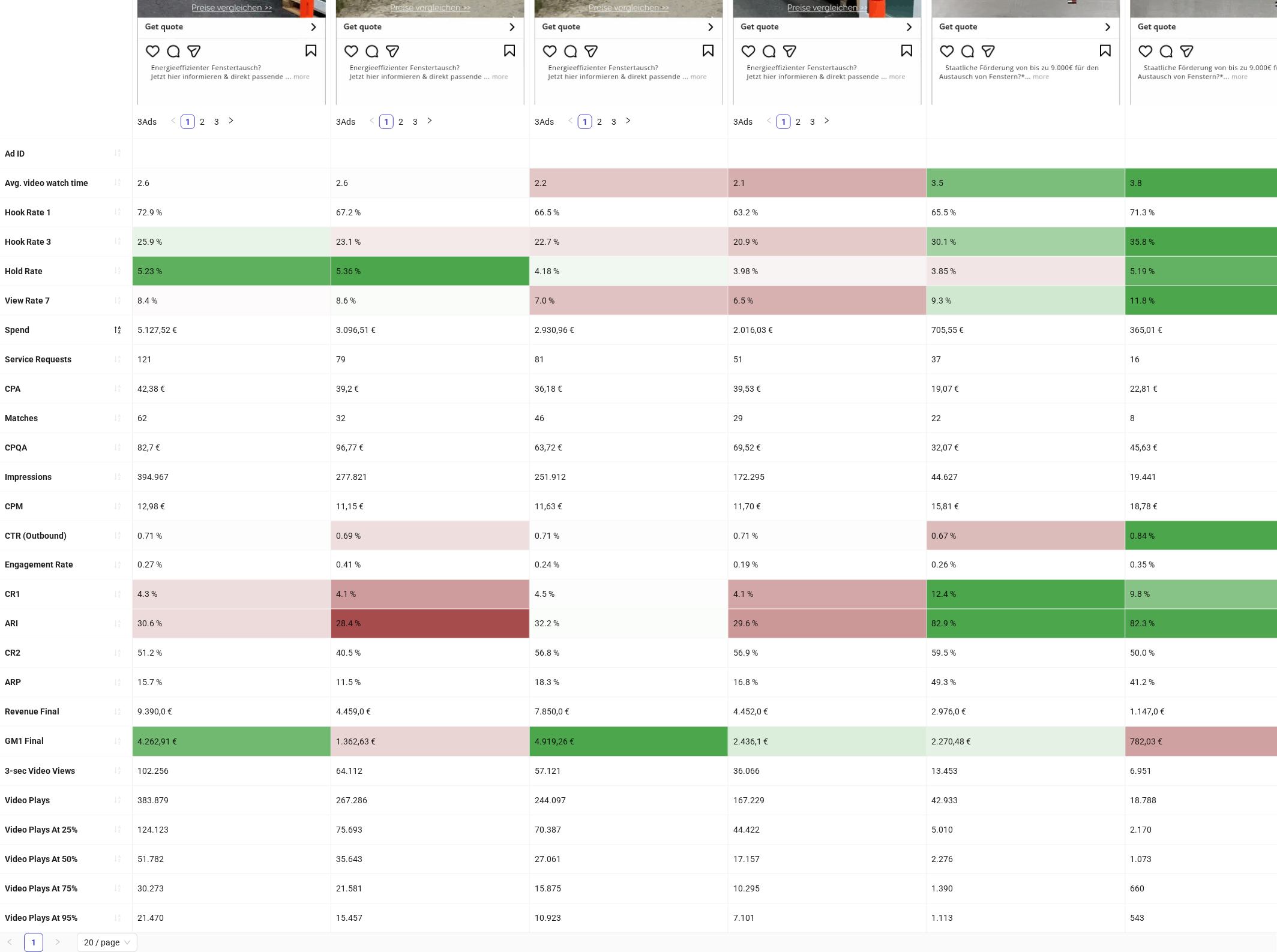
scroll to position [438, 0]
click at [939, 373] on div "19,07 €" at bounding box center [1026, 388] width 198 height 29
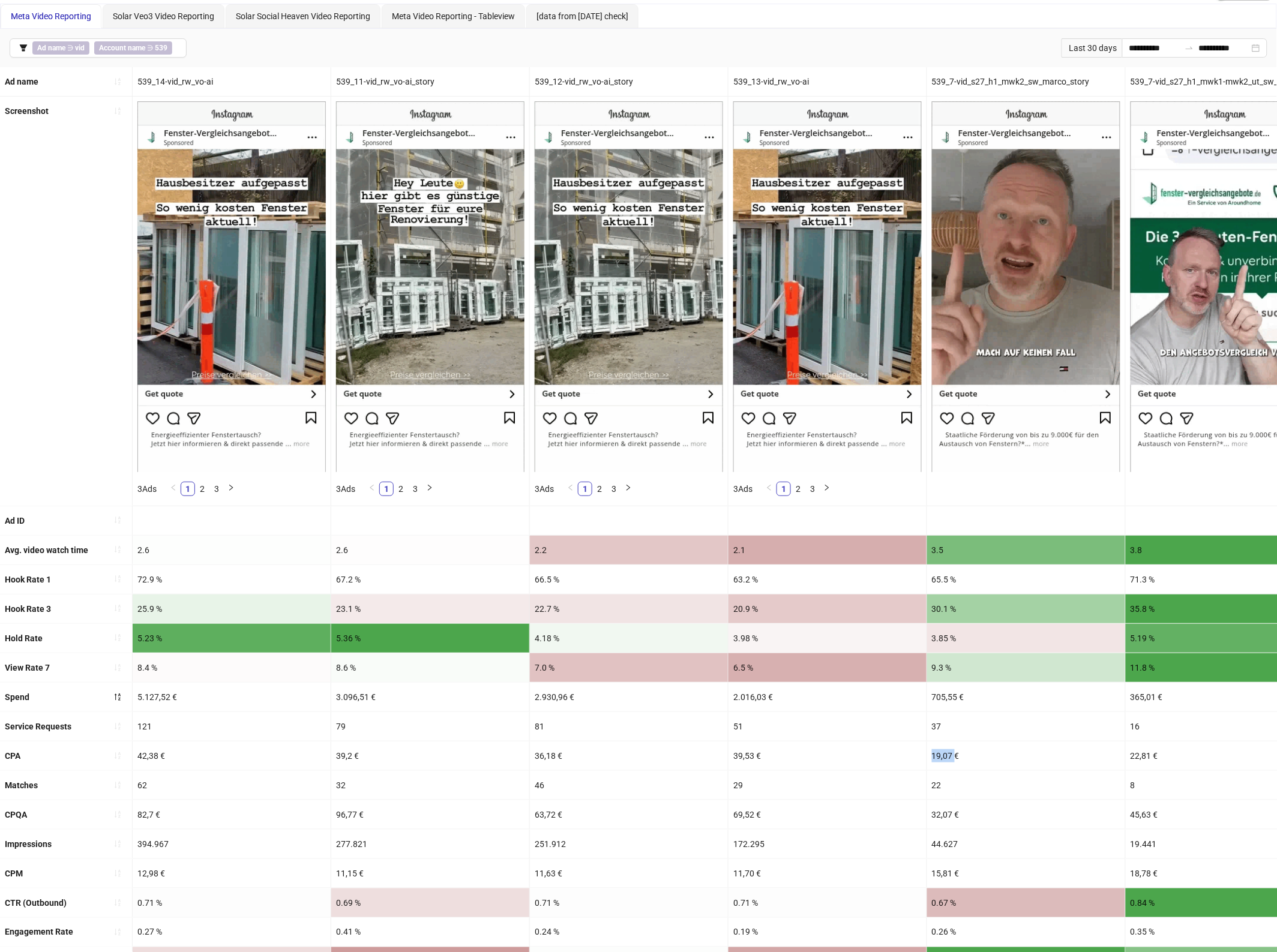
scroll to position [75, 0]
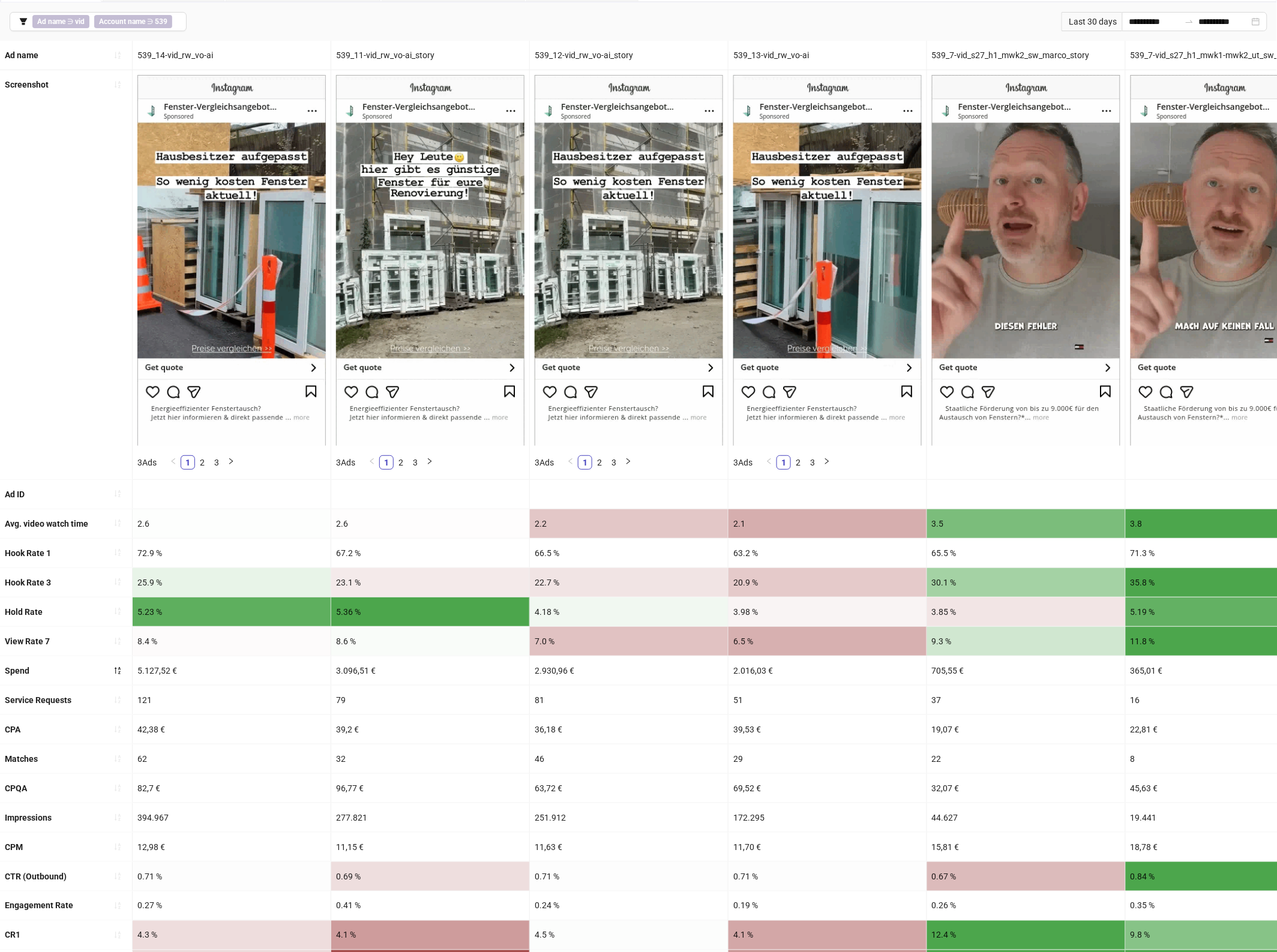
click at [1048, 513] on div "3.5" at bounding box center [1026, 523] width 198 height 29
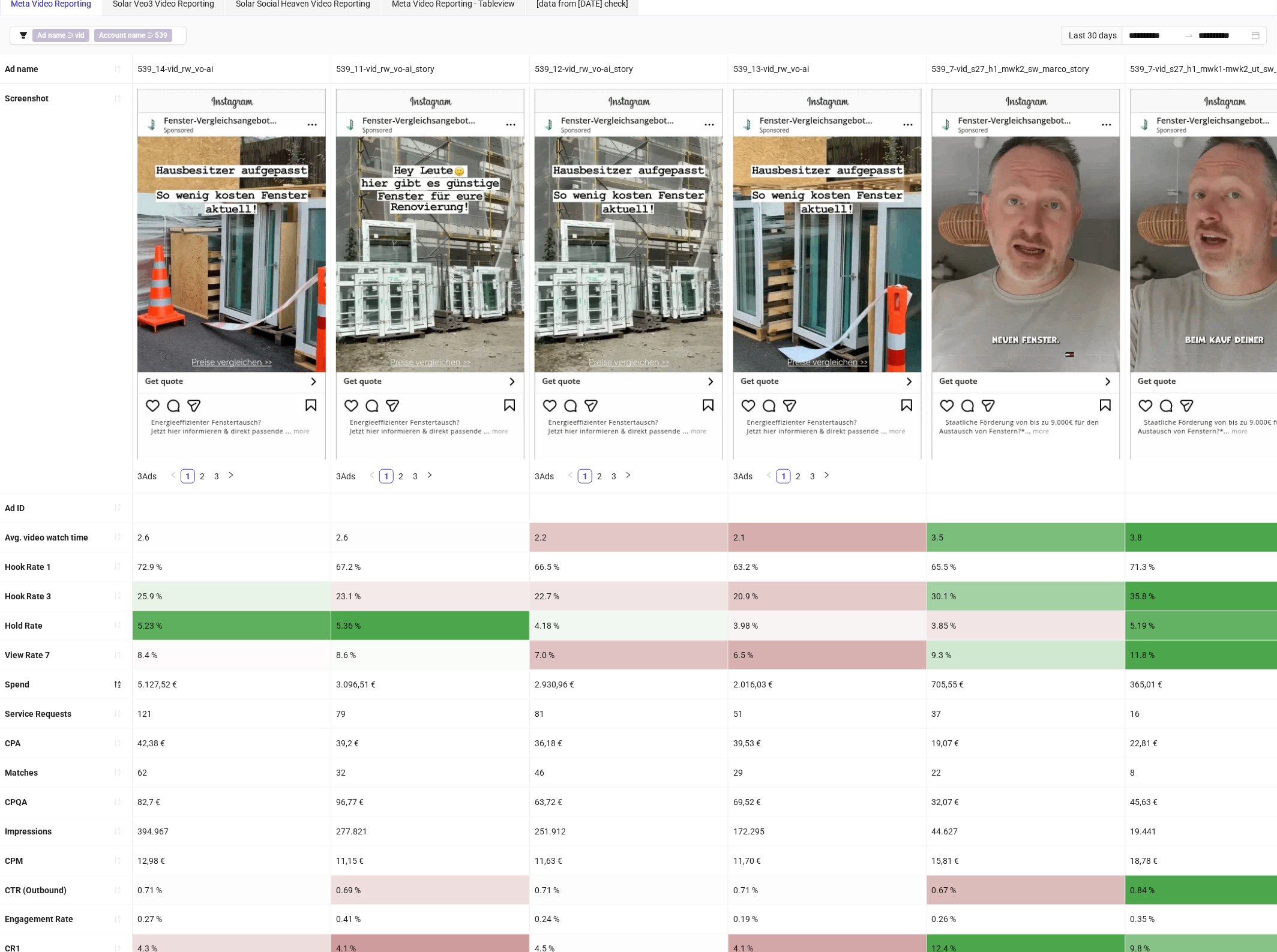
scroll to position [0, 0]
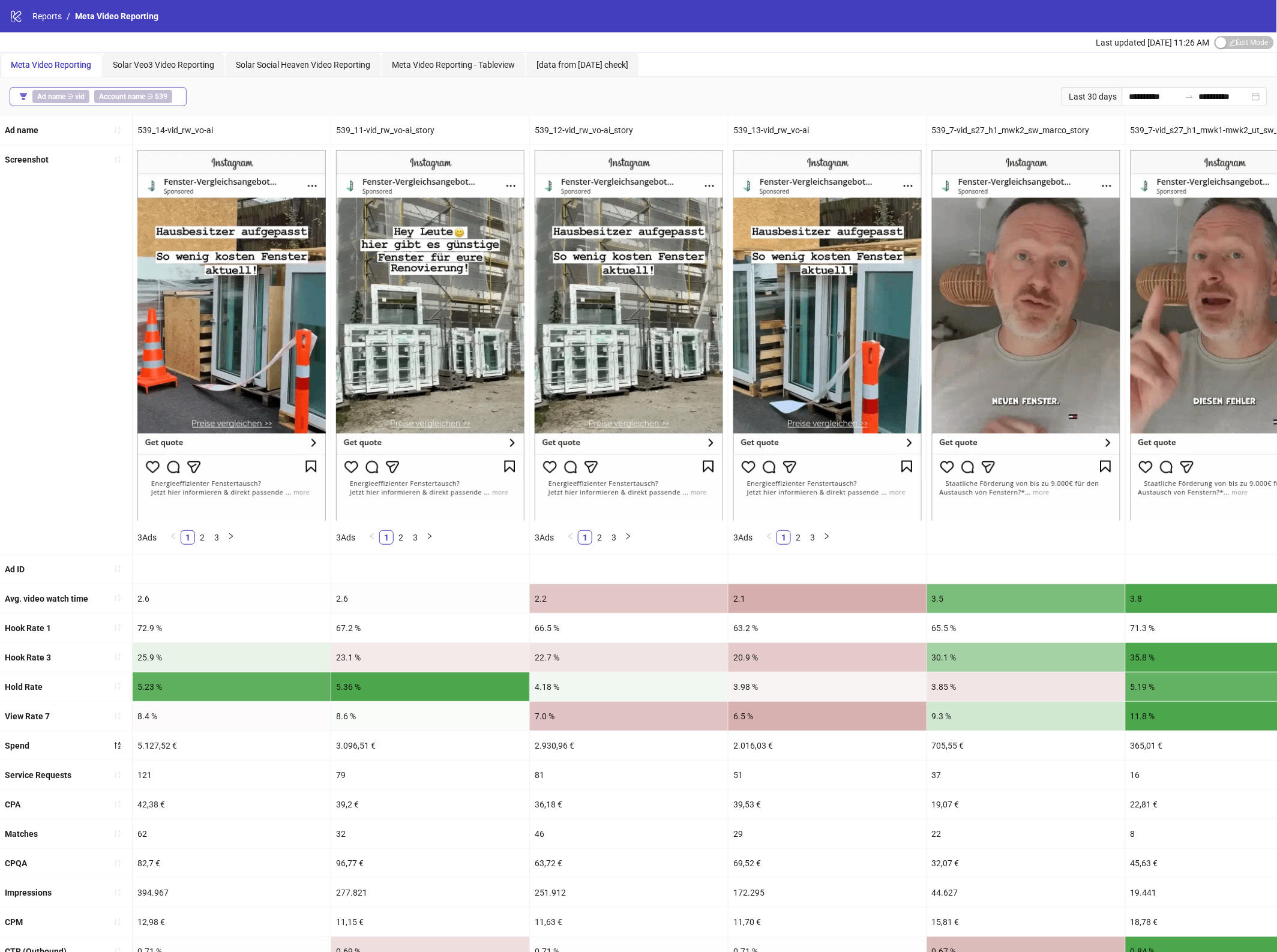
click at [137, 102] on span "Account name ∋ 539" at bounding box center [134, 97] width 78 height 13
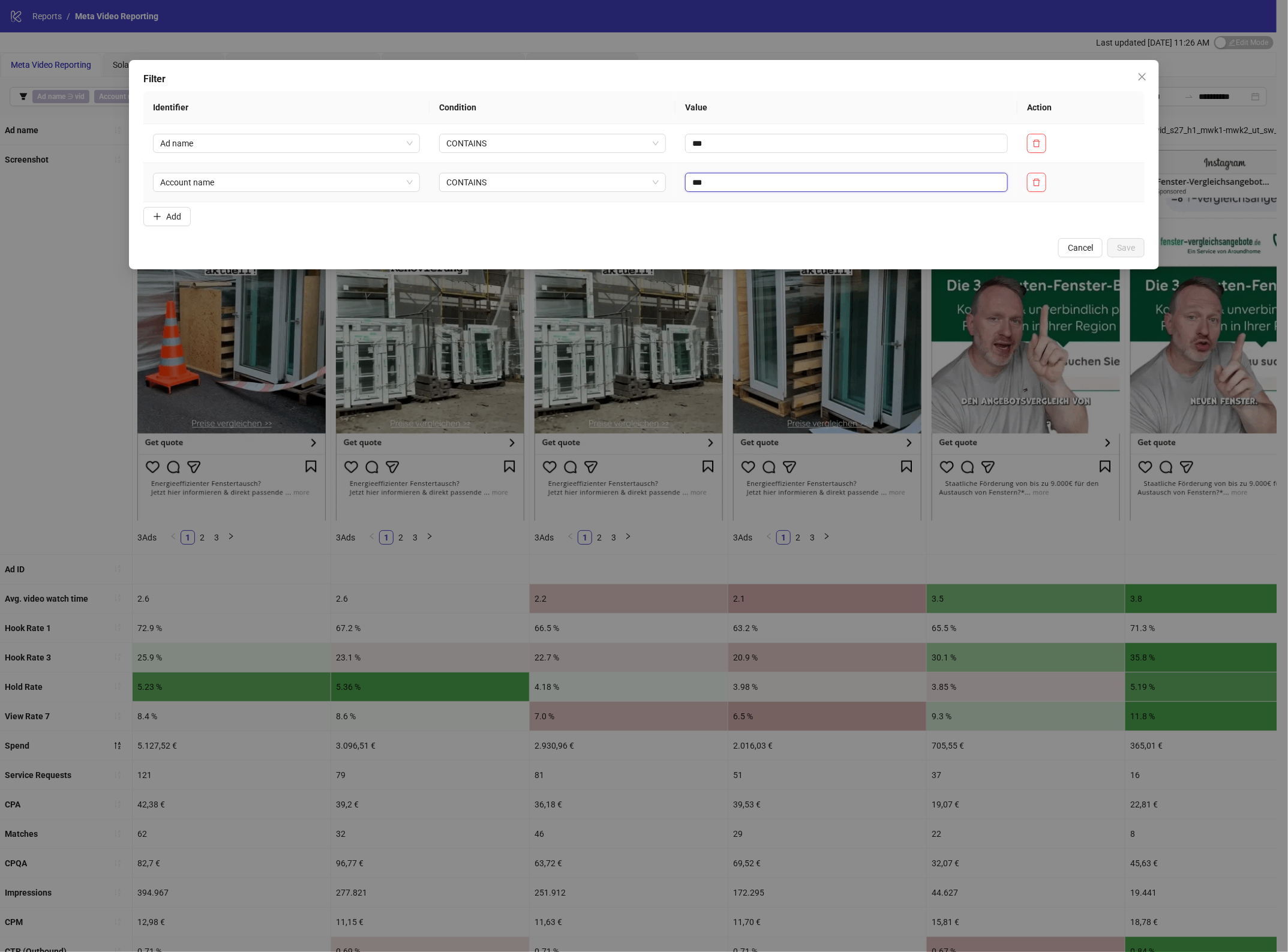
click at [697, 183] on input "***" at bounding box center [846, 182] width 322 height 19
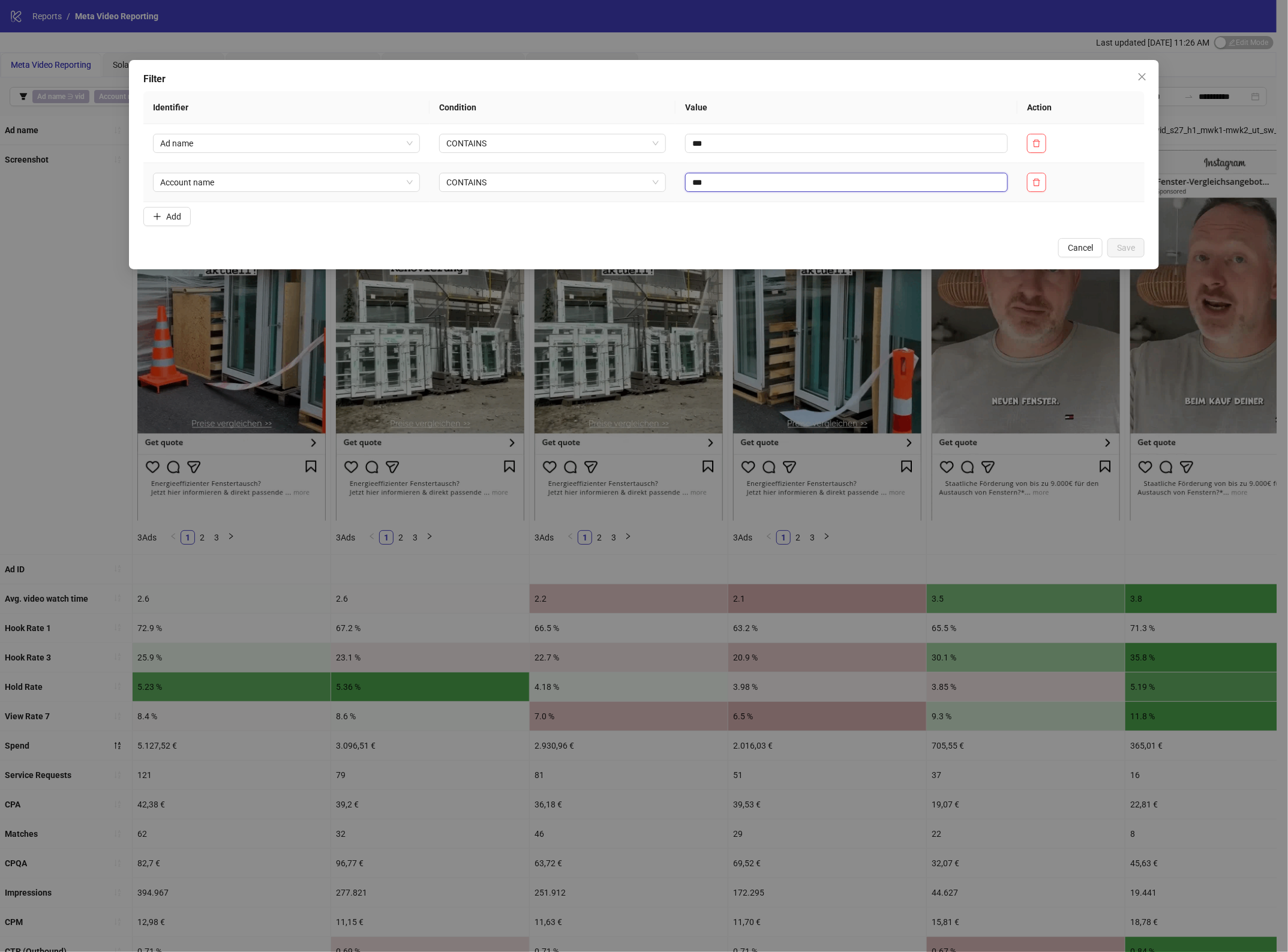
click at [697, 183] on input "***" at bounding box center [846, 182] width 322 height 19
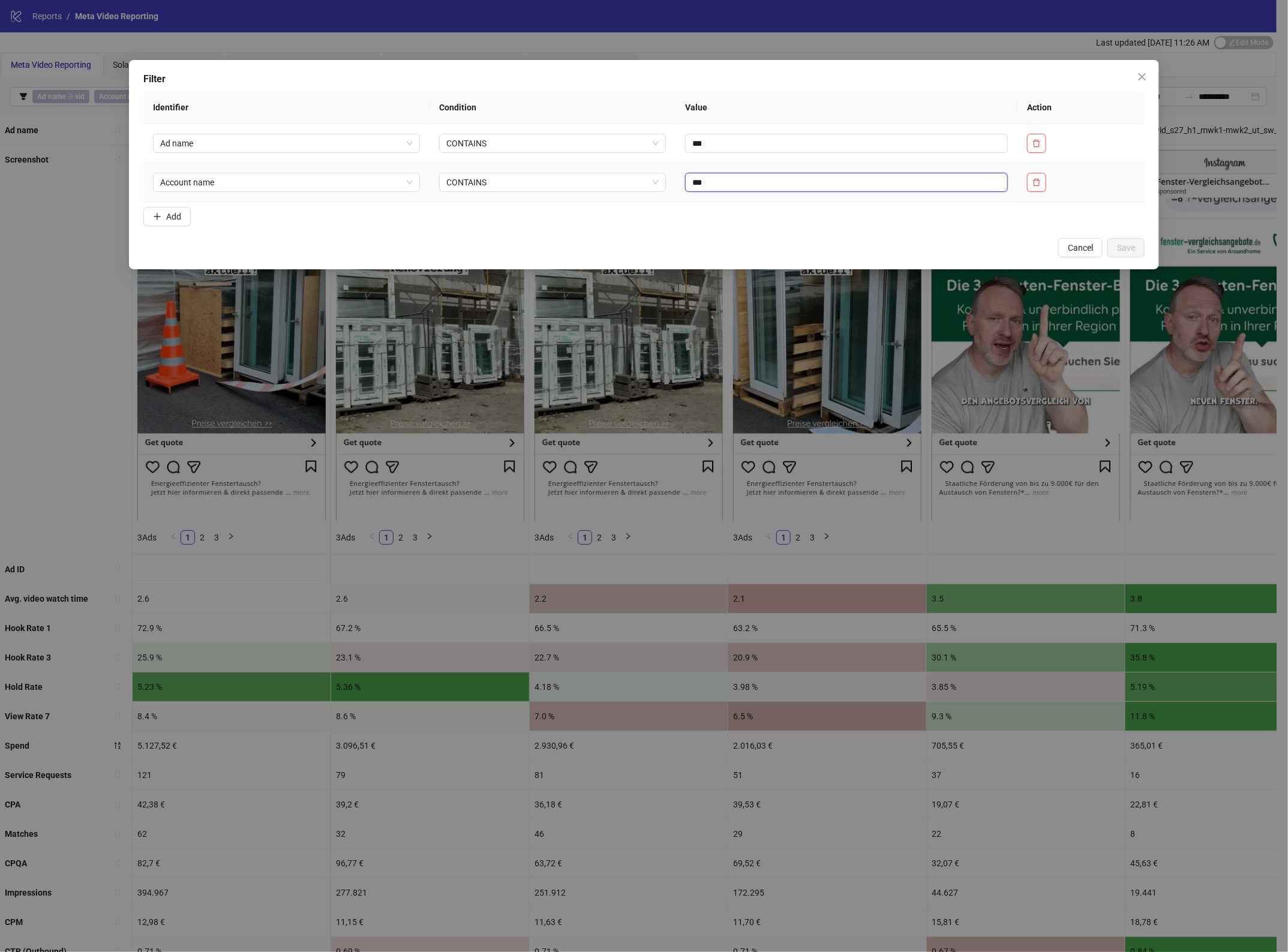
click at [843, 179] on input "***" at bounding box center [846, 182] width 322 height 19
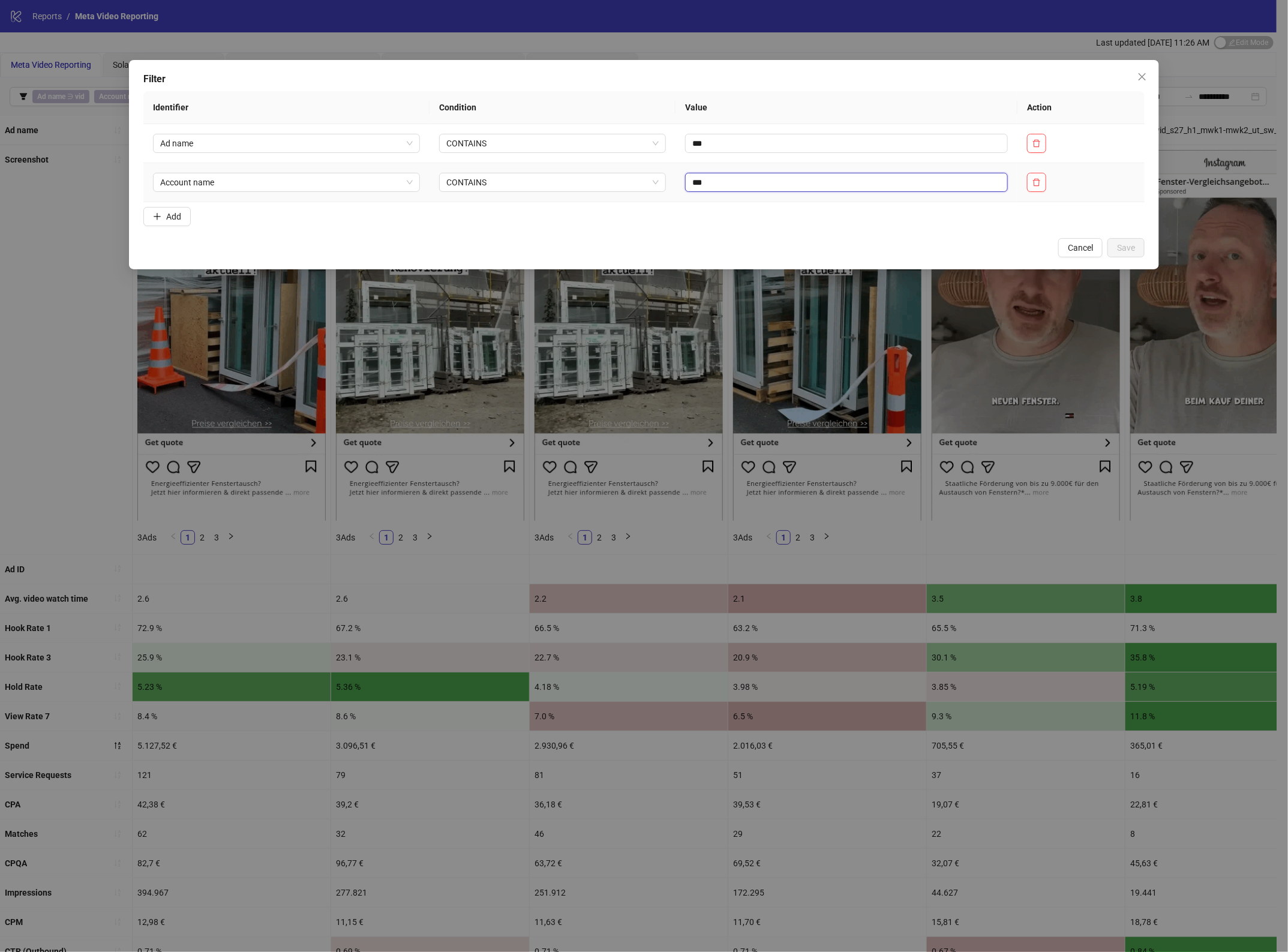
click at [843, 179] on input "***" at bounding box center [846, 182] width 322 height 19
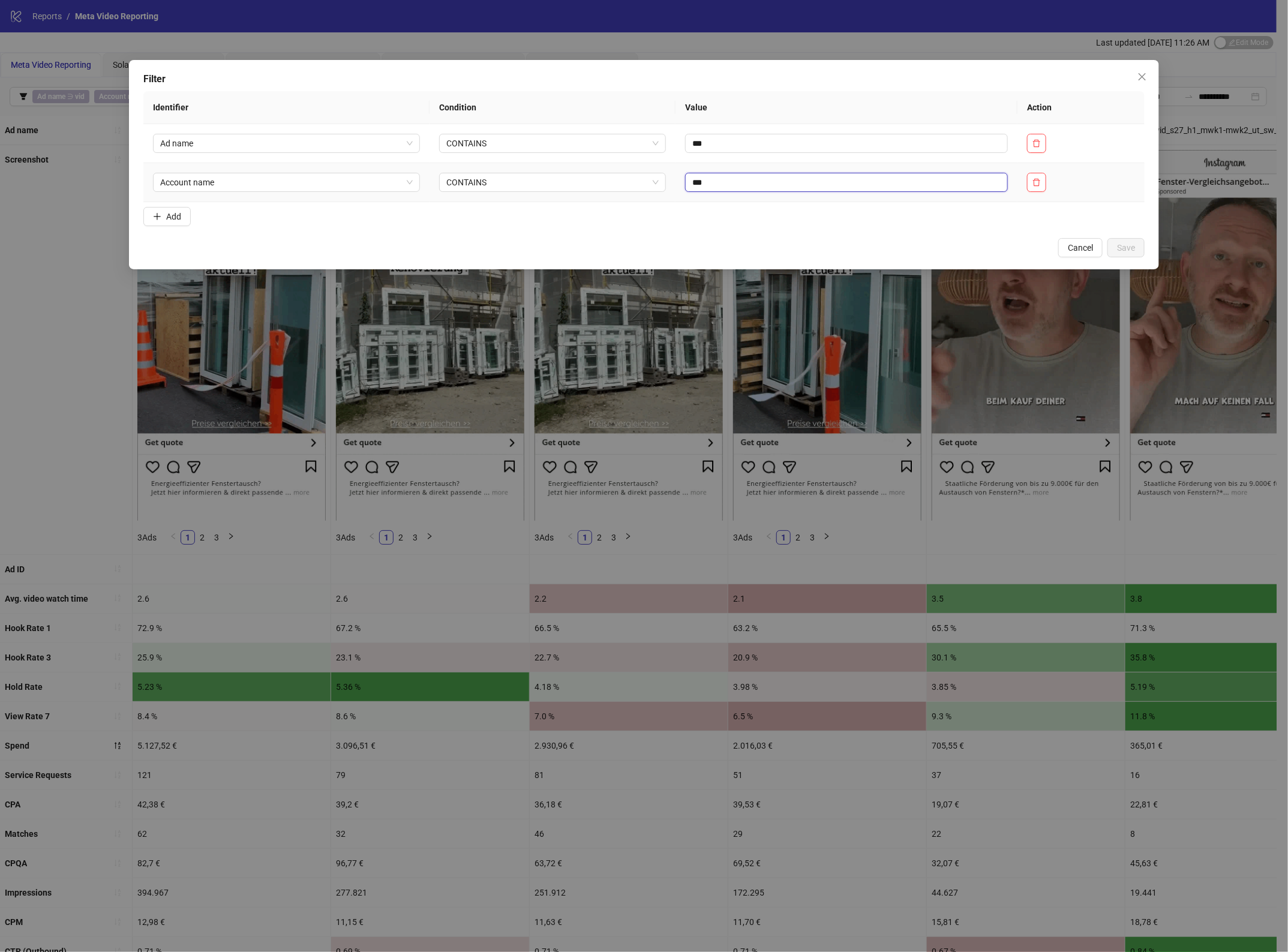
click at [843, 179] on input "***" at bounding box center [846, 182] width 322 height 19
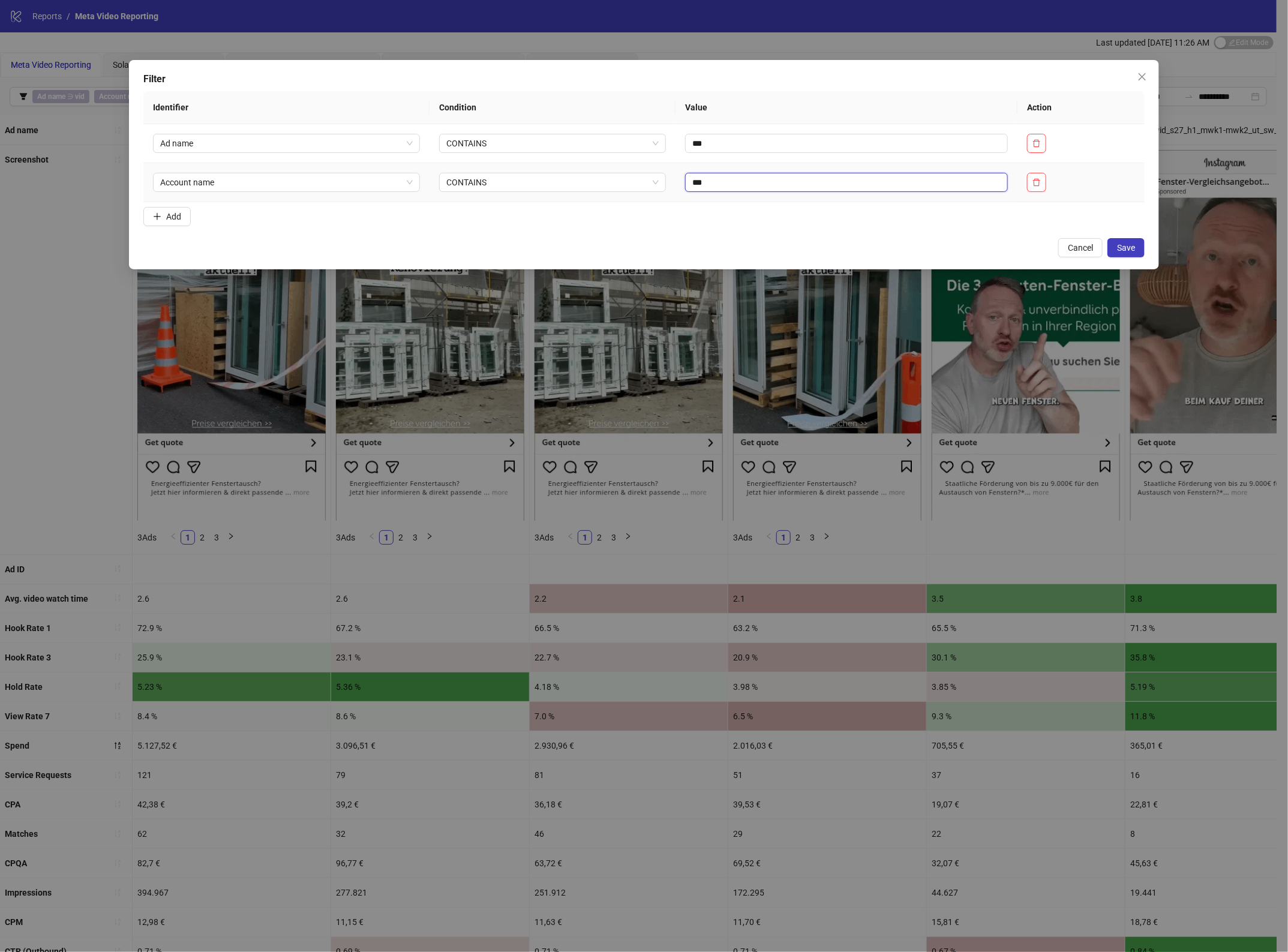
type input "***"
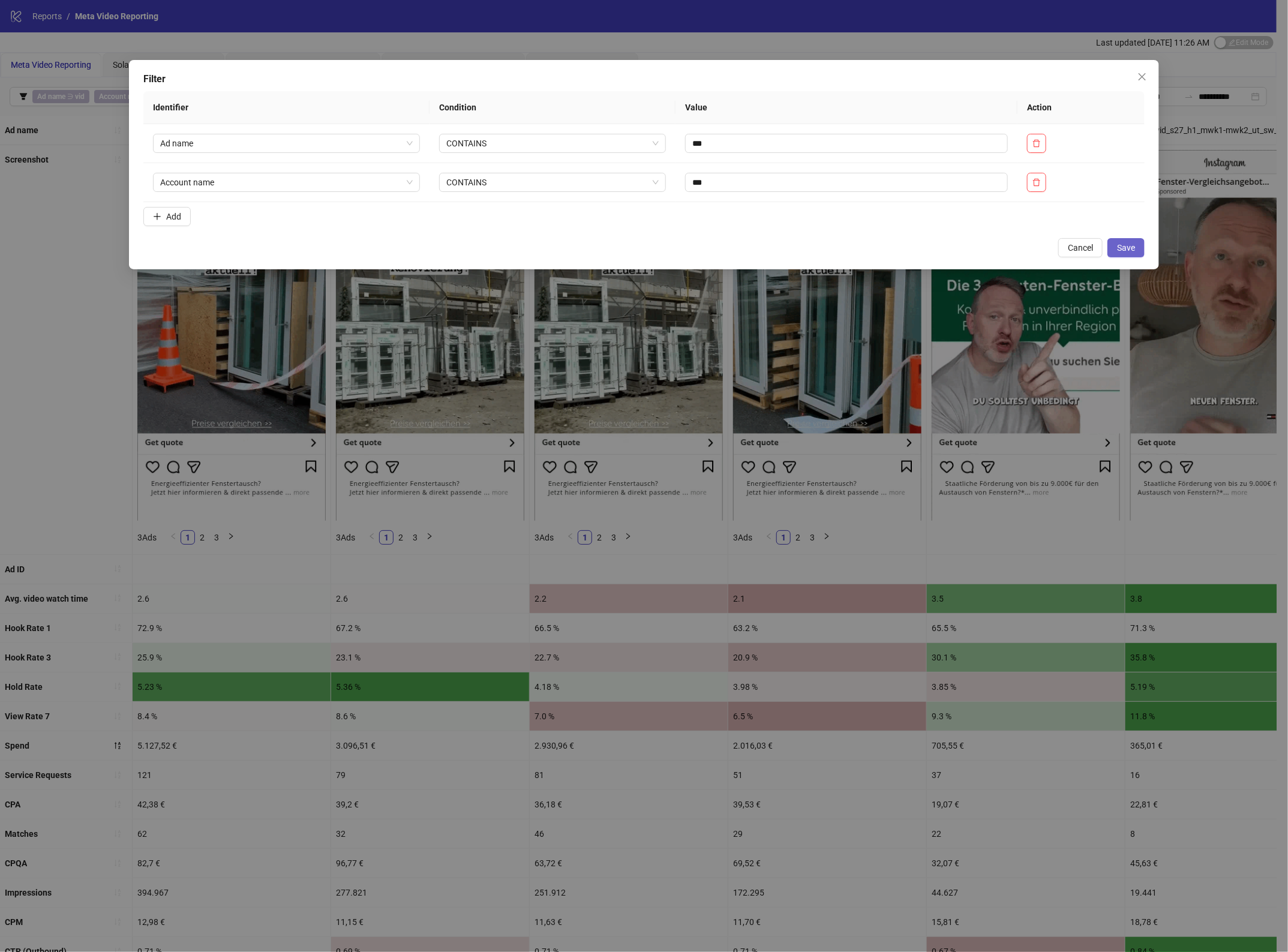
click at [1118, 248] on span "Save" at bounding box center [1125, 248] width 18 height 10
